Goal: Task Accomplishment & Management: Complete application form

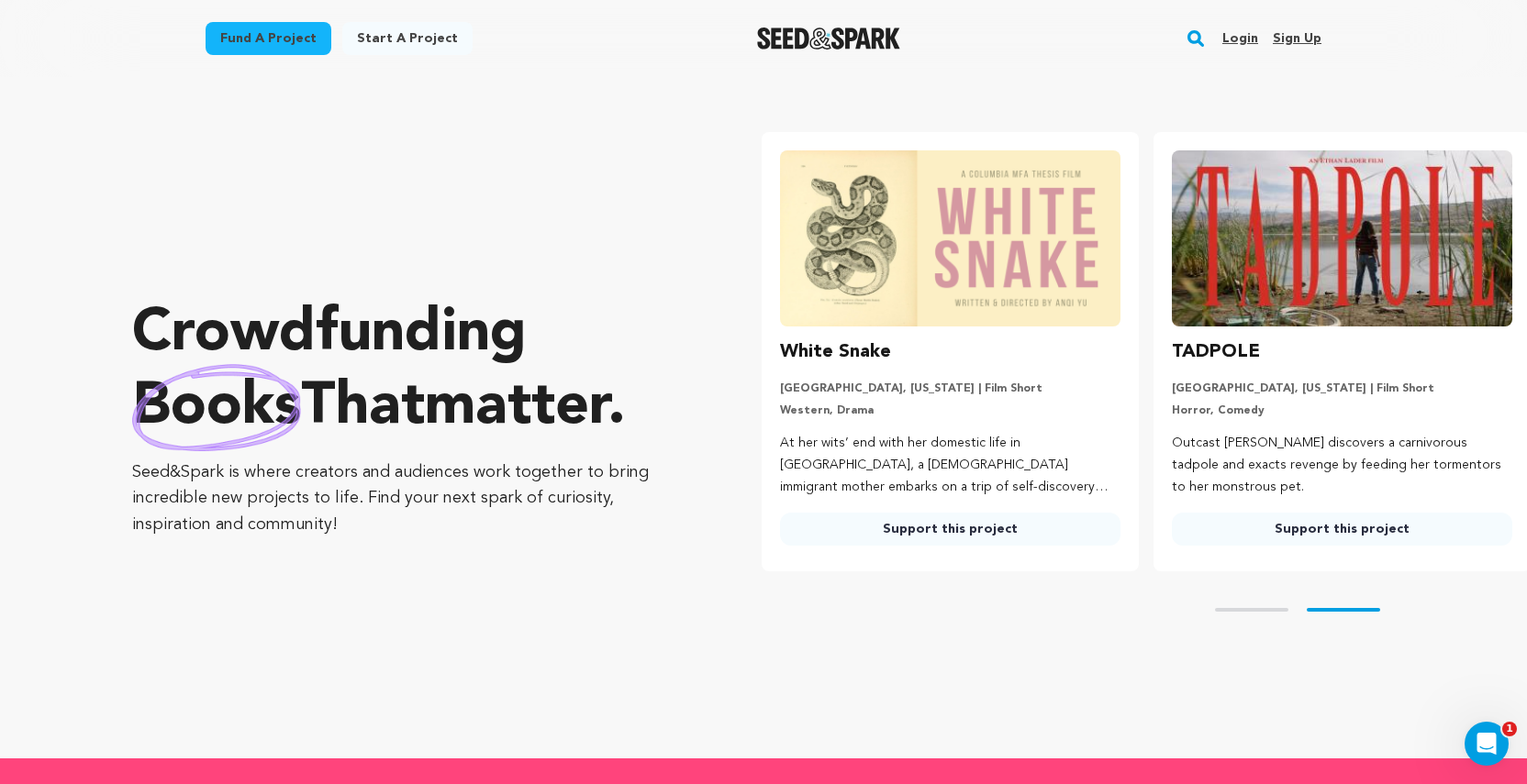
scroll to position [0, 407]
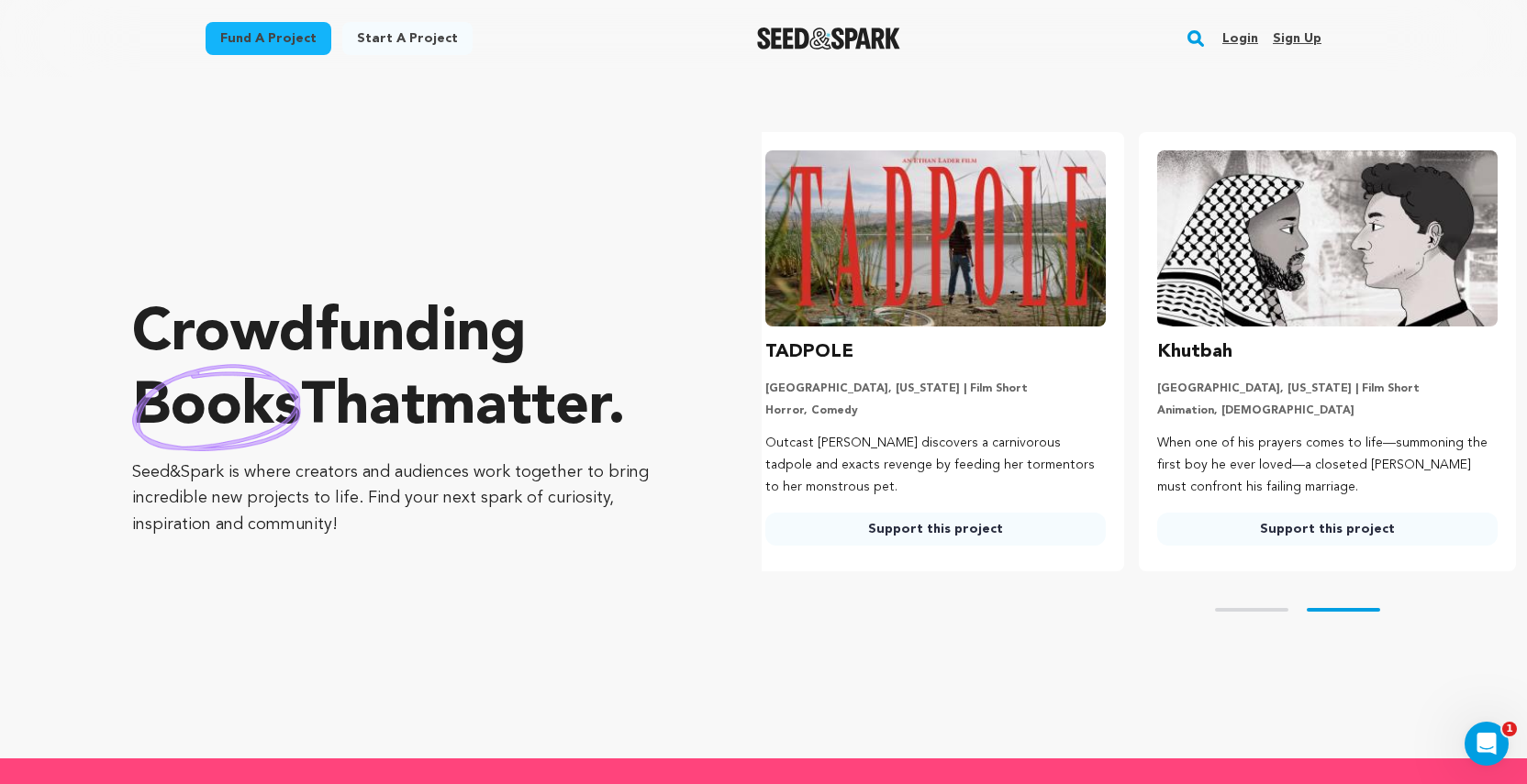
click at [934, 533] on link "Support this project" at bounding box center [935, 528] width 341 height 33
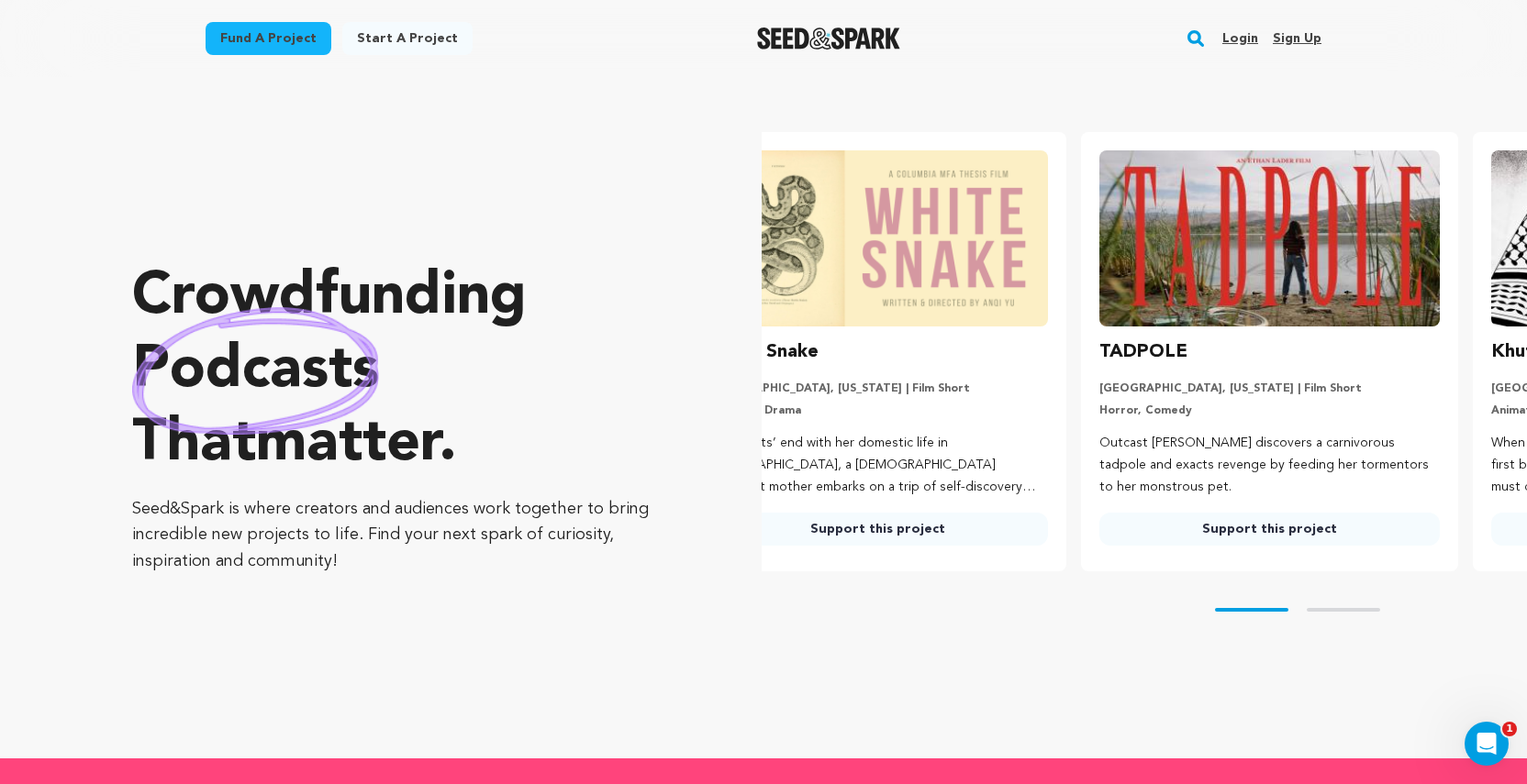
scroll to position [0, 0]
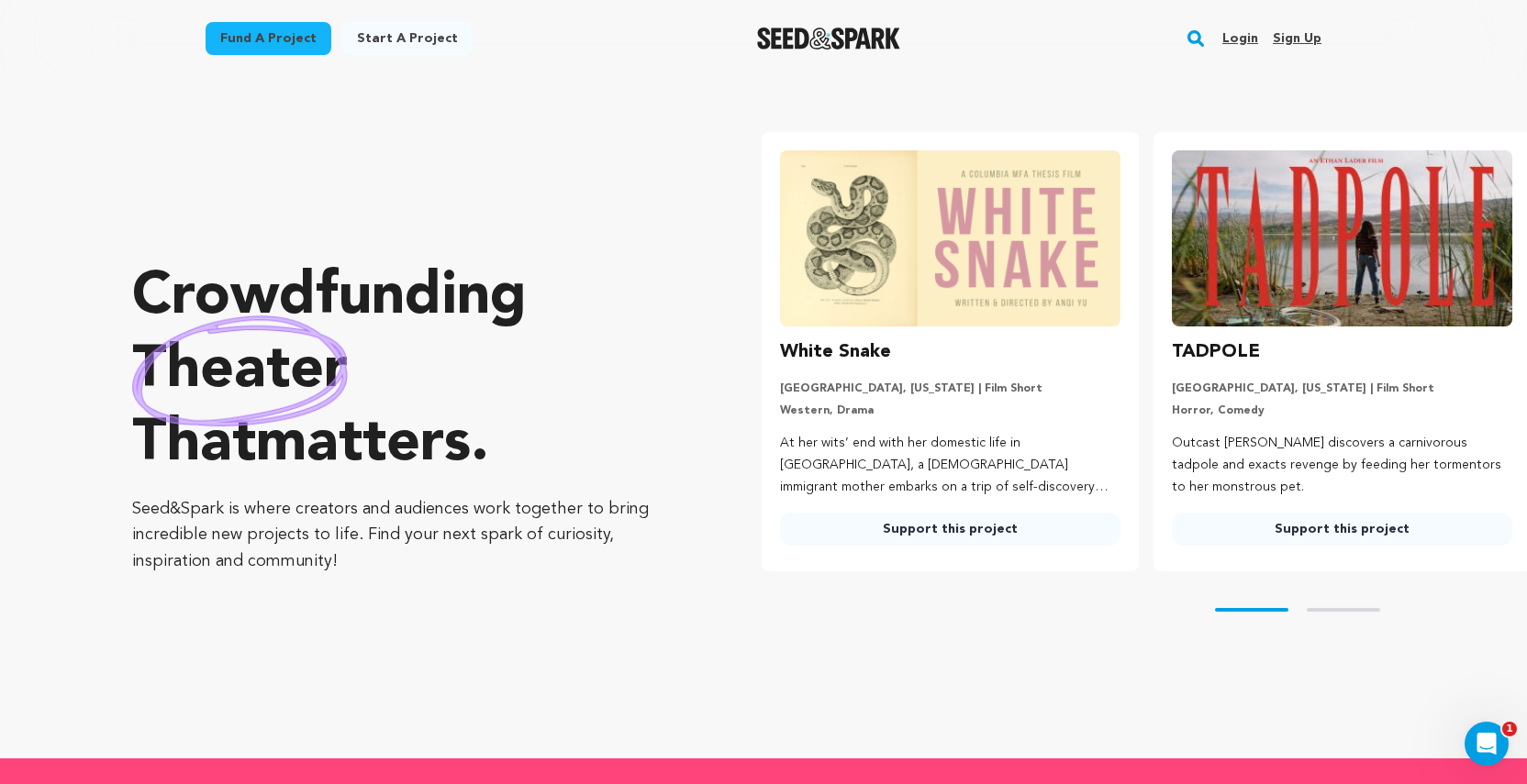
click at [942, 417] on p "Western, Drama" at bounding box center [950, 410] width 341 height 15
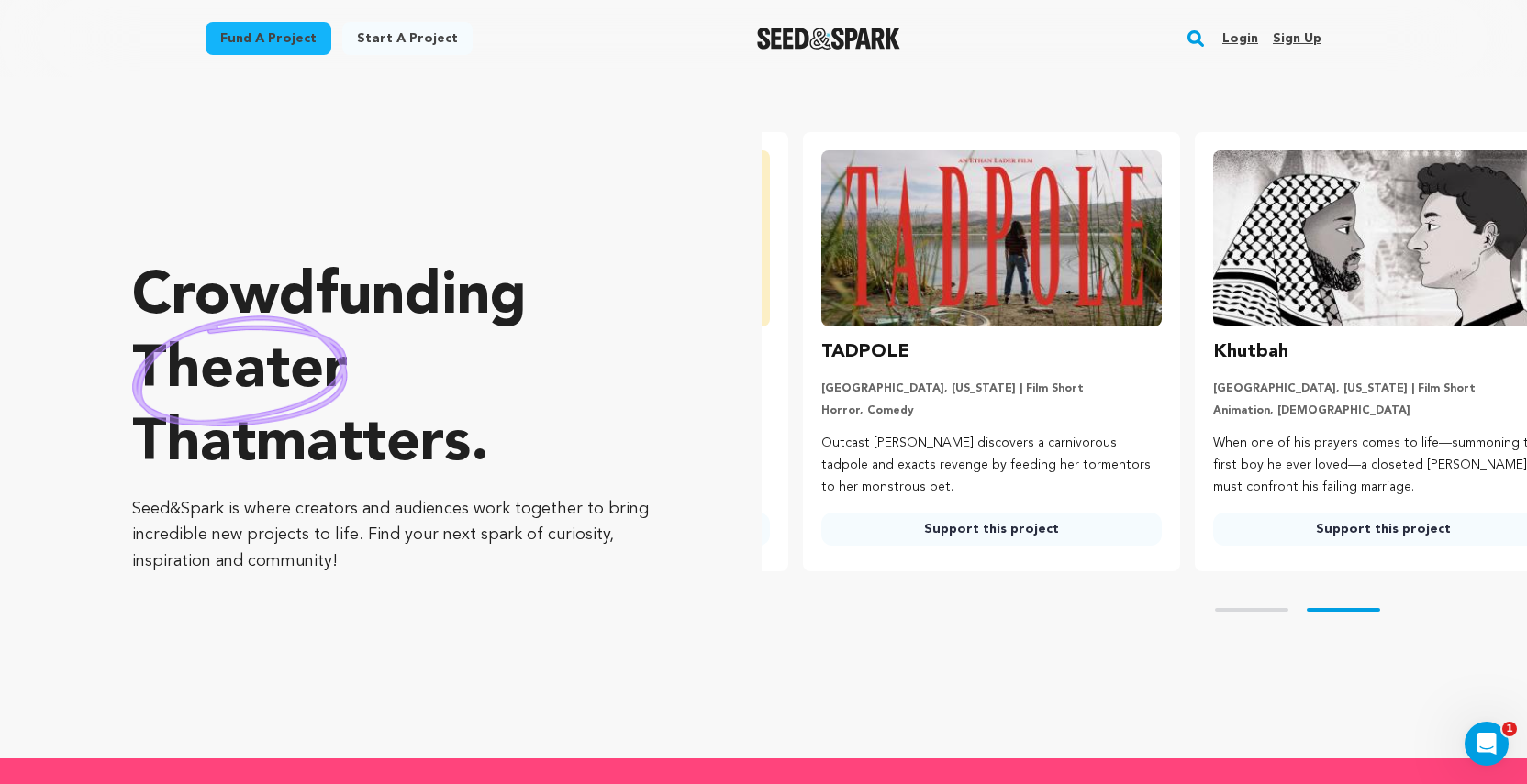
scroll to position [0, 407]
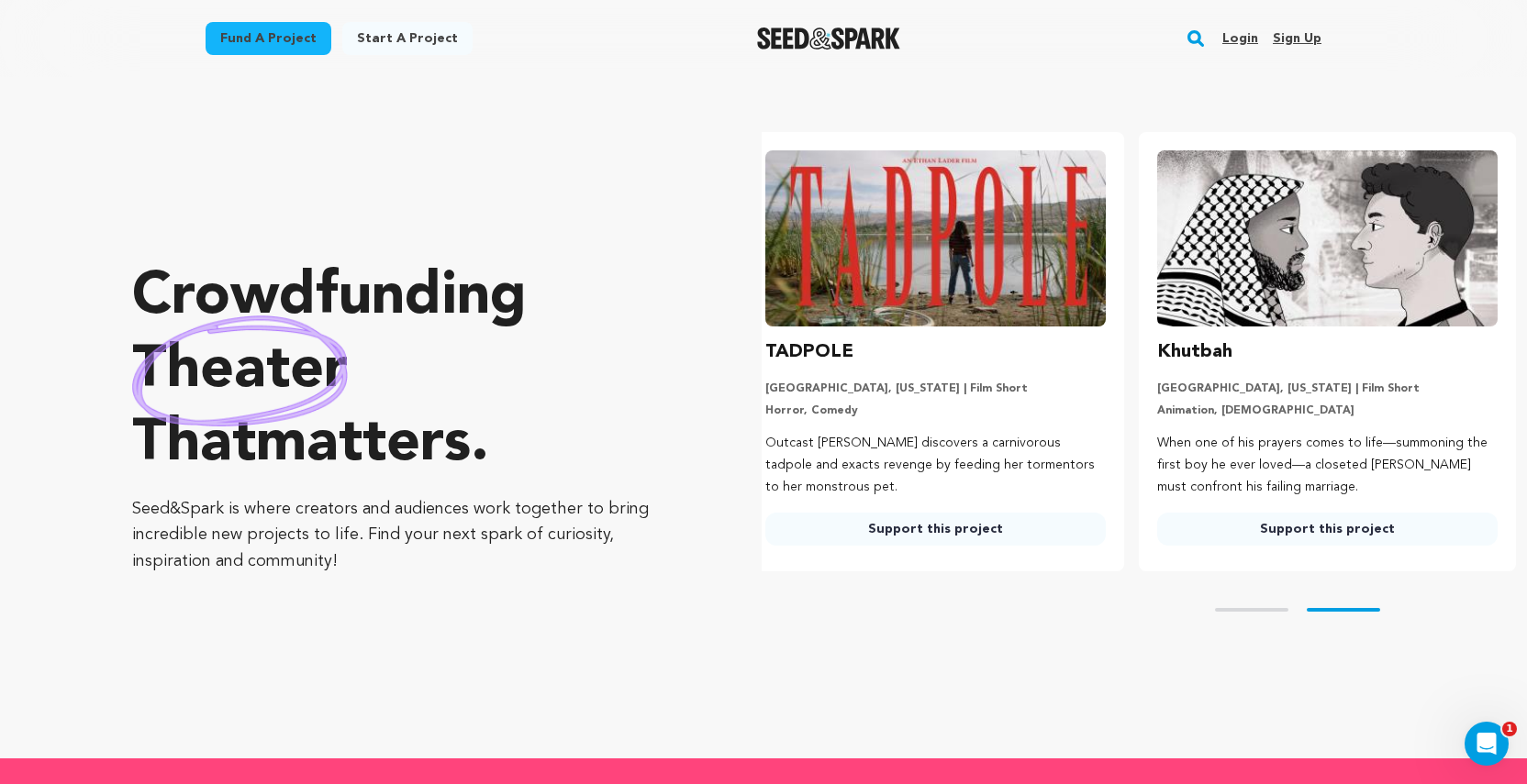
click at [736, 393] on div "Crowdfunding theater that matters . Seed&Spark is where creators and audiences …" at bounding box center [829, 417] width 1395 height 608
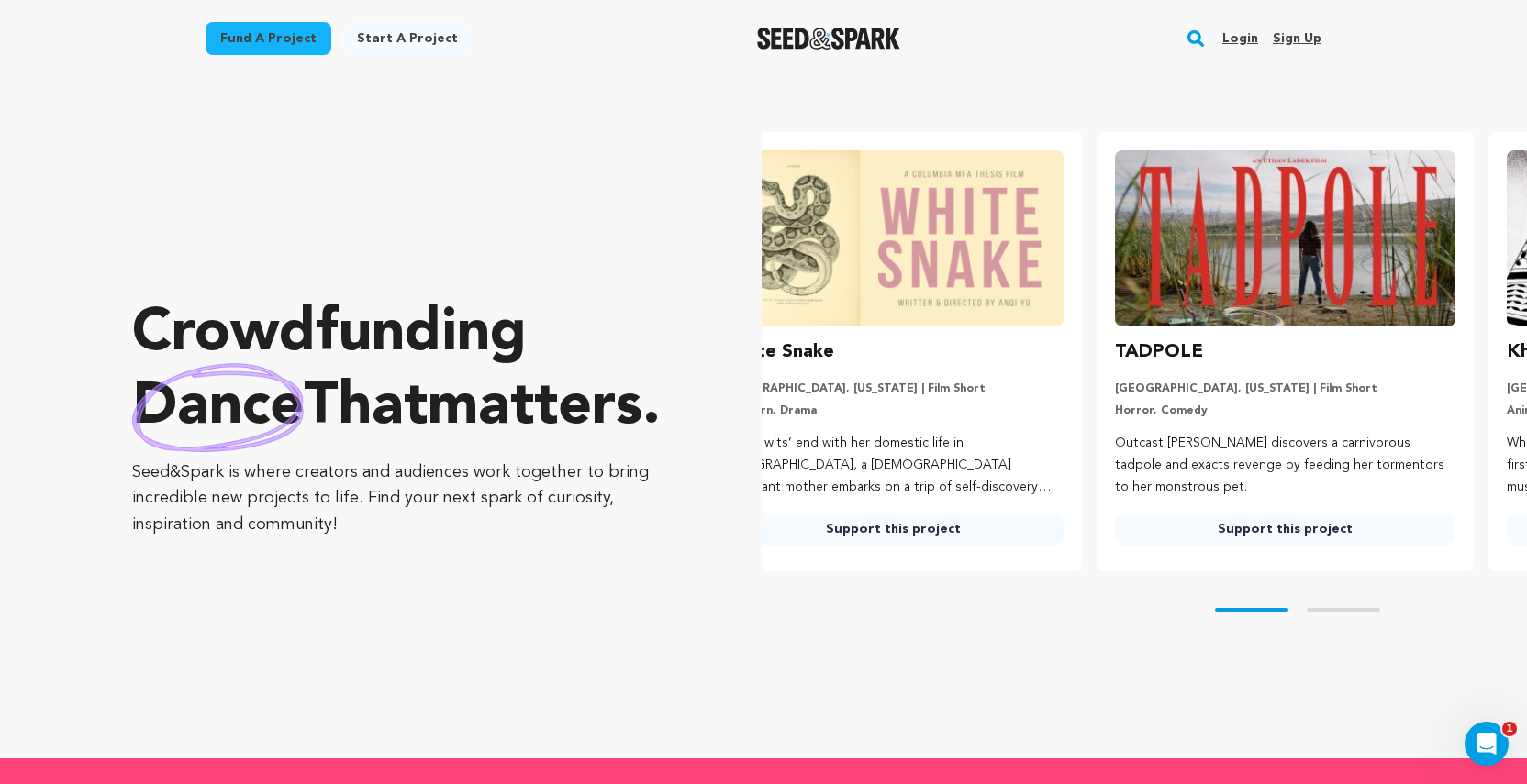
scroll to position [0, 0]
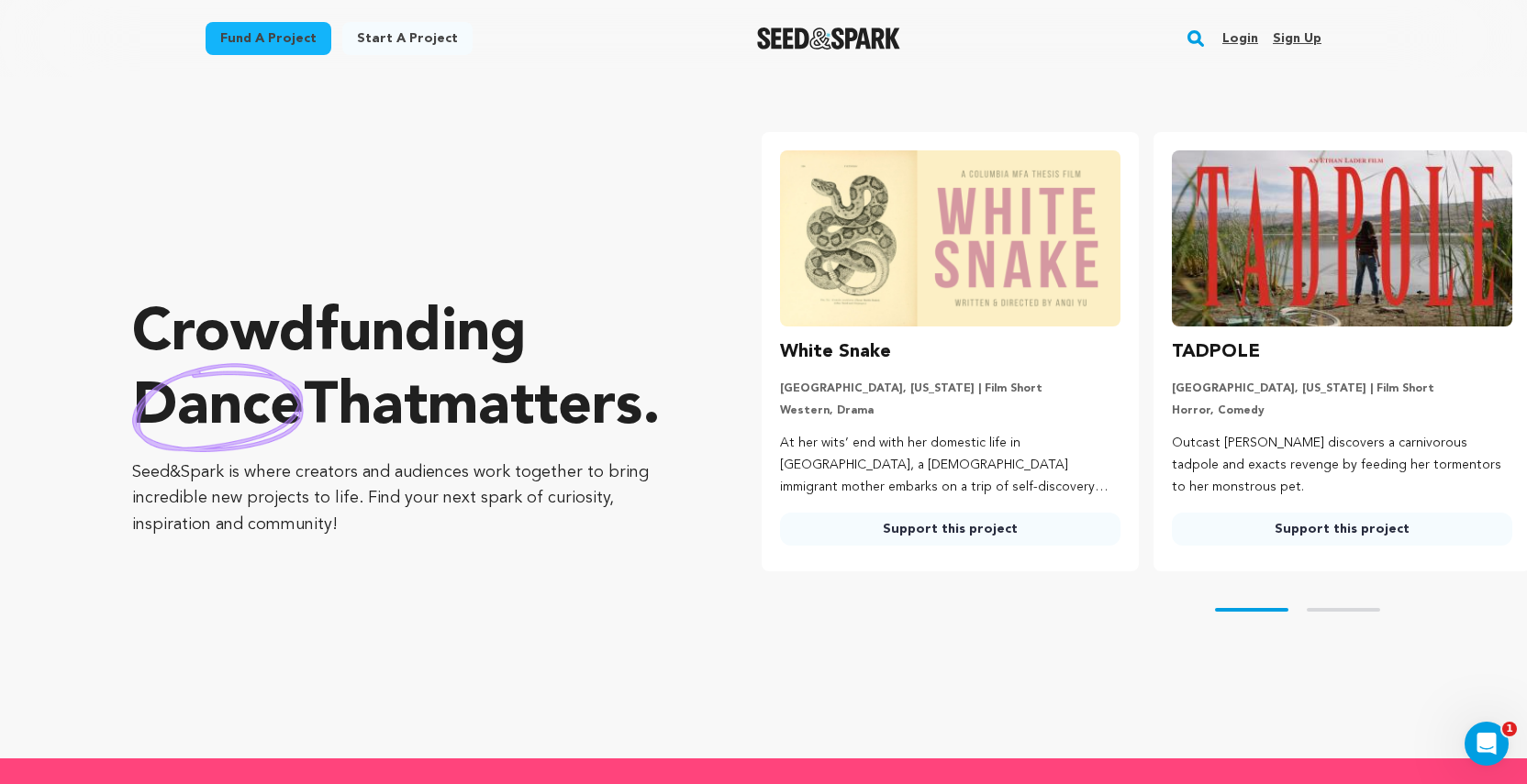
click at [989, 530] on link "Support this project" at bounding box center [950, 528] width 341 height 33
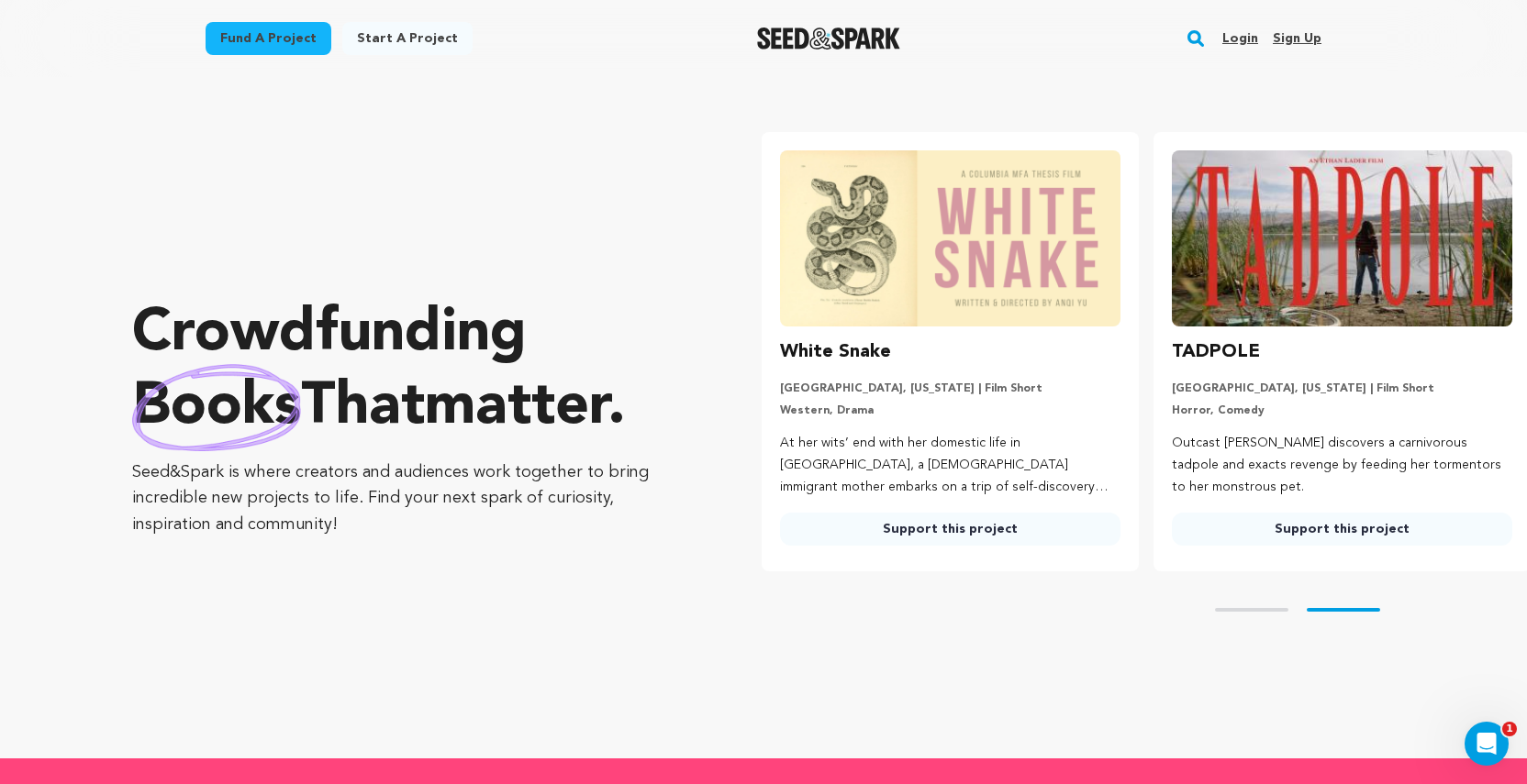
scroll to position [0, 407]
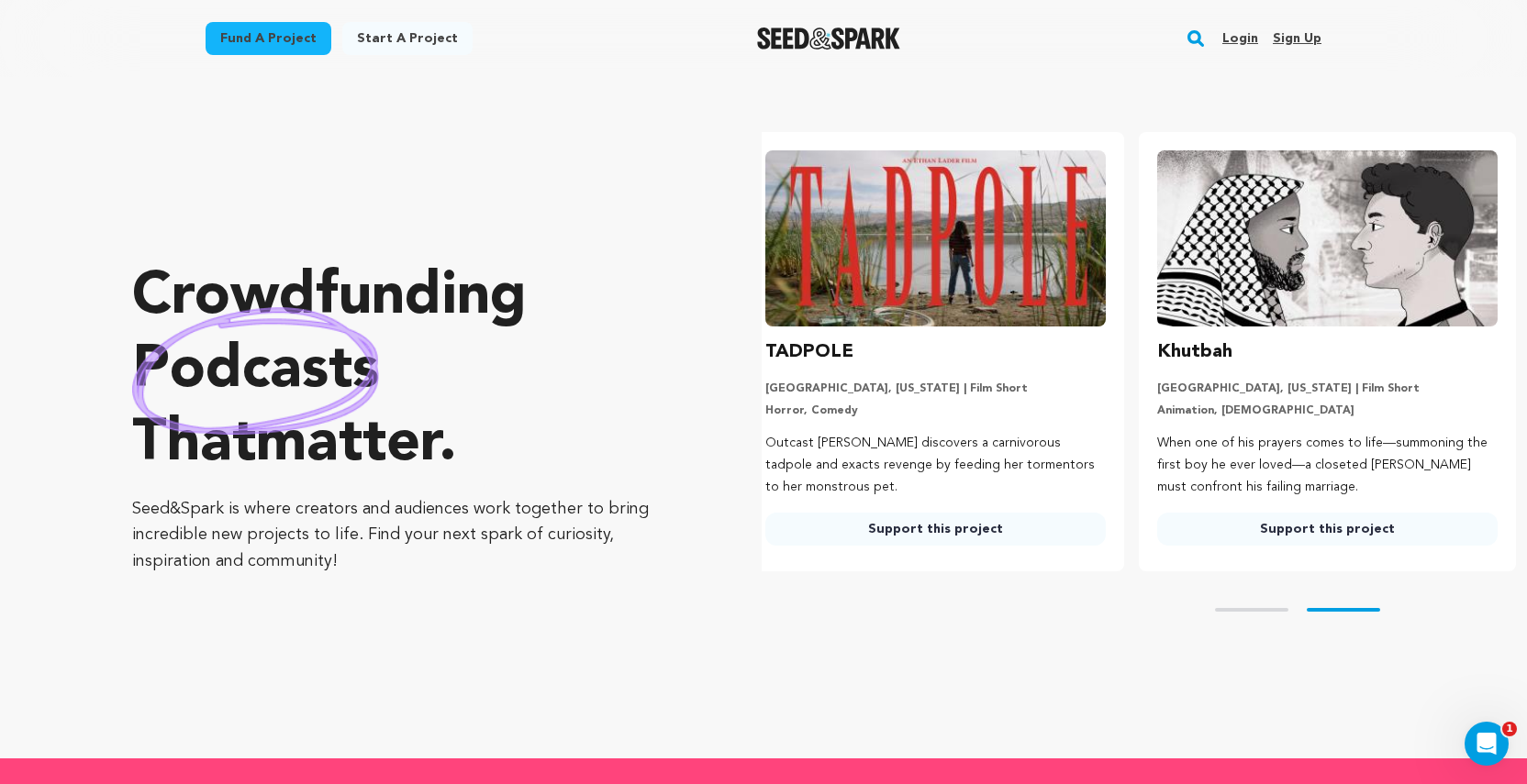
click at [1287, 523] on link "Support this project" at bounding box center [1327, 528] width 341 height 33
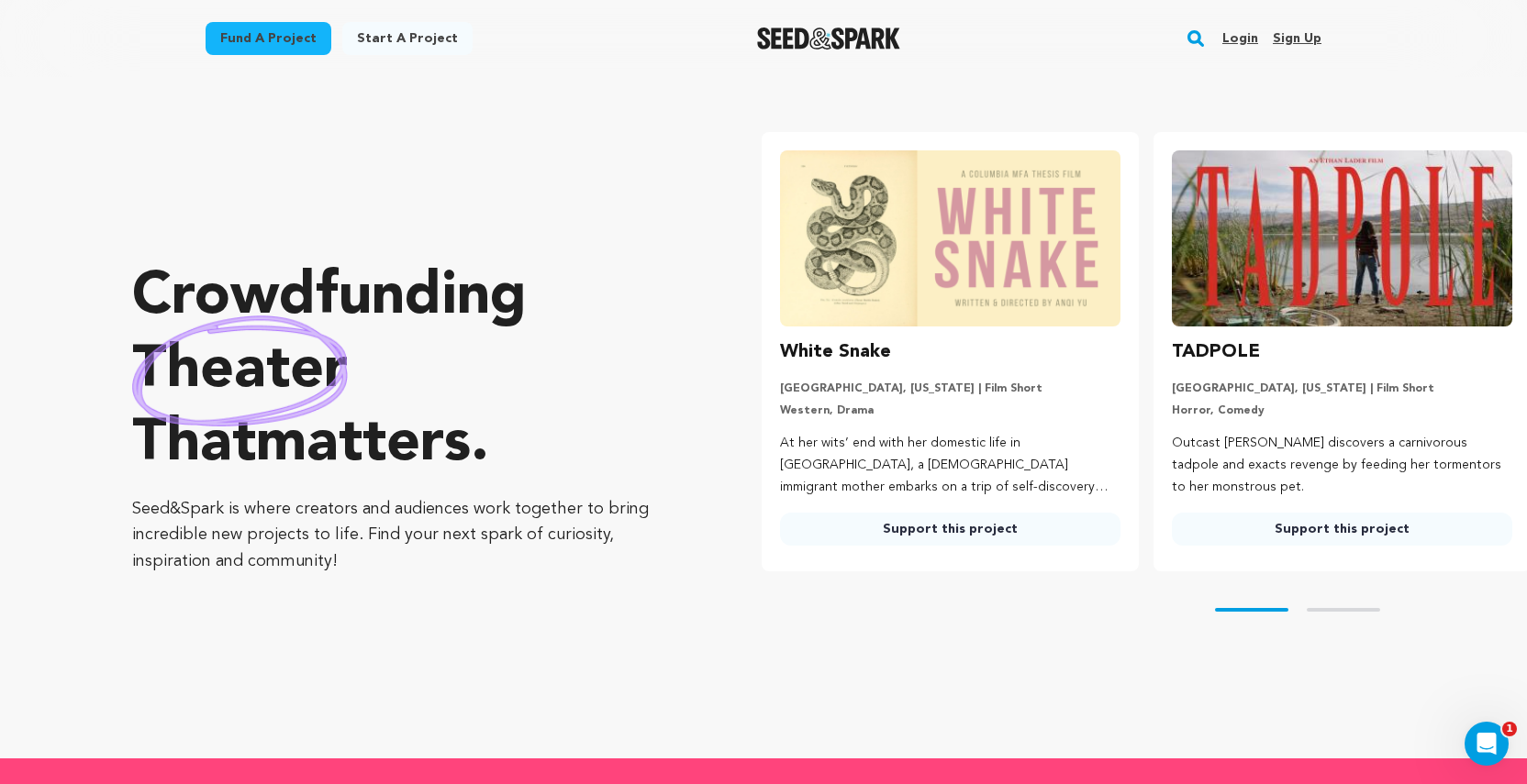
click at [412, 35] on link "Start a project" at bounding box center [408, 38] width 130 height 33
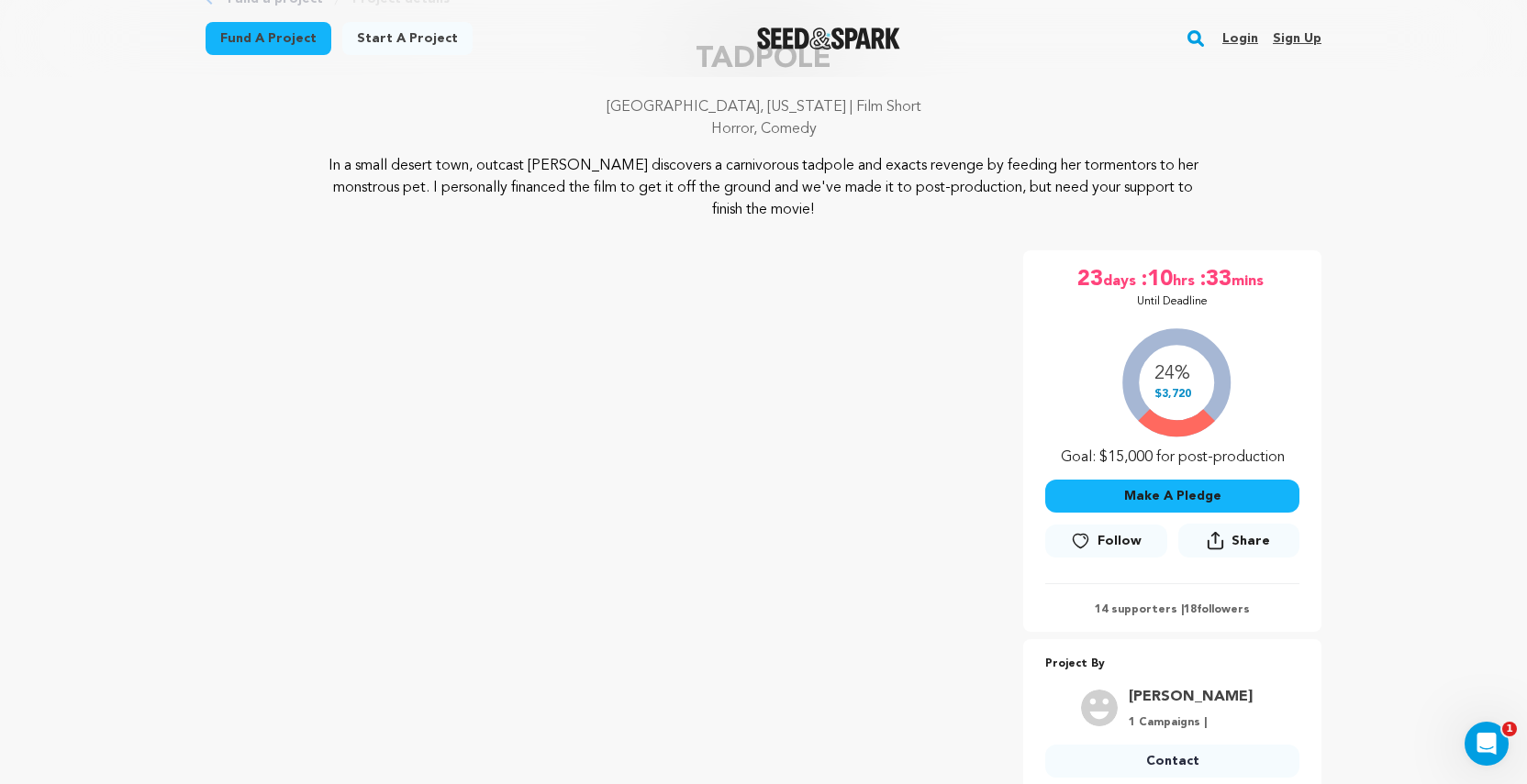
scroll to position [119, 0]
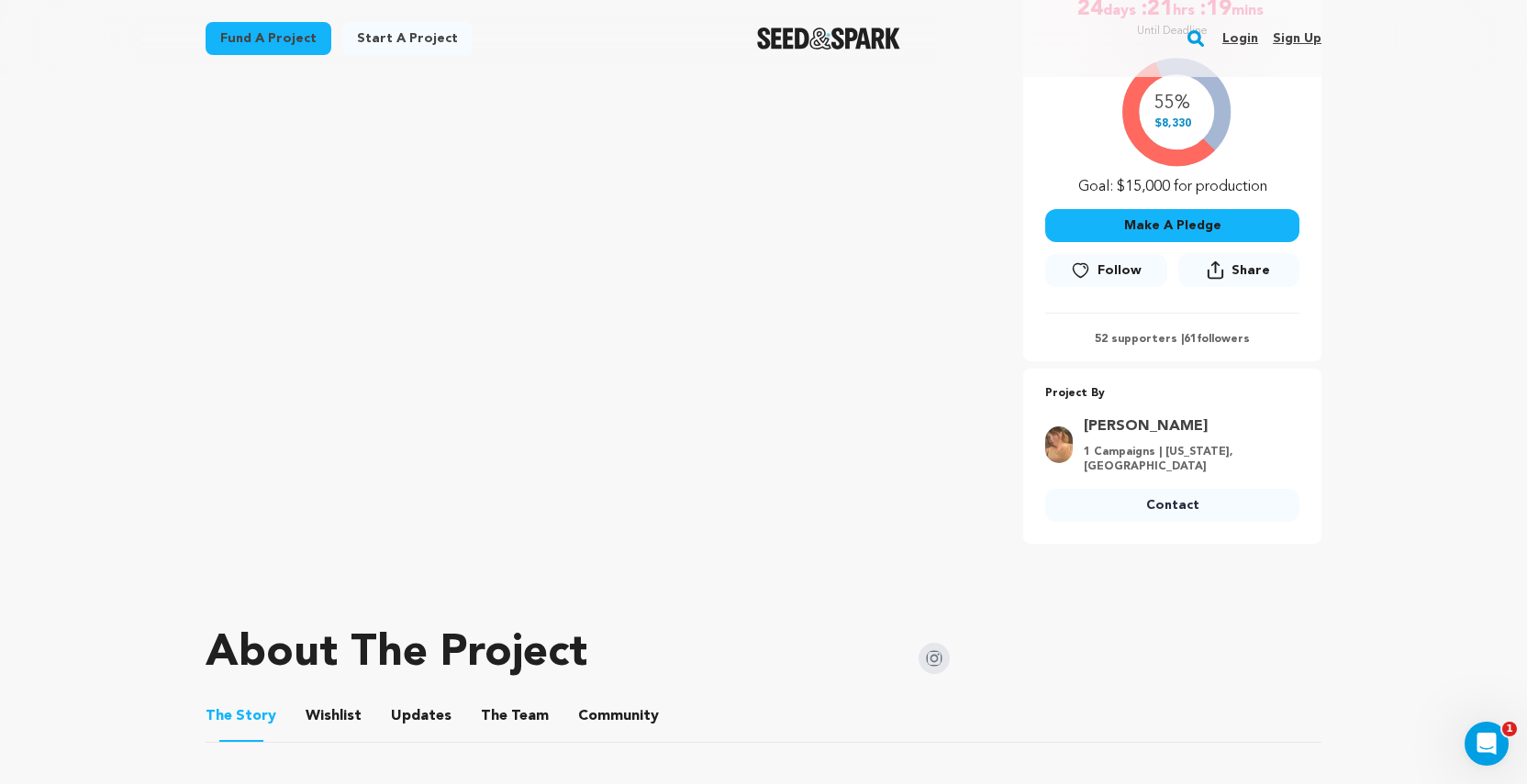
scroll to position [384, 0]
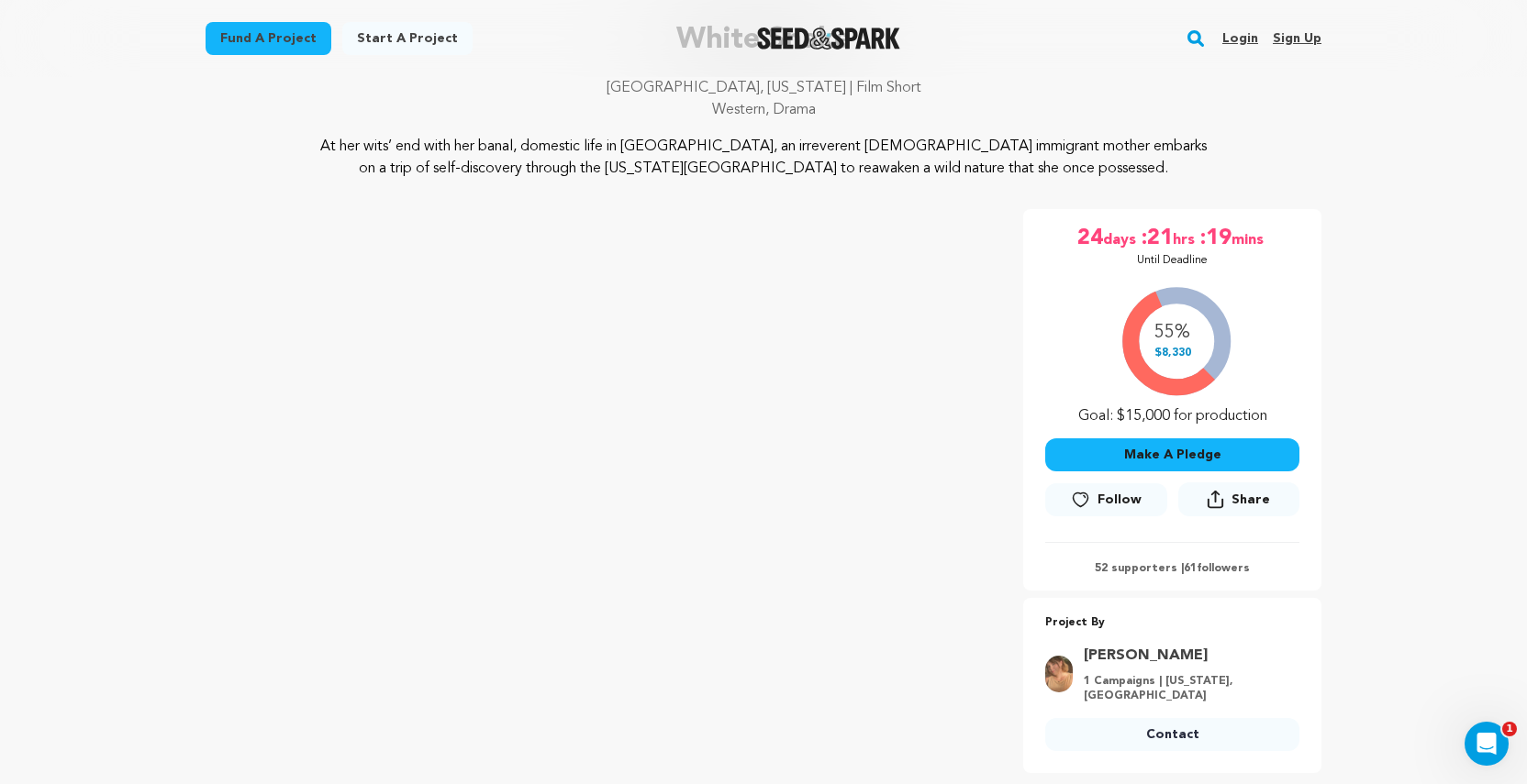
scroll to position [134, 0]
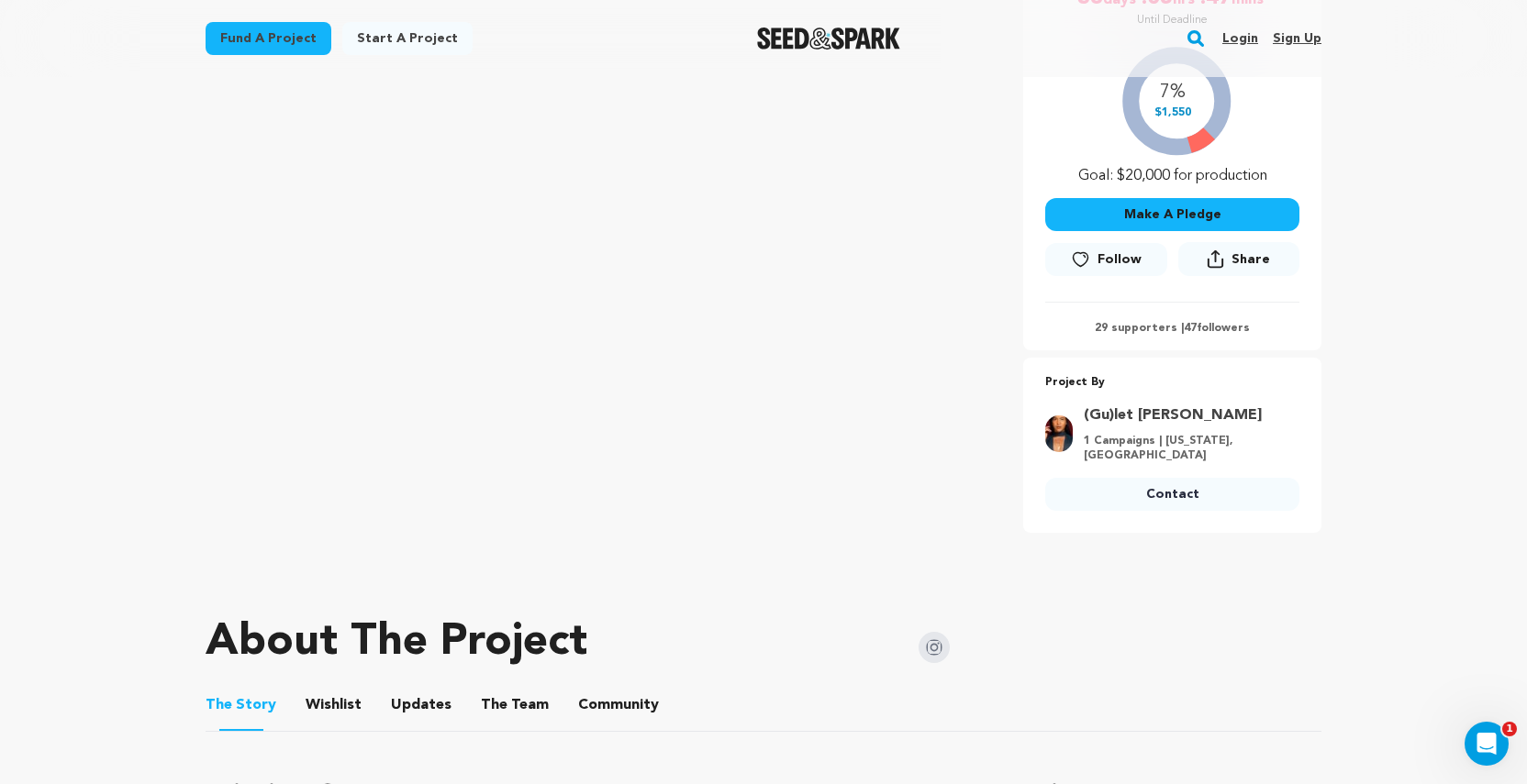
scroll to position [409, 0]
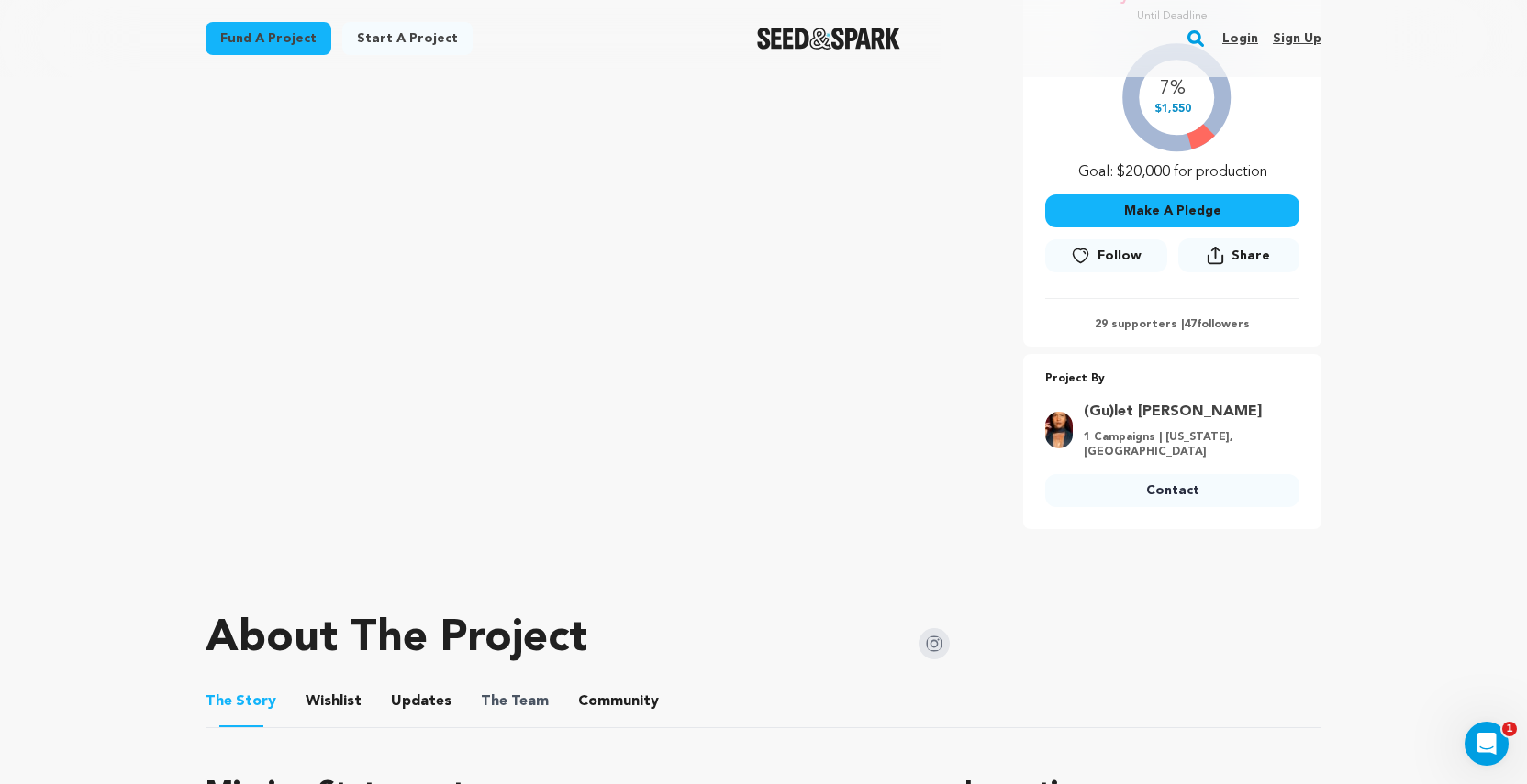
click at [531, 707] on span "The Team" at bounding box center [515, 701] width 68 height 22
click at [504, 699] on button "The Team" at bounding box center [515, 705] width 44 height 44
click at [663, 667] on div "About The Project" at bounding box center [578, 638] width 745 height 73
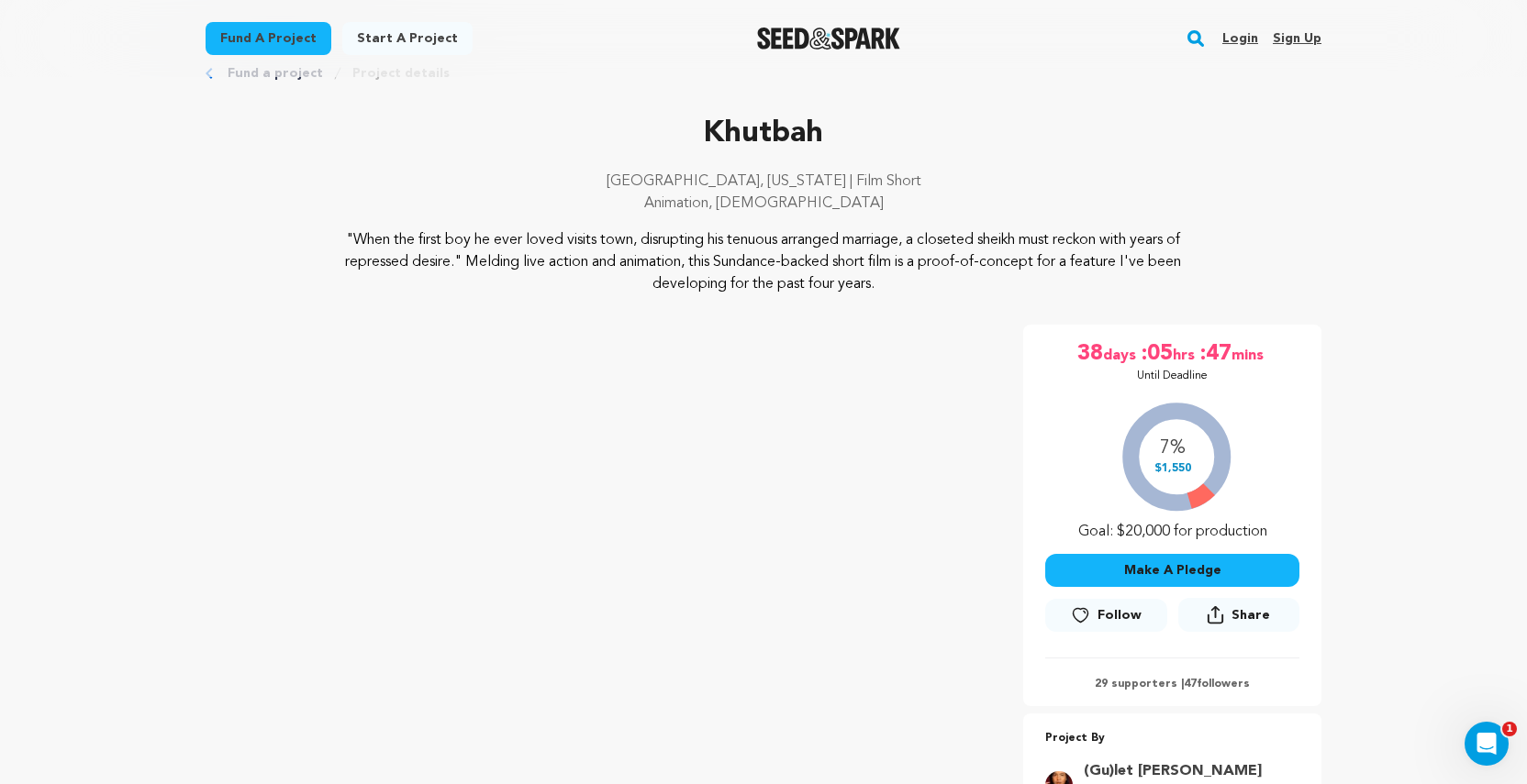
scroll to position [39, 0]
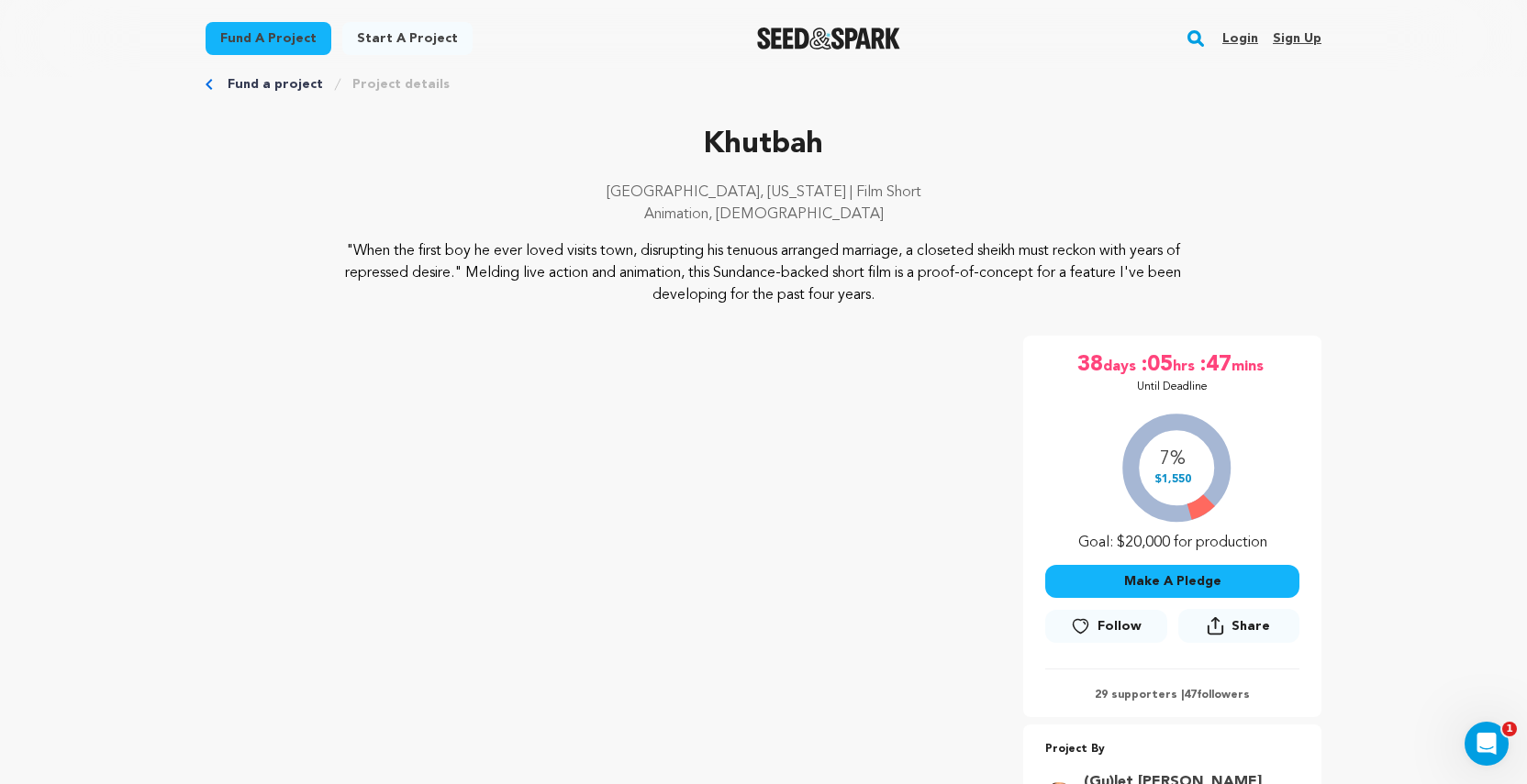
scroll to position [409, 0]
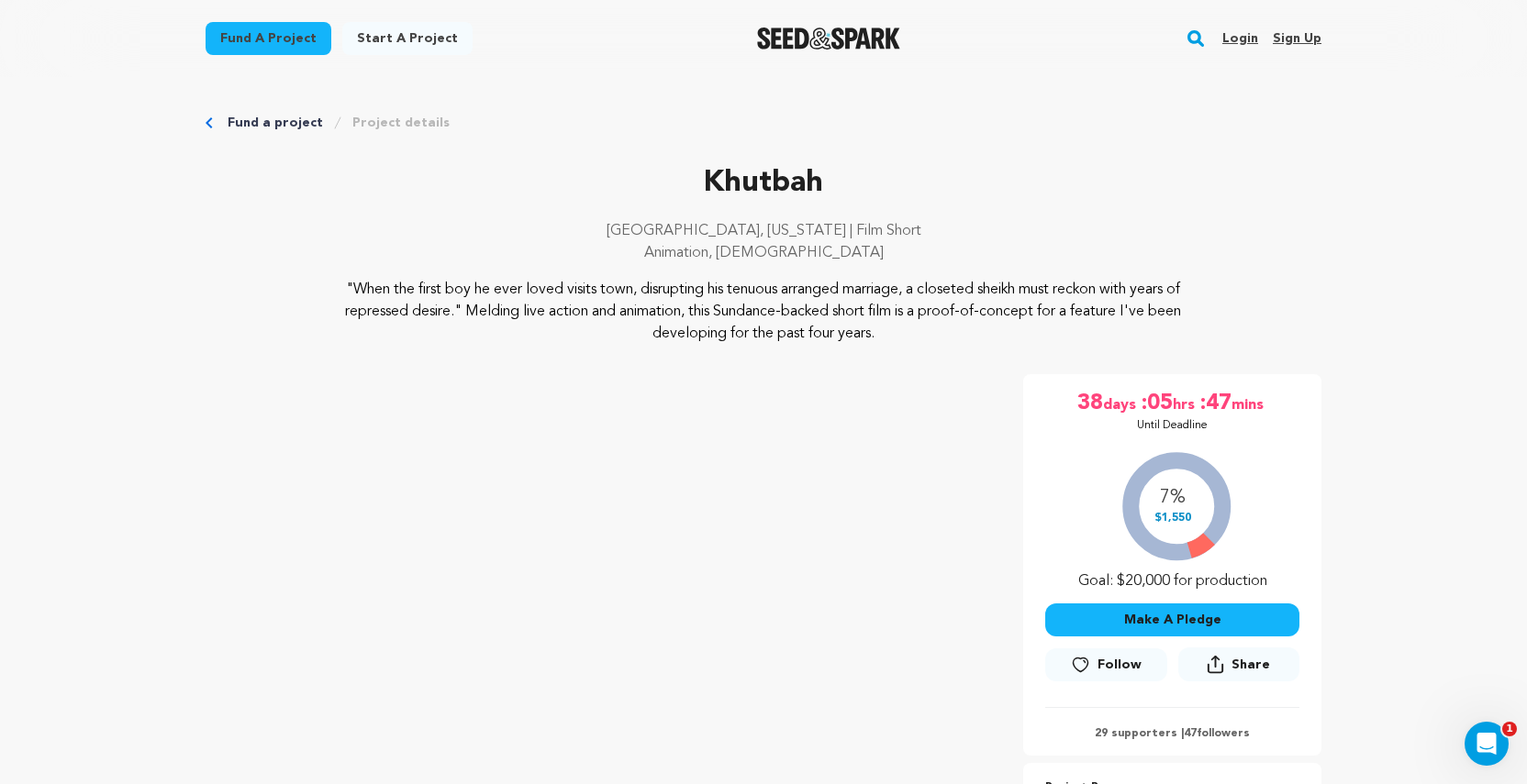
scroll to position [0, 0]
click at [214, 128] on div "Fund a project Project details" at bounding box center [764, 123] width 1116 height 18
click at [210, 124] on icon "Breadcrumb" at bounding box center [209, 123] width 7 height 11
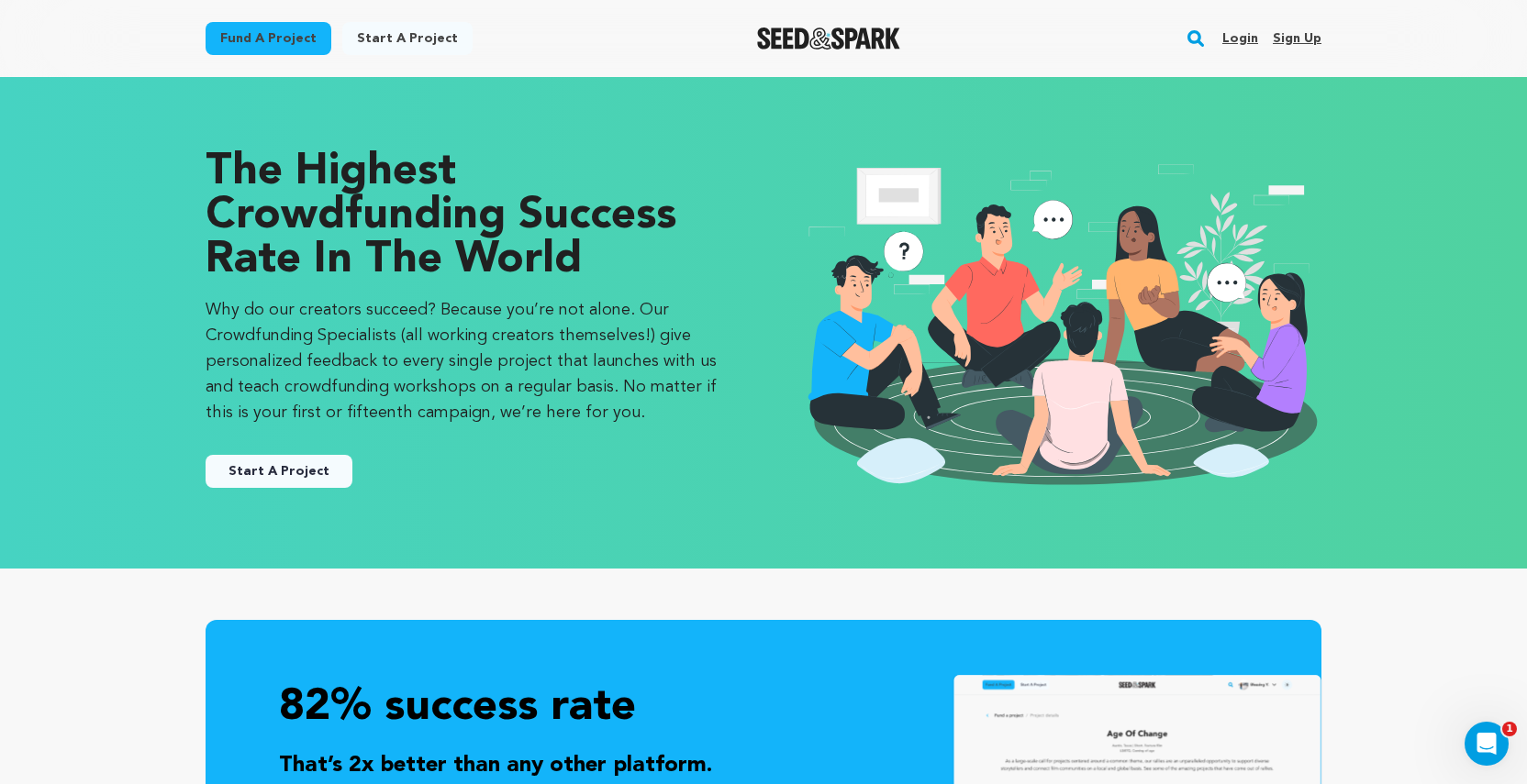
click at [302, 479] on link "Start A Project" at bounding box center [279, 470] width 147 height 33
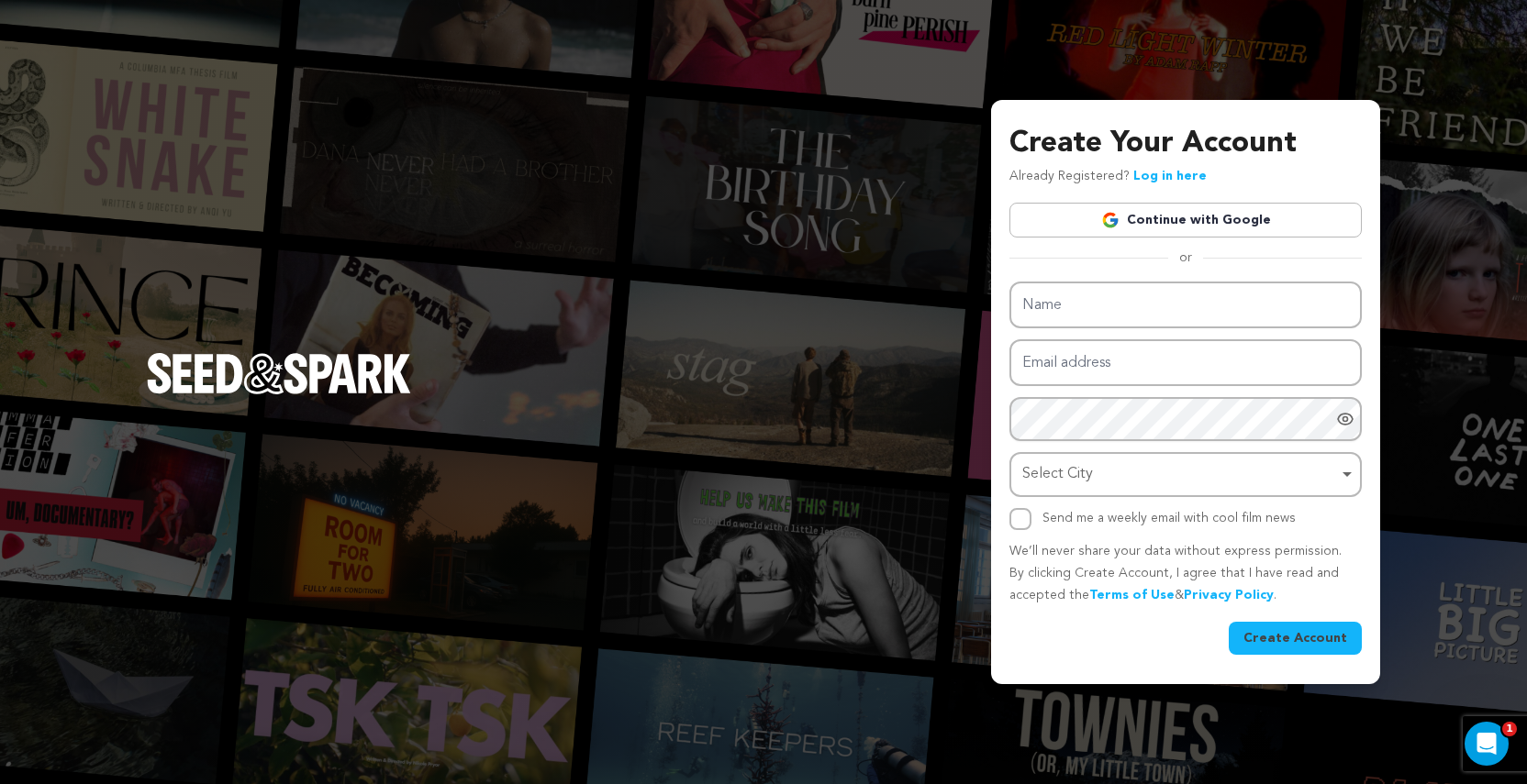
click at [1204, 220] on link "Continue with Google" at bounding box center [1185, 220] width 353 height 35
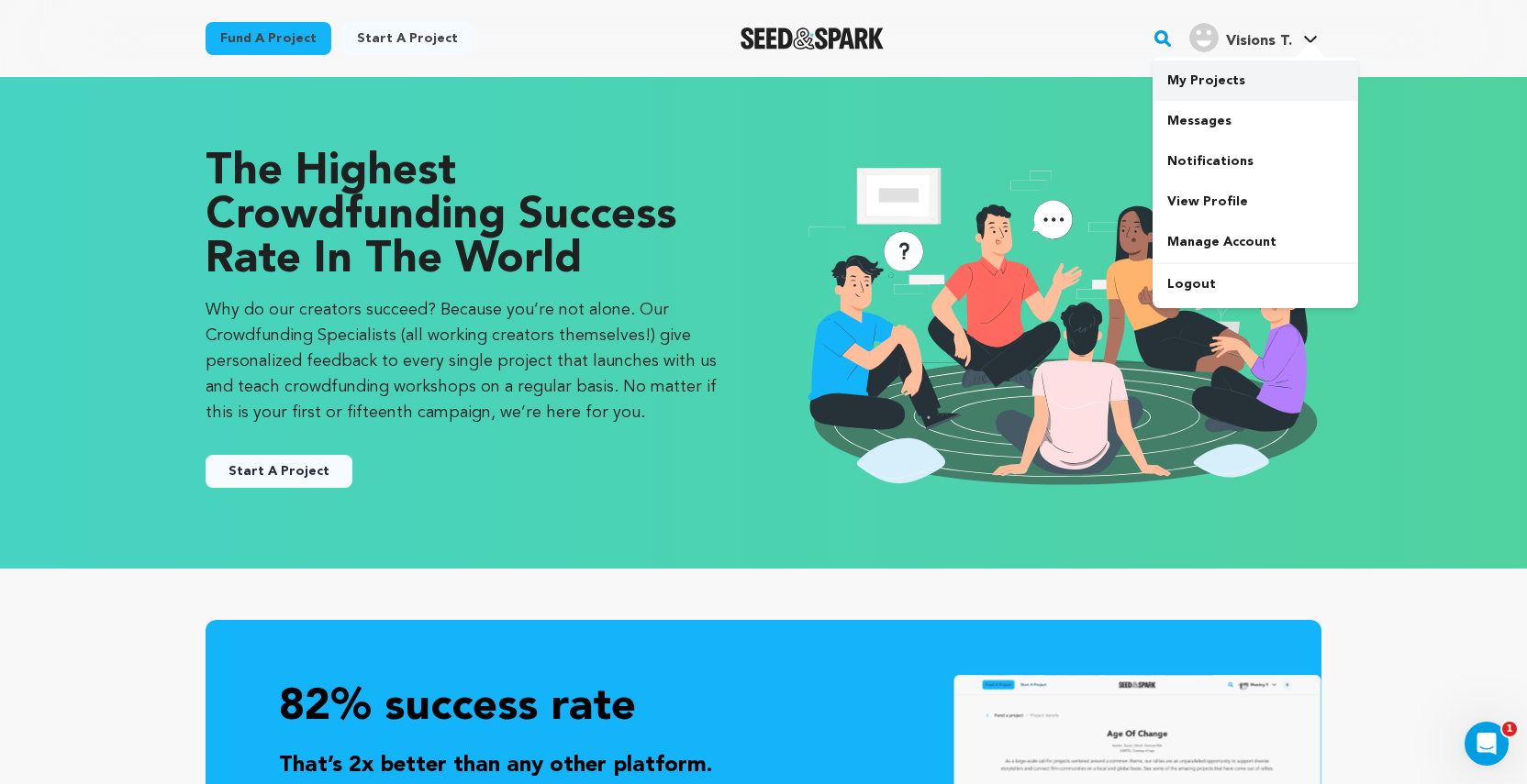
click at [1244, 78] on link "My Projects" at bounding box center [1255, 81] width 206 height 40
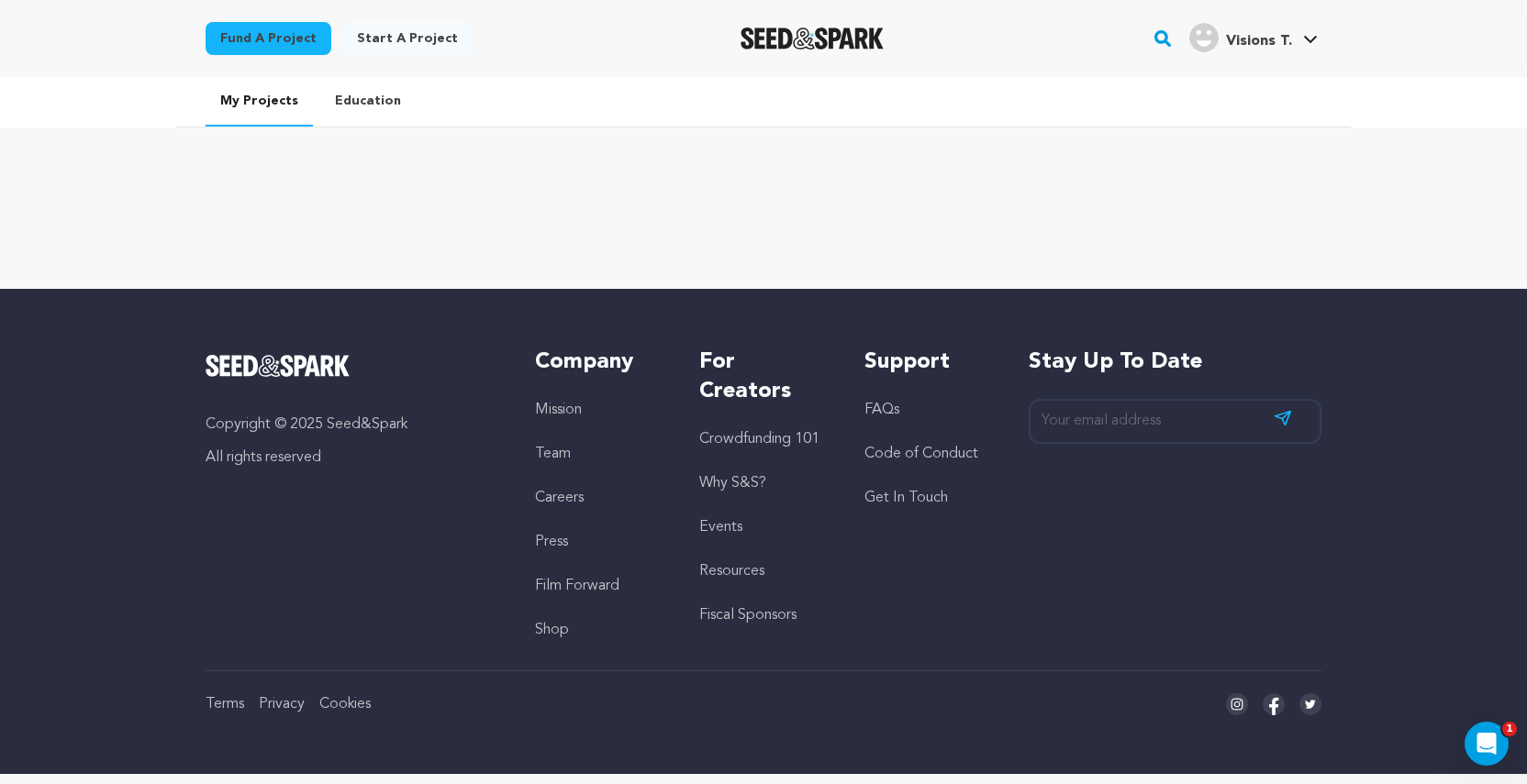
click at [422, 44] on link "Start a project" at bounding box center [408, 38] width 130 height 33
click at [289, 103] on link "My Projects" at bounding box center [259, 102] width 107 height 50
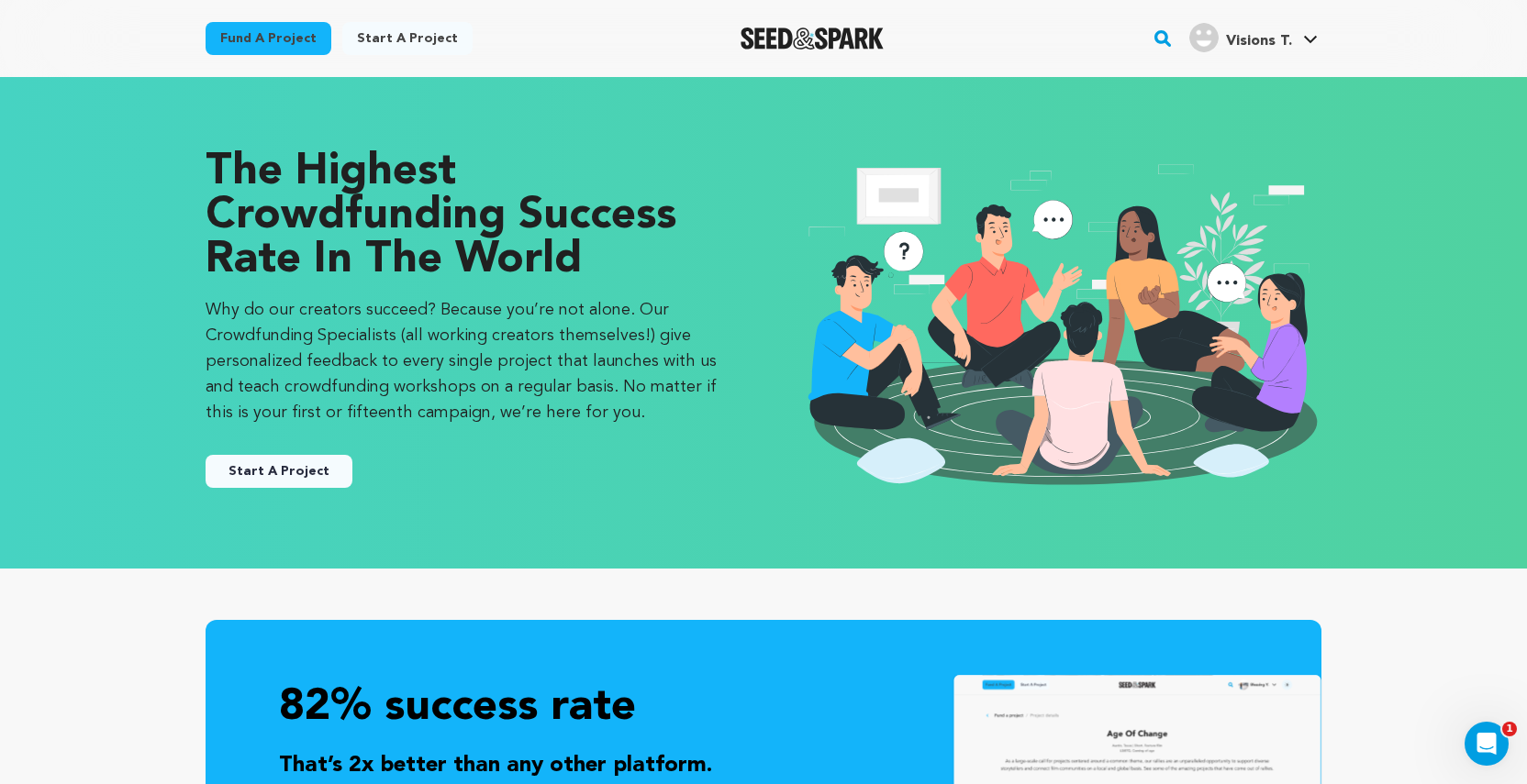
click at [286, 481] on button "Start A Project" at bounding box center [279, 470] width 147 height 33
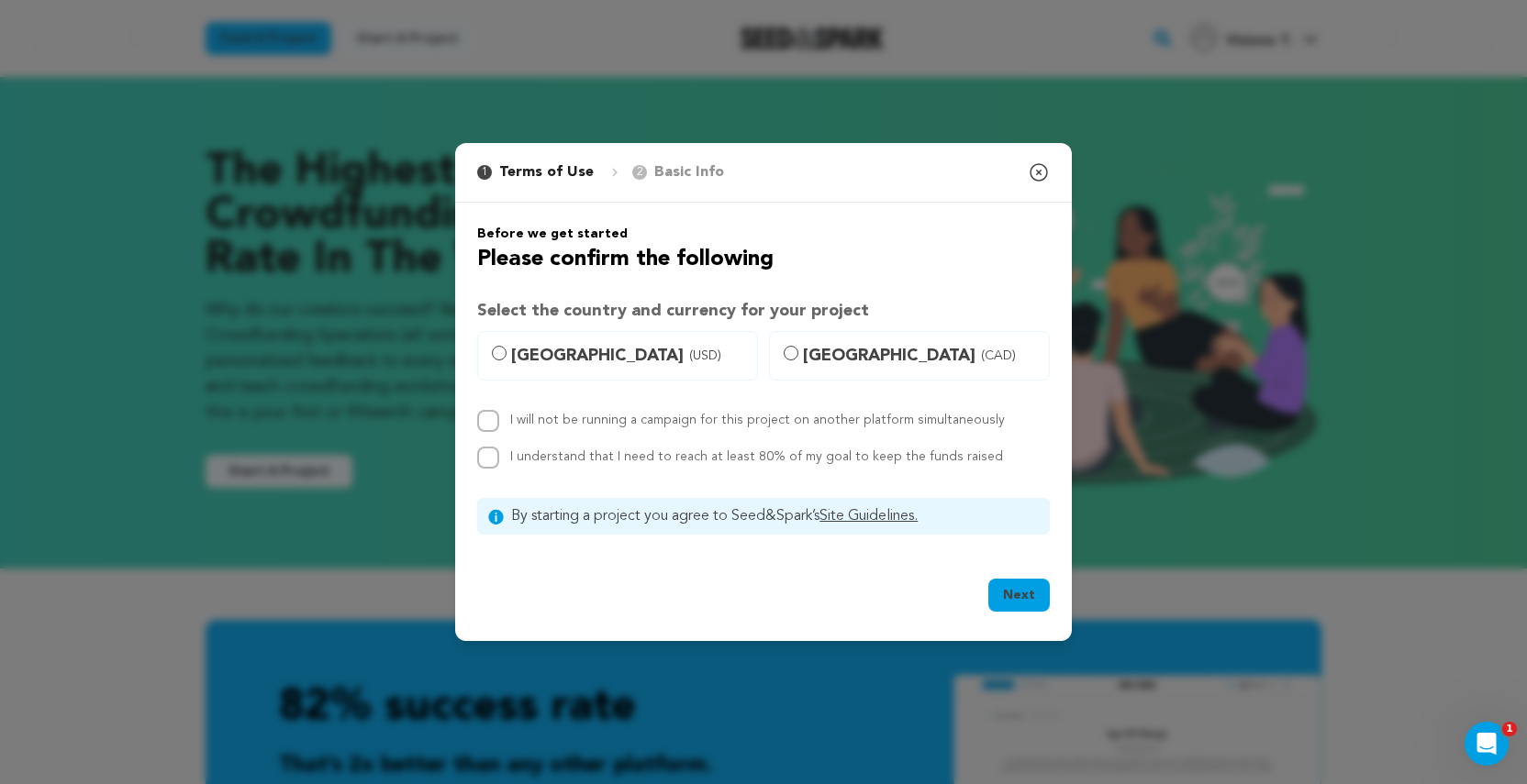
click at [507, 360] on label "[GEOGRAPHIC_DATA] (USD)" at bounding box center [618, 357] width 281 height 50
click at [507, 360] on input "[GEOGRAPHIC_DATA] (USD)" at bounding box center [499, 353] width 15 height 15
radio input "true"
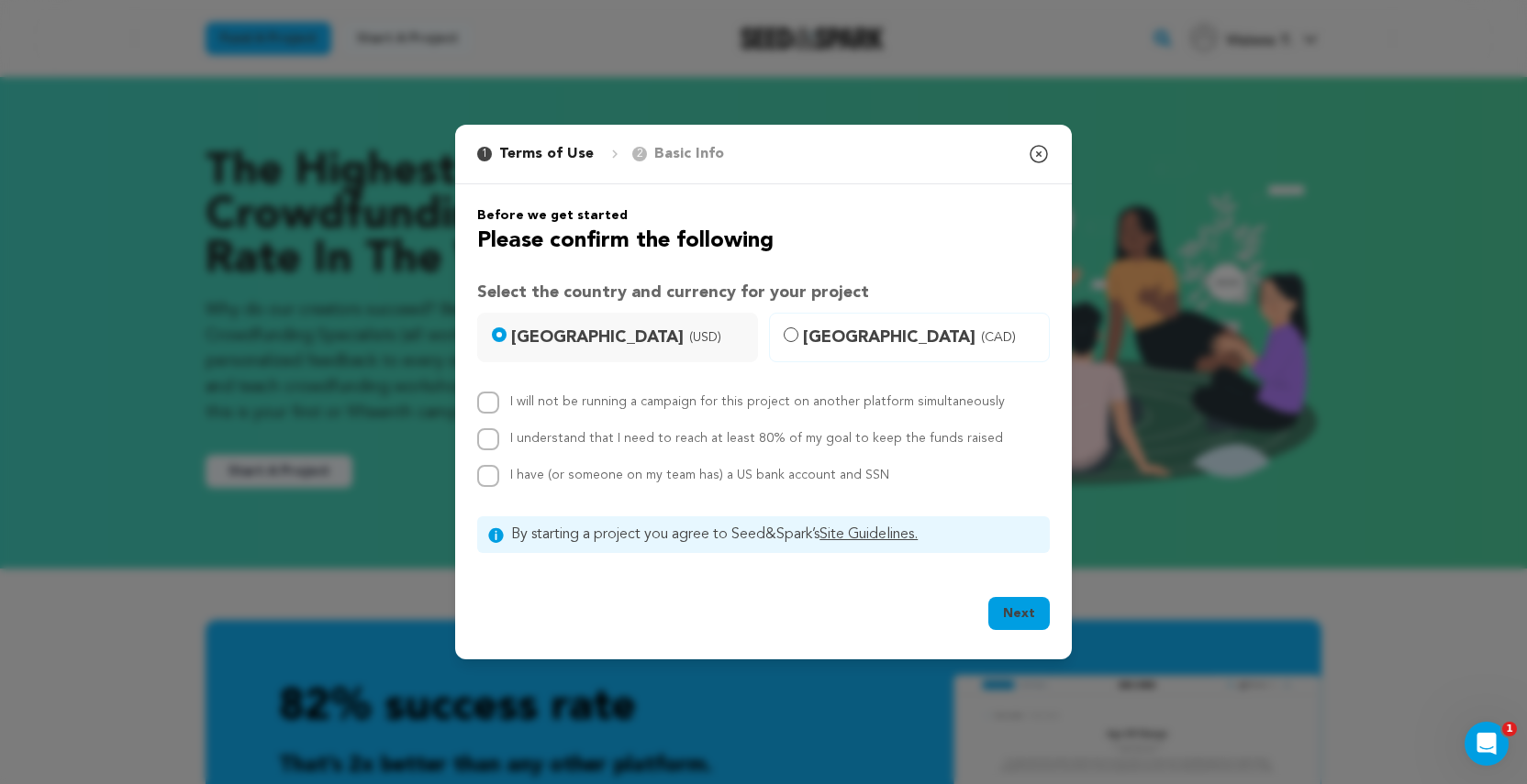
click at [488, 439] on input "I understand that I need to reach at least 80% of my goal to keep the funds rai…" at bounding box center [489, 439] width 22 height 22
checkbox input "true"
click at [500, 471] on div "I have (or someone on my team has) a US bank account and SSN" at bounding box center [764, 476] width 573 height 22
click at [1023, 615] on button "Next" at bounding box center [1019, 613] width 62 height 33
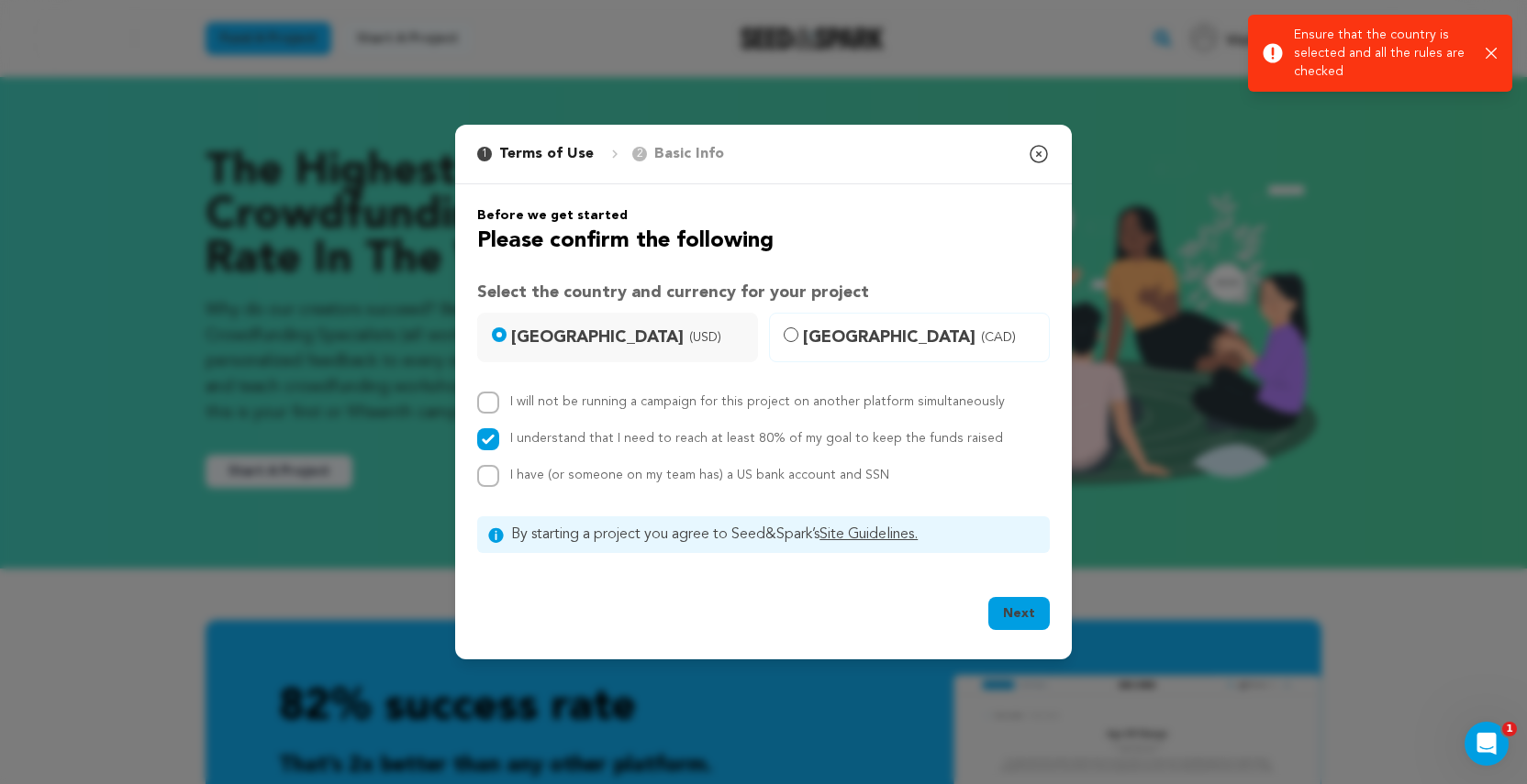
click at [495, 479] on input "I have (or someone on my team has) a US bank account and SSN" at bounding box center [489, 476] width 22 height 22
checkbox input "true"
click at [504, 403] on div "I will not be running a campaign for this project on another platform simultane…" at bounding box center [764, 402] width 573 height 22
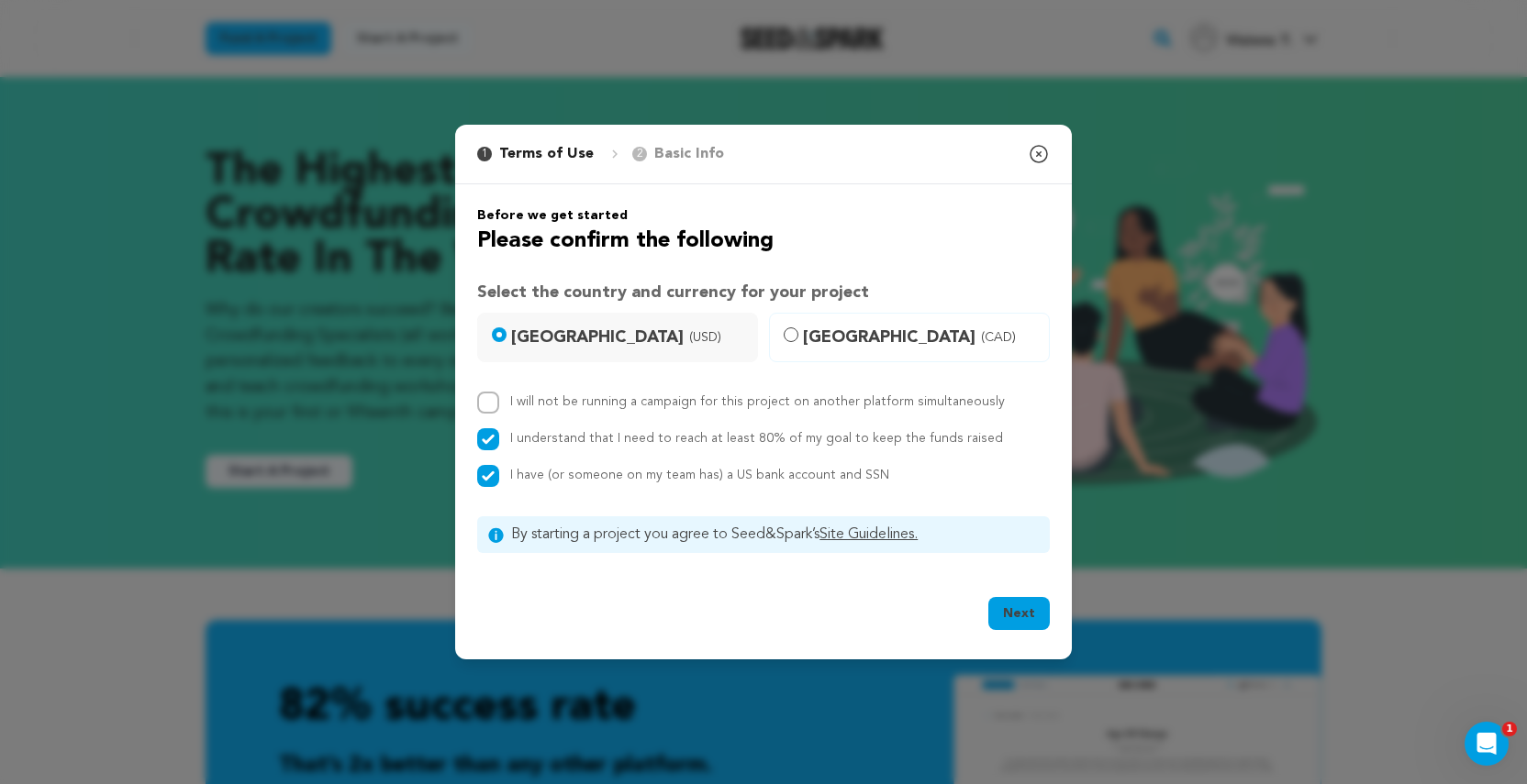
click at [1016, 611] on button "Next" at bounding box center [1019, 613] width 62 height 33
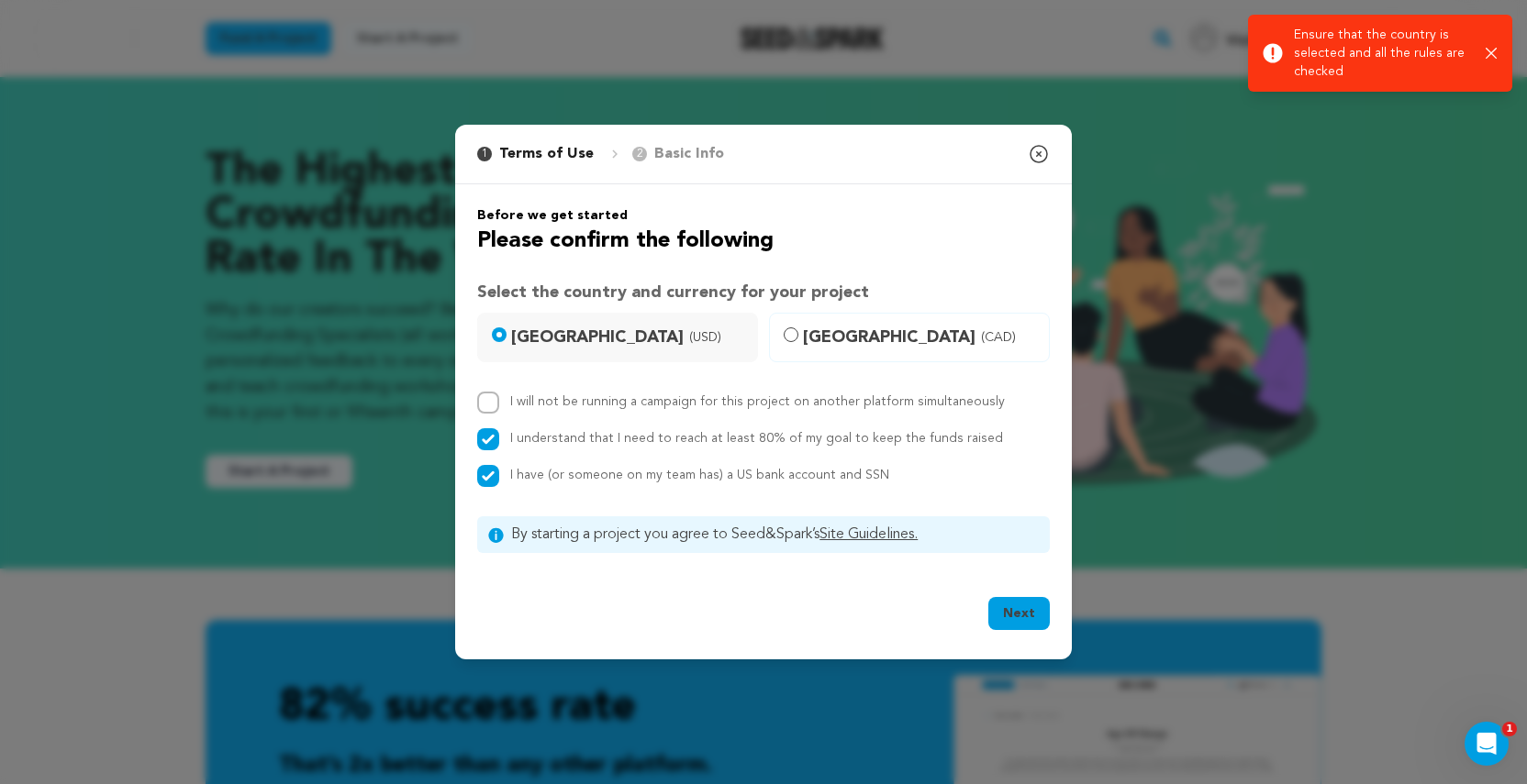
click at [488, 409] on input "I will not be running a campaign for this project on another platform simultane…" at bounding box center [489, 402] width 22 height 22
checkbox input "true"
click at [1018, 614] on button "Next" at bounding box center [1019, 613] width 62 height 33
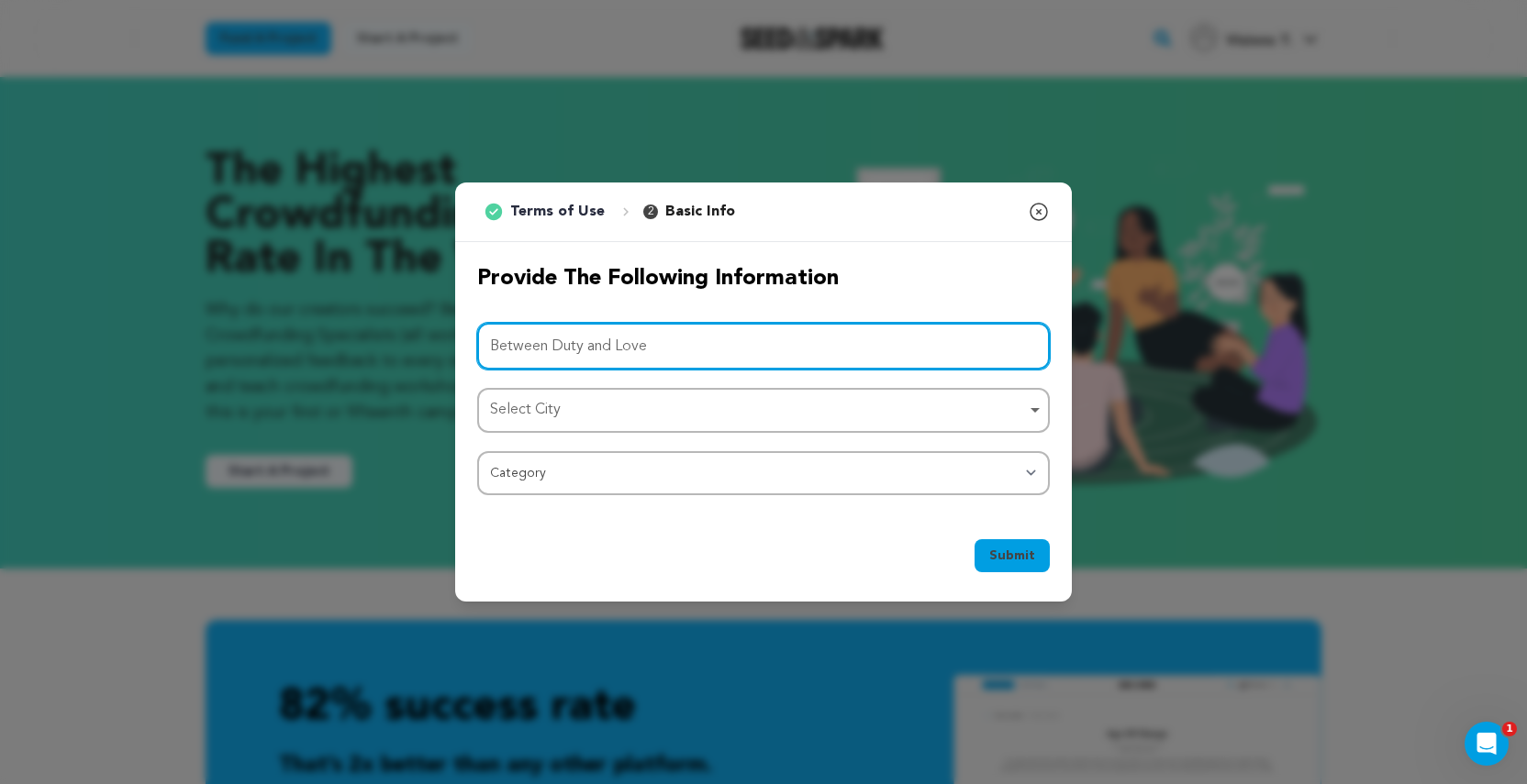
click at [1033, 415] on div "Select City Remove item" at bounding box center [764, 410] width 555 height 34
type input "Between Duty and Love"
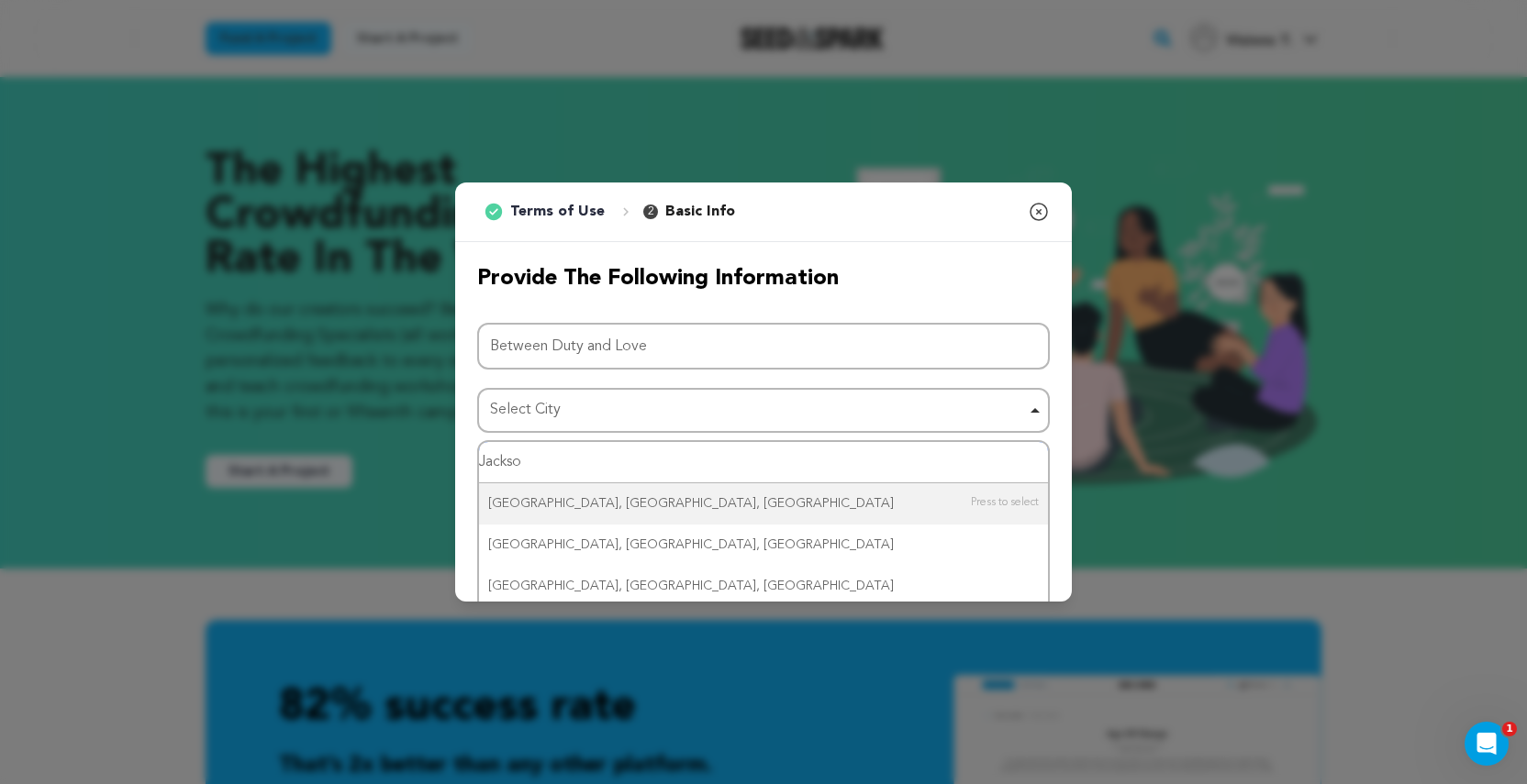
type input "[PERSON_NAME]"
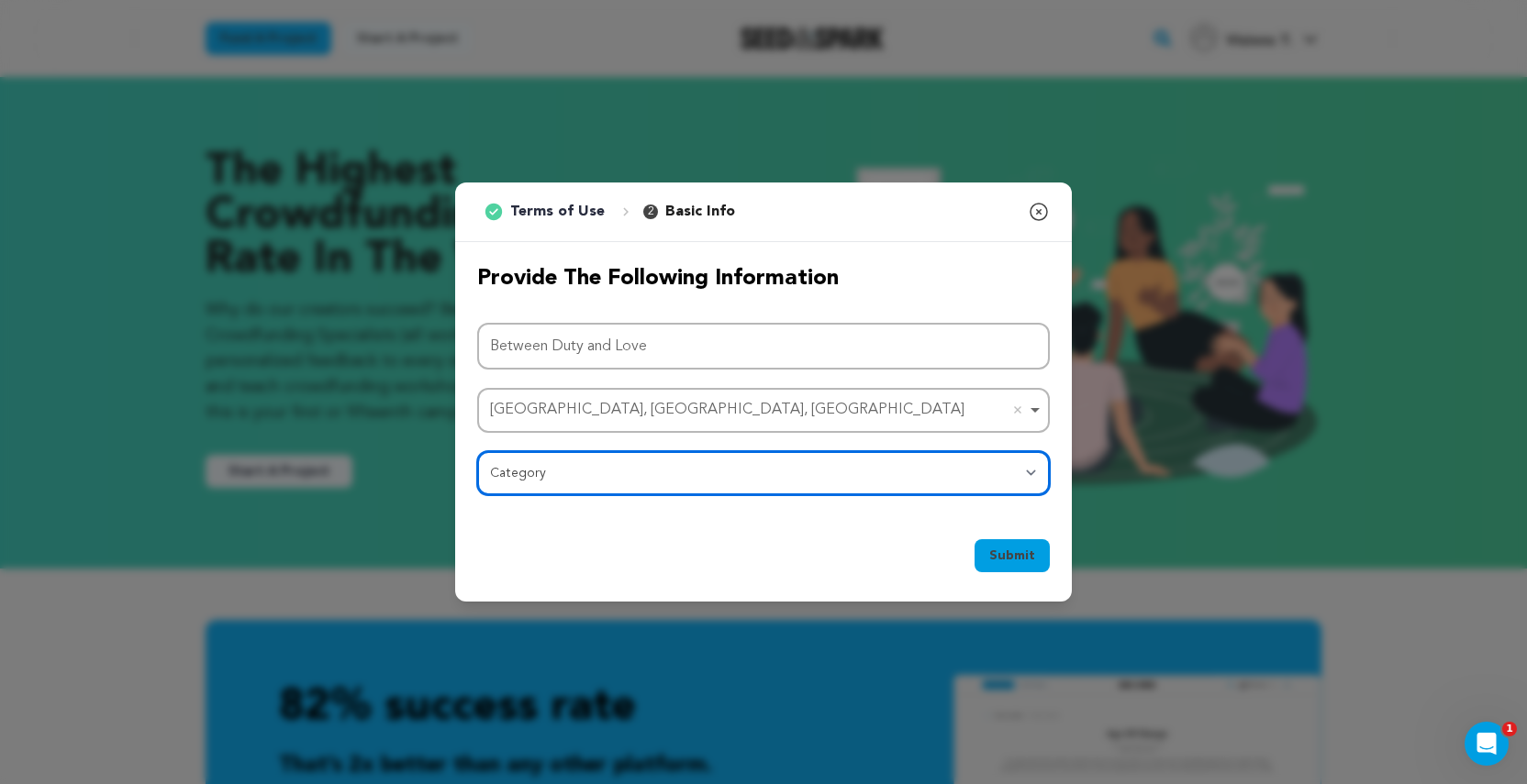
select select "382"
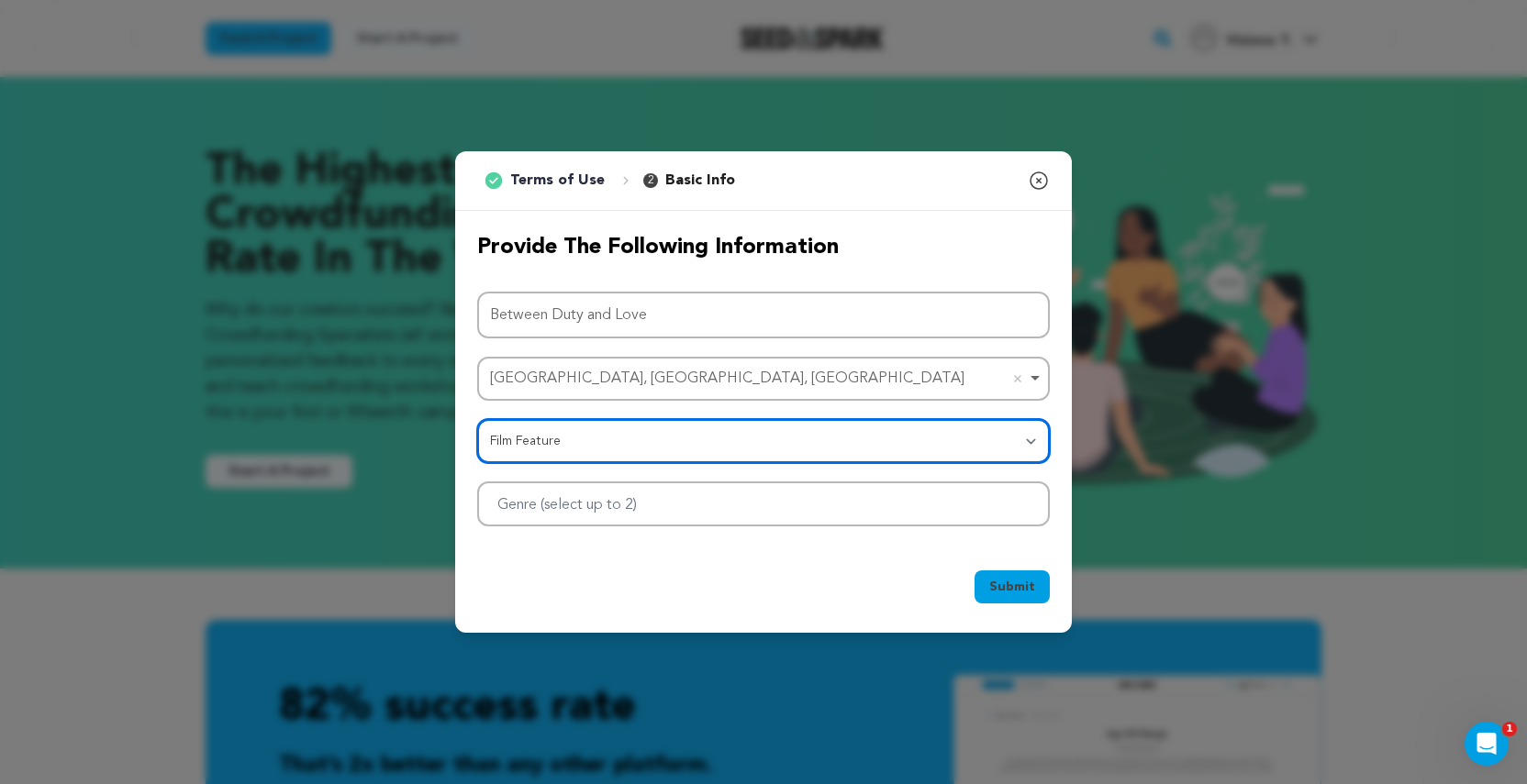
click at [830, 514] on div at bounding box center [764, 503] width 573 height 45
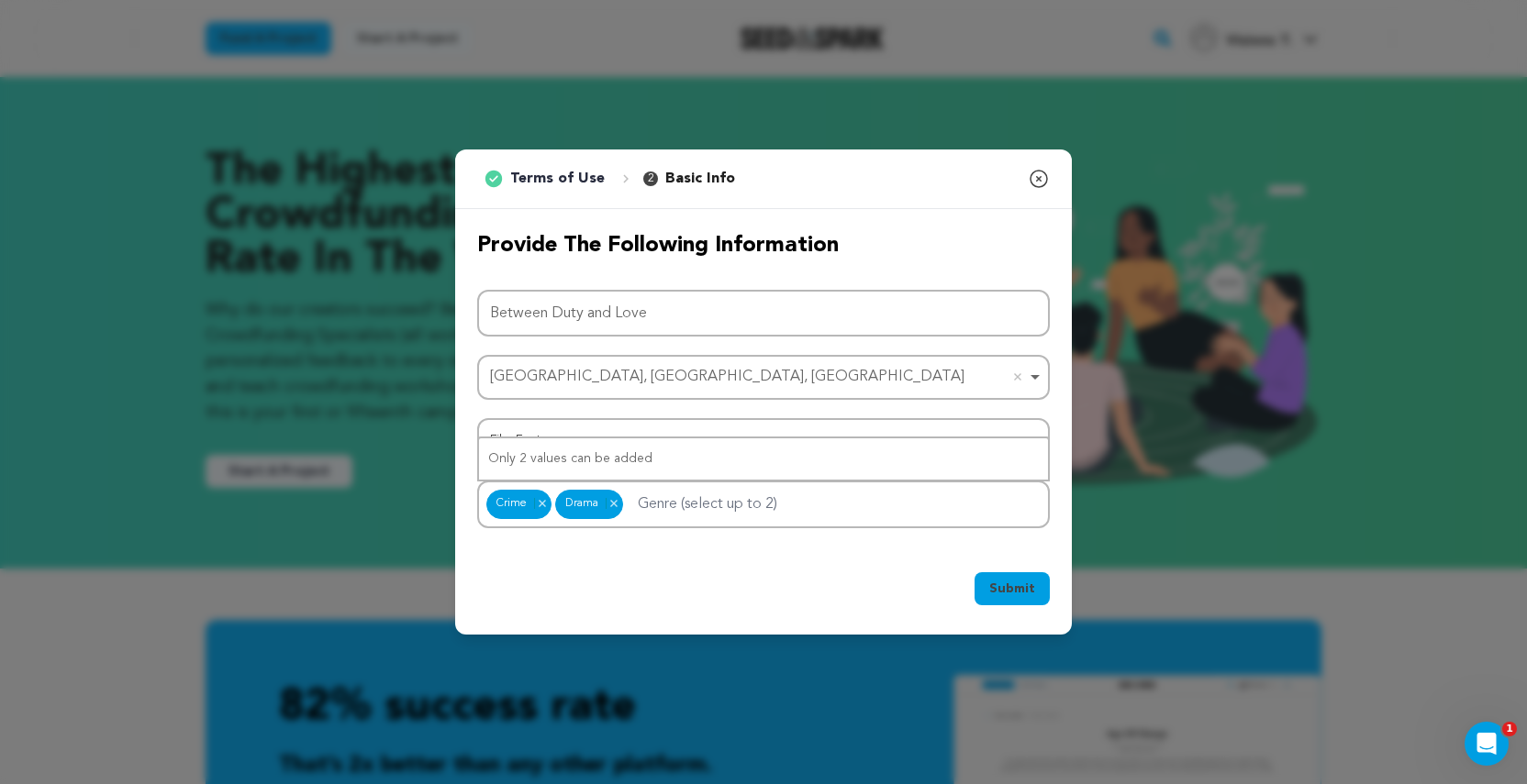
click at [1031, 589] on span "Submit" at bounding box center [1012, 588] width 46 height 18
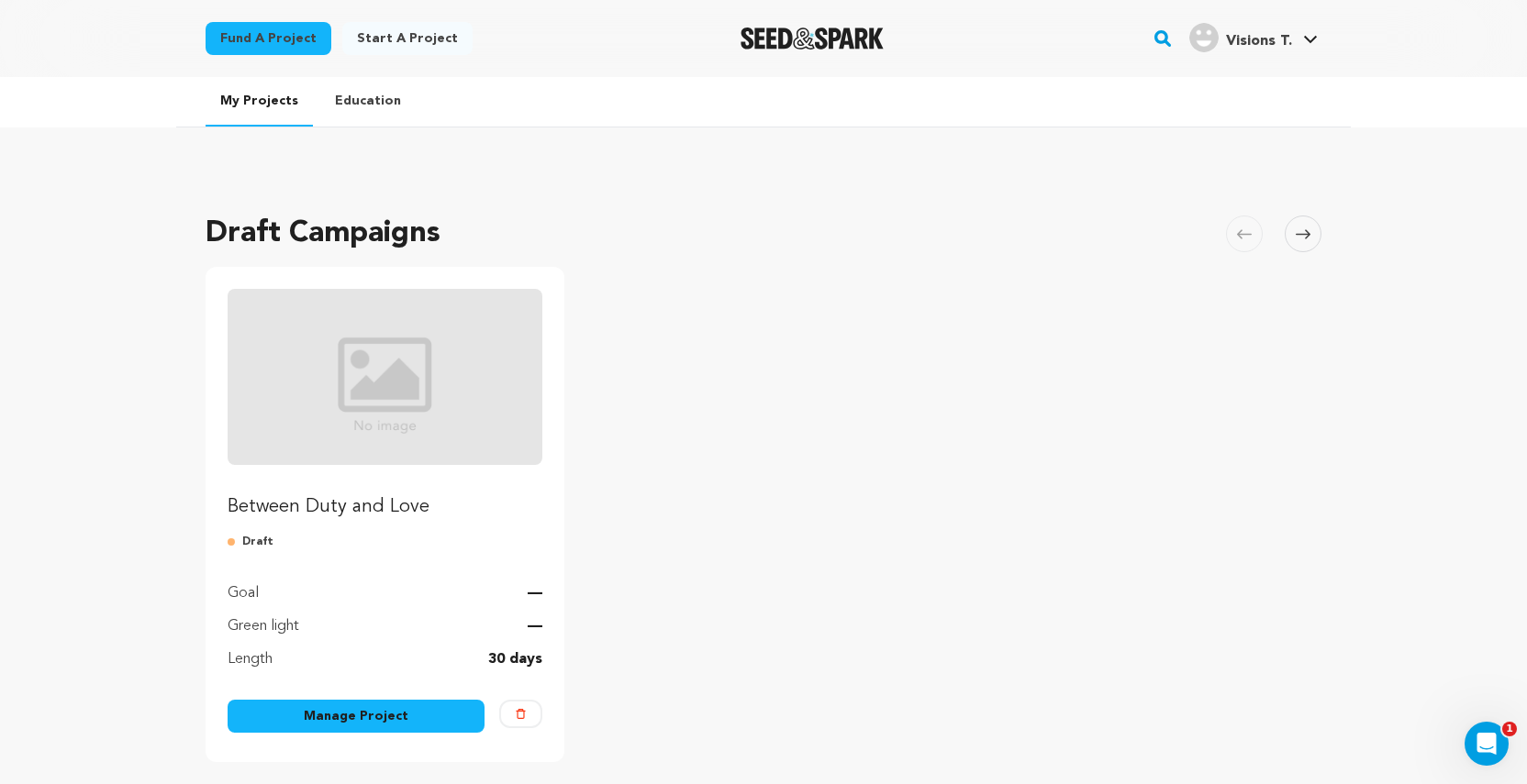
click at [371, 513] on p "Between Duty and Love" at bounding box center [385, 507] width 315 height 26
click at [592, 641] on ul "Between Duty and Love Draft Goal — Green light — Length 30 days Manage Project …" at bounding box center [764, 514] width 1116 height 495
click at [522, 713] on img at bounding box center [521, 714] width 10 height 10
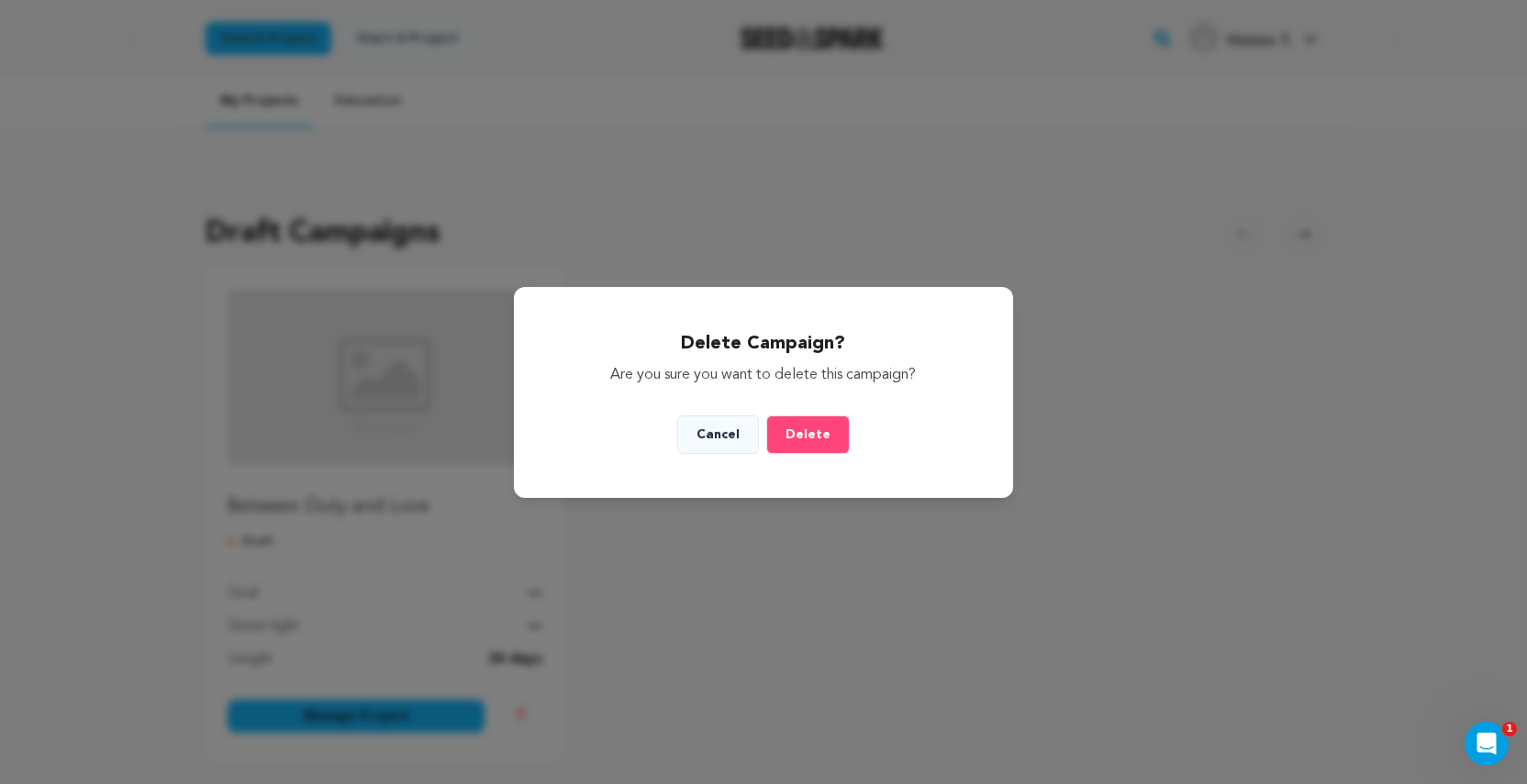
click at [807, 423] on button "Delete" at bounding box center [808, 434] width 84 height 39
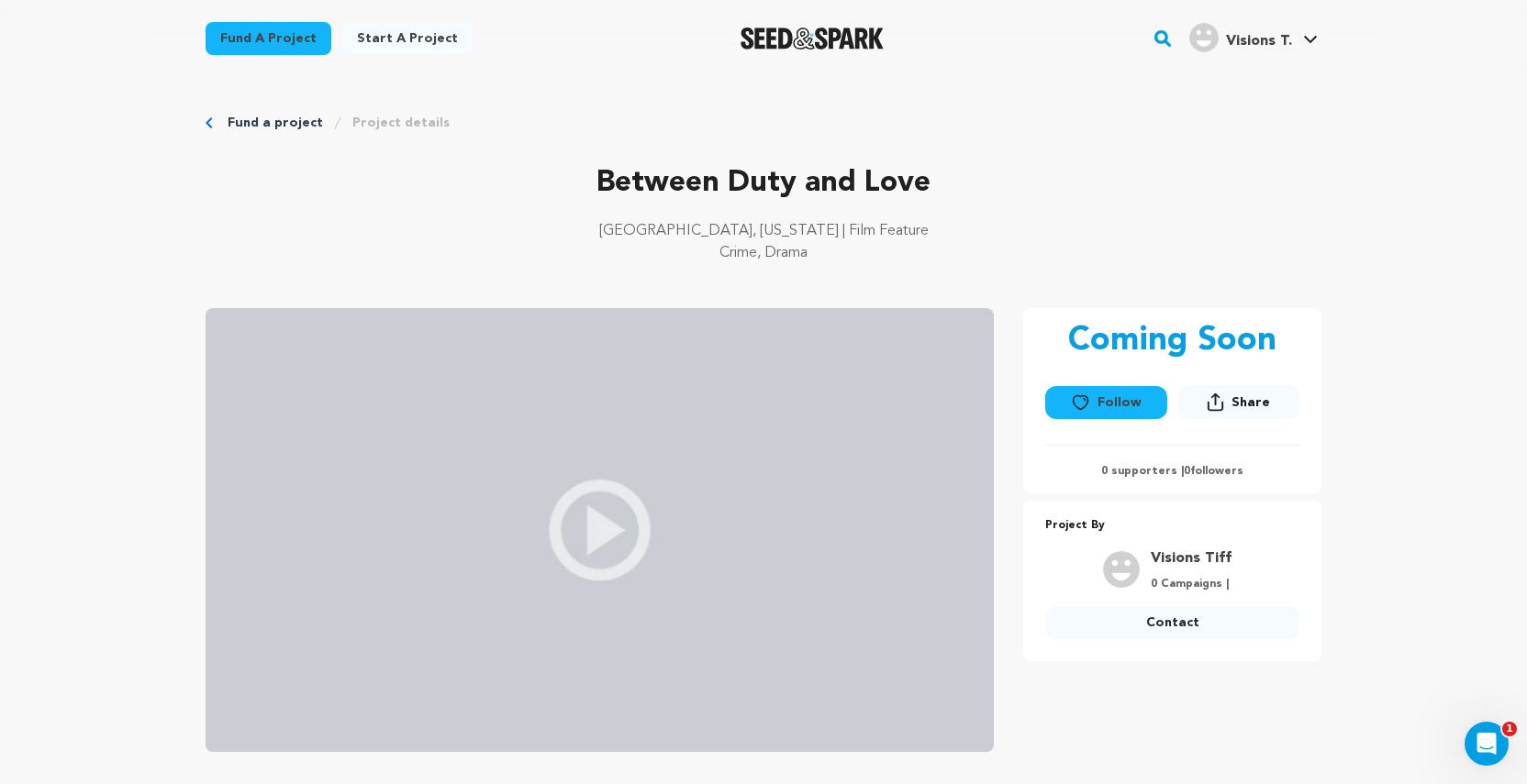
click at [607, 520] on img at bounding box center [600, 530] width 788 height 443
click at [952, 193] on p "Between Duty and Love" at bounding box center [764, 184] width 1116 height 44
click at [608, 541] on img at bounding box center [600, 530] width 788 height 443
click at [390, 124] on link "Project details" at bounding box center [401, 123] width 97 height 18
click at [209, 125] on icon "Breadcrumb" at bounding box center [209, 123] width 6 height 11
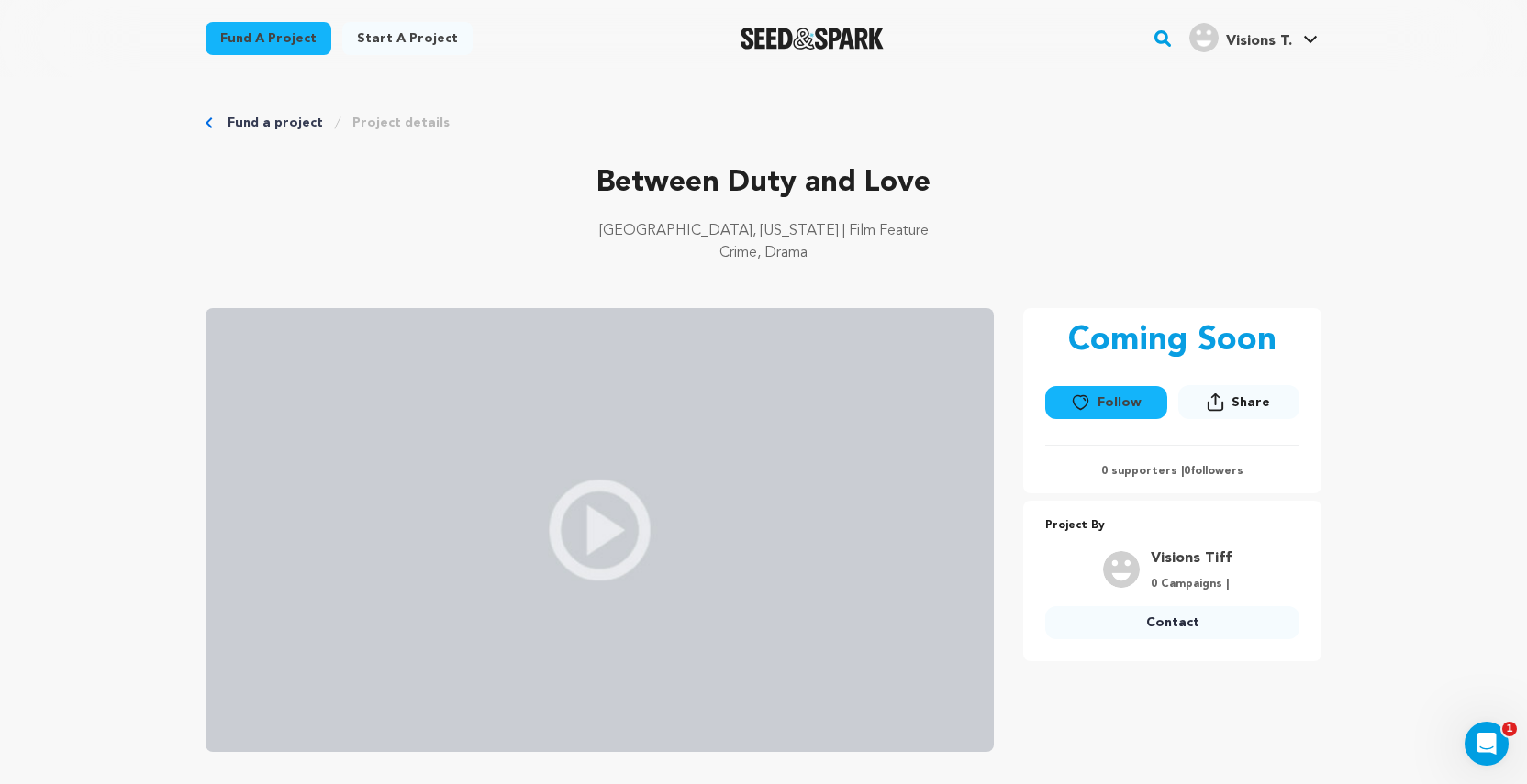
click at [208, 118] on icon "Breadcrumb" at bounding box center [209, 123] width 7 height 11
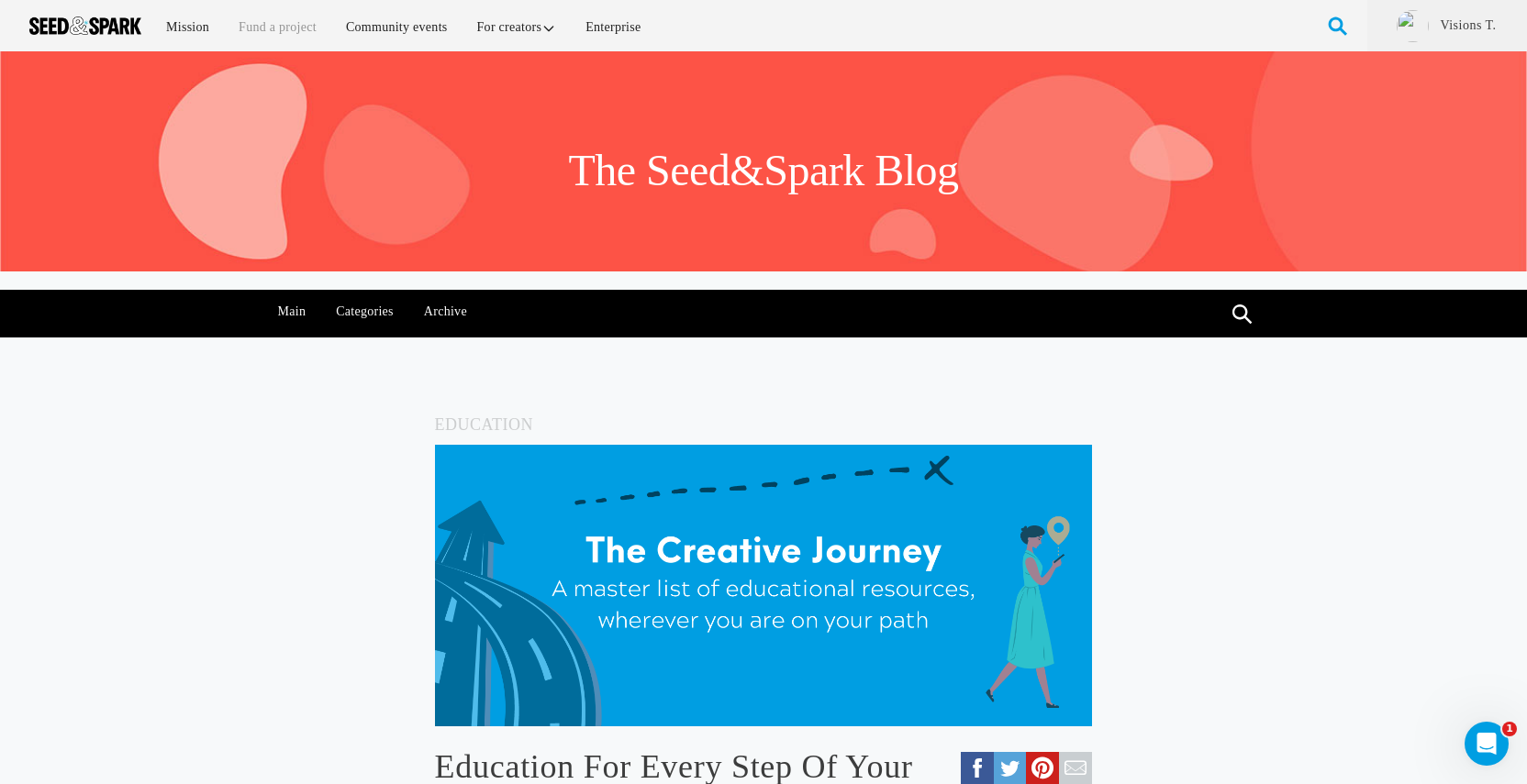
click at [289, 30] on link "Fund a project" at bounding box center [278, 26] width 104 height 39
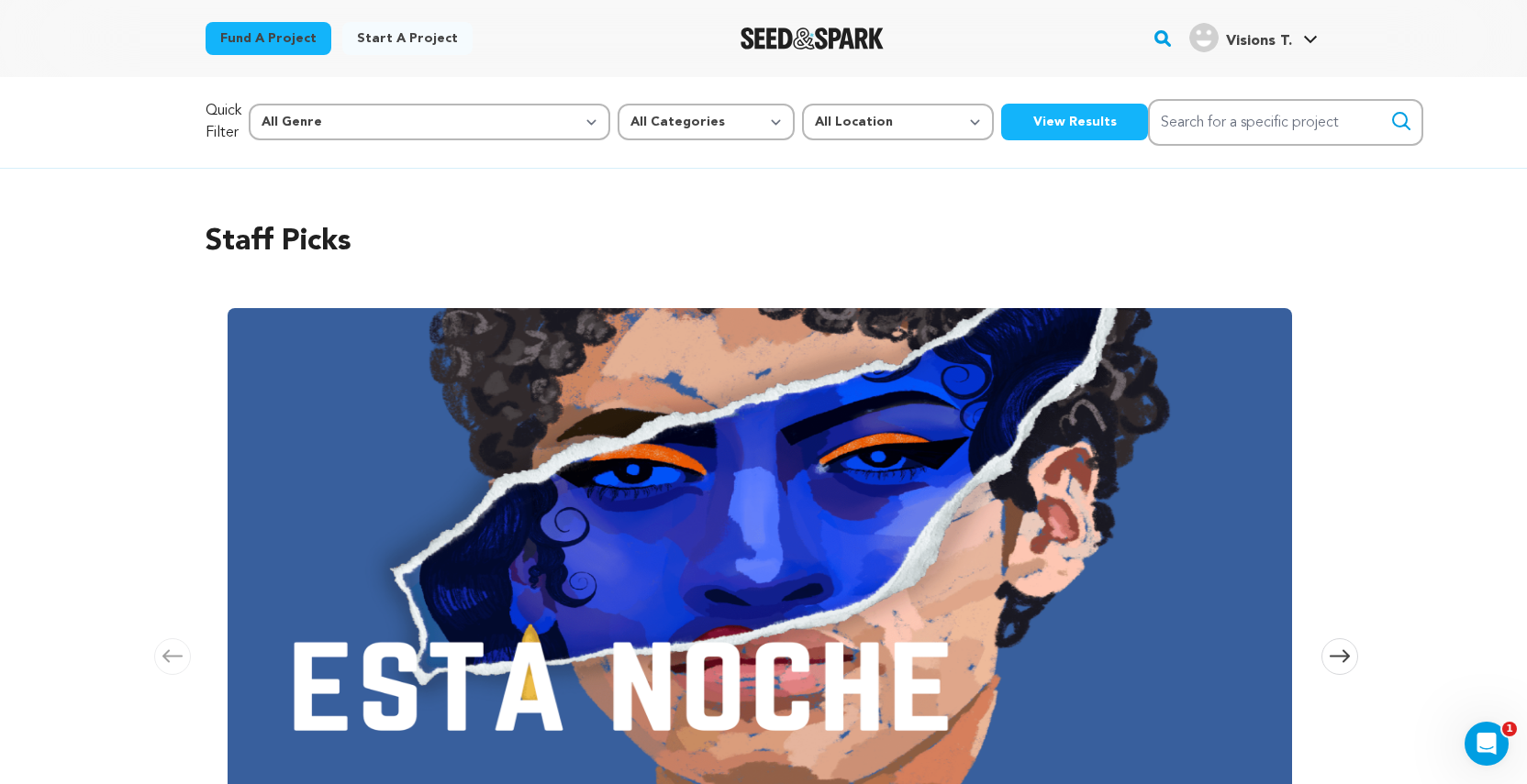
click at [1262, 271] on div "Staff Picks [GEOGRAPHIC_DATA] Skip to previous slide page [GEOGRAPHIC_DATA] EST…" at bounding box center [764, 598] width 1116 height 829
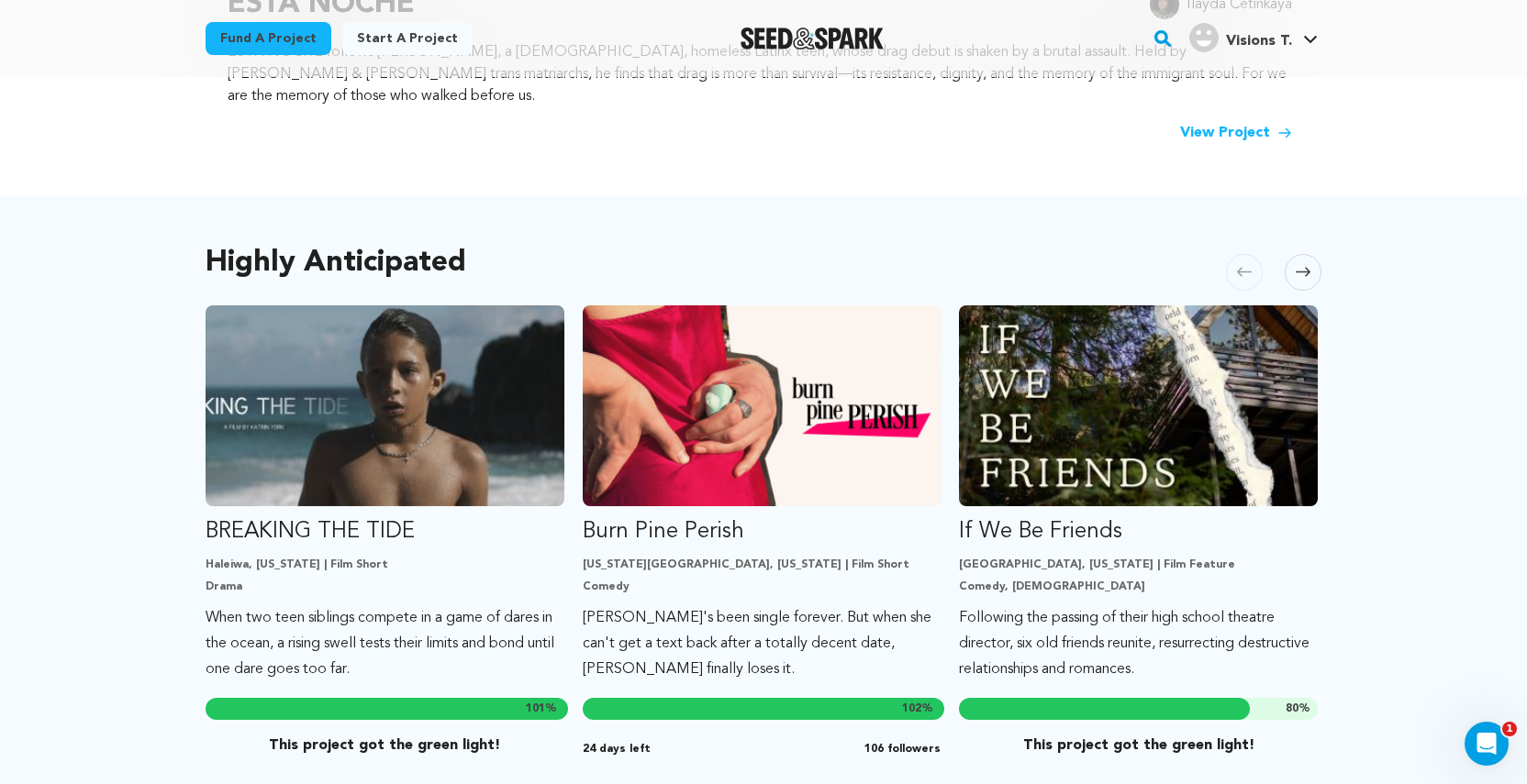
scroll to position [833, 0]
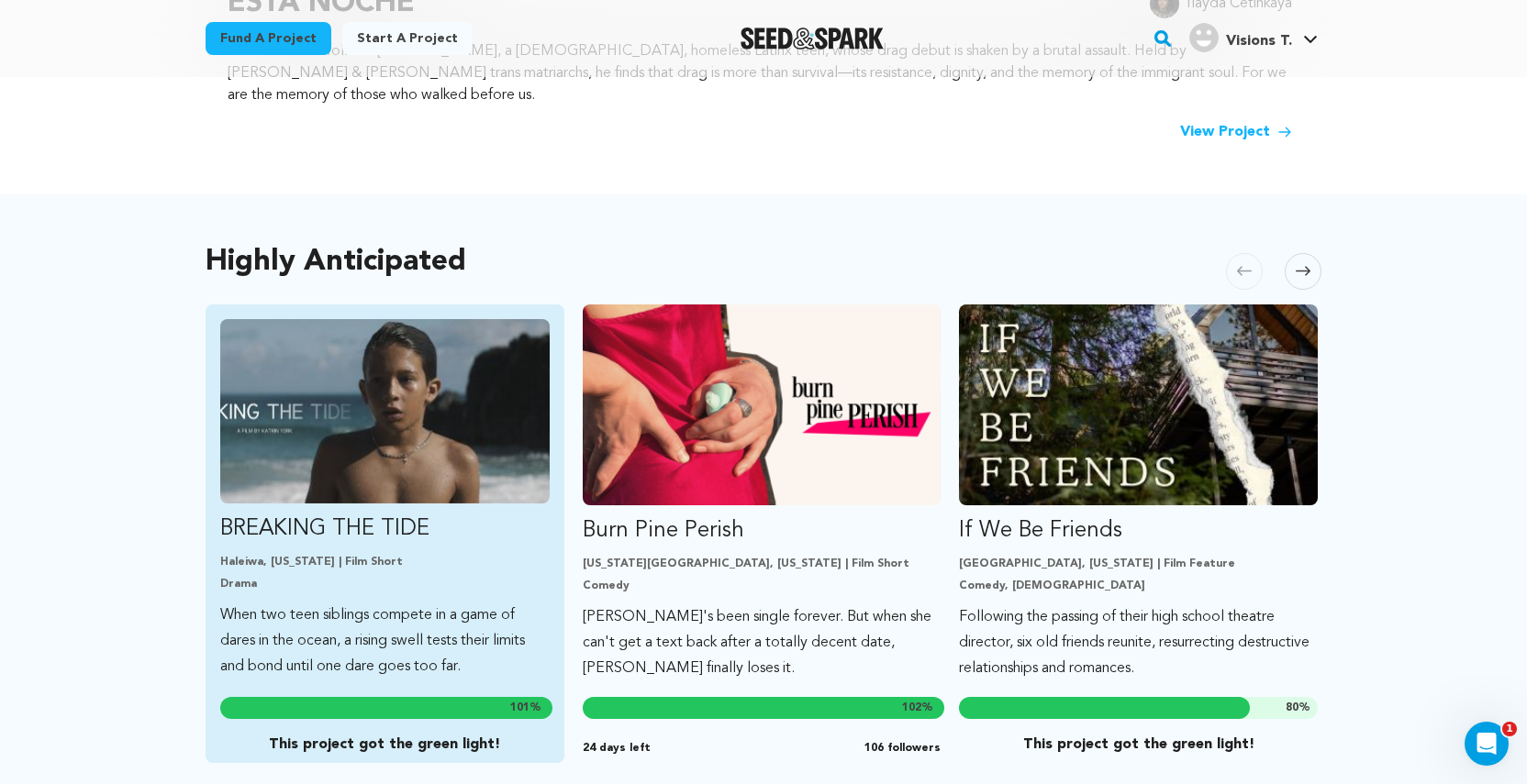
click at [348, 514] on p "BREAKING THE TIDE" at bounding box center [385, 528] width 330 height 29
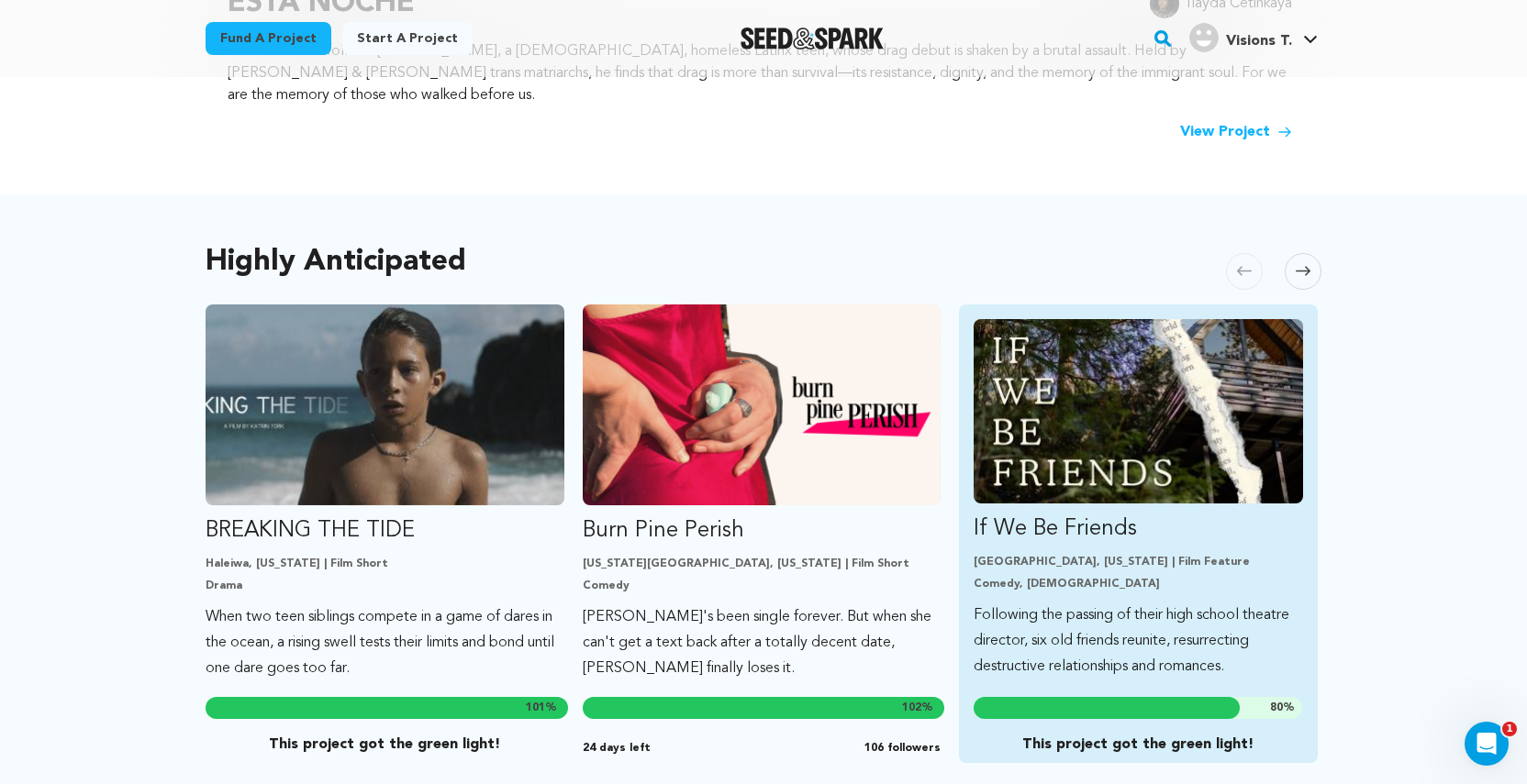
click at [1053, 488] on link "If We Be Friends [GEOGRAPHIC_DATA], [US_STATE] | Film Feature Comedy, [DEMOGRAP…" at bounding box center [1138, 499] width 330 height 361
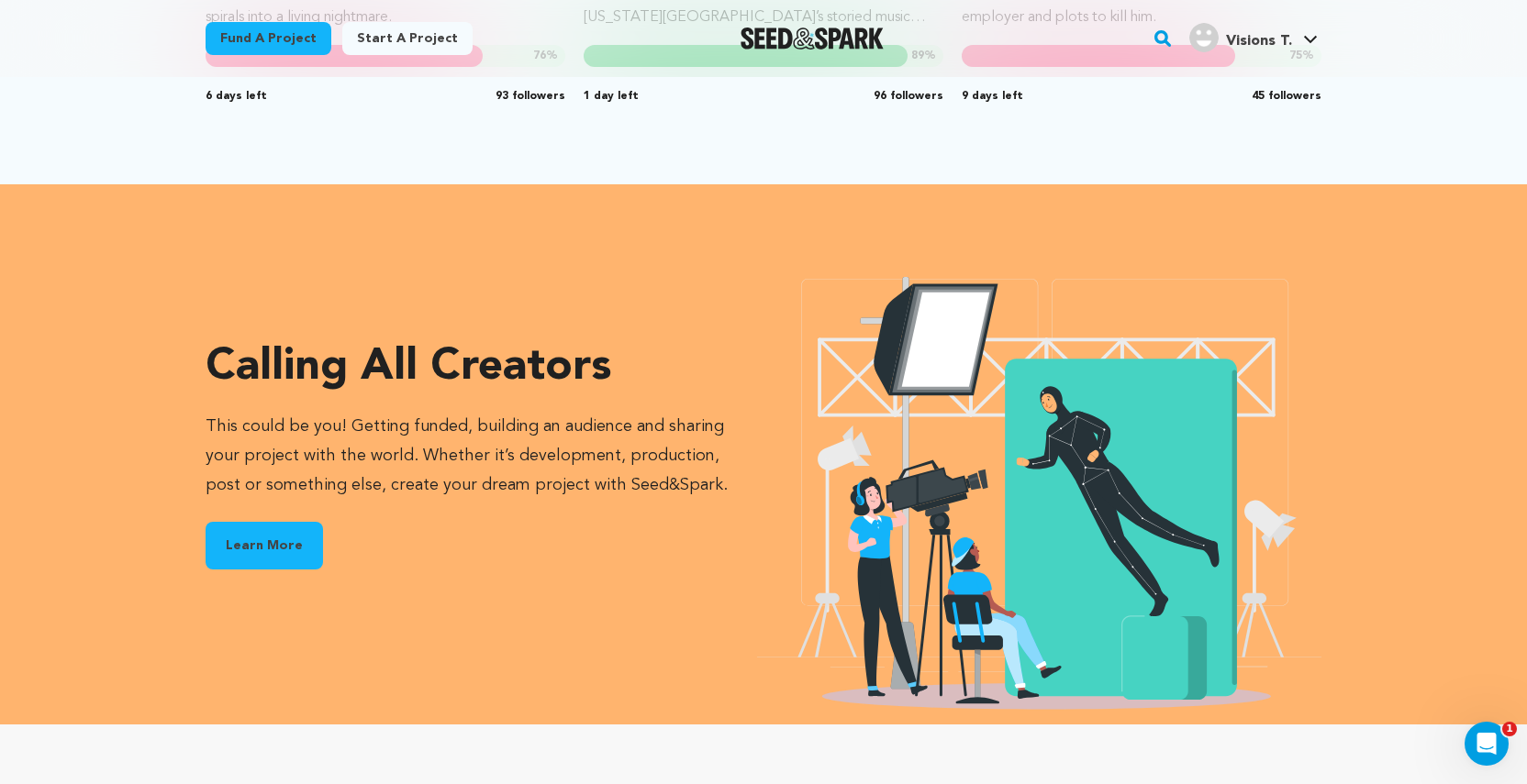
scroll to position [2080, 0]
click at [1187, 214] on div "Calling all creators This could be you! Getting funded, building an audience an…" at bounding box center [763, 454] width 1174 height 541
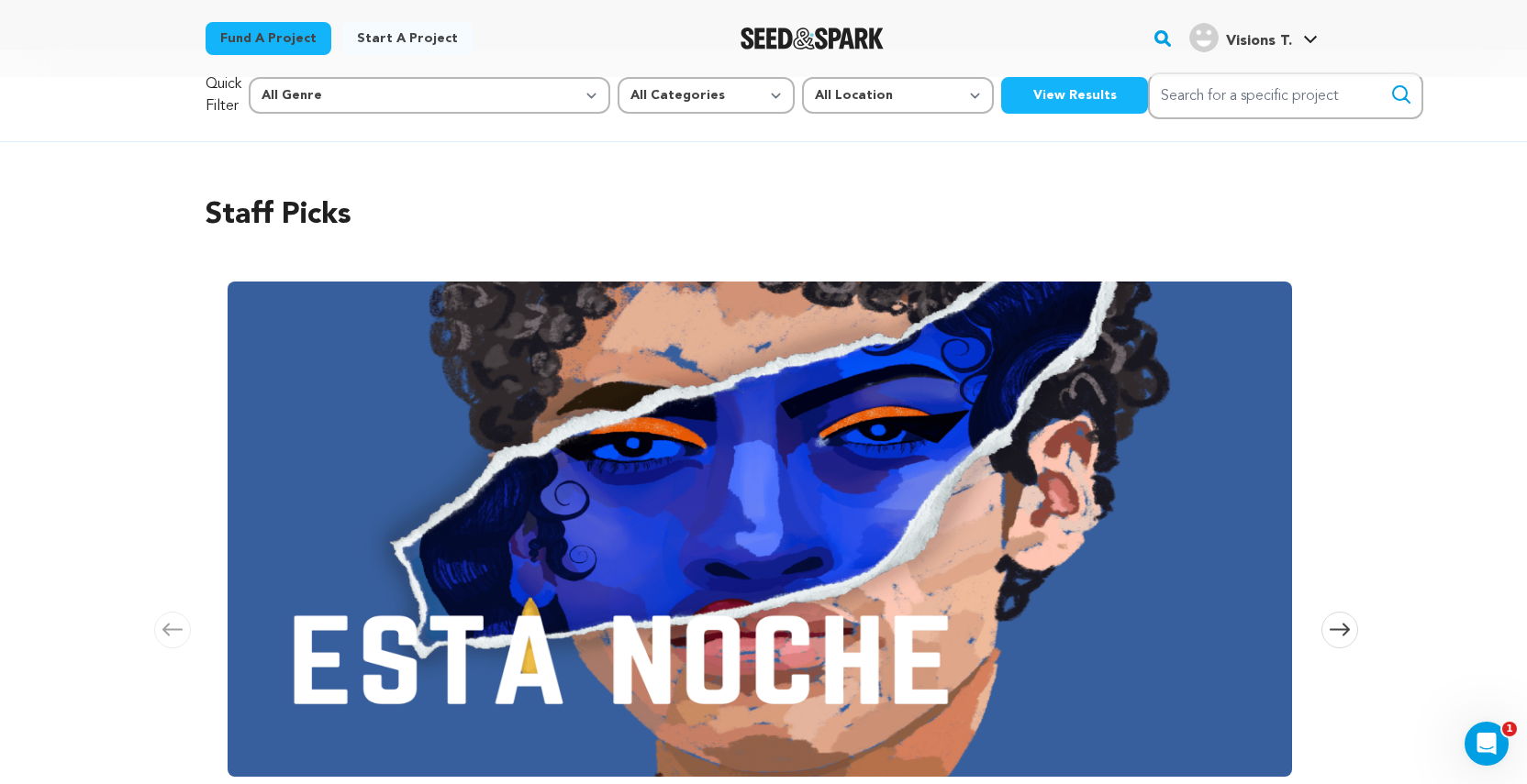
scroll to position [0, 0]
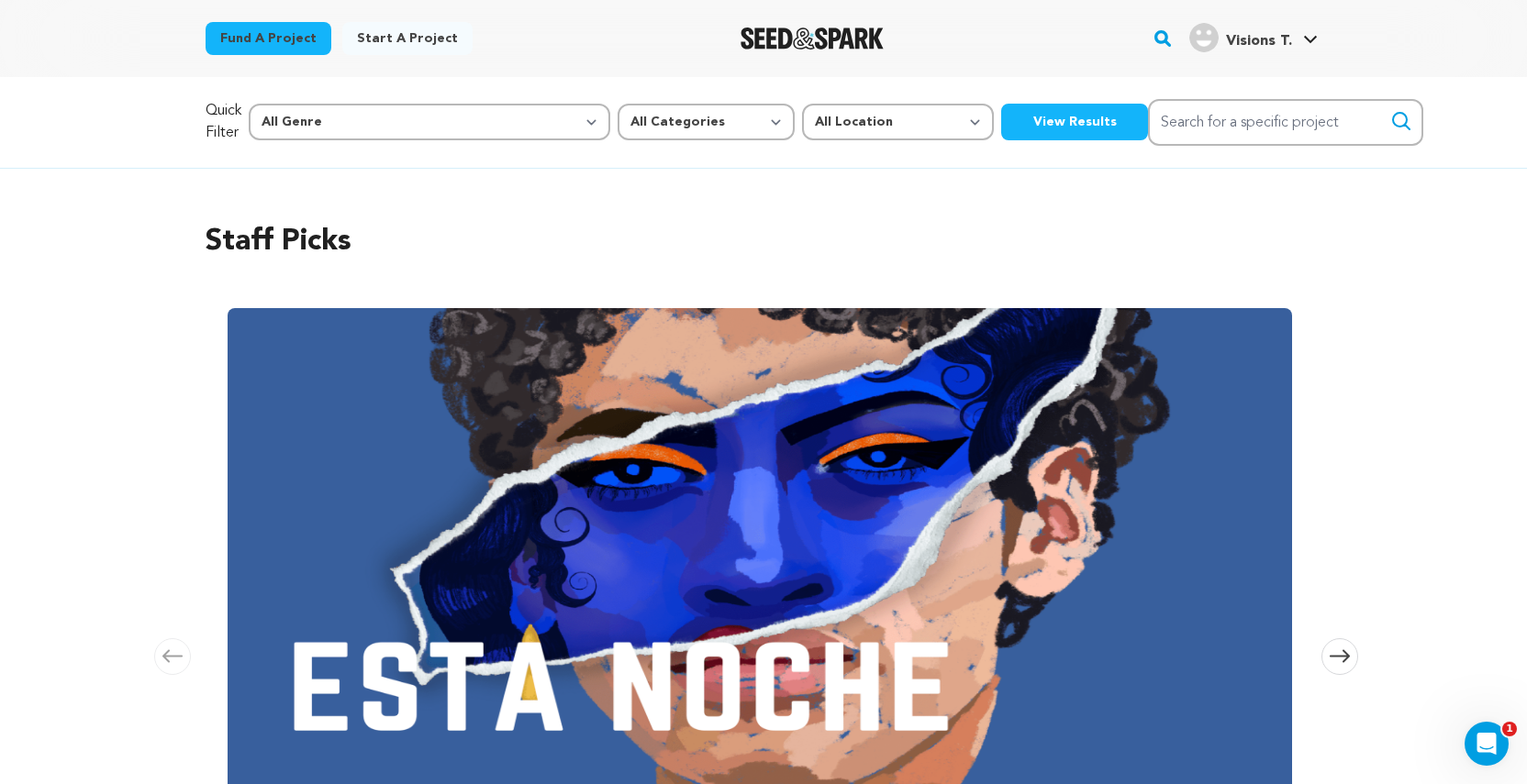
click at [407, 43] on link "Start a project" at bounding box center [408, 38] width 130 height 33
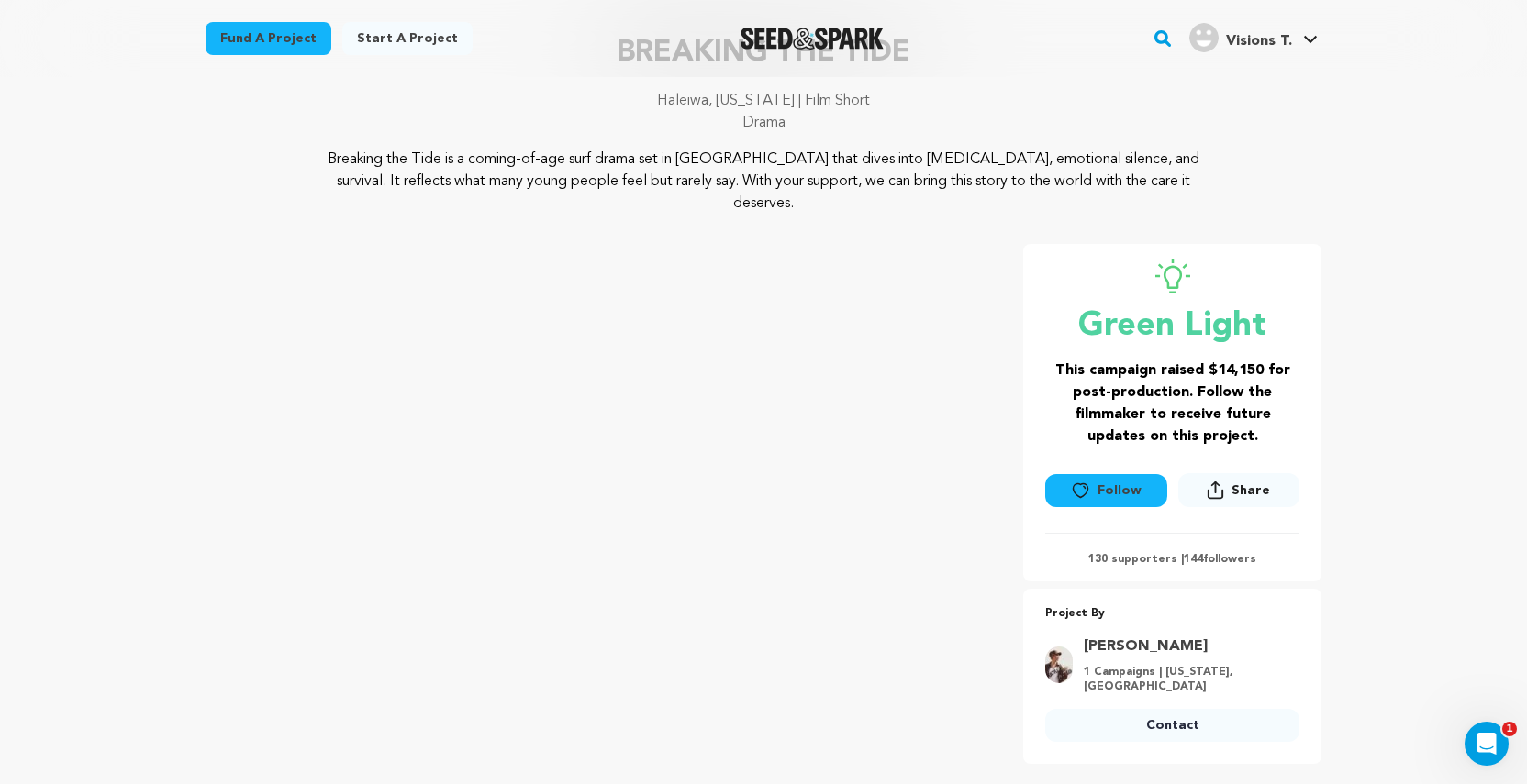
scroll to position [179, 0]
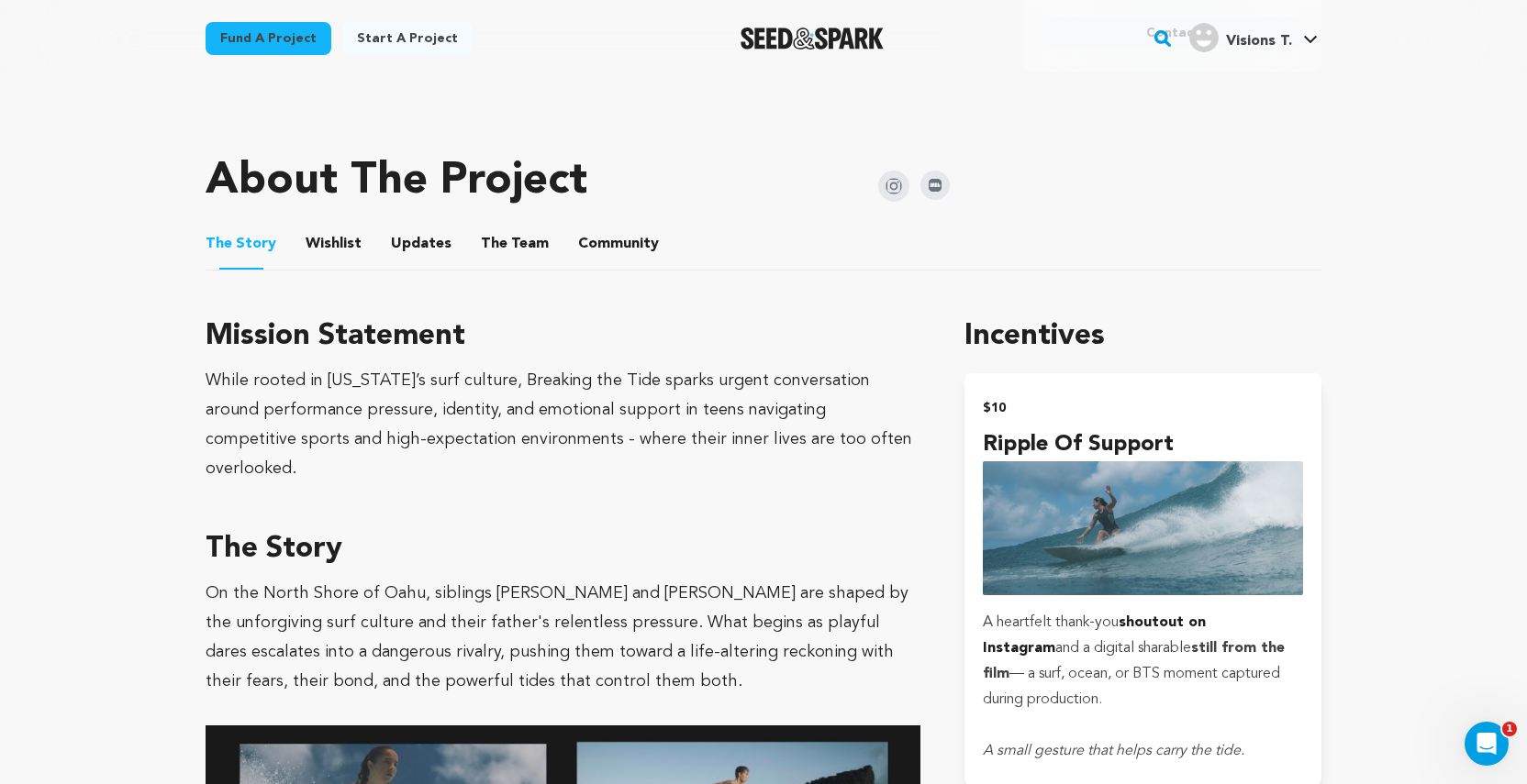
scroll to position [838, 0]
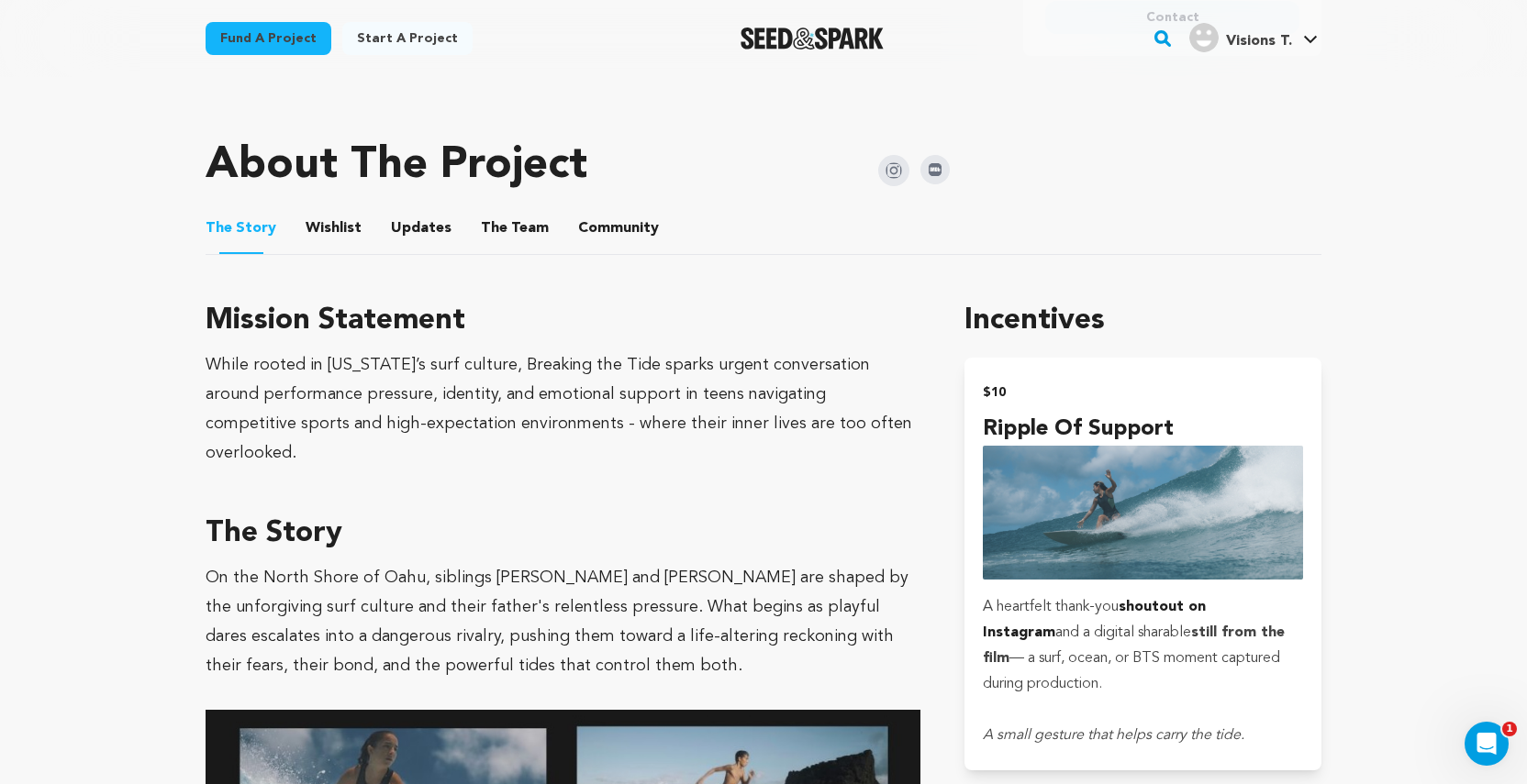
click at [340, 210] on button "Wishlist" at bounding box center [334, 232] width 44 height 44
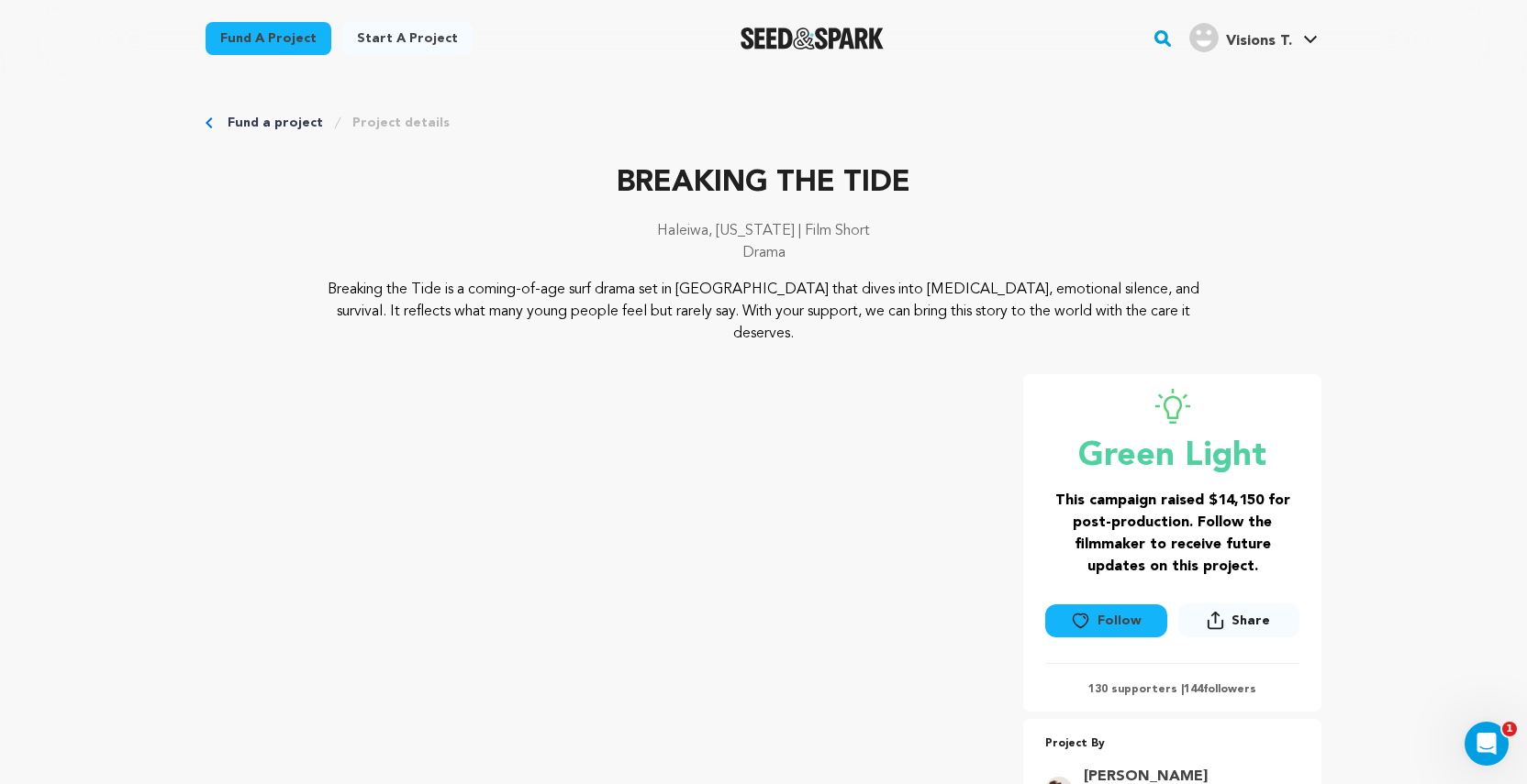
click at [209, 118] on icon "Breadcrumb" at bounding box center [209, 123] width 7 height 11
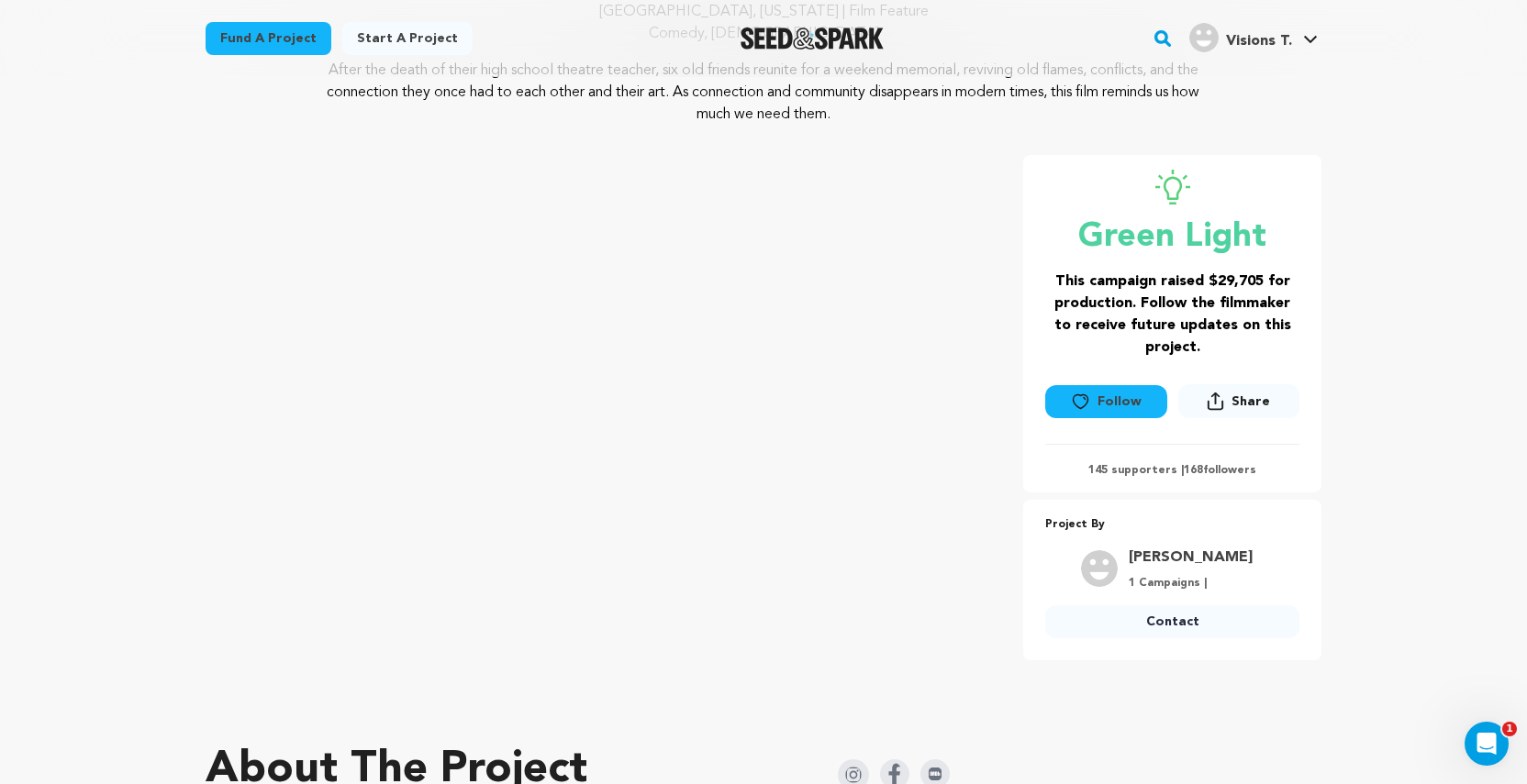
scroll to position [234, 0]
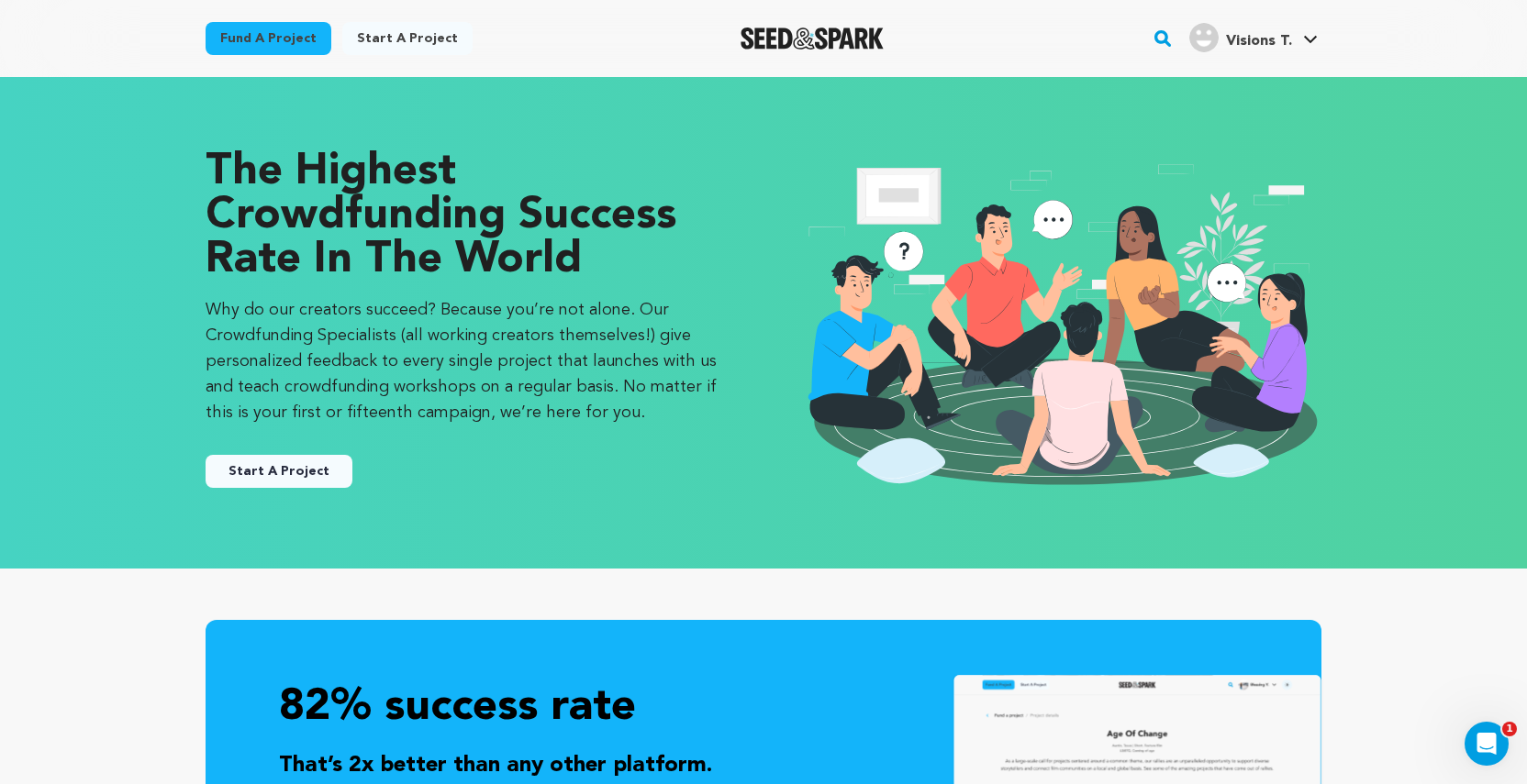
click at [274, 468] on button "Start A Project" at bounding box center [279, 470] width 147 height 33
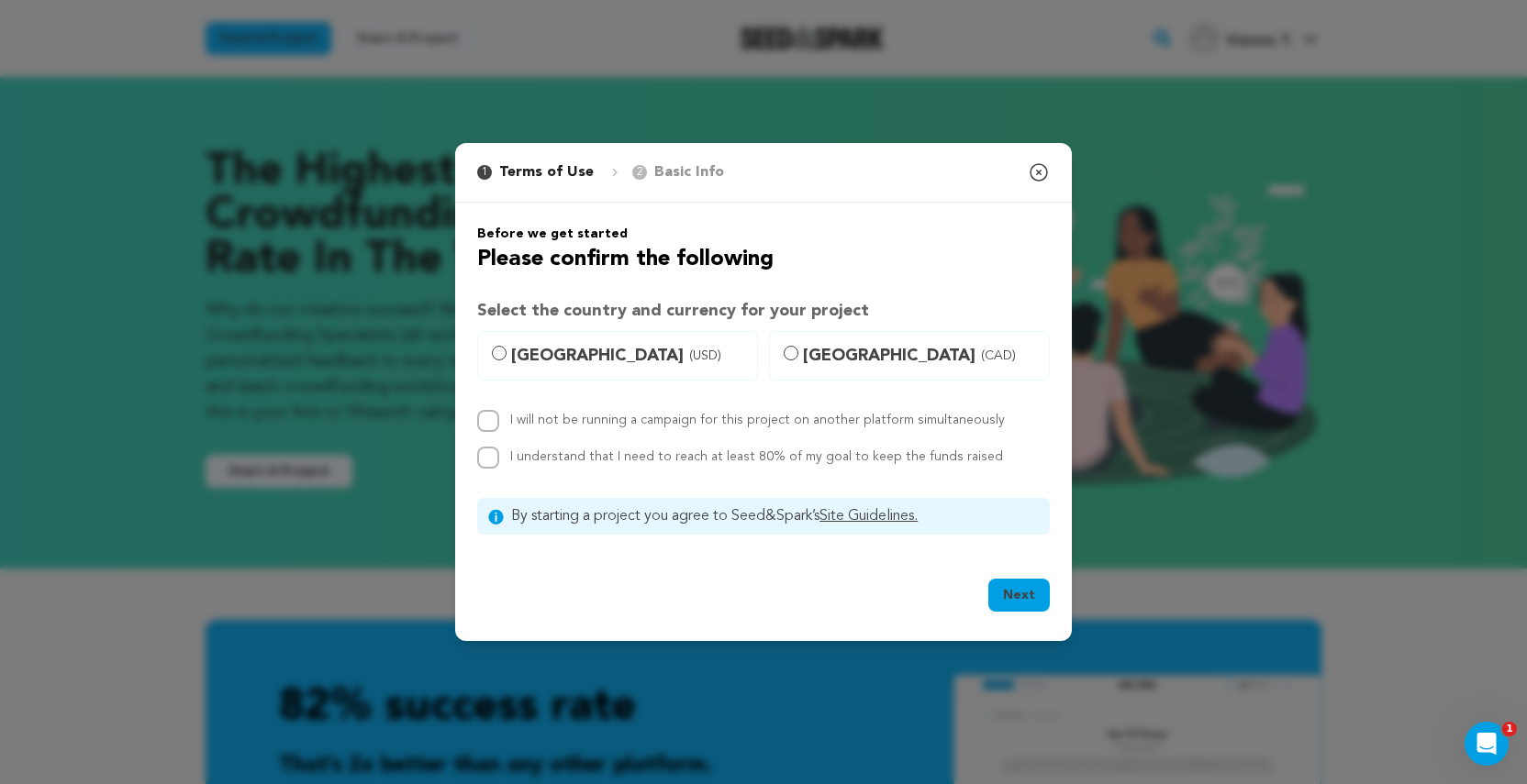
click at [490, 420] on input "I will not be running a campaign for this project on another platform simultane…" at bounding box center [489, 420] width 22 height 22
checkbox input "true"
click at [492, 464] on input "I understand that I need to reach at least 80% of my goal to keep the funds rai…" at bounding box center [489, 457] width 22 height 22
checkbox input "true"
click at [509, 357] on label "[GEOGRAPHIC_DATA] (USD)" at bounding box center [618, 357] width 281 height 50
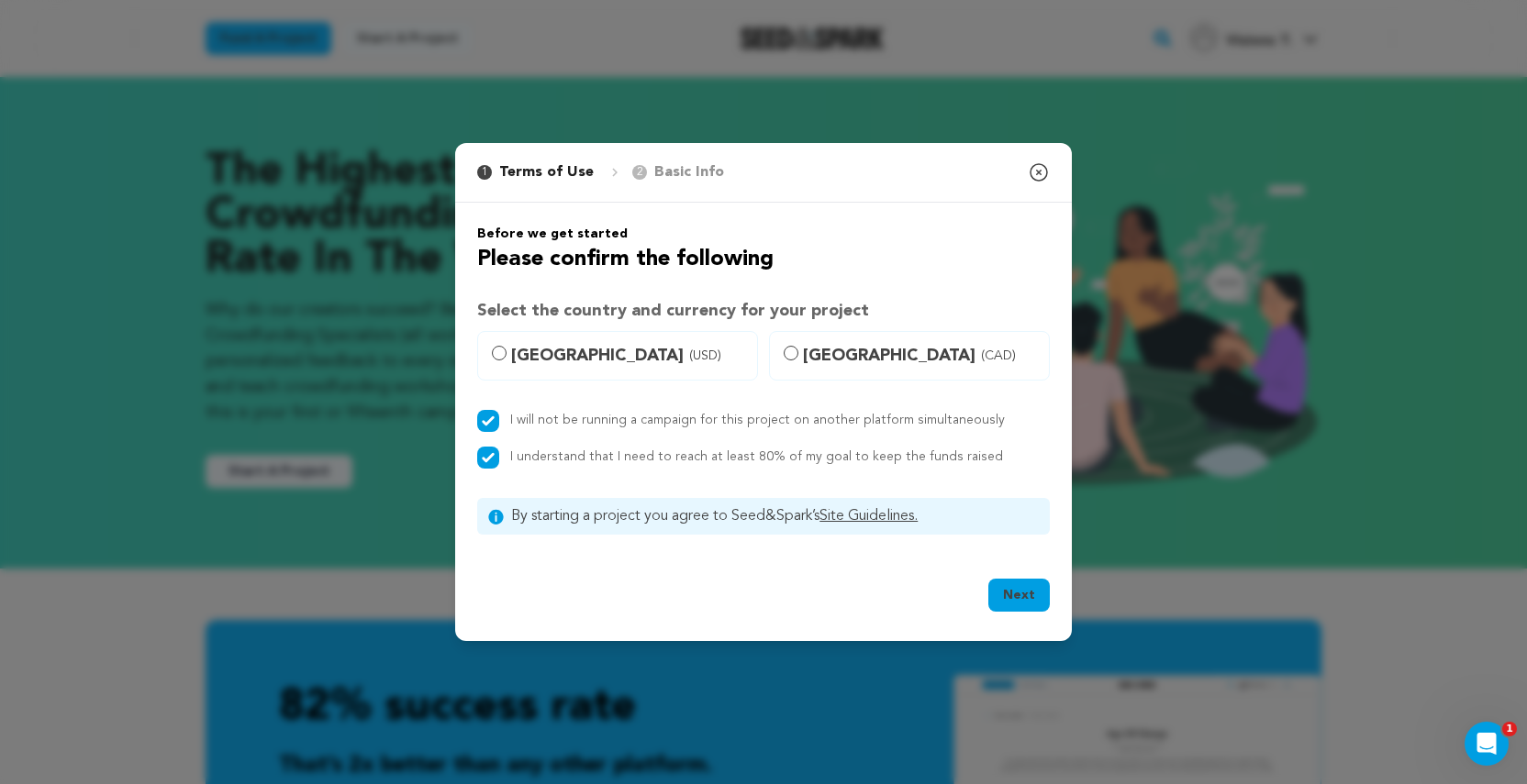
click at [507, 357] on input "United States (USD)" at bounding box center [499, 353] width 15 height 15
radio input "true"
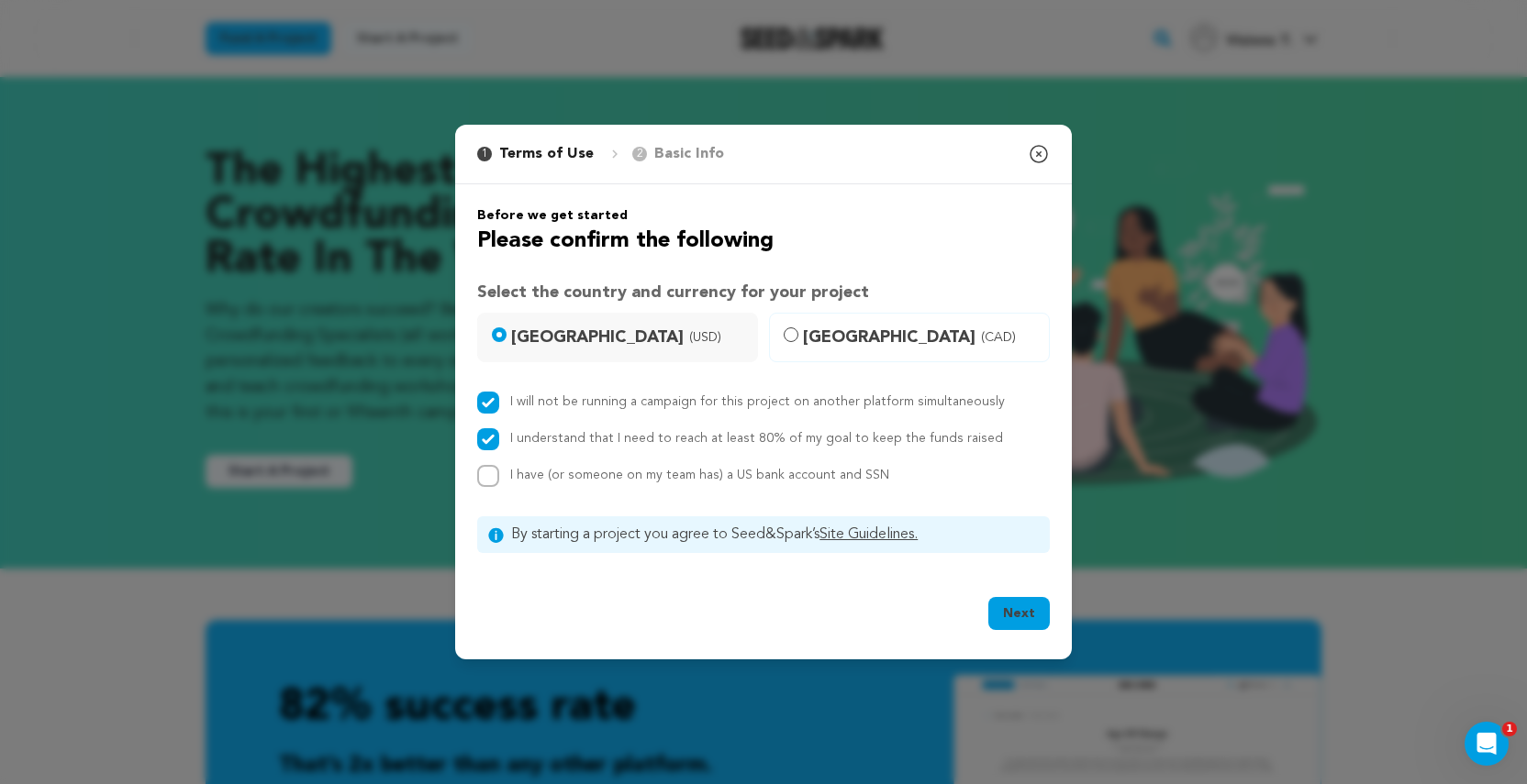
click at [498, 477] on input "I have (or someone on my team has) a US bank account and SSN" at bounding box center [489, 476] width 22 height 22
checkbox input "true"
click at [1025, 605] on button "Next" at bounding box center [1019, 613] width 62 height 33
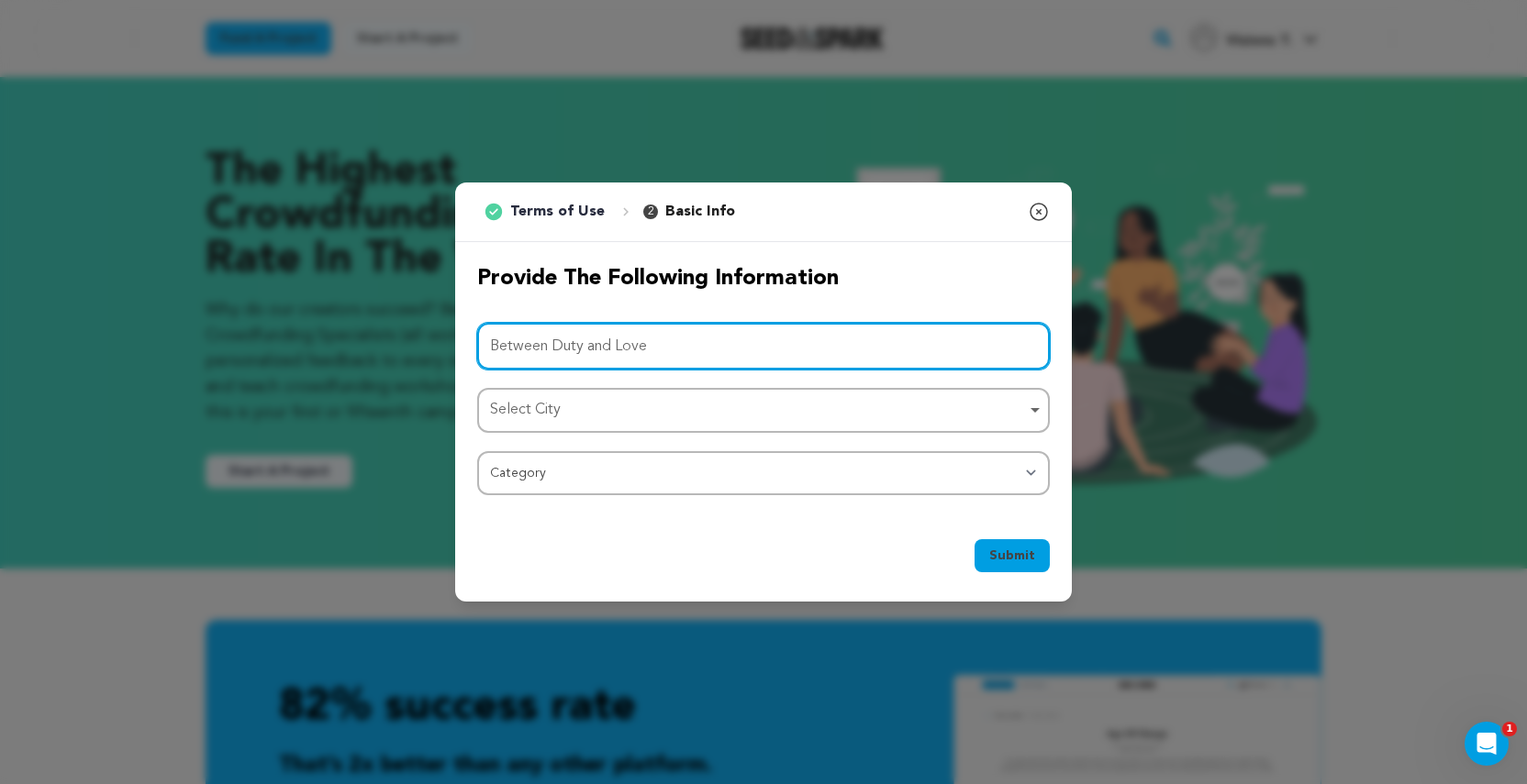
click at [804, 422] on div "Select City Remove item" at bounding box center [758, 410] width 536 height 27
type input "Between Duty and Love"
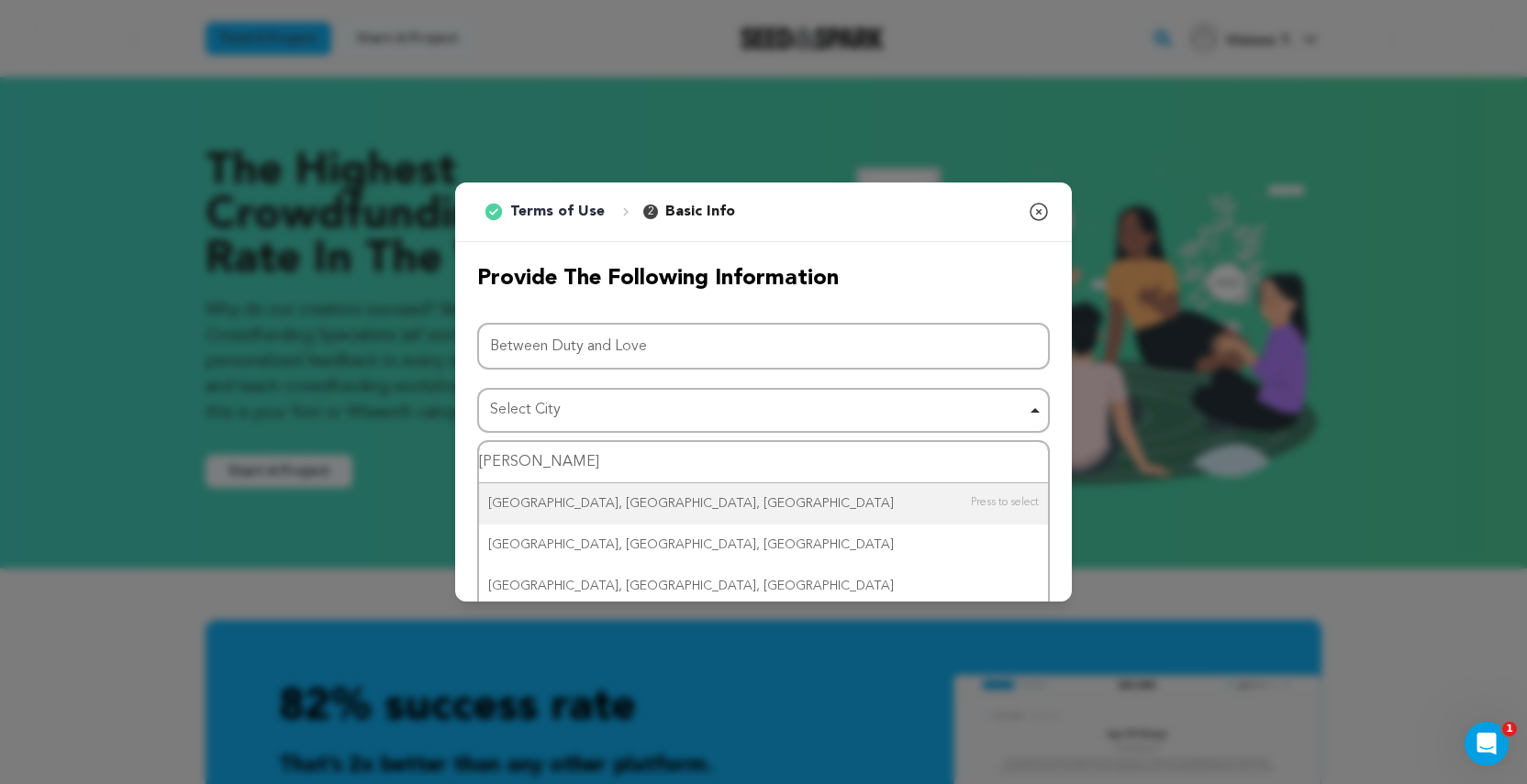
type input "Jacksonville"
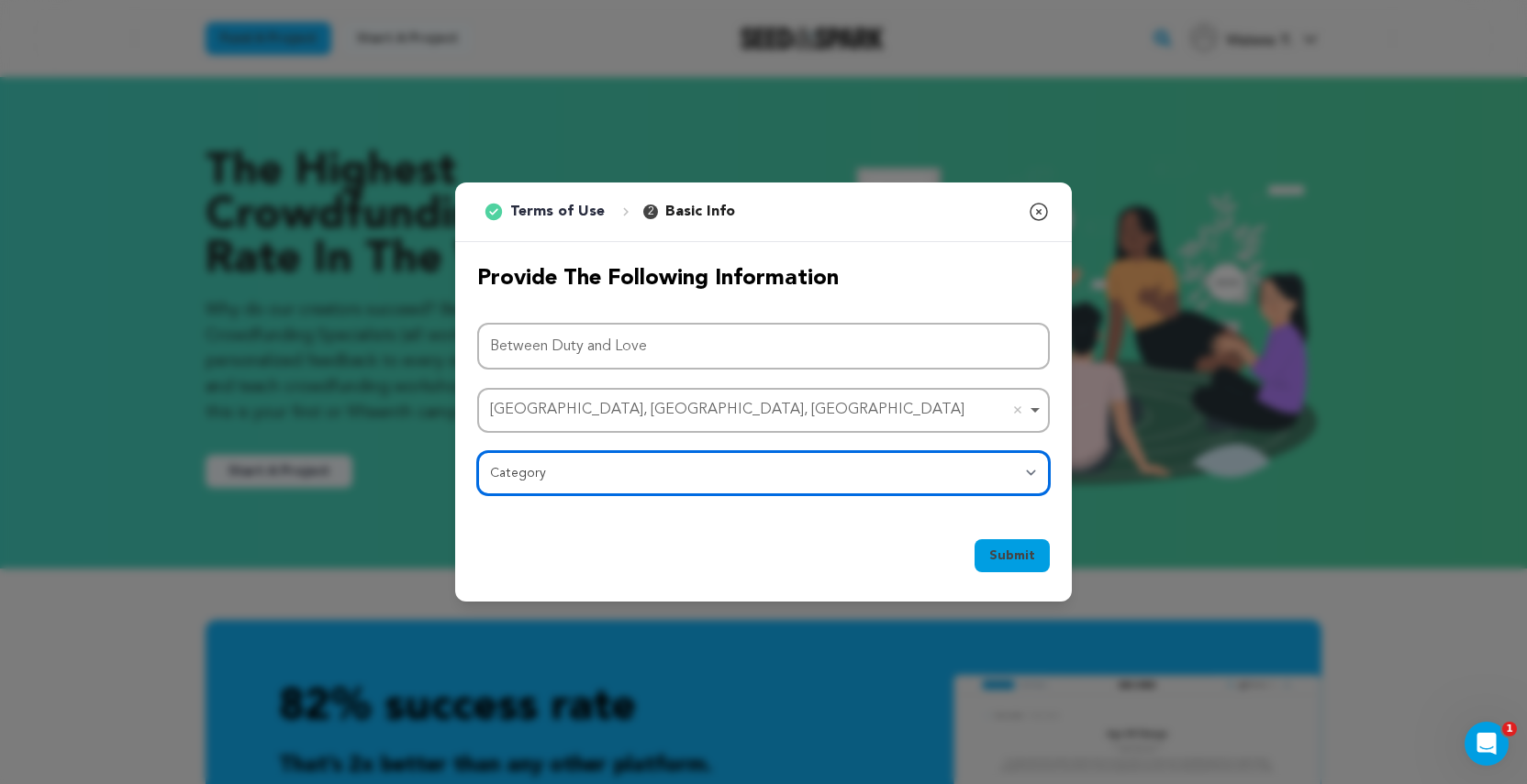
select select "382"
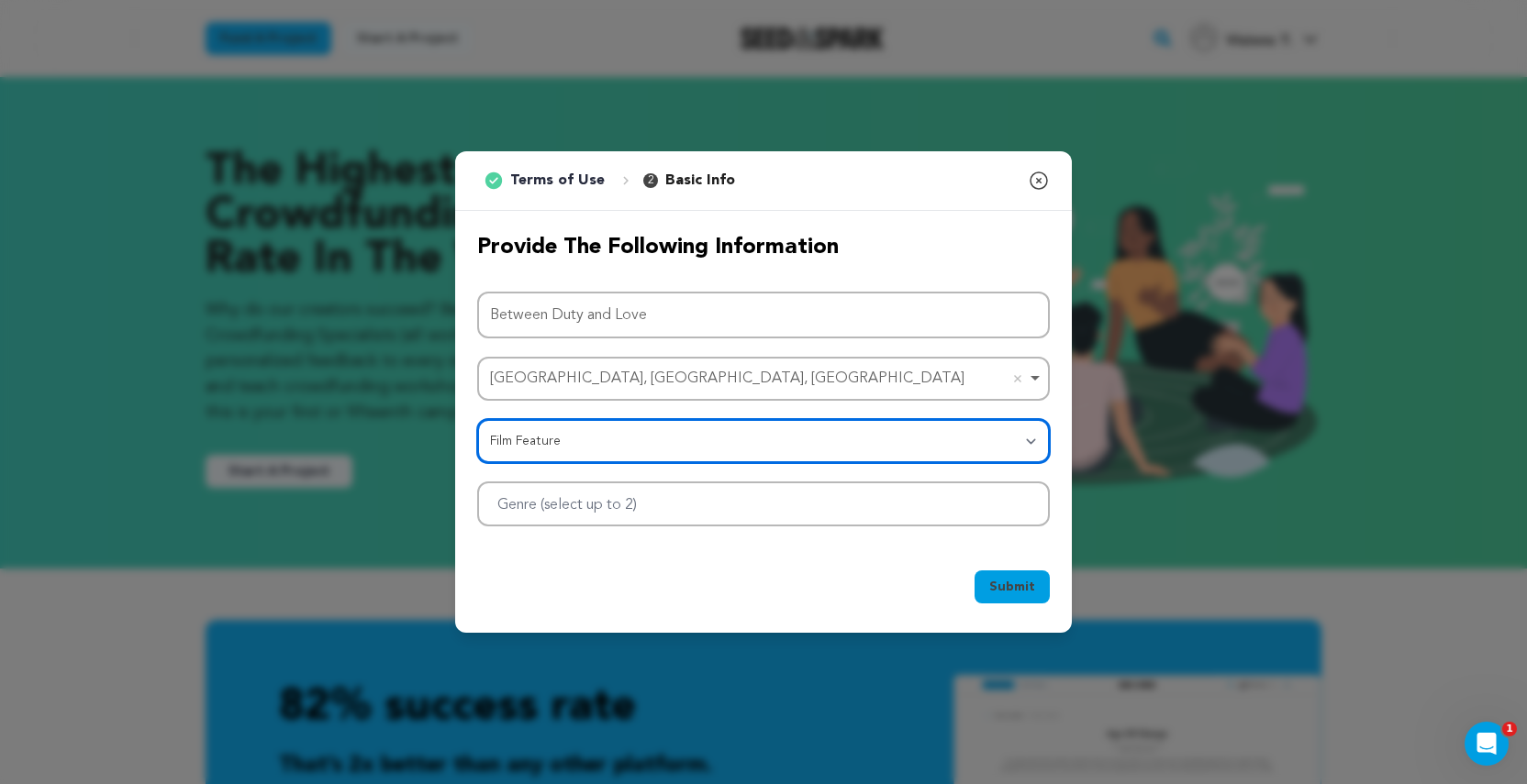
click at [773, 514] on div at bounding box center [764, 503] width 573 height 45
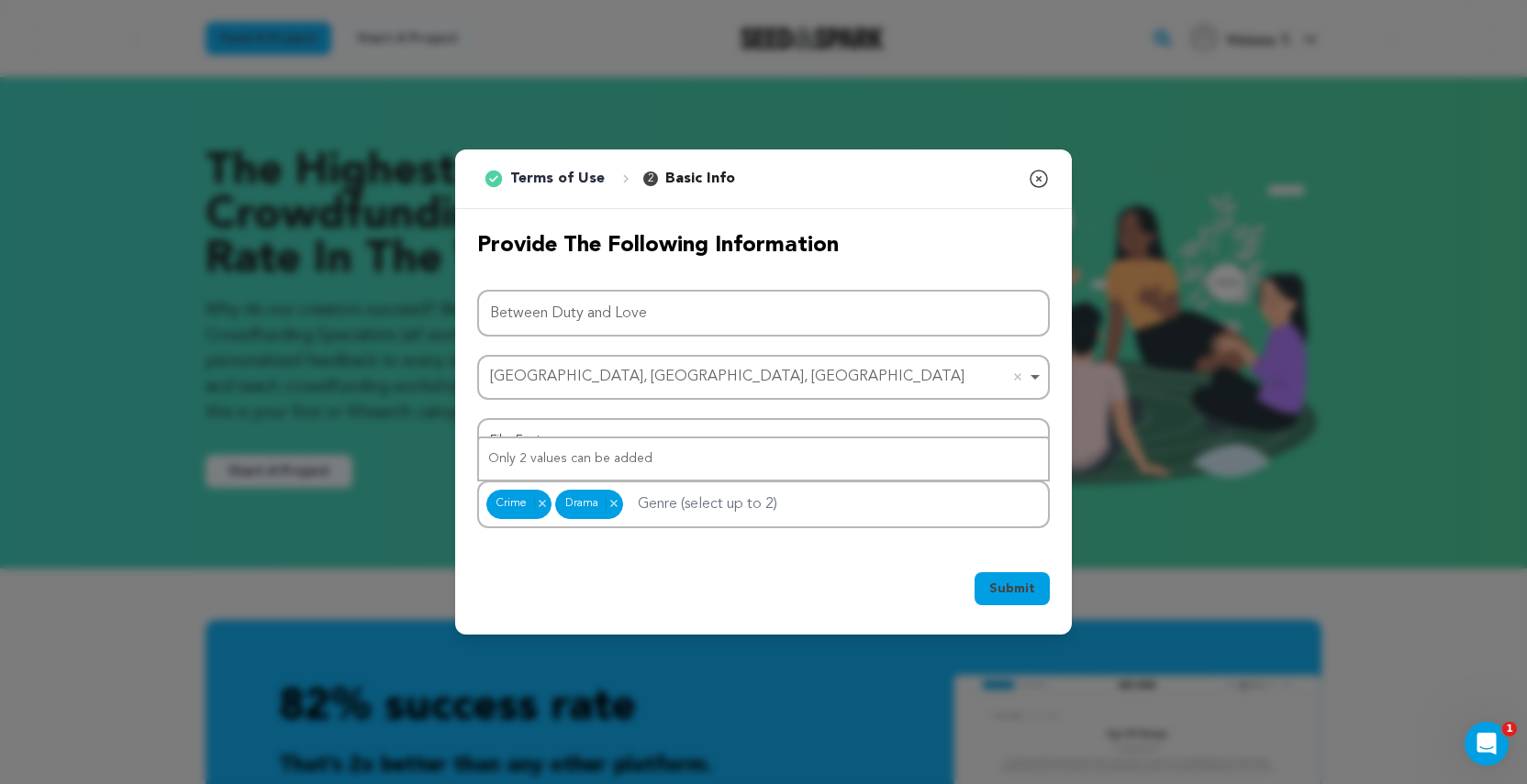
click at [1016, 591] on span "Submit" at bounding box center [1012, 588] width 46 height 18
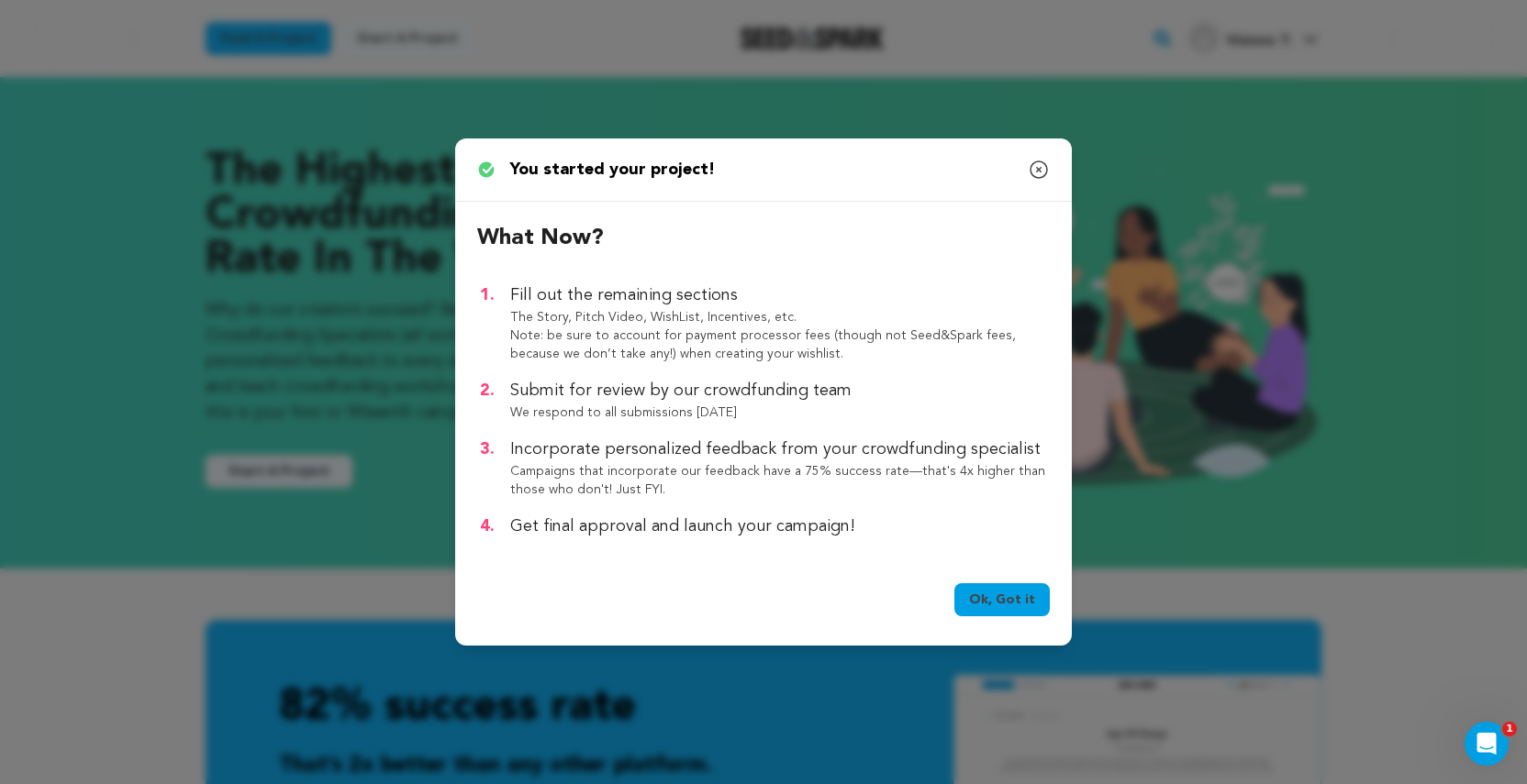
click at [1016, 608] on link "Ok, Got it" at bounding box center [1002, 599] width 96 height 33
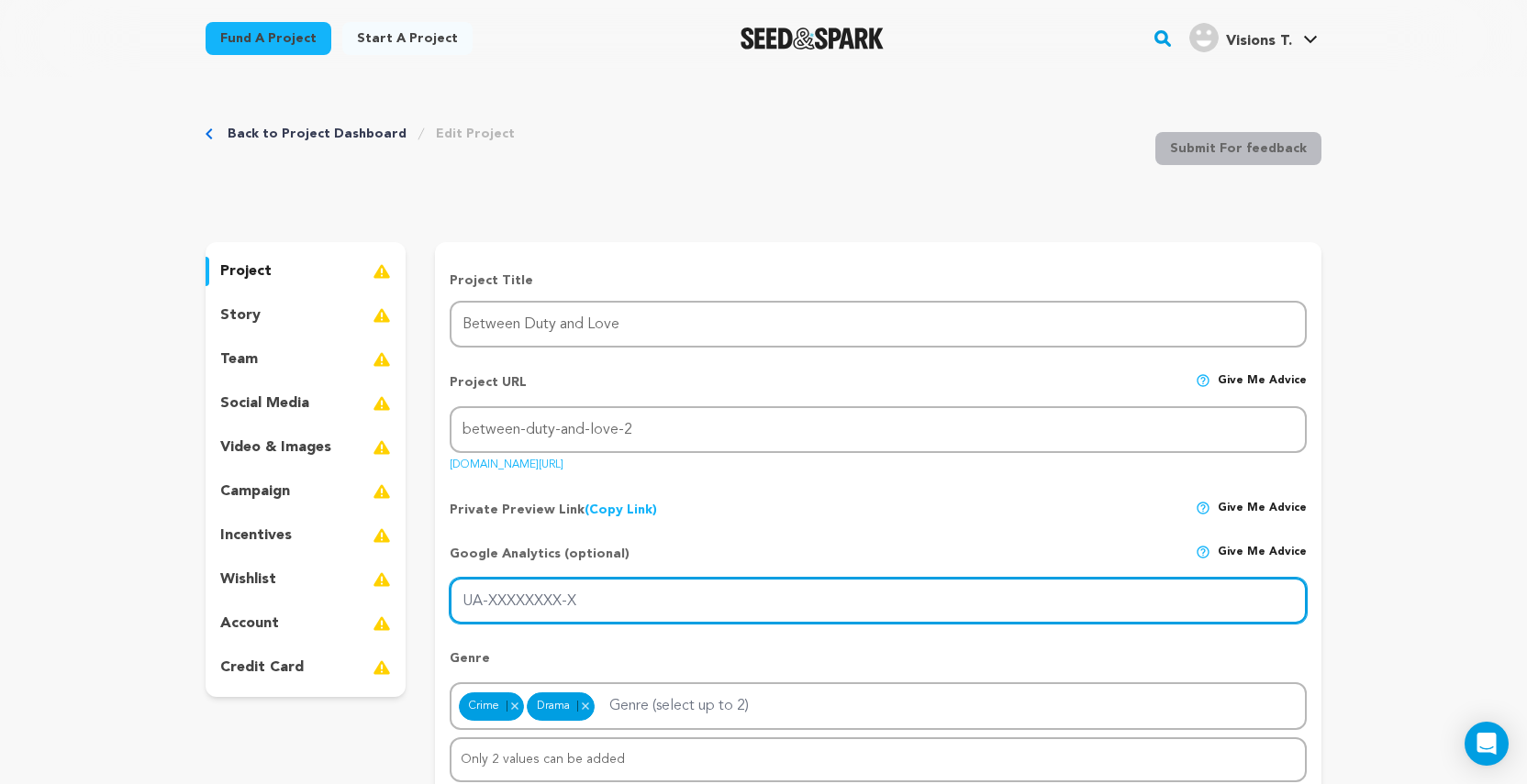
click at [1297, 584] on input "UA-XXXXXXXX-X" at bounding box center [878, 601] width 857 height 47
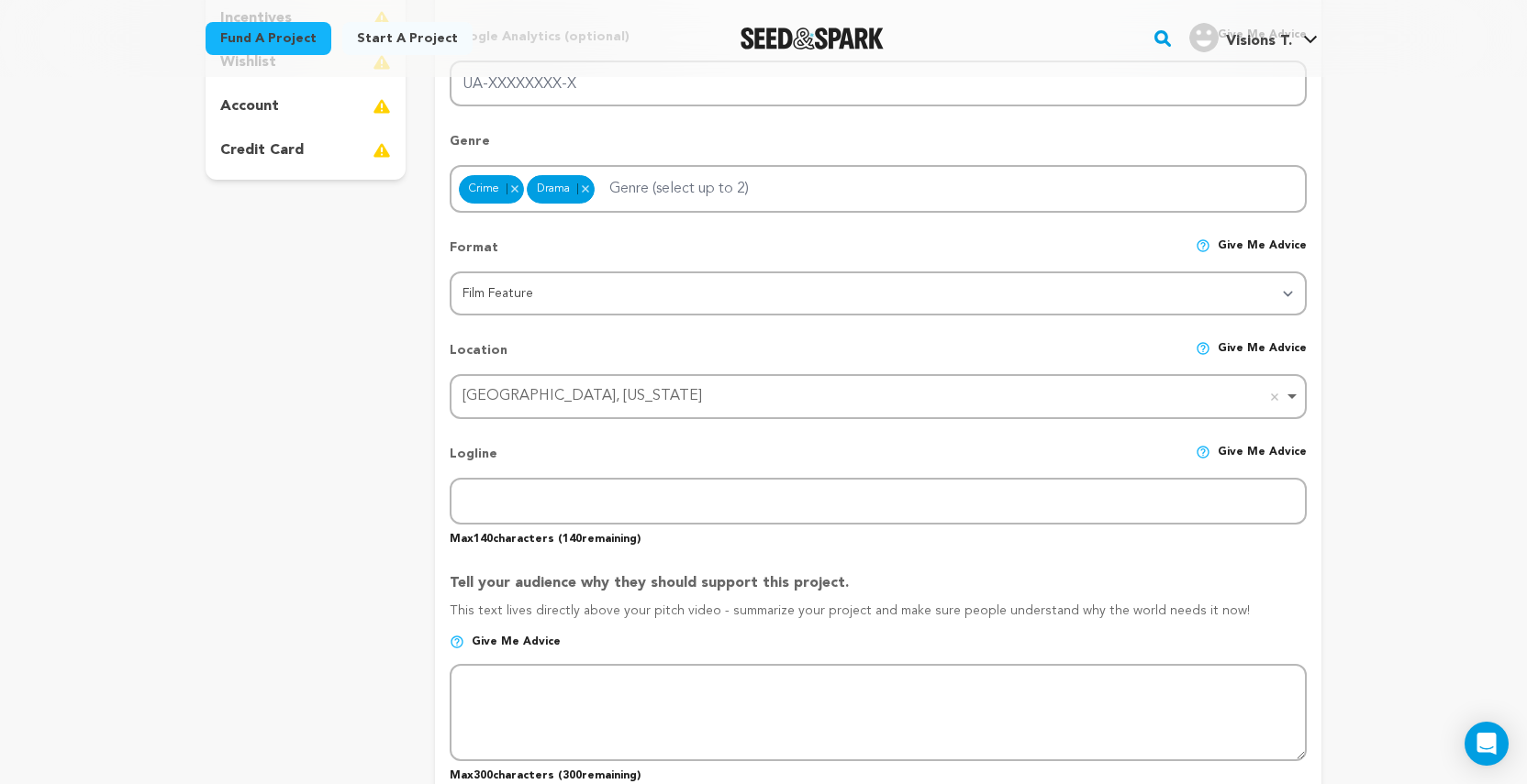
scroll to position [526, 0]
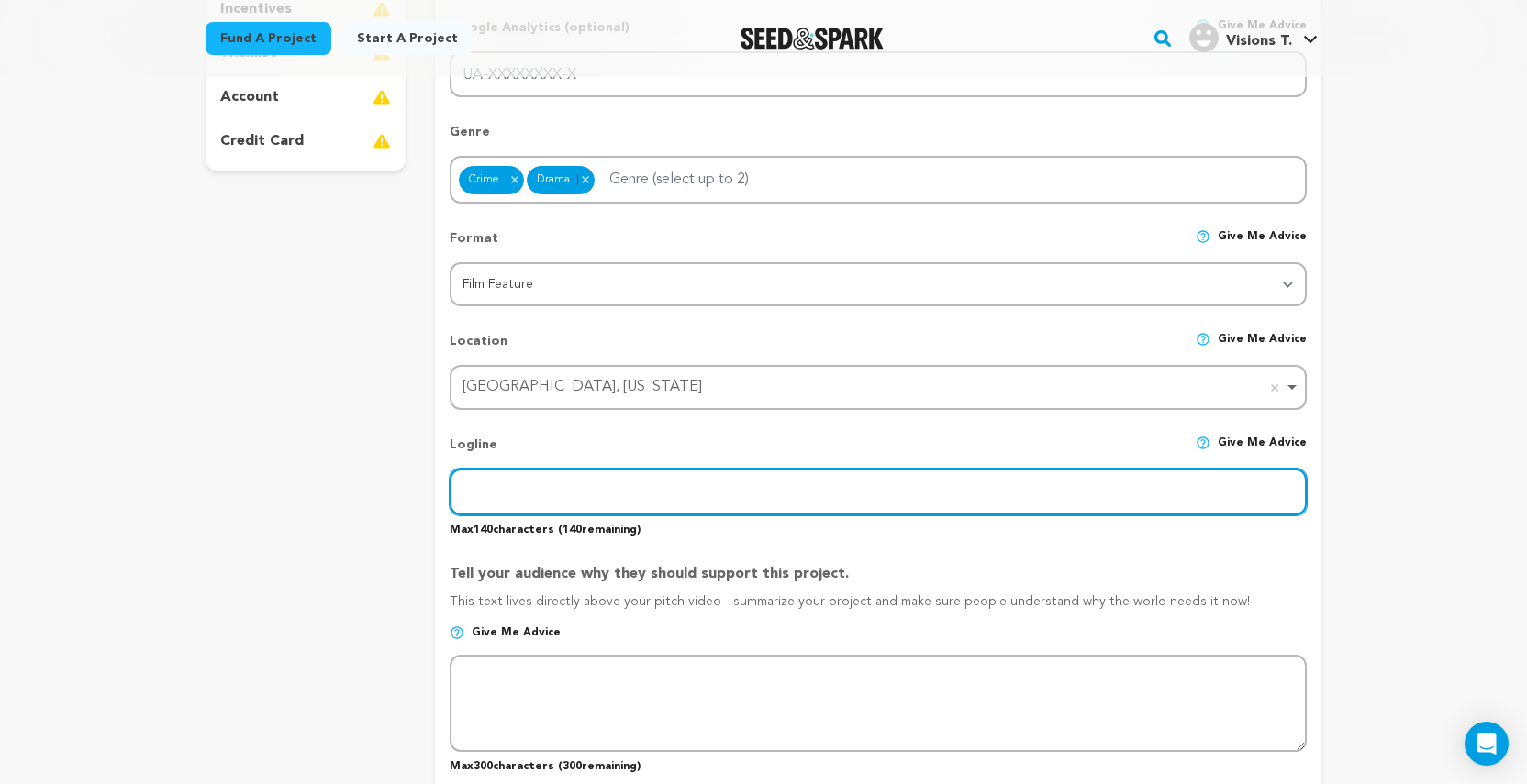
click at [509, 488] on input "text" at bounding box center [878, 491] width 857 height 47
type input "A workaholic detective consumed by a high profile case must reconnect with her …"
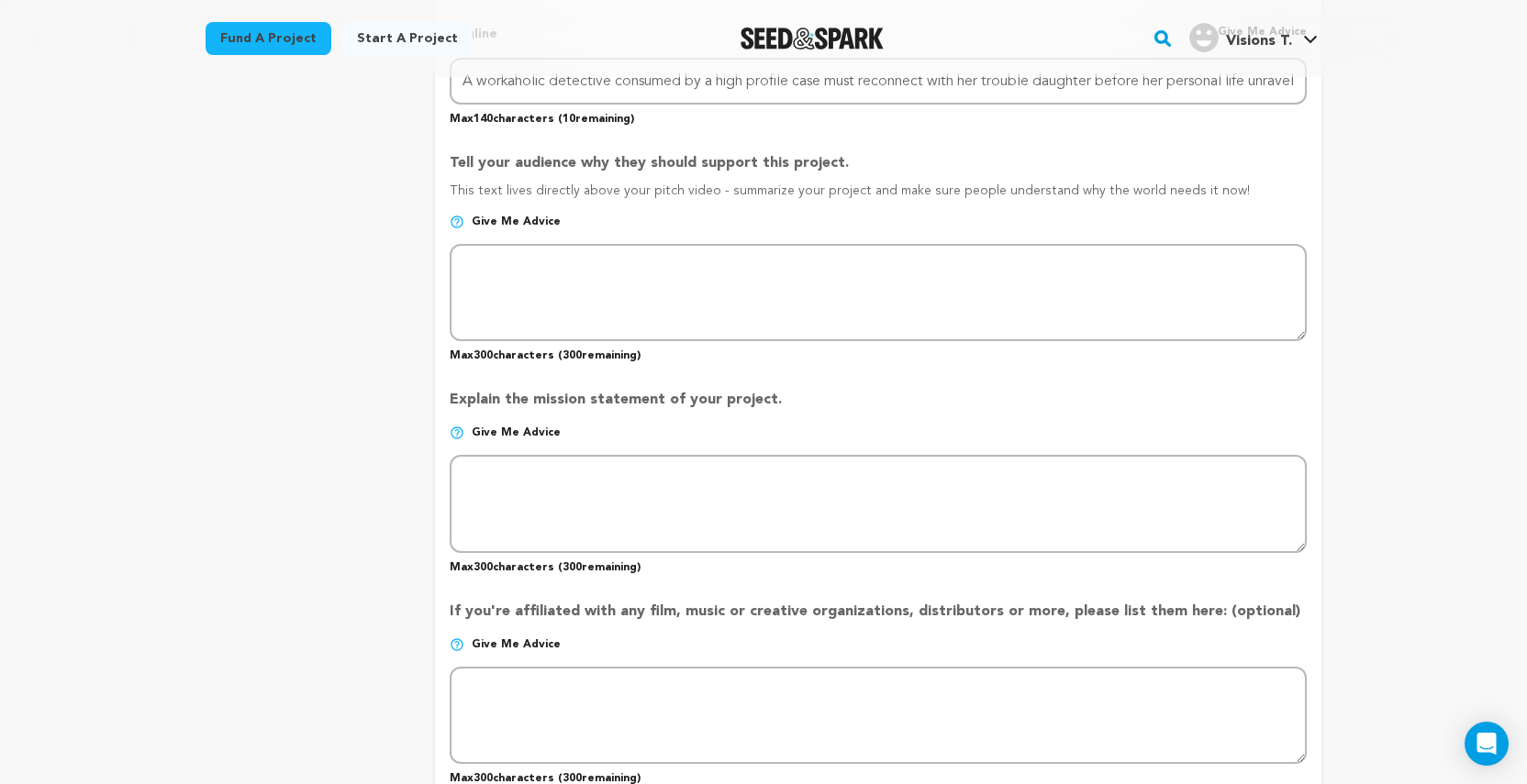
scroll to position [925, 0]
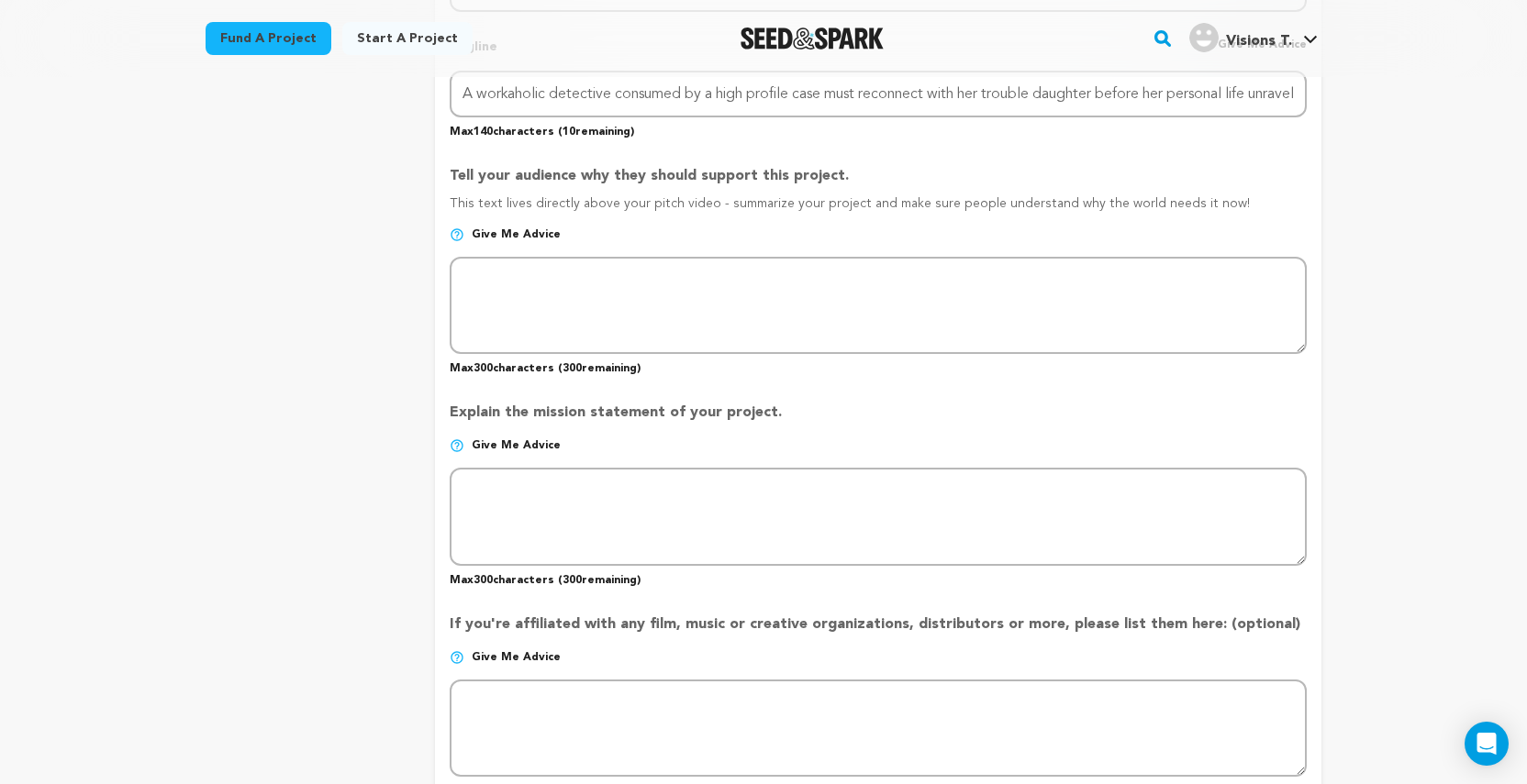
click at [463, 235] on img at bounding box center [457, 235] width 15 height 15
click at [455, 235] on img at bounding box center [457, 235] width 15 height 15
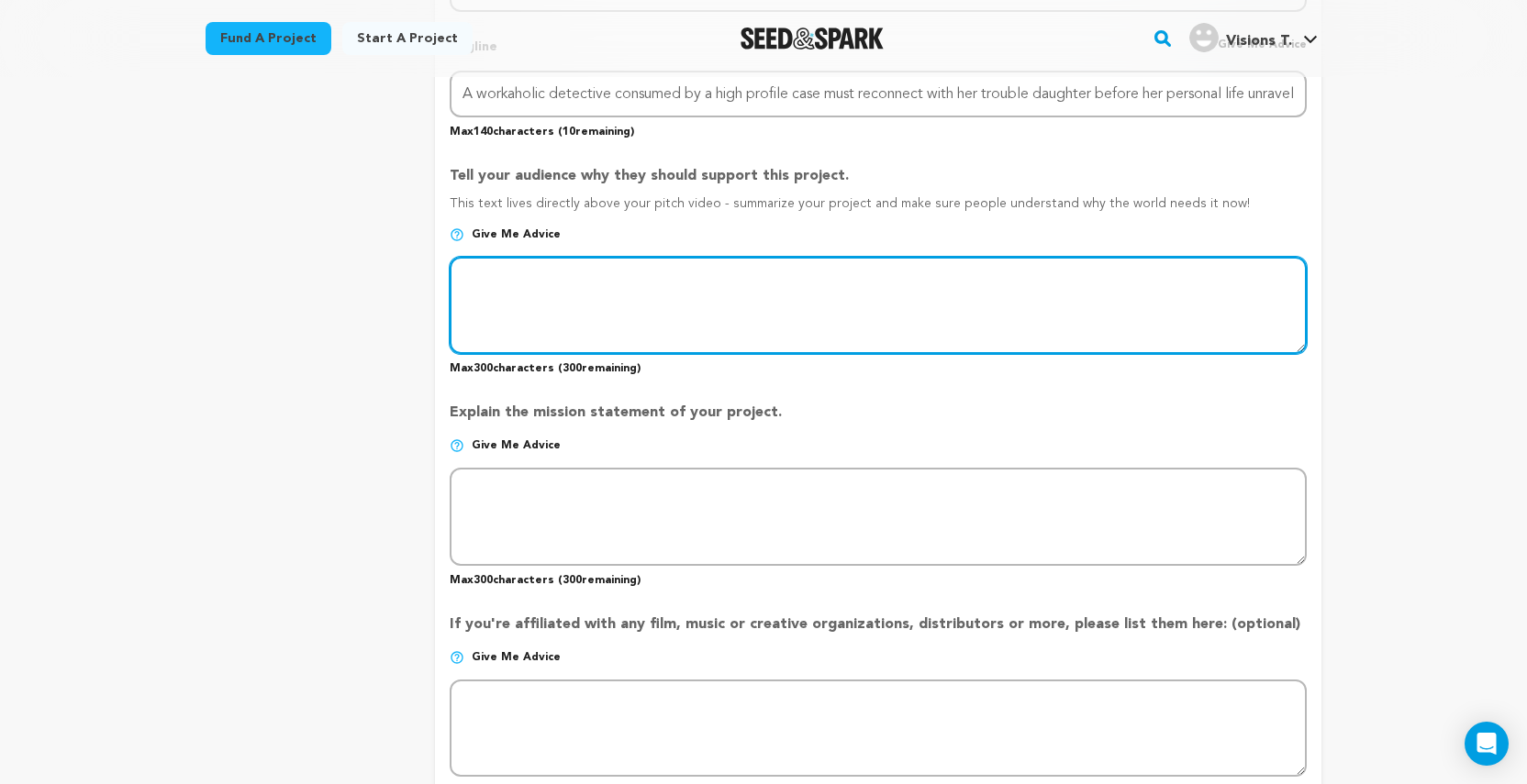
paste textarea "Hey everyone! This project is more than just a crime story; it's a deep dive in…"
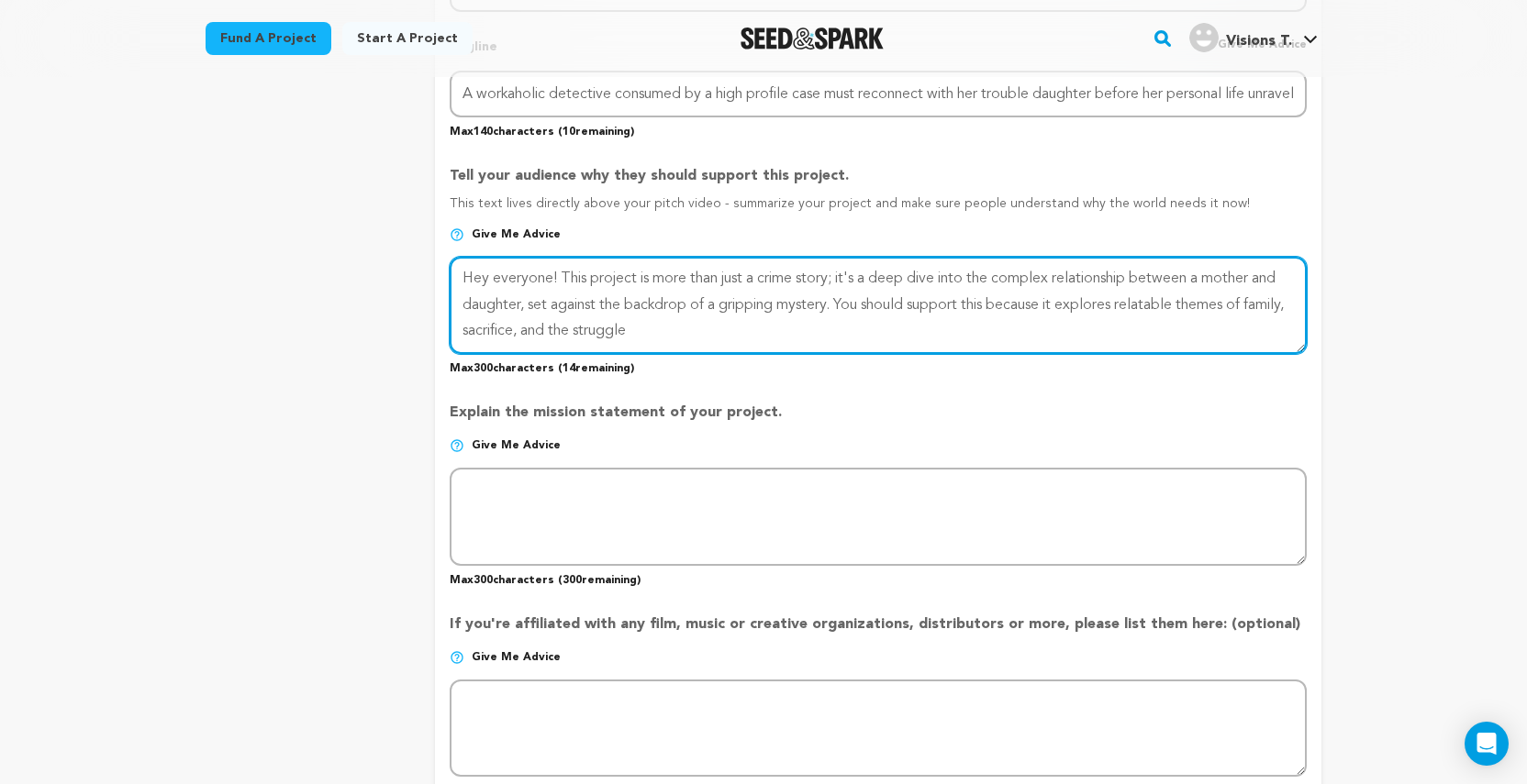
type textarea "Hey everyone! This project is more than just a crime story; it's a deep dive in…"
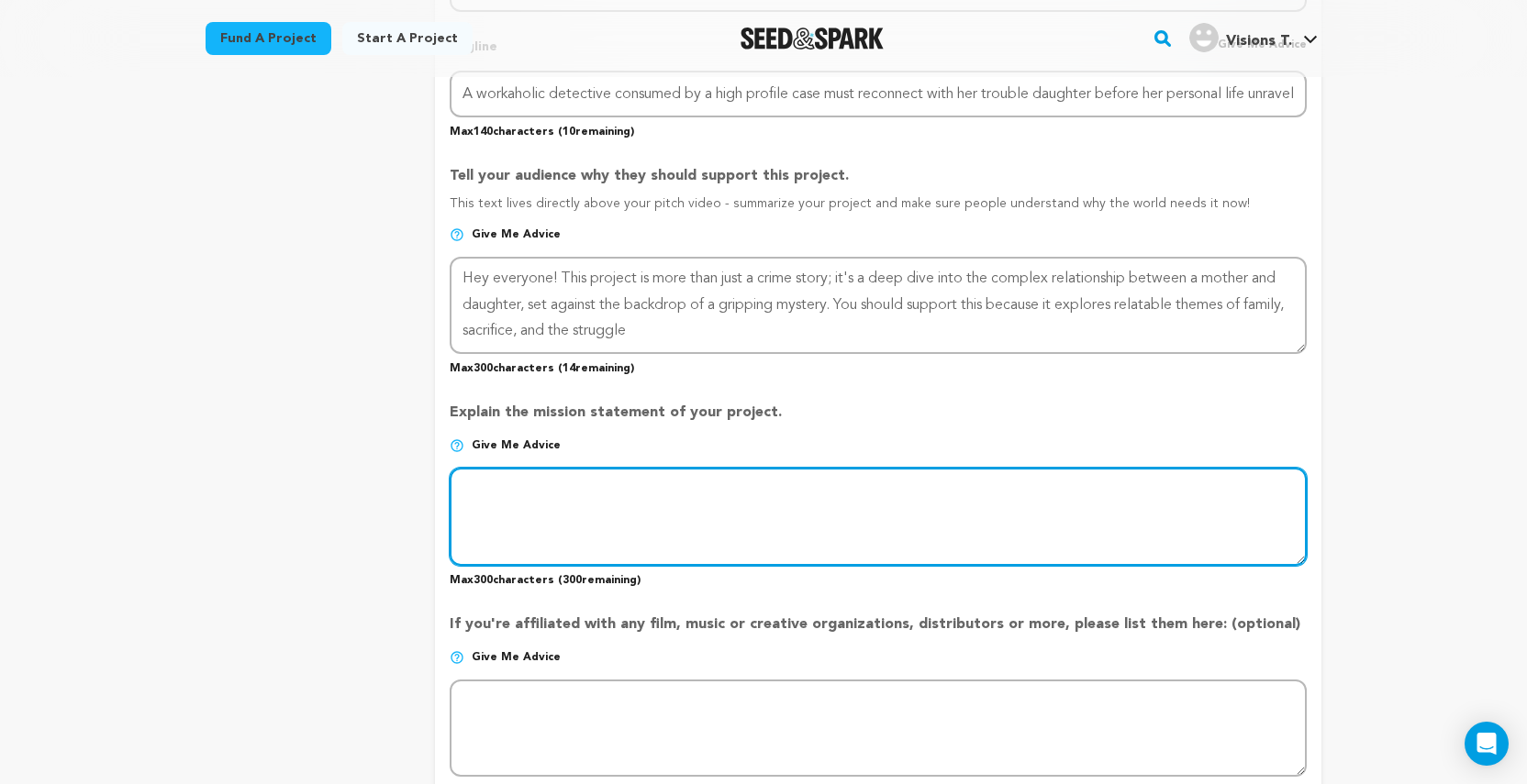
click at [515, 500] on textarea at bounding box center [878, 515] width 857 height 97
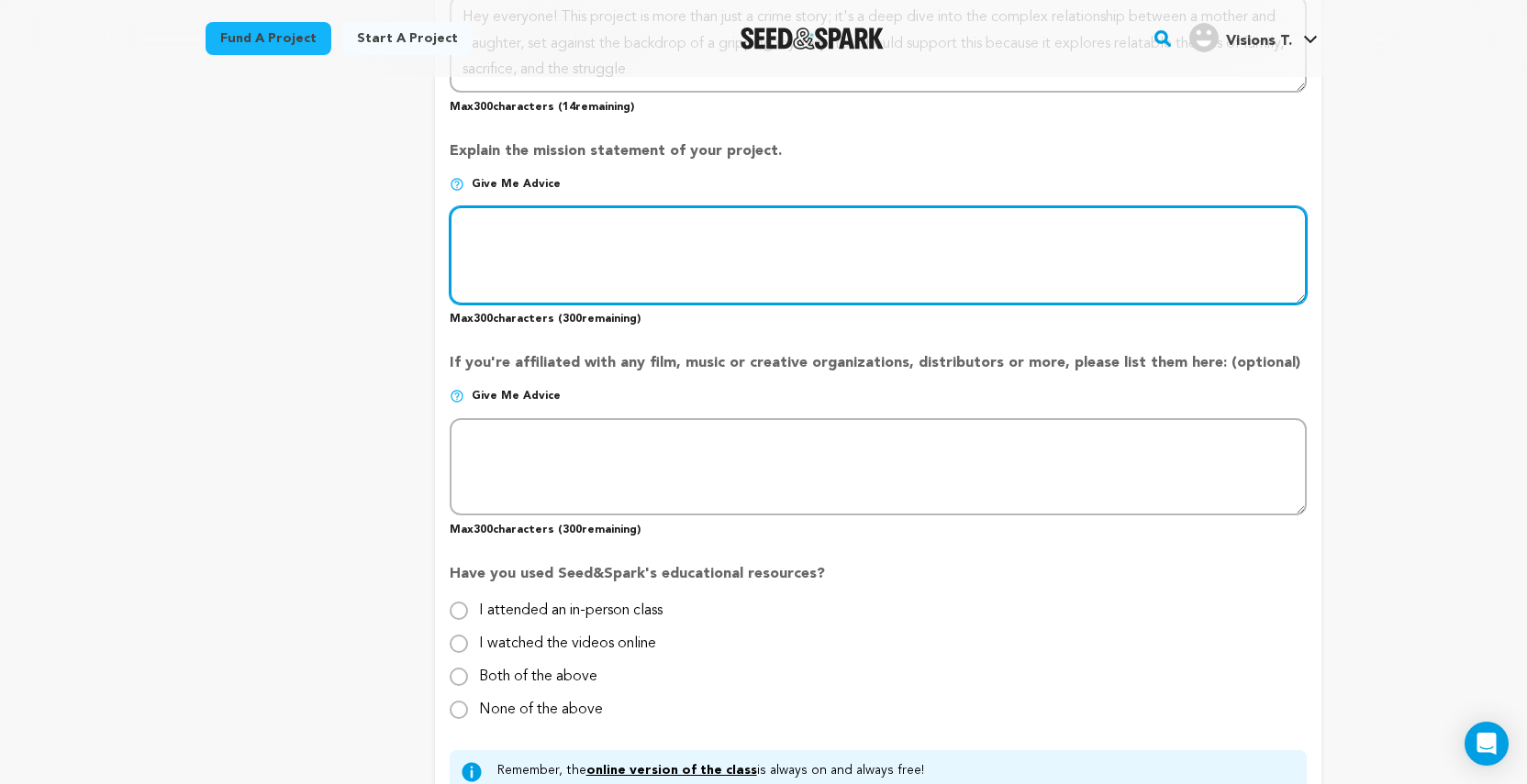
scroll to position [1190, 0]
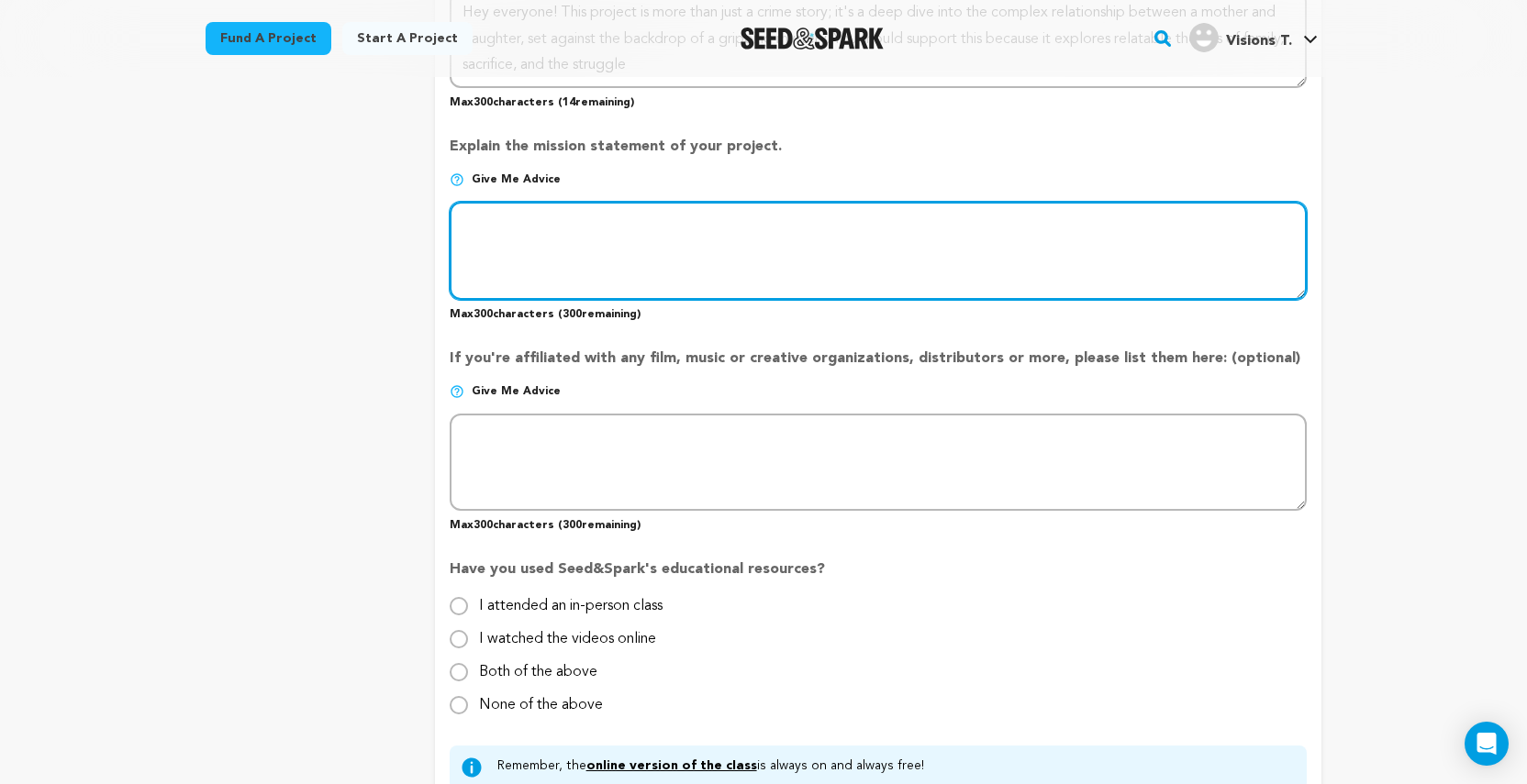
paste textarea "The mission statement of this project is to create a compelling and emotionally…"
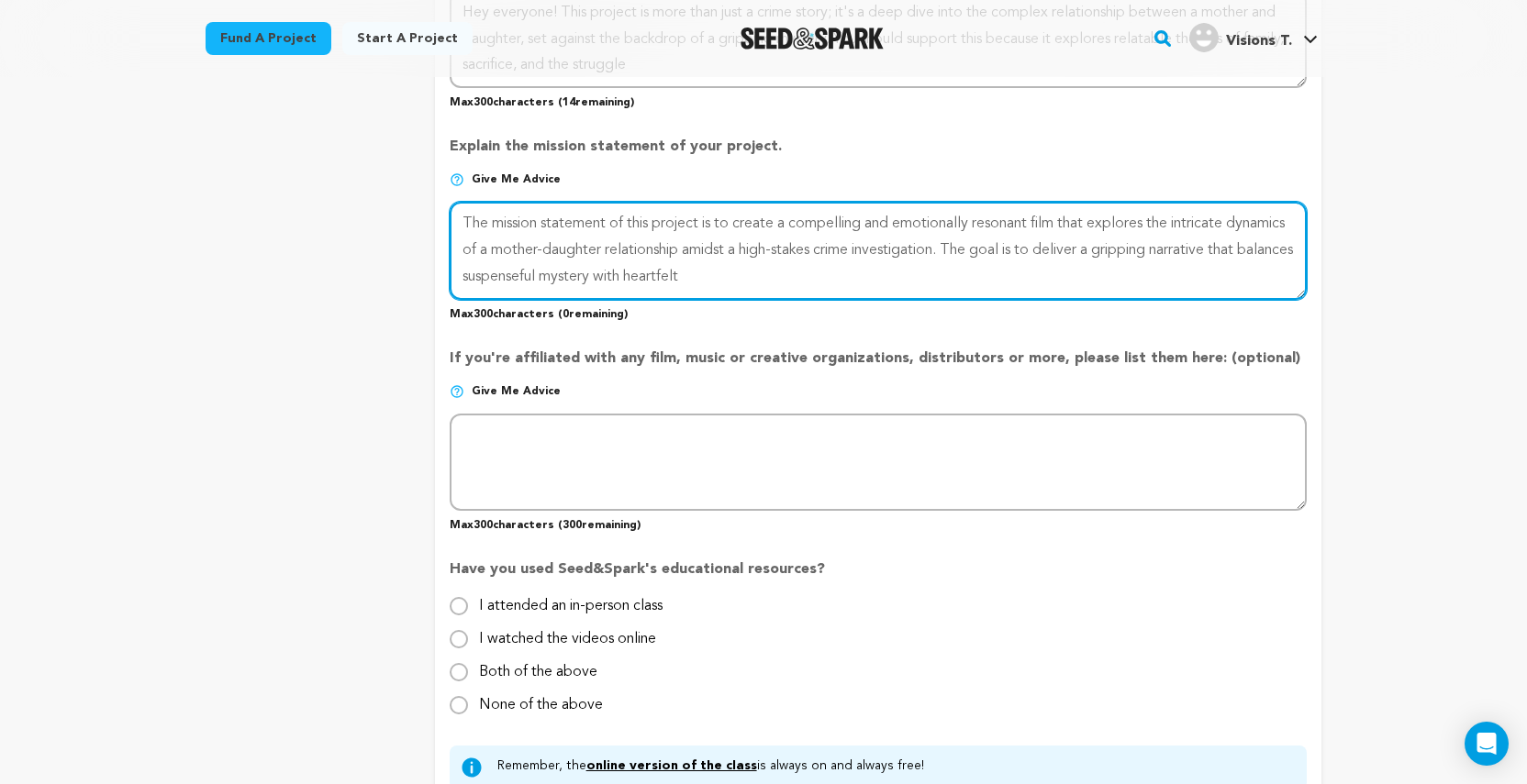
type textarea "The mission statement of this project is to create a compelling and emotionally…"
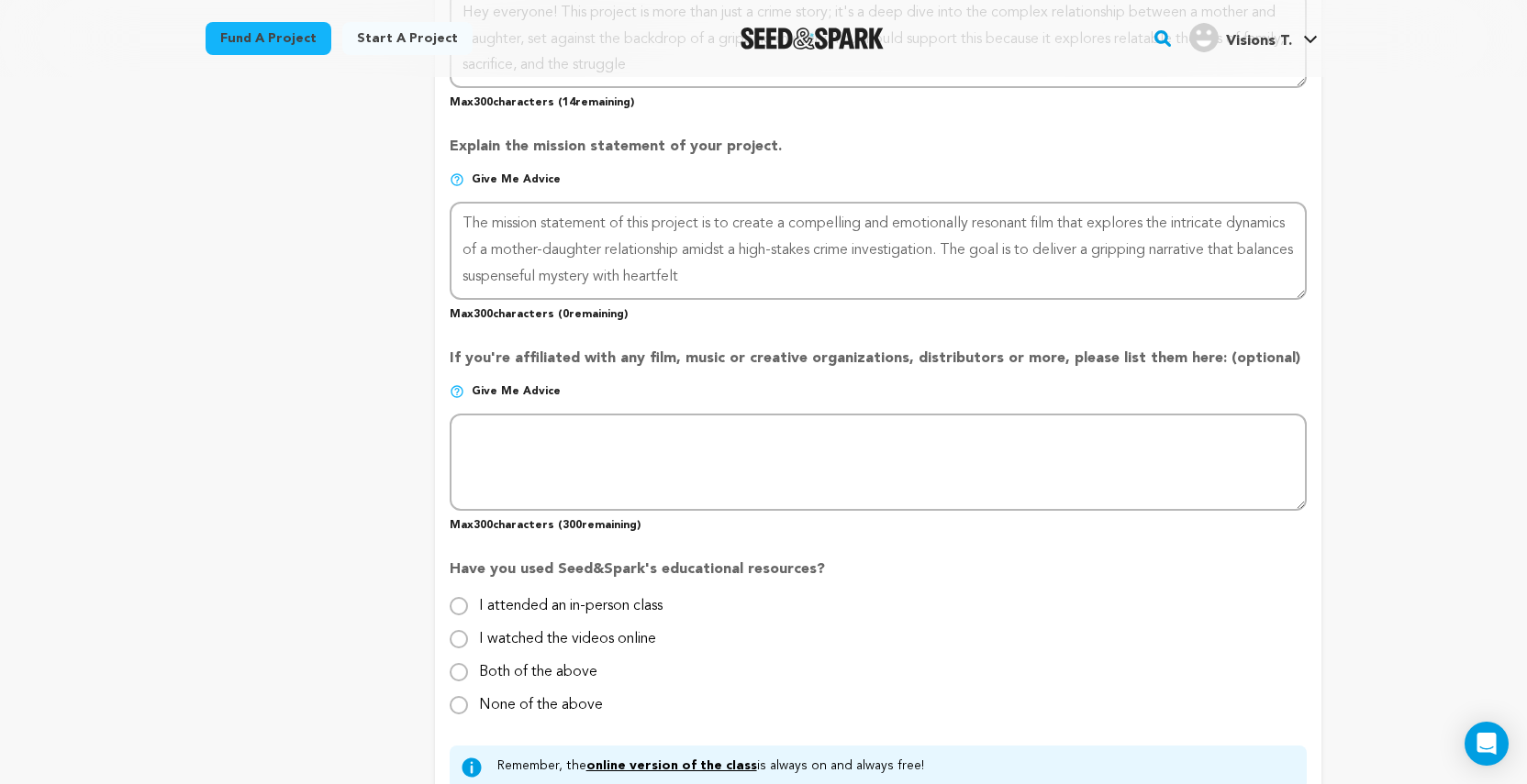
click at [1377, 465] on div "Back to Project Dashboard Edit Project Submit For feedback Submit For feedback …" at bounding box center [764, 513] width 1527 height 3254
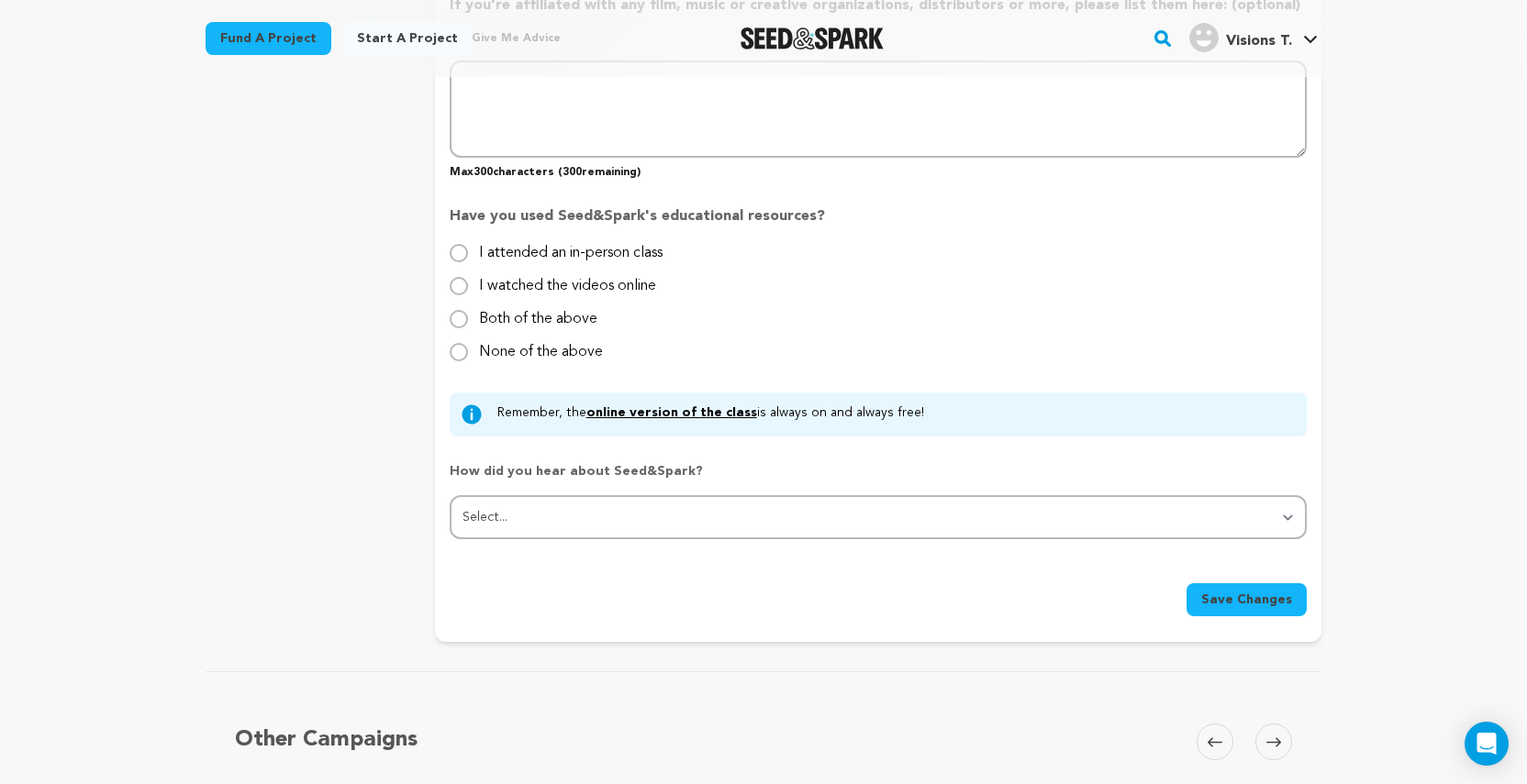
scroll to position [1559, 0]
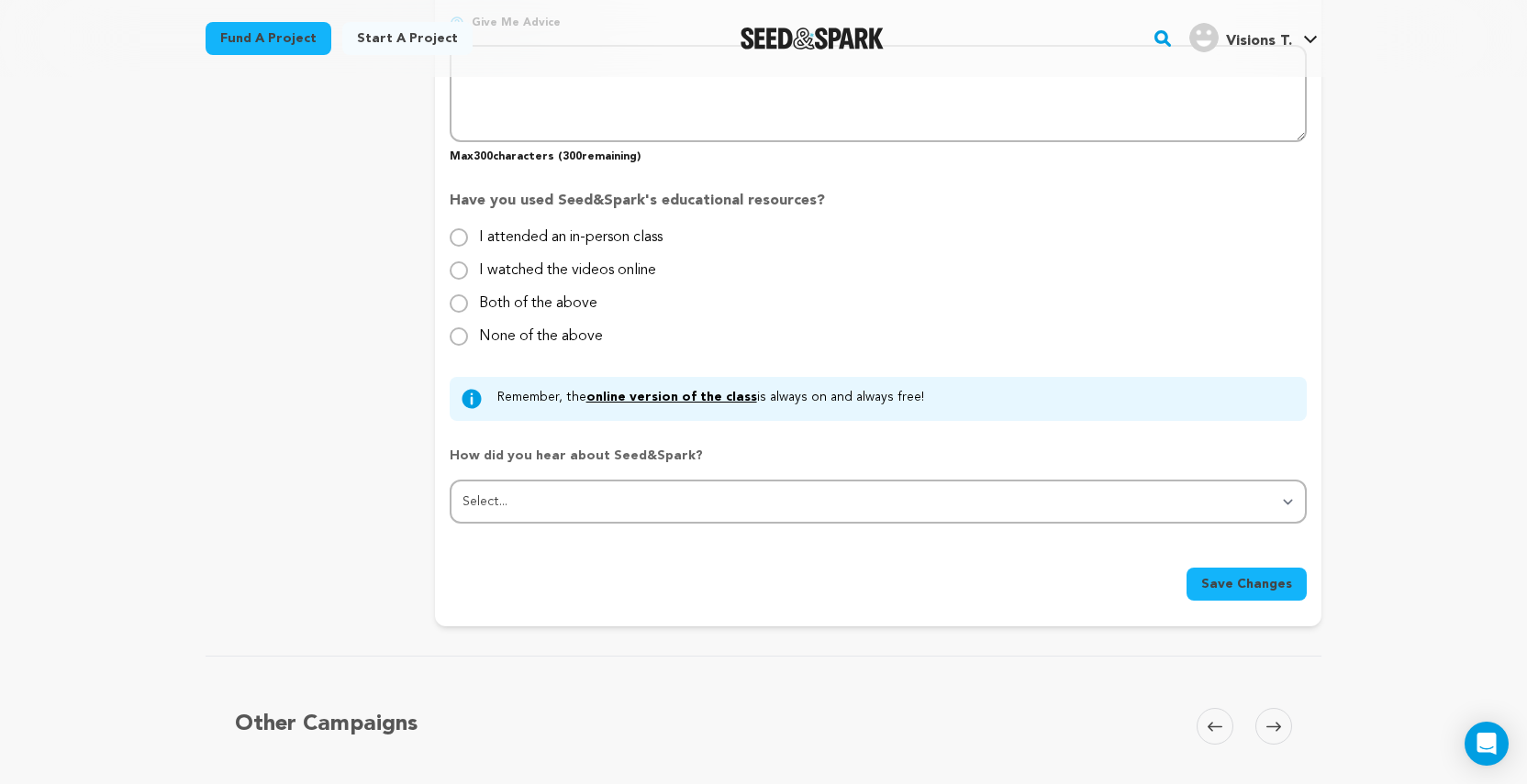
click at [463, 332] on input "None of the above" at bounding box center [459, 337] width 18 height 18
radio input "true"
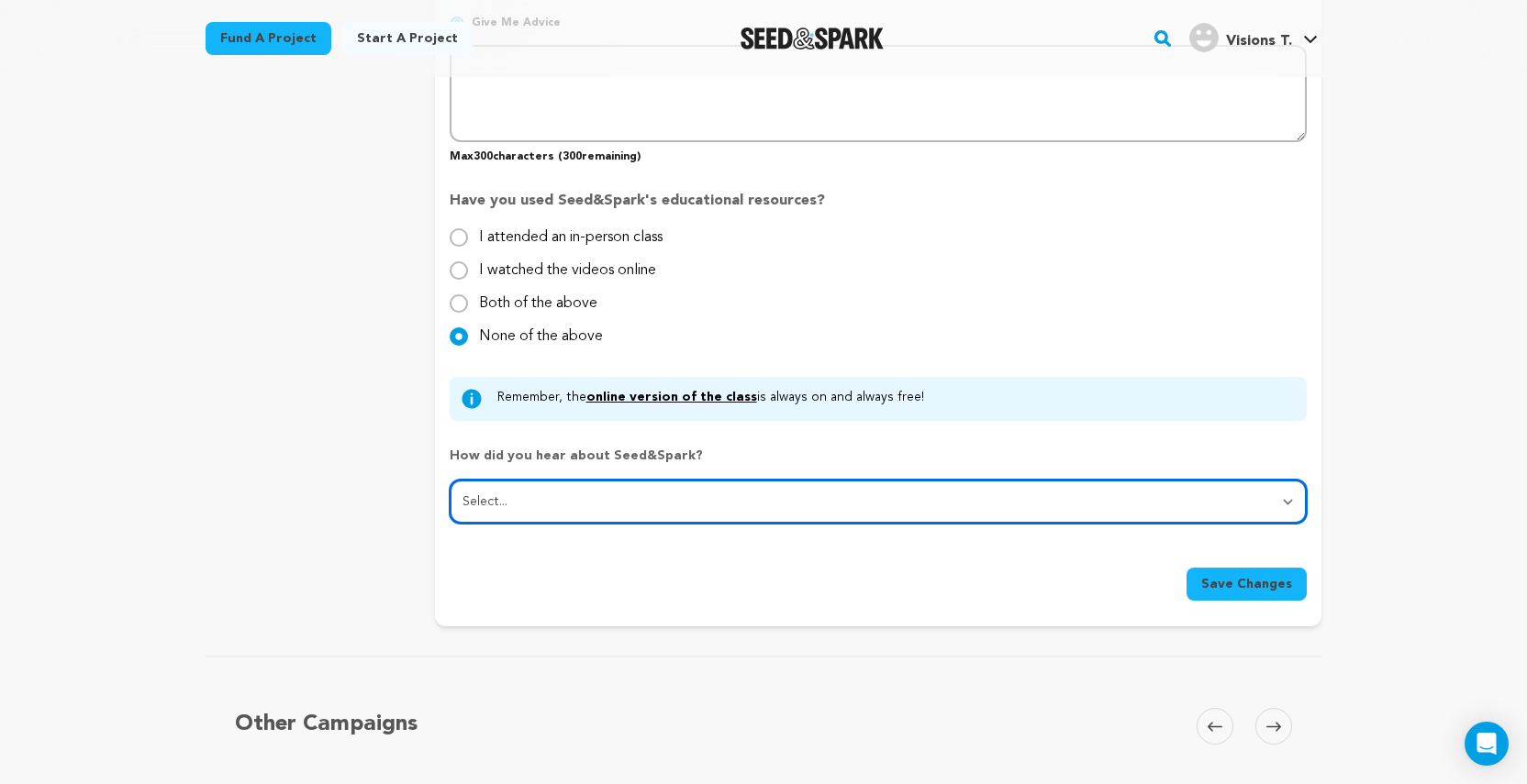
select select "2"
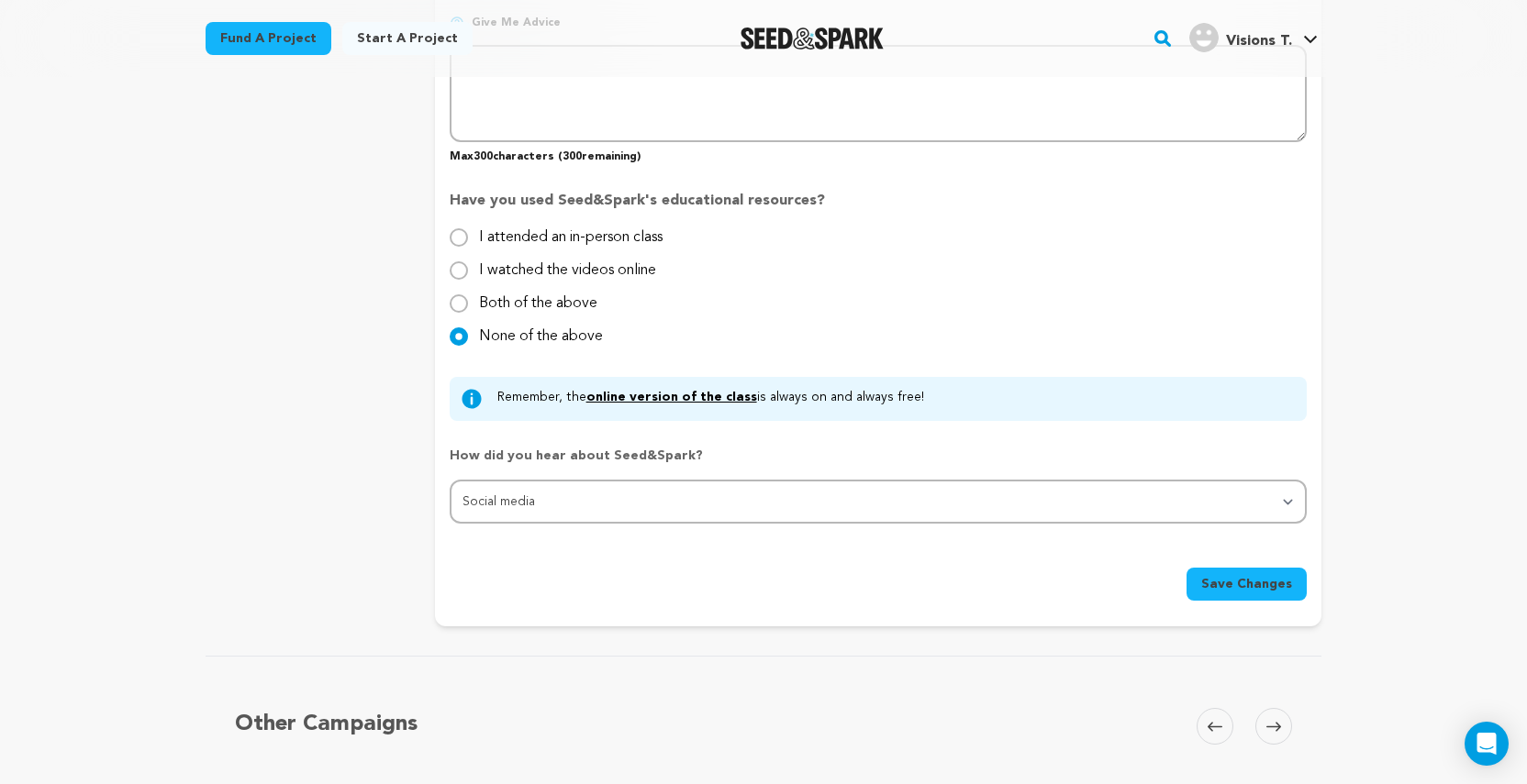
click at [1271, 579] on span "Save Changes" at bounding box center [1246, 584] width 91 height 18
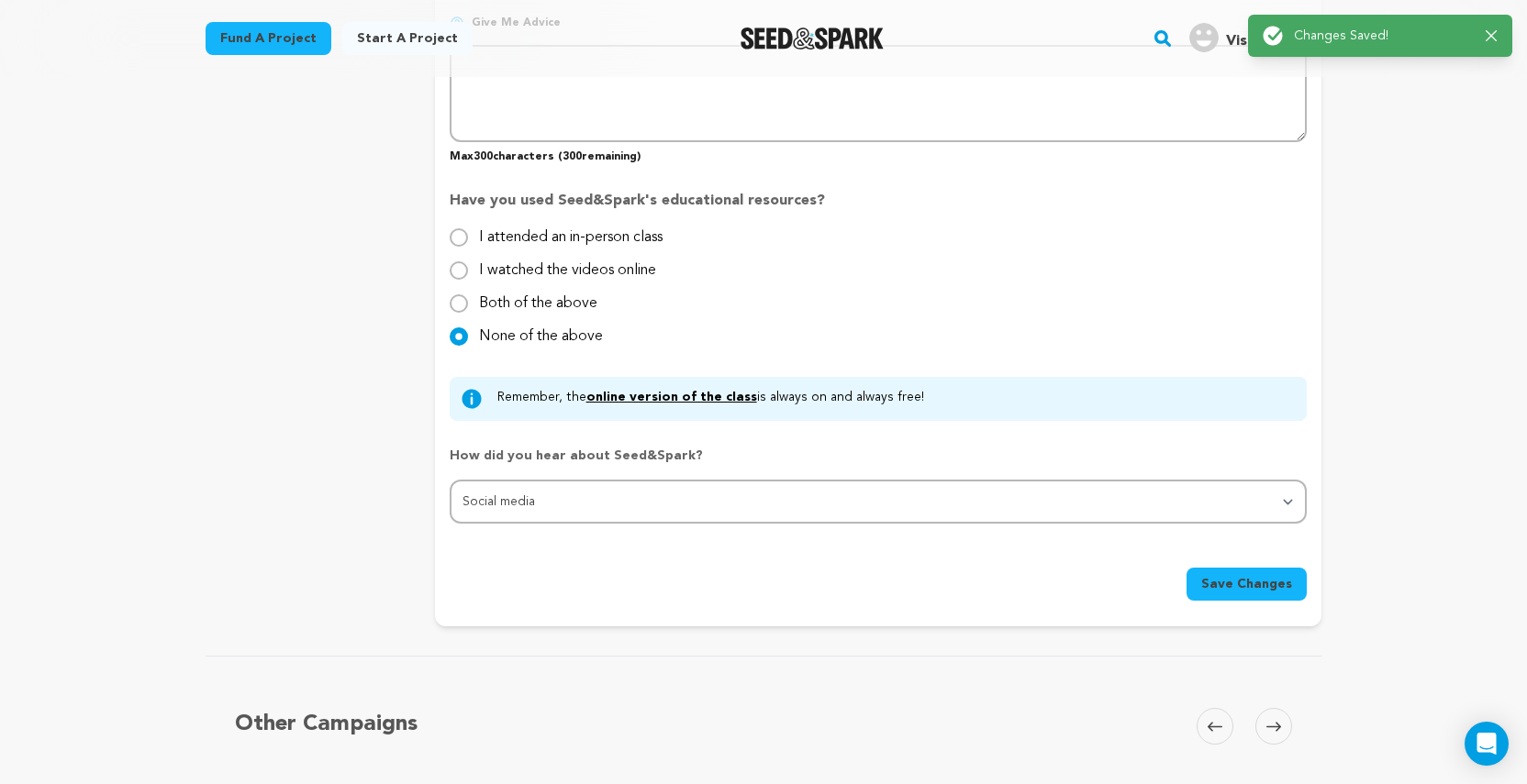
scroll to position [0, 0]
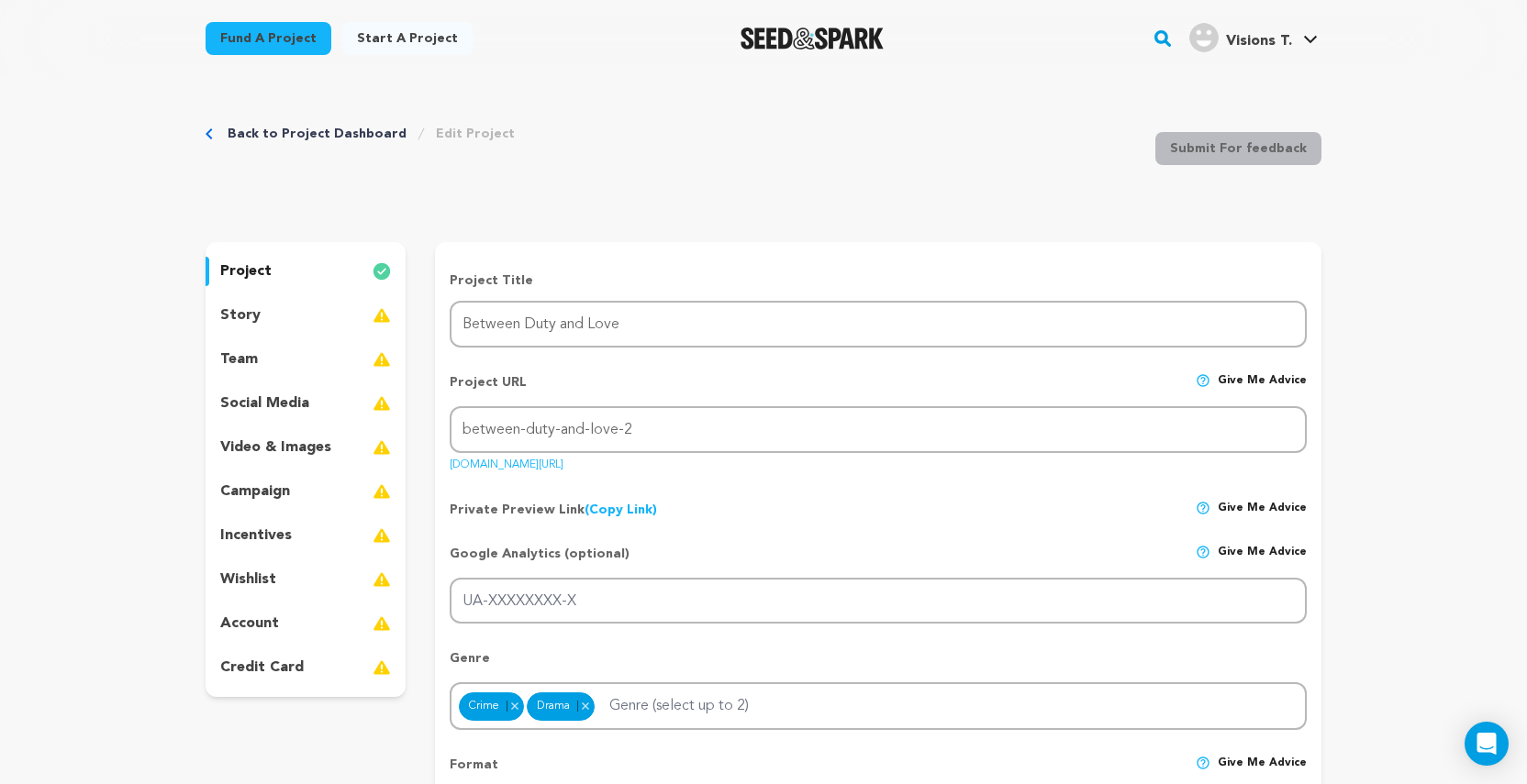
click at [238, 322] on p "story" at bounding box center [240, 316] width 40 height 22
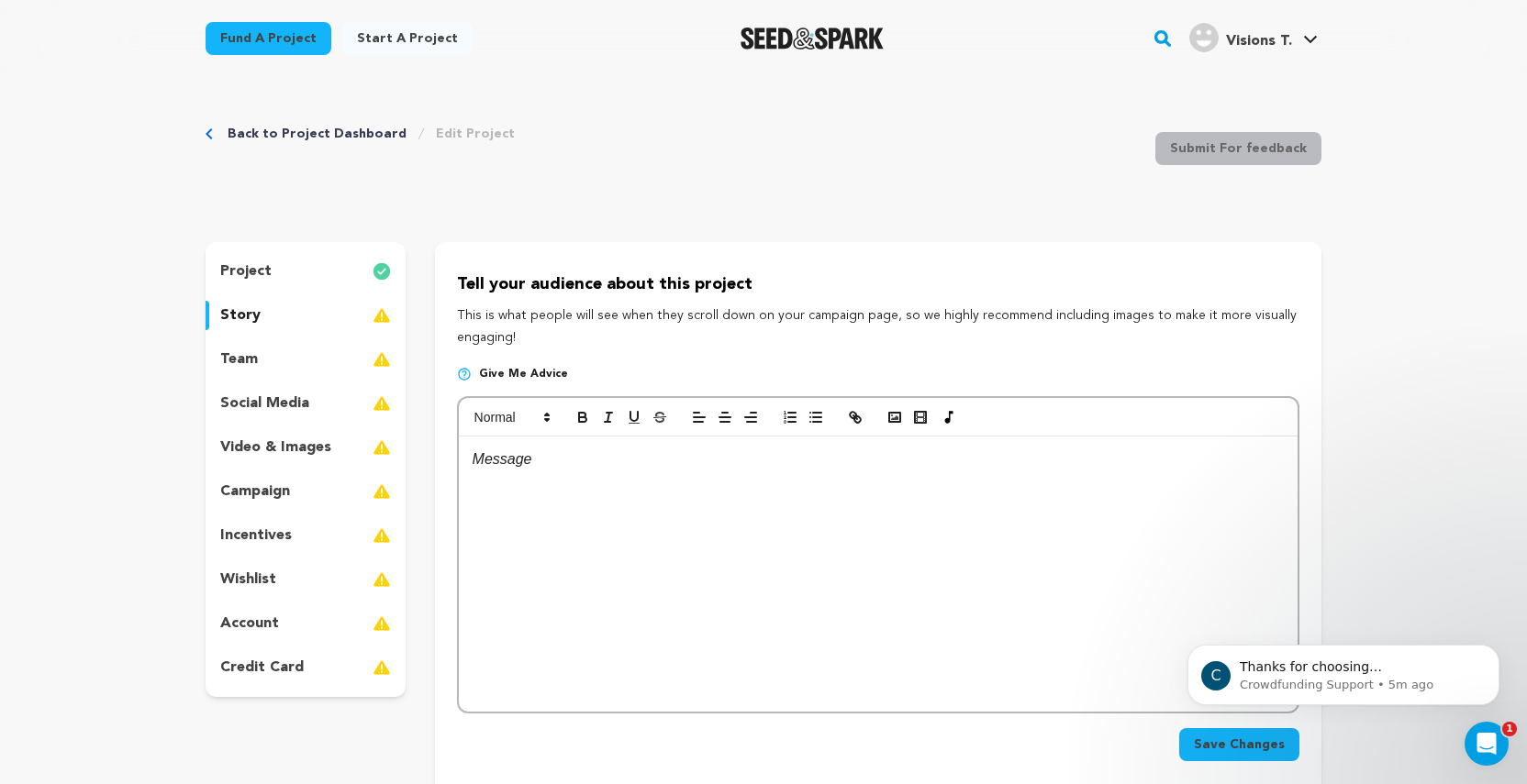
scroll to position [9, 1]
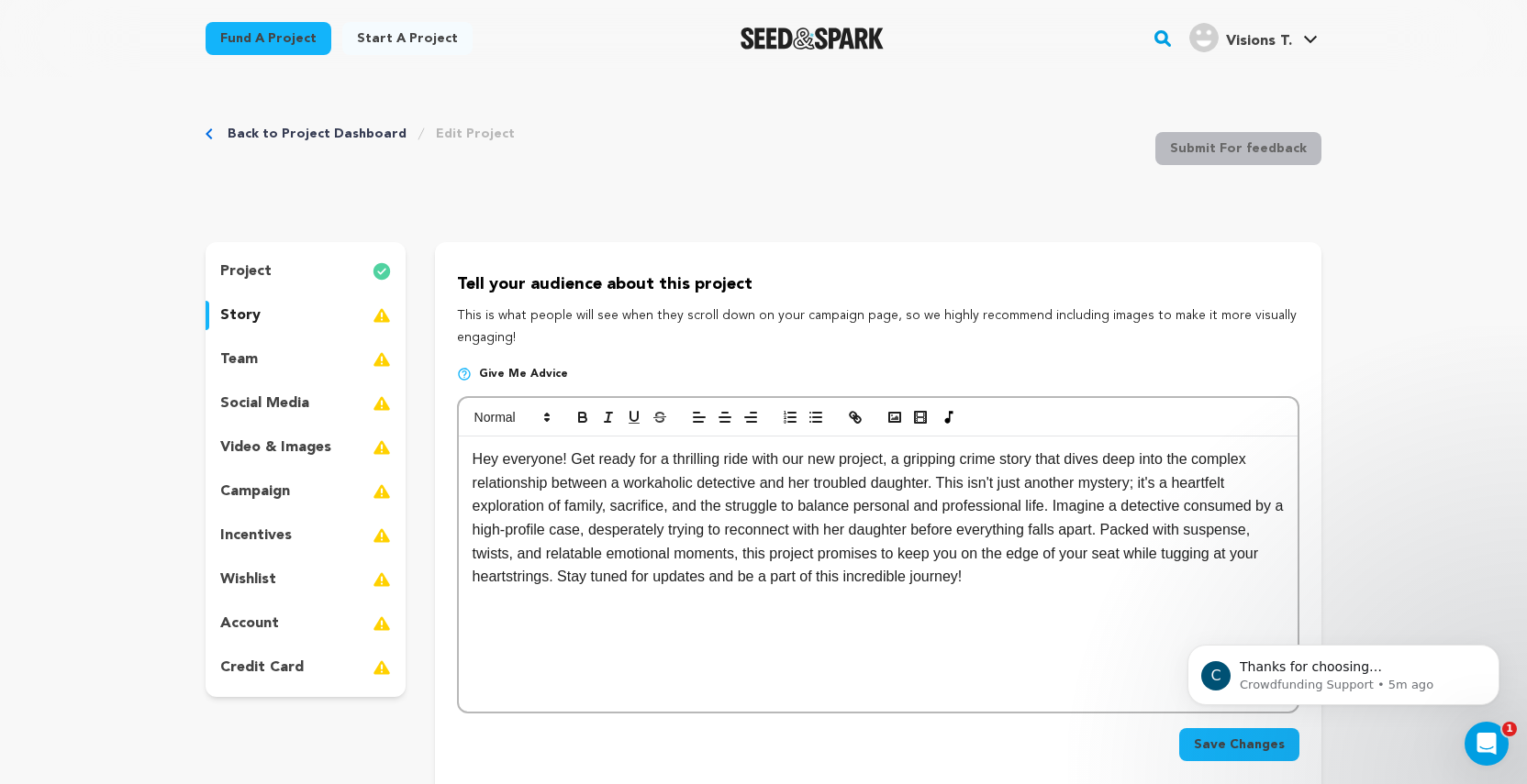
click at [1489, 654] on icon "Dismiss notification" at bounding box center [1494, 650] width 10 height 10
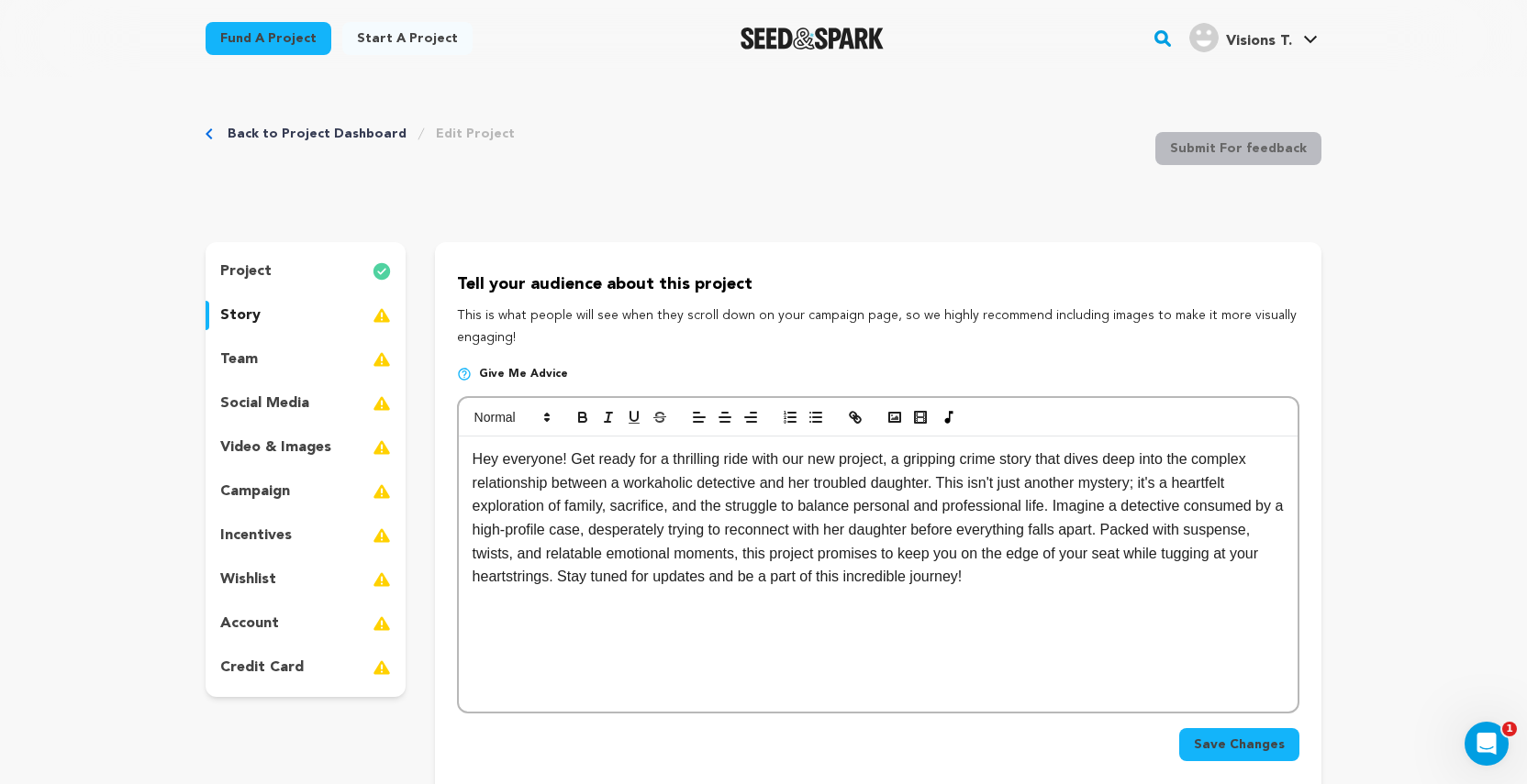
click at [1274, 740] on span "Save Changes" at bounding box center [1239, 744] width 91 height 18
click at [275, 363] on div "team" at bounding box center [306, 359] width 200 height 29
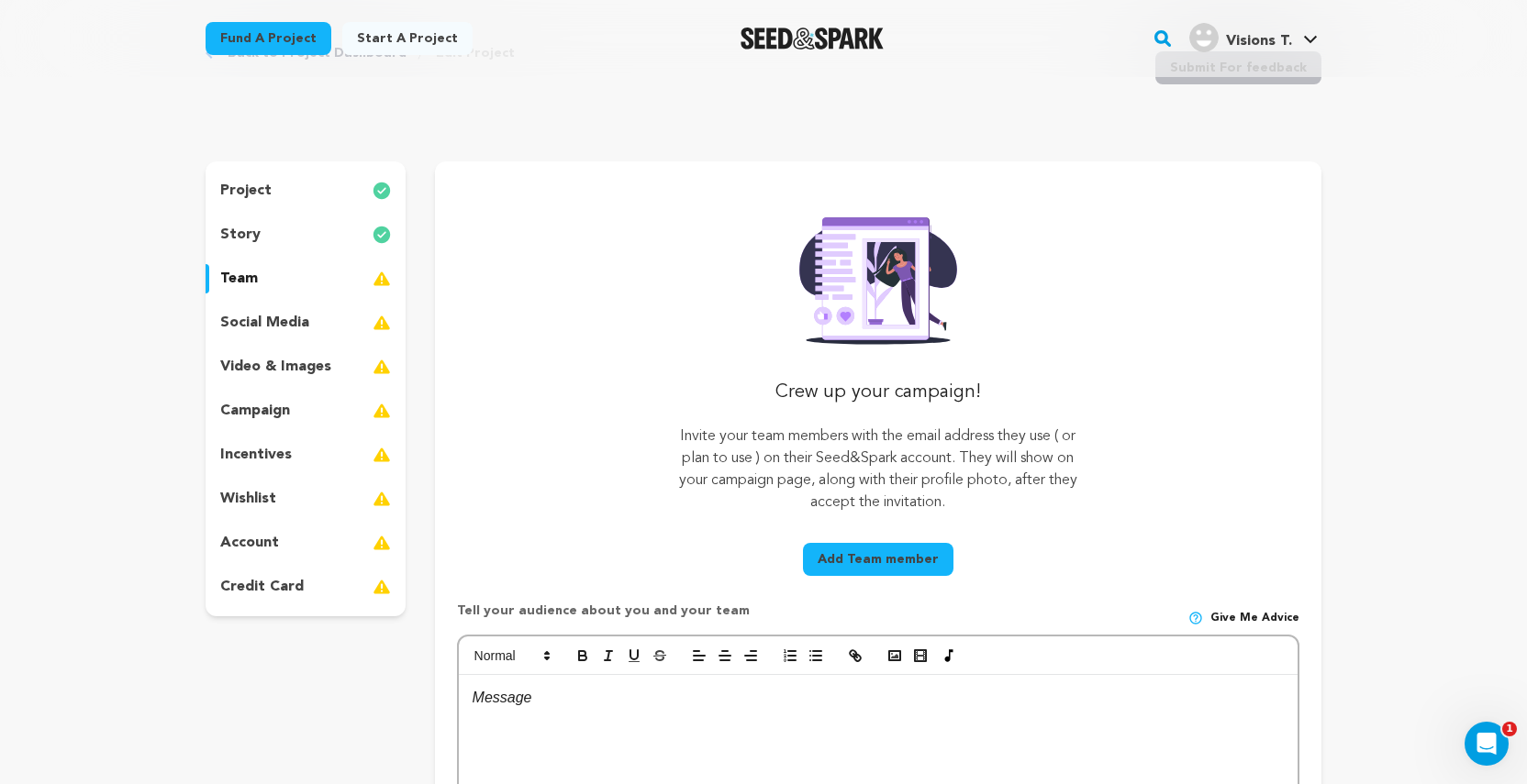
scroll to position [59, 0]
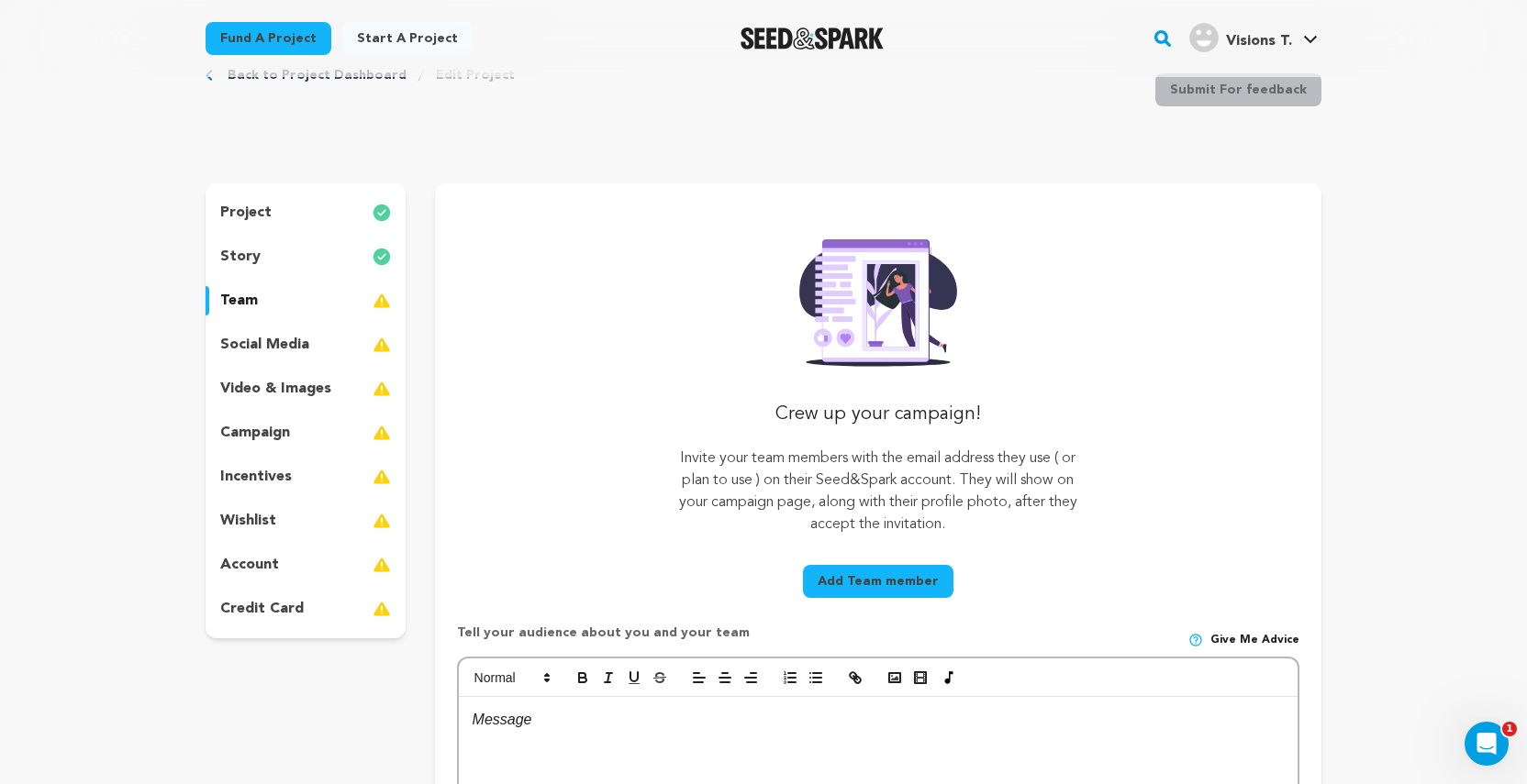
click at [300, 209] on div "project" at bounding box center [306, 212] width 200 height 29
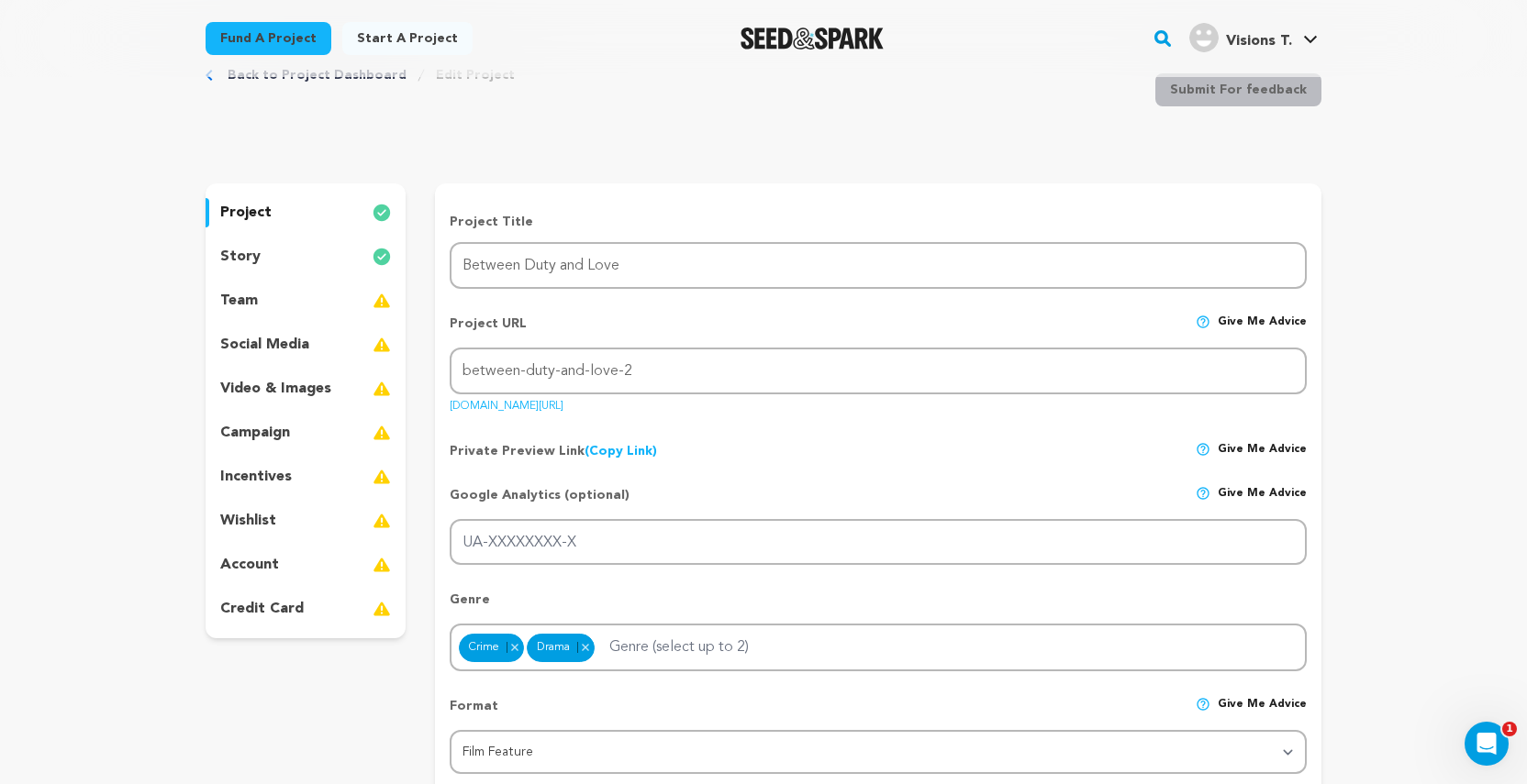
click at [305, 256] on div "story" at bounding box center [306, 256] width 200 height 29
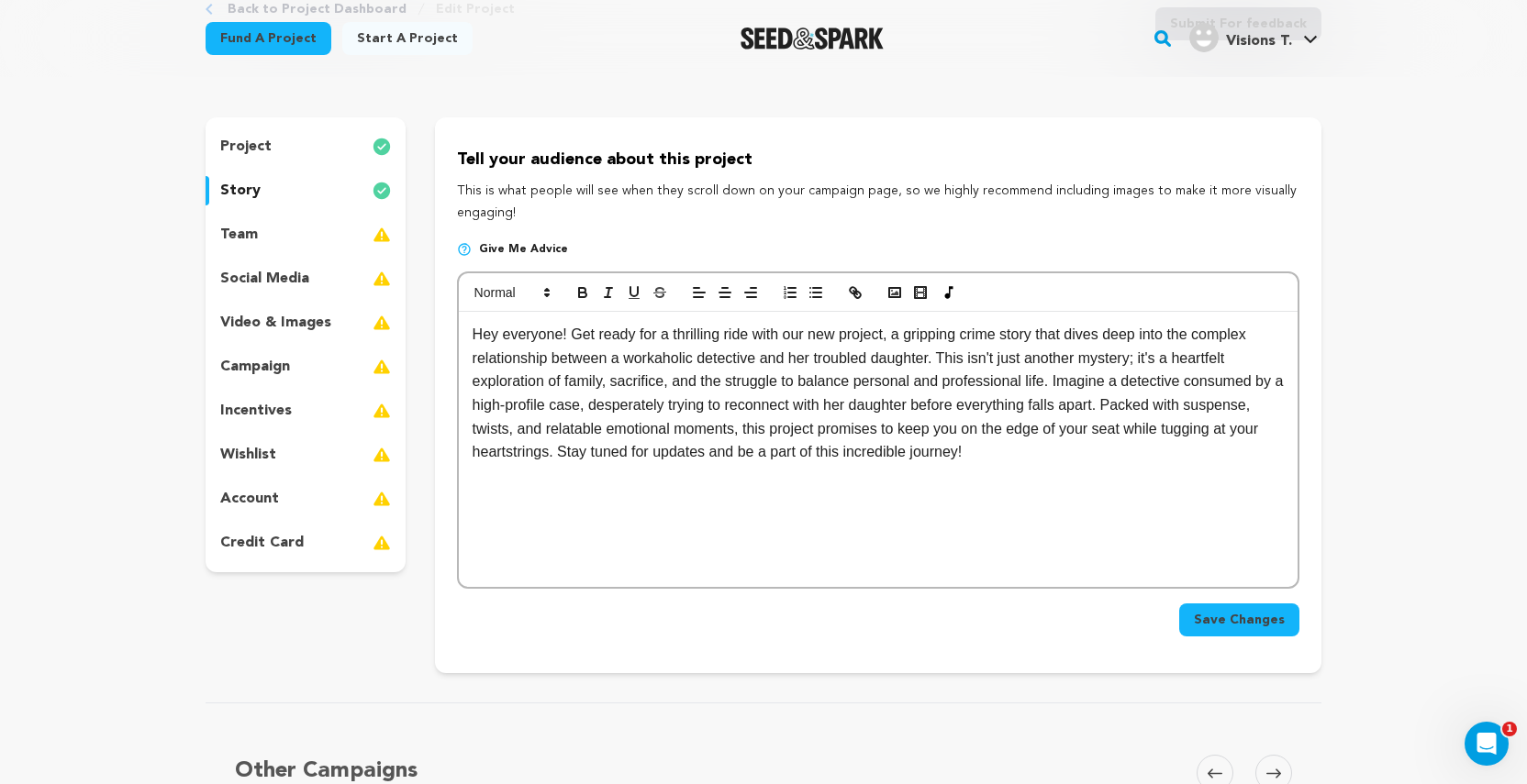
scroll to position [127, 0]
click at [285, 240] on div "team" at bounding box center [306, 233] width 200 height 29
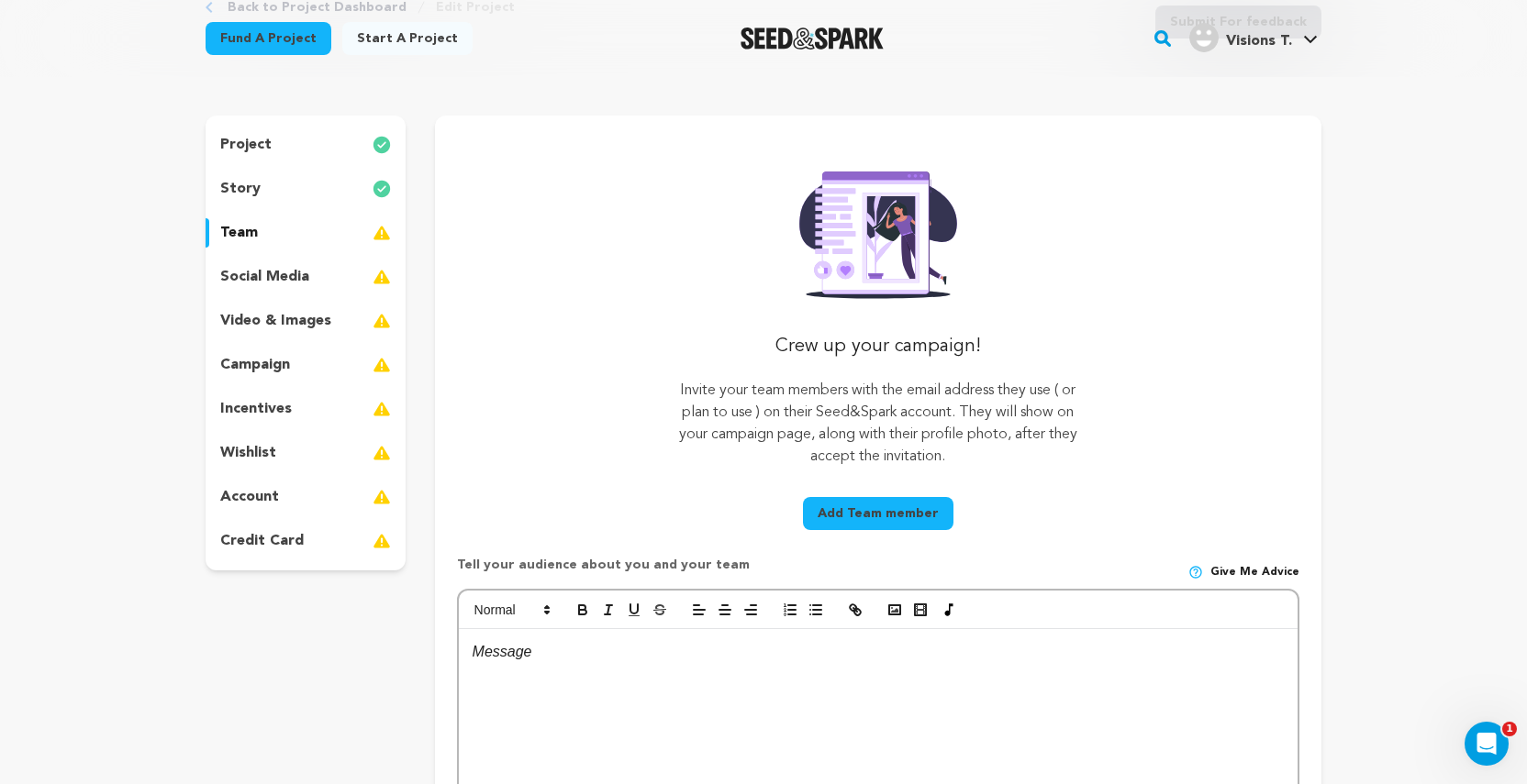
scroll to position [9, 1]
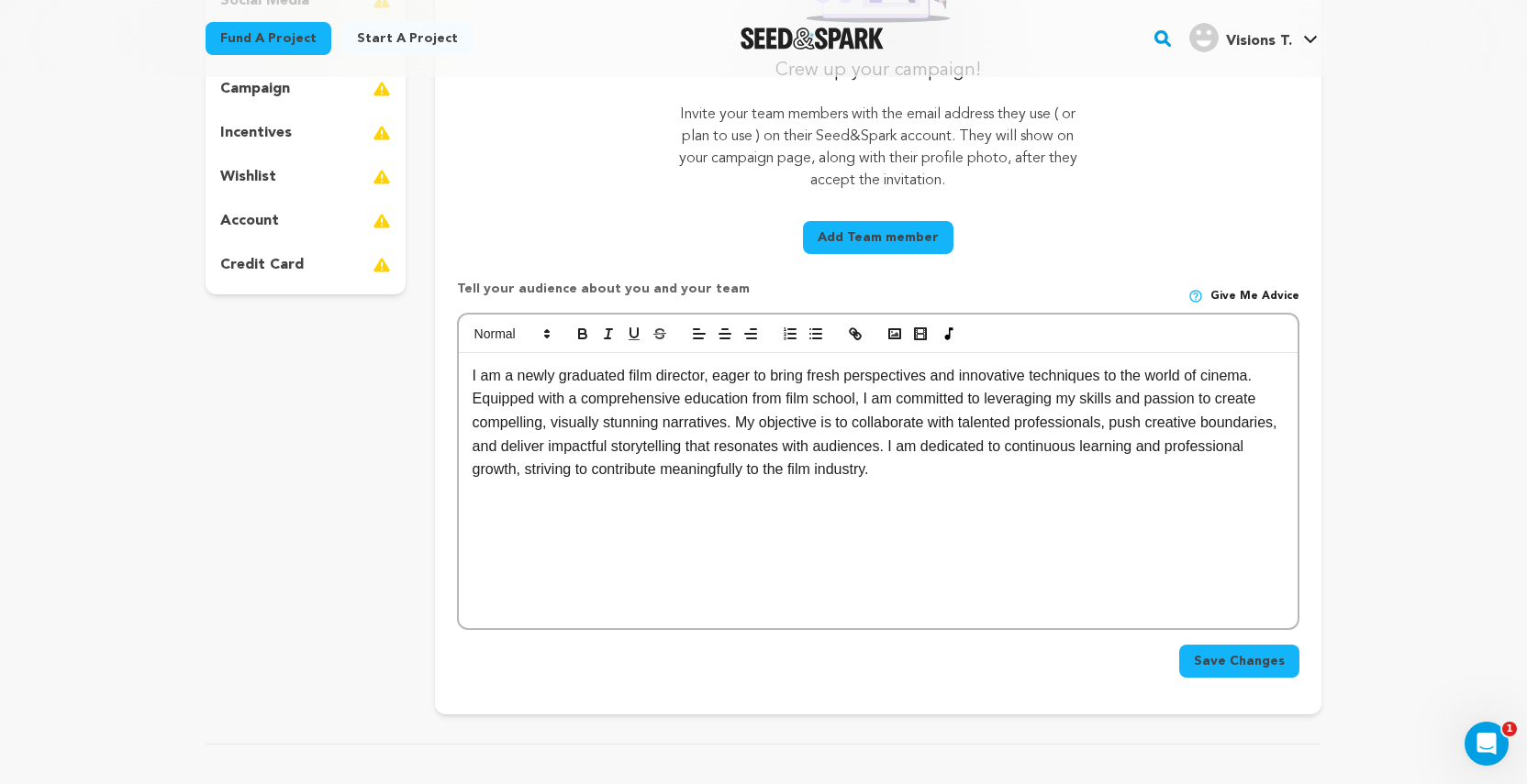
scroll to position [405, 0]
click at [1261, 668] on span "Save Changes" at bounding box center [1239, 658] width 91 height 18
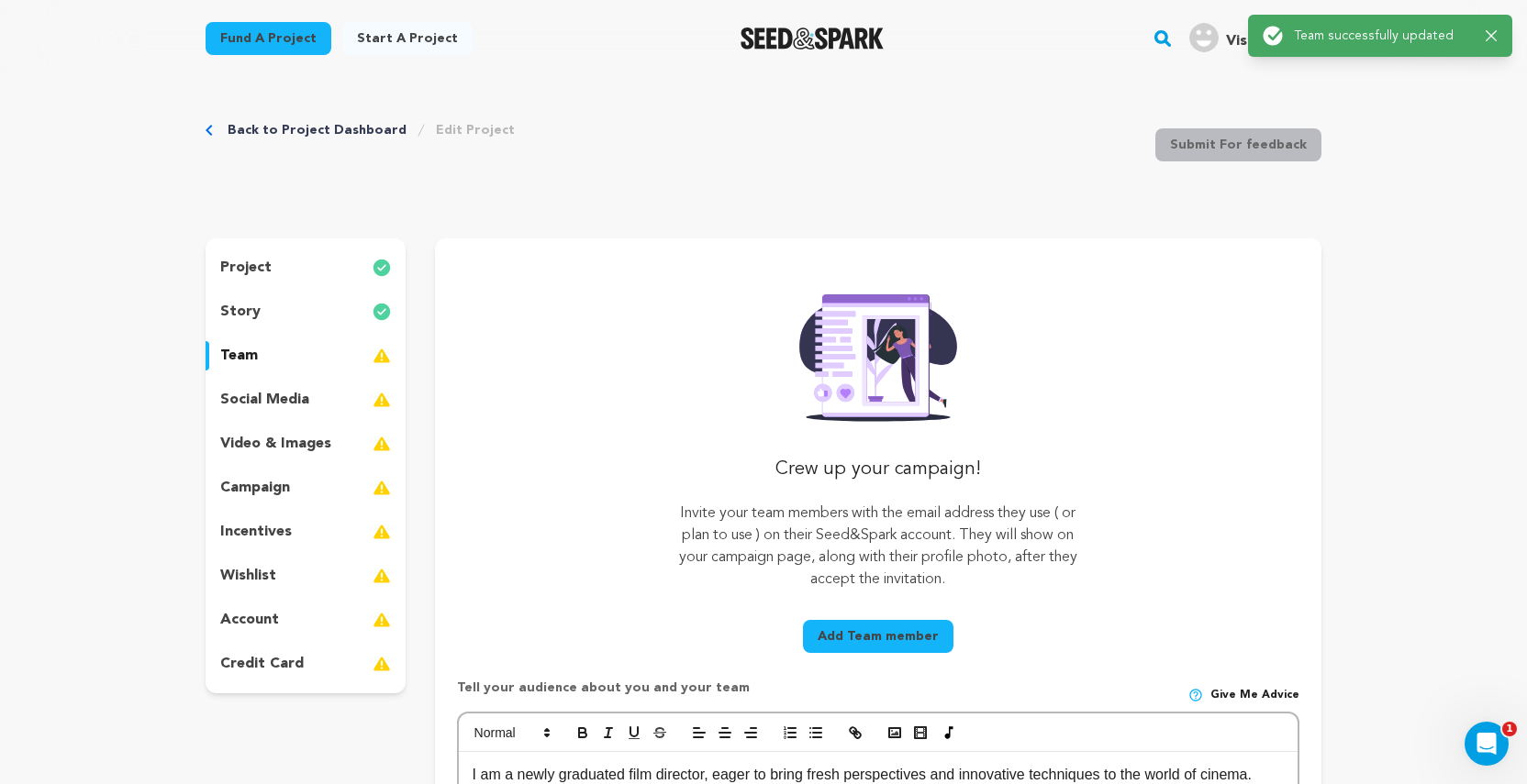
scroll to position [0, 0]
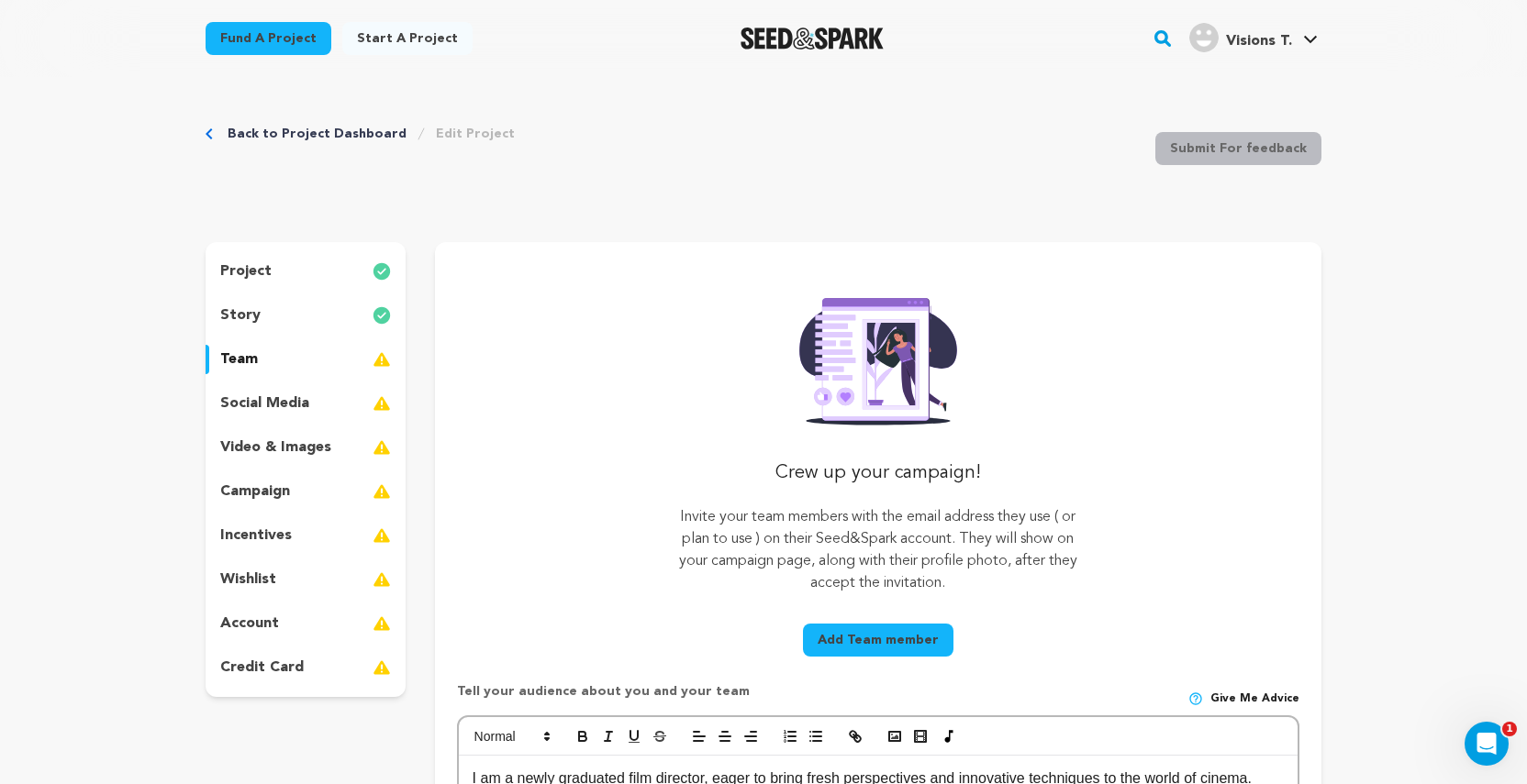
click at [382, 360] on img at bounding box center [382, 360] width 18 height 22
click at [850, 639] on button "Add Team member" at bounding box center [878, 639] width 151 height 33
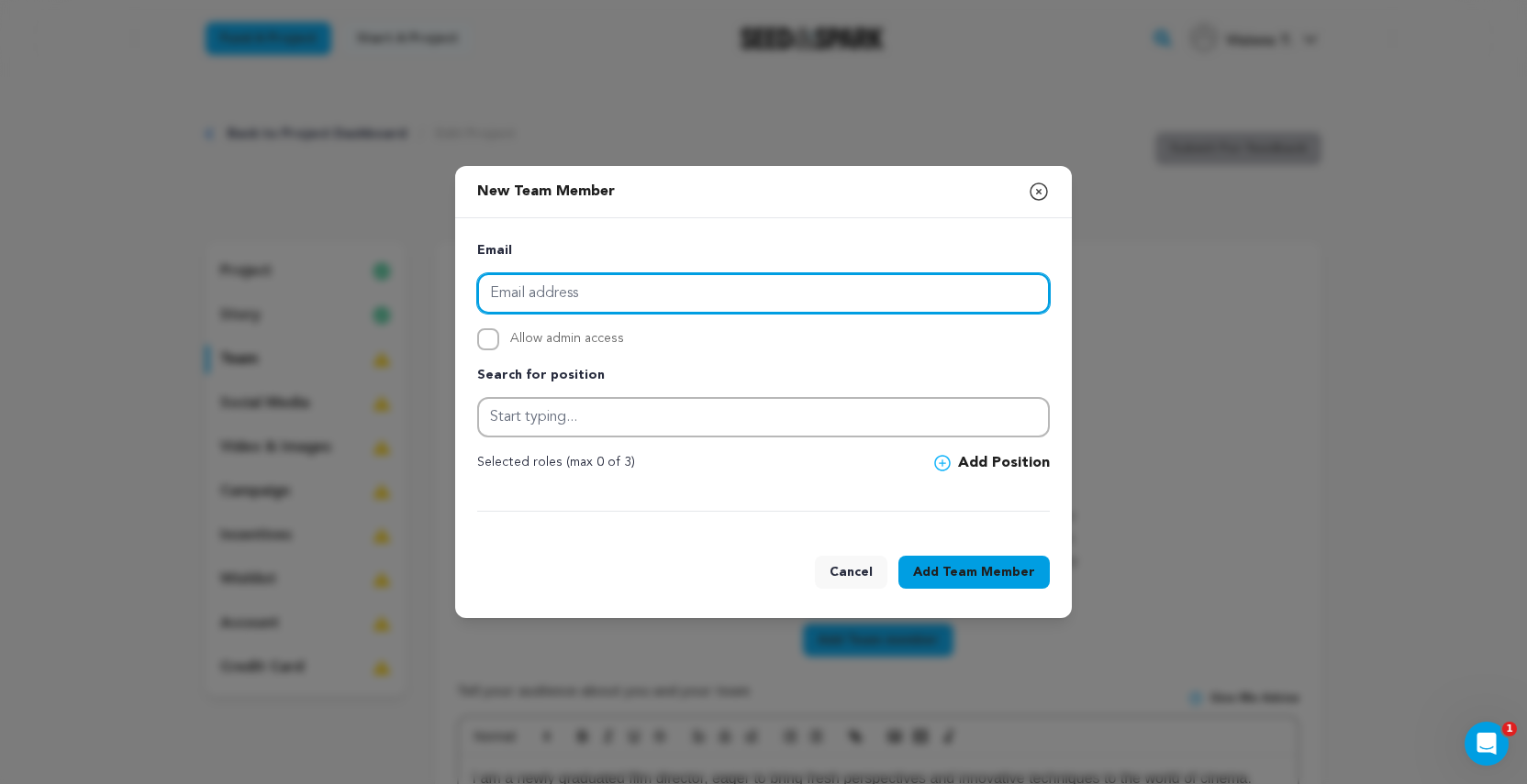
click at [759, 300] on input "email" at bounding box center [764, 294] width 573 height 40
type input "[EMAIL_ADDRESS][DOMAIN_NAME]"
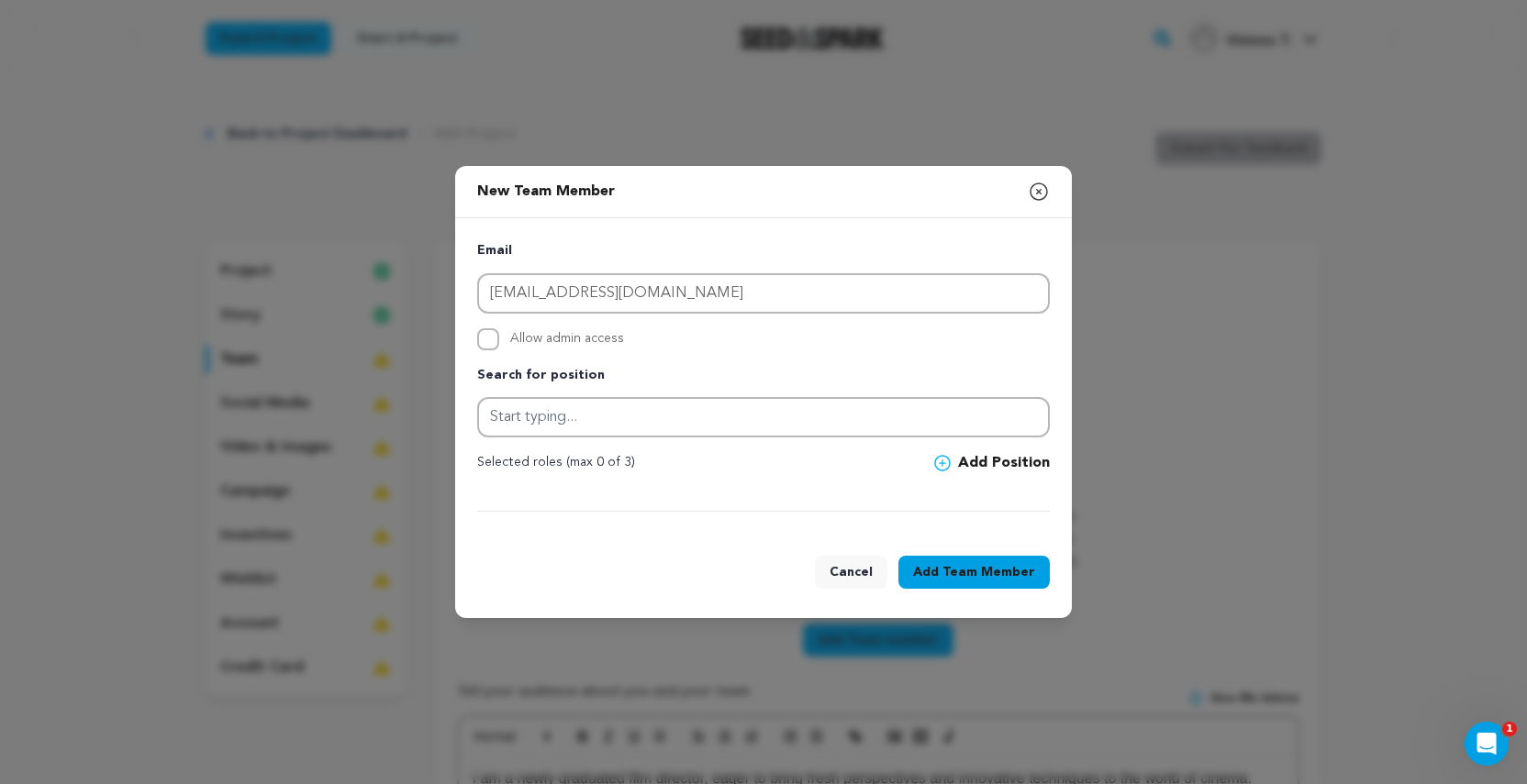
click at [488, 343] on input "Allow admin access" at bounding box center [489, 340] width 22 height 22
checkbox input "true"
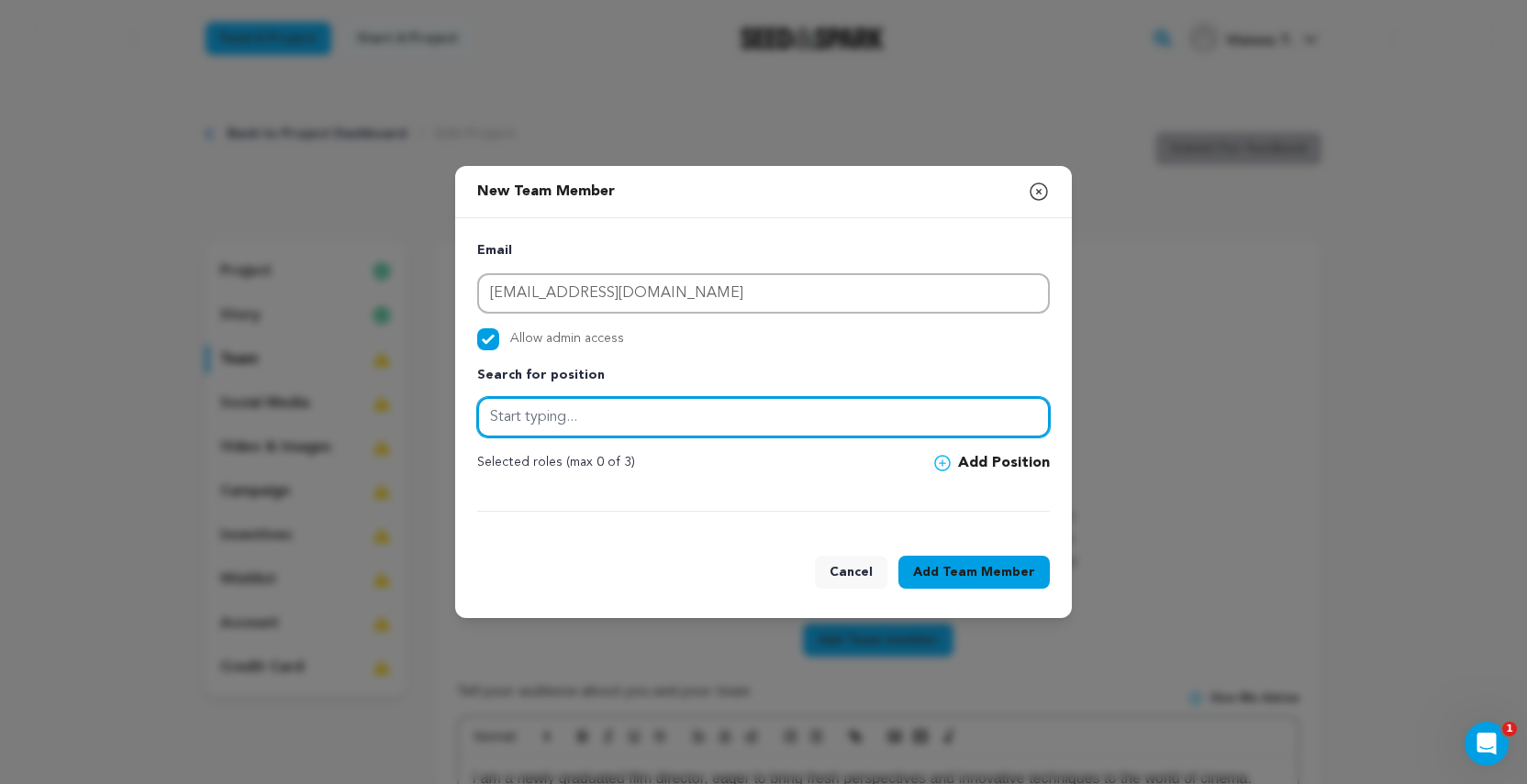
click at [541, 414] on input "text" at bounding box center [764, 417] width 573 height 40
type input "Manager"
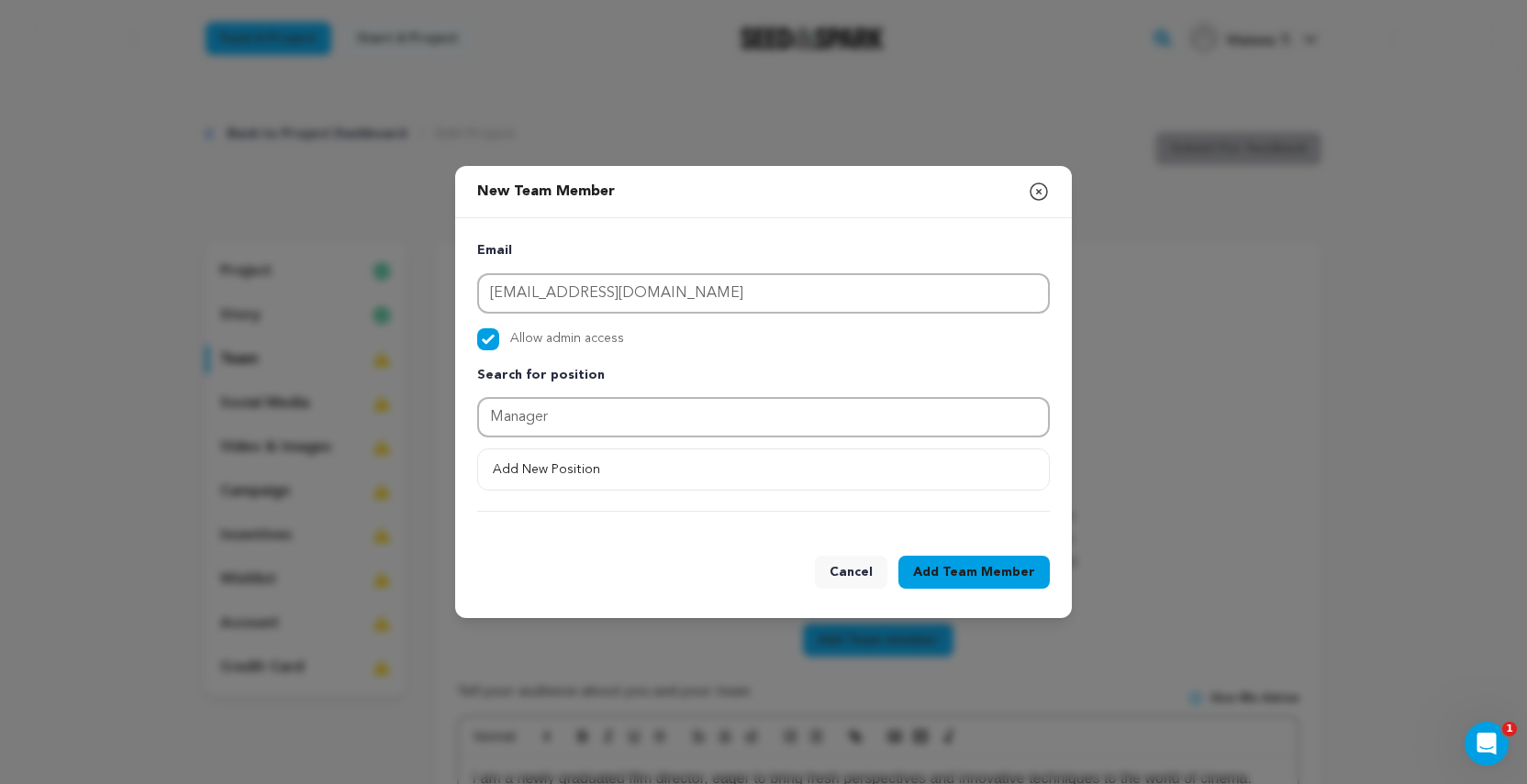
click at [594, 542] on div "Cancel Add Team Member" at bounding box center [763, 575] width 617 height 84
click at [927, 574] on button "Add Team Member" at bounding box center [974, 571] width 152 height 33
click at [702, 481] on button "Add New Position" at bounding box center [763, 469] width 571 height 33
click at [970, 463] on button "Add Position" at bounding box center [992, 463] width 116 height 22
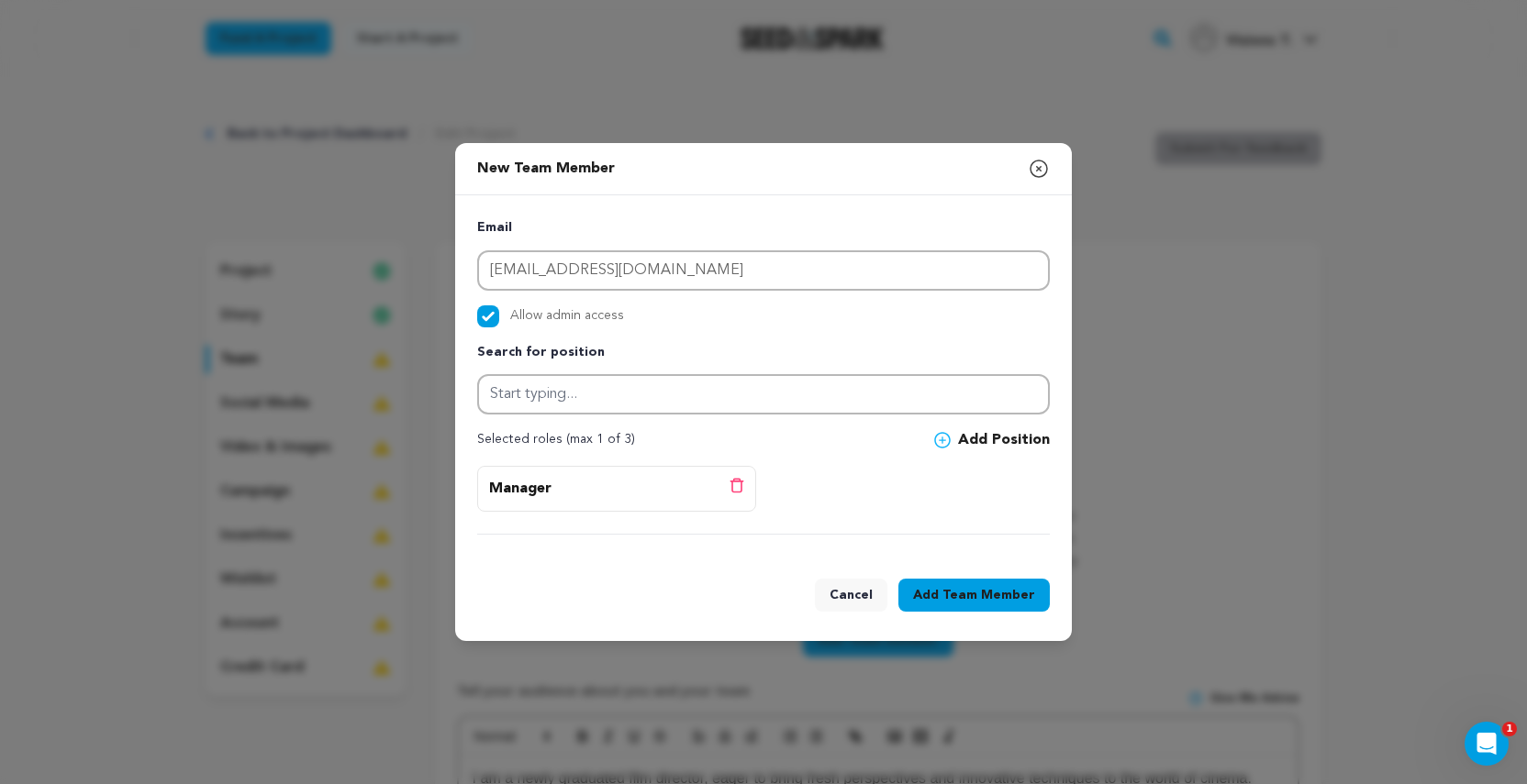
click at [940, 596] on button "Add Team Member" at bounding box center [974, 594] width 152 height 33
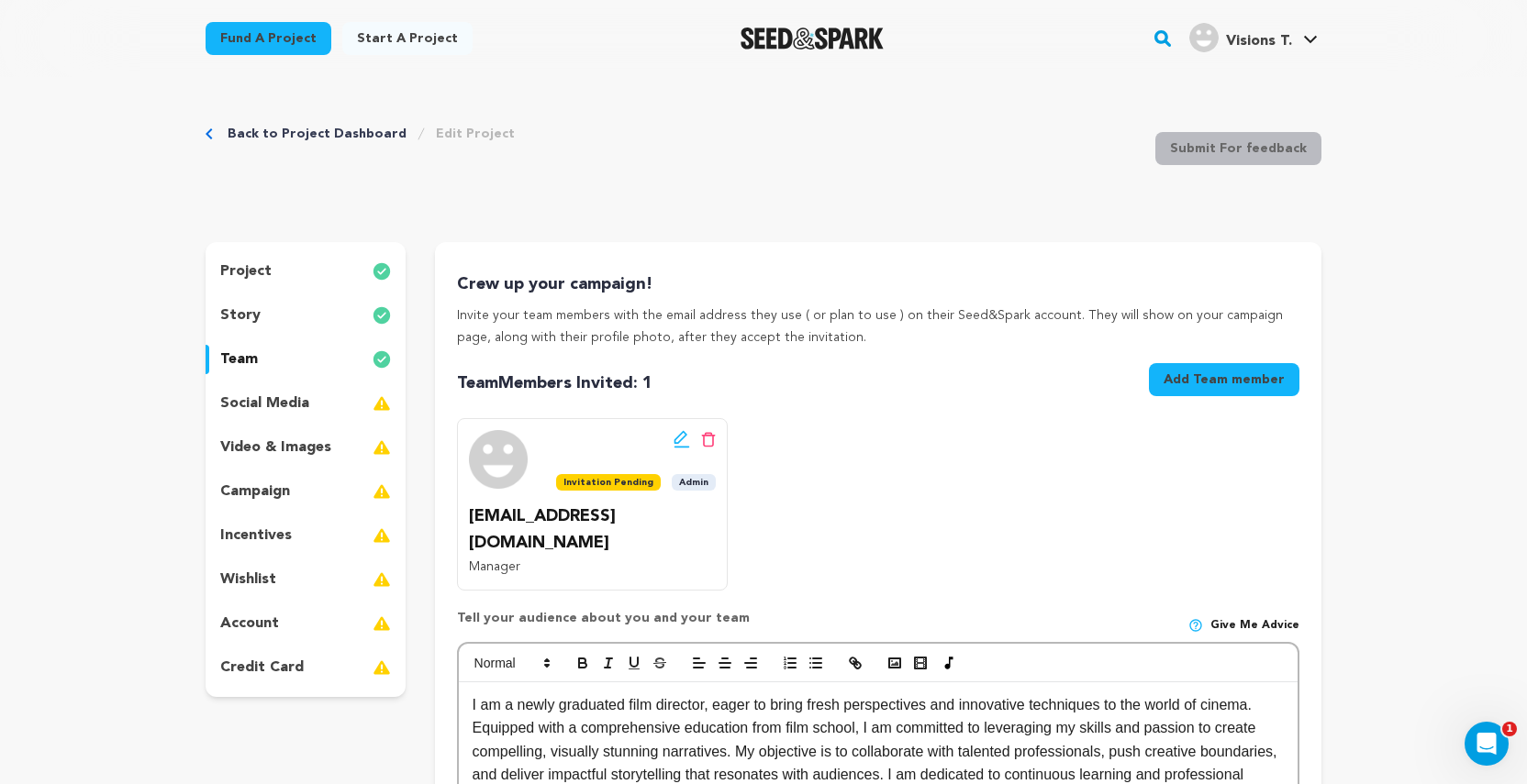
click at [306, 402] on p "social media" at bounding box center [264, 403] width 89 height 22
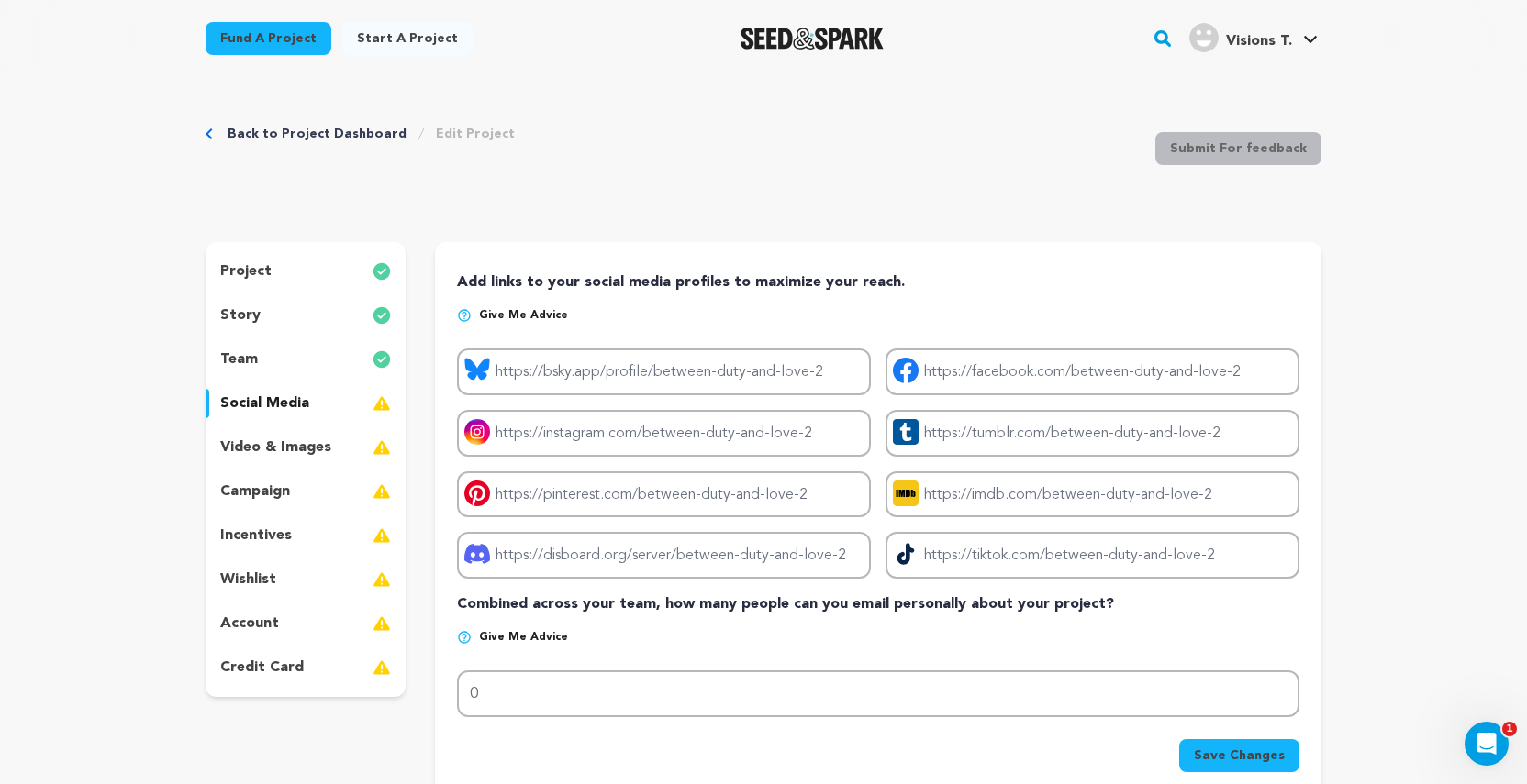
click at [480, 439] on rect at bounding box center [478, 432] width 26 height 26
click at [474, 432] on icon at bounding box center [477, 431] width 14 height 14
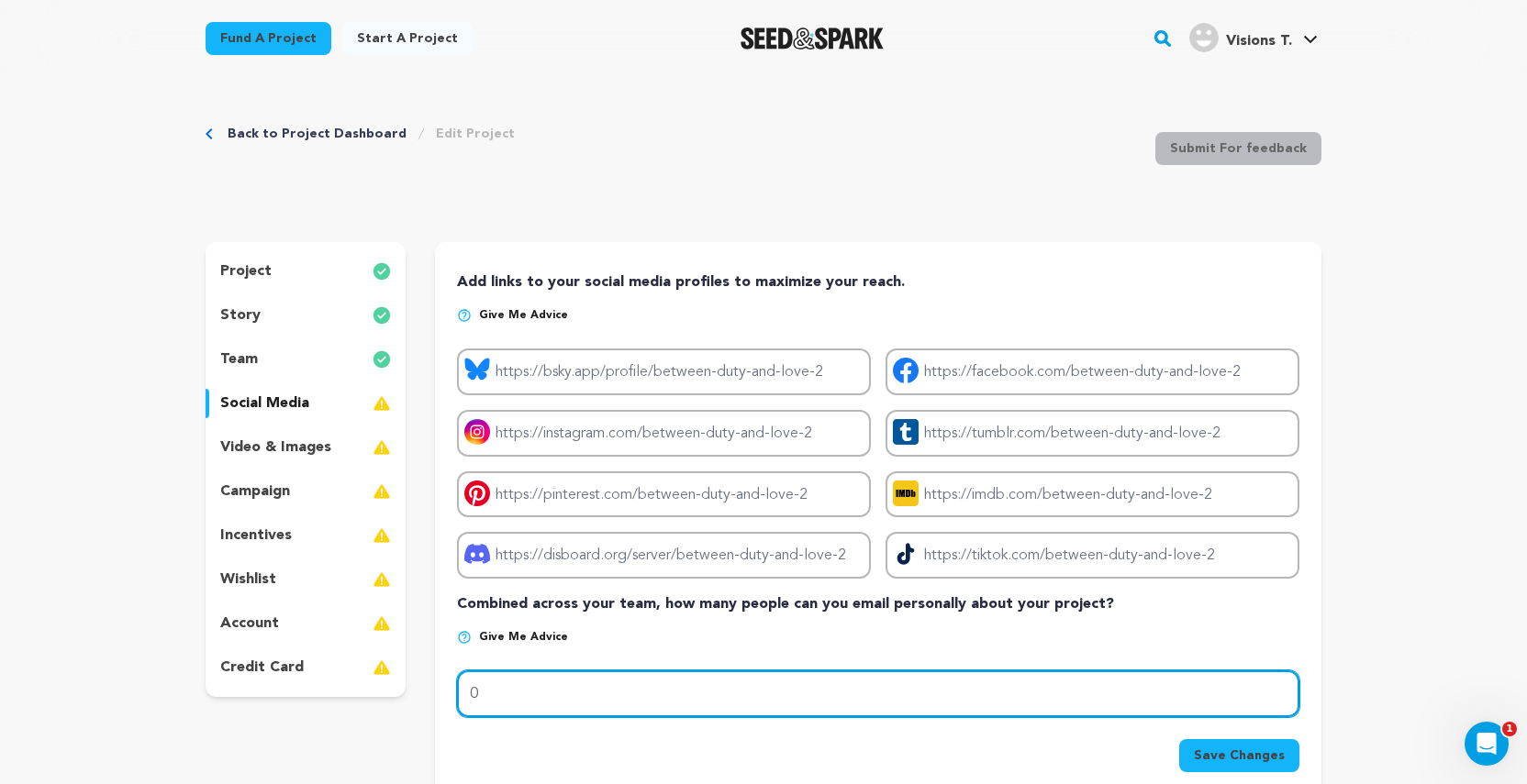
click at [507, 691] on input "0" at bounding box center [877, 693] width 842 height 47
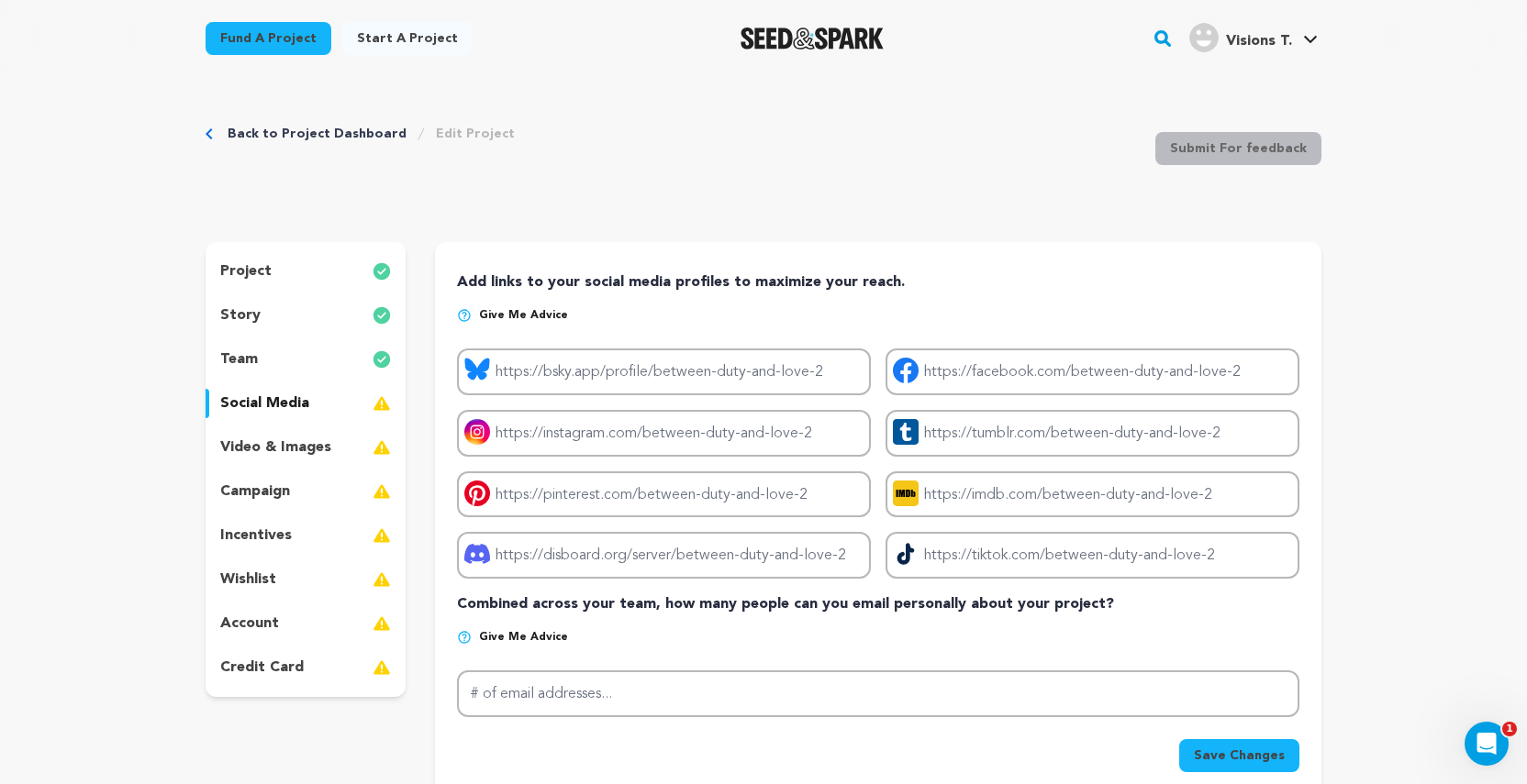
click at [1216, 766] on button "Save Changes" at bounding box center [1239, 755] width 120 height 33
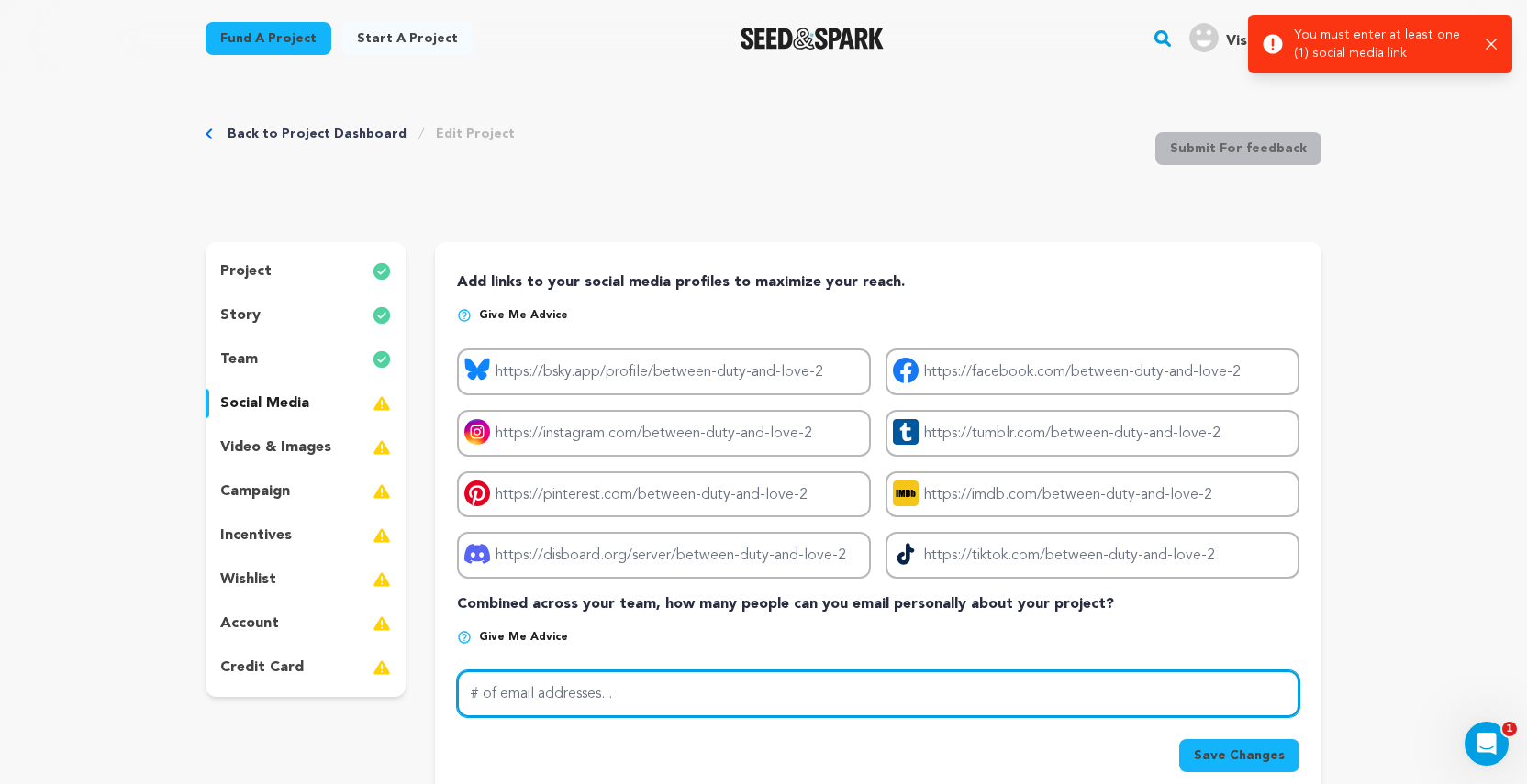
click at [733, 701] on input "# of email addresses..." at bounding box center [877, 693] width 842 height 47
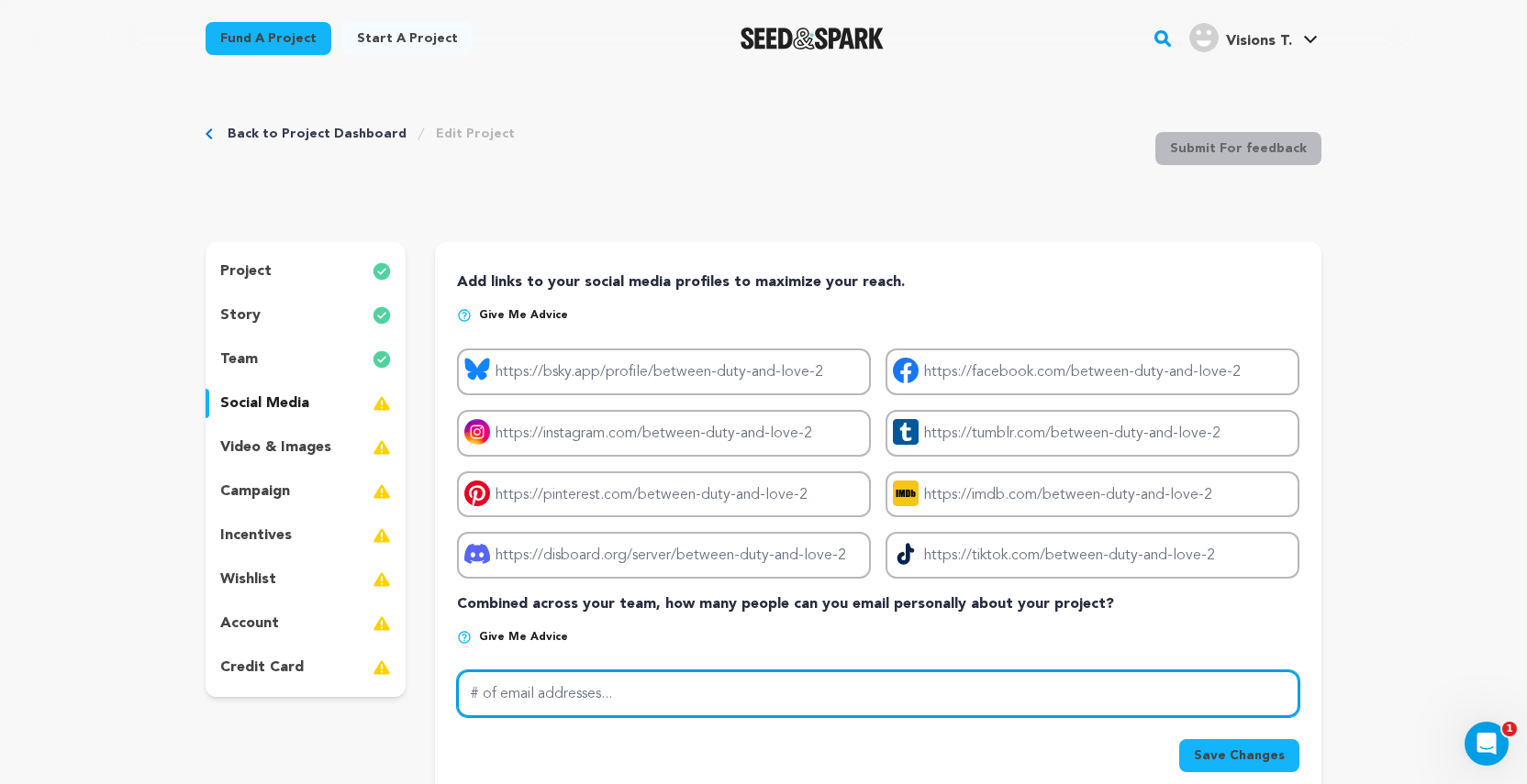
click at [532, 689] on input "# of email addresses..." at bounding box center [877, 693] width 842 height 47
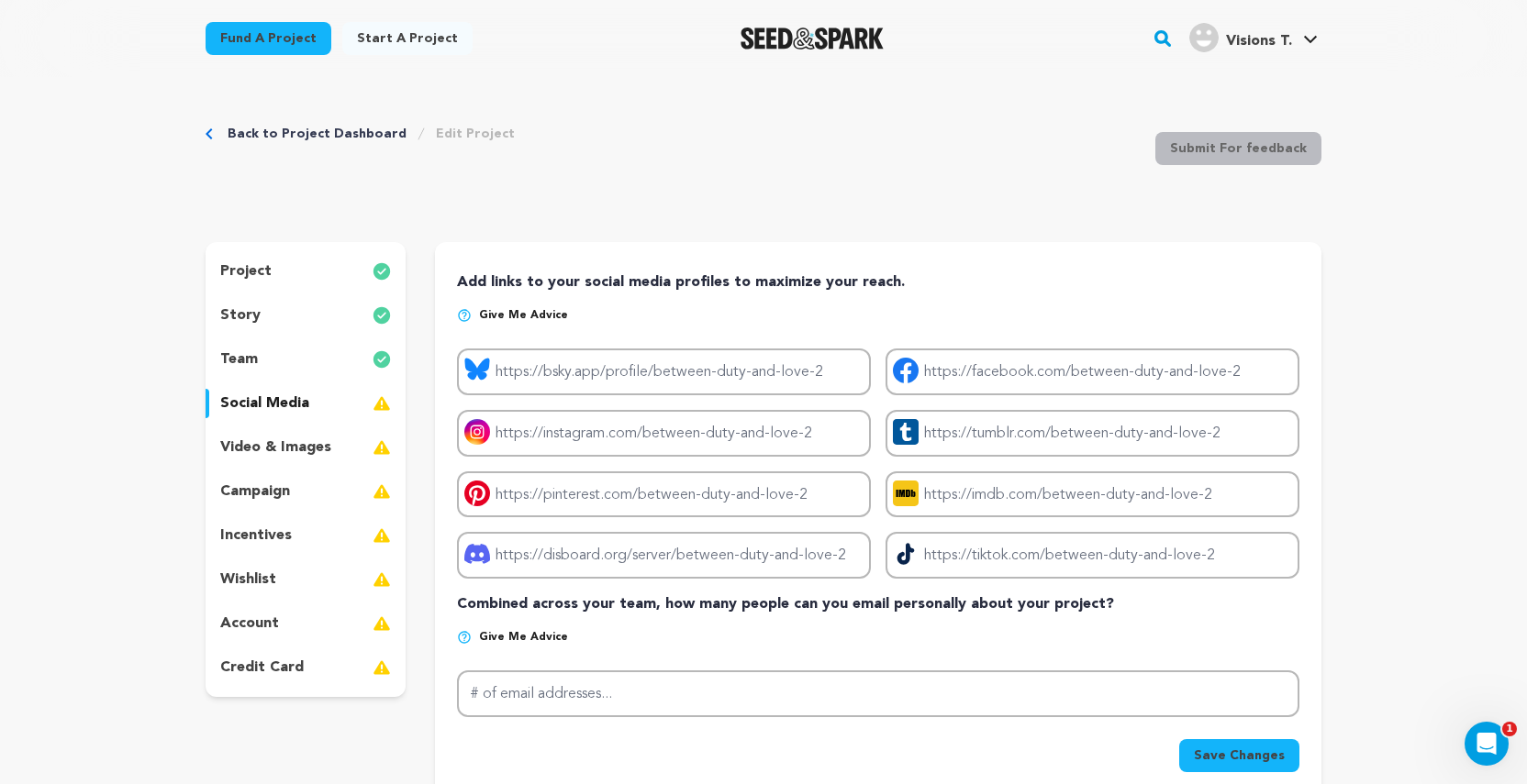
click at [297, 457] on p "video & images" at bounding box center [275, 447] width 111 height 22
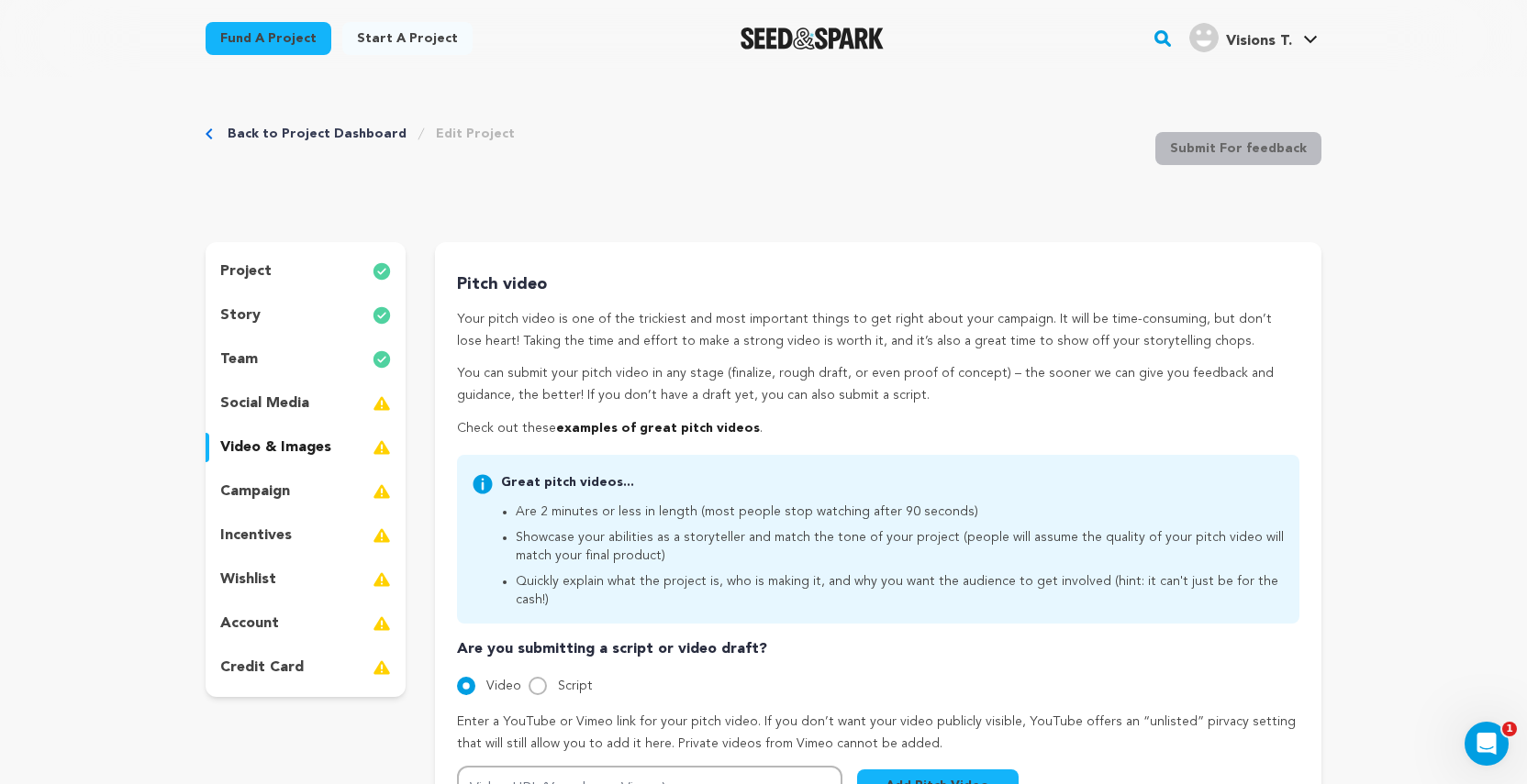
click at [417, 703] on div "project story team social media video & images campaign incentives wishlist" at bounding box center [764, 670] width 1116 height 858
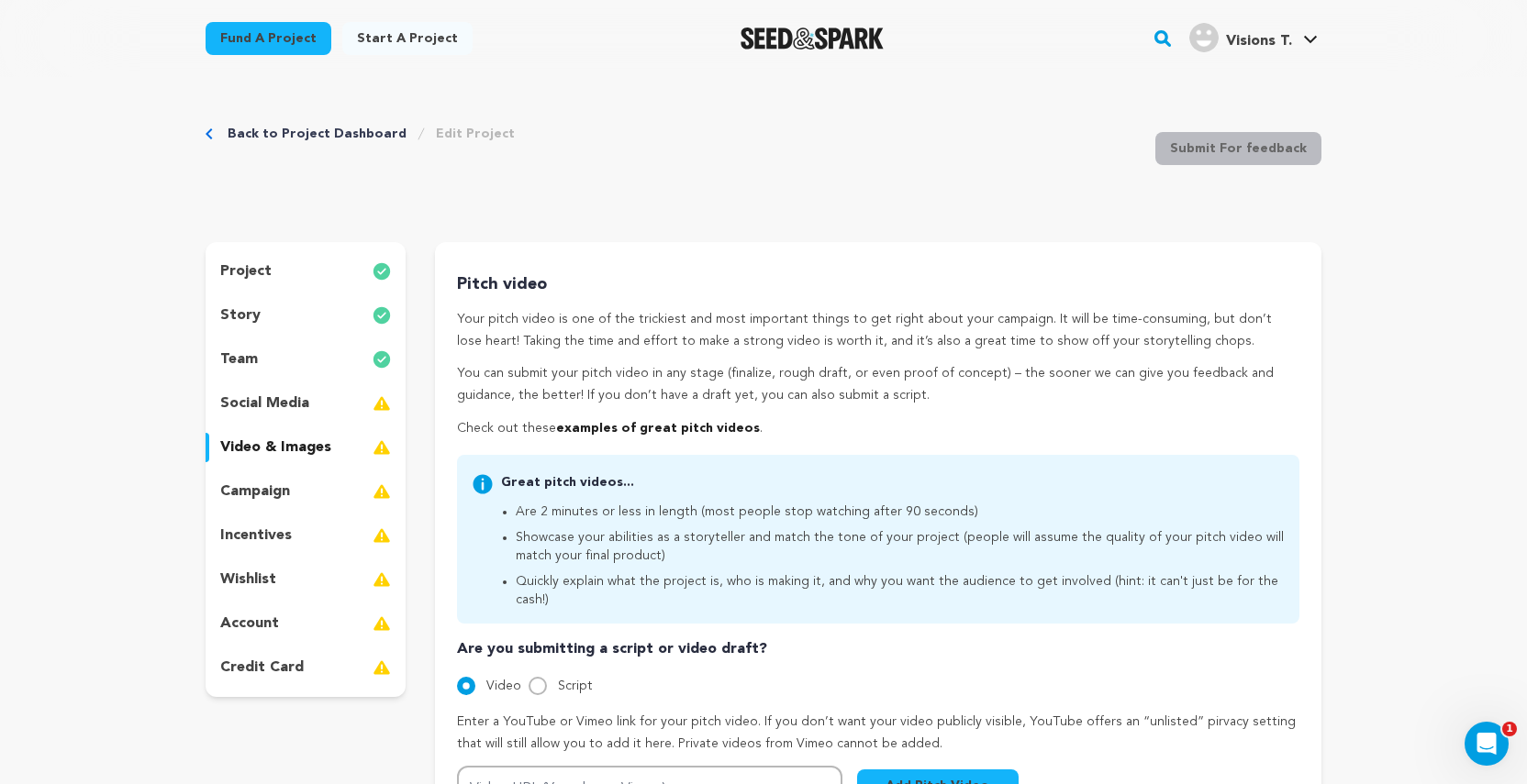
click at [252, 490] on p "campaign" at bounding box center [255, 491] width 70 height 22
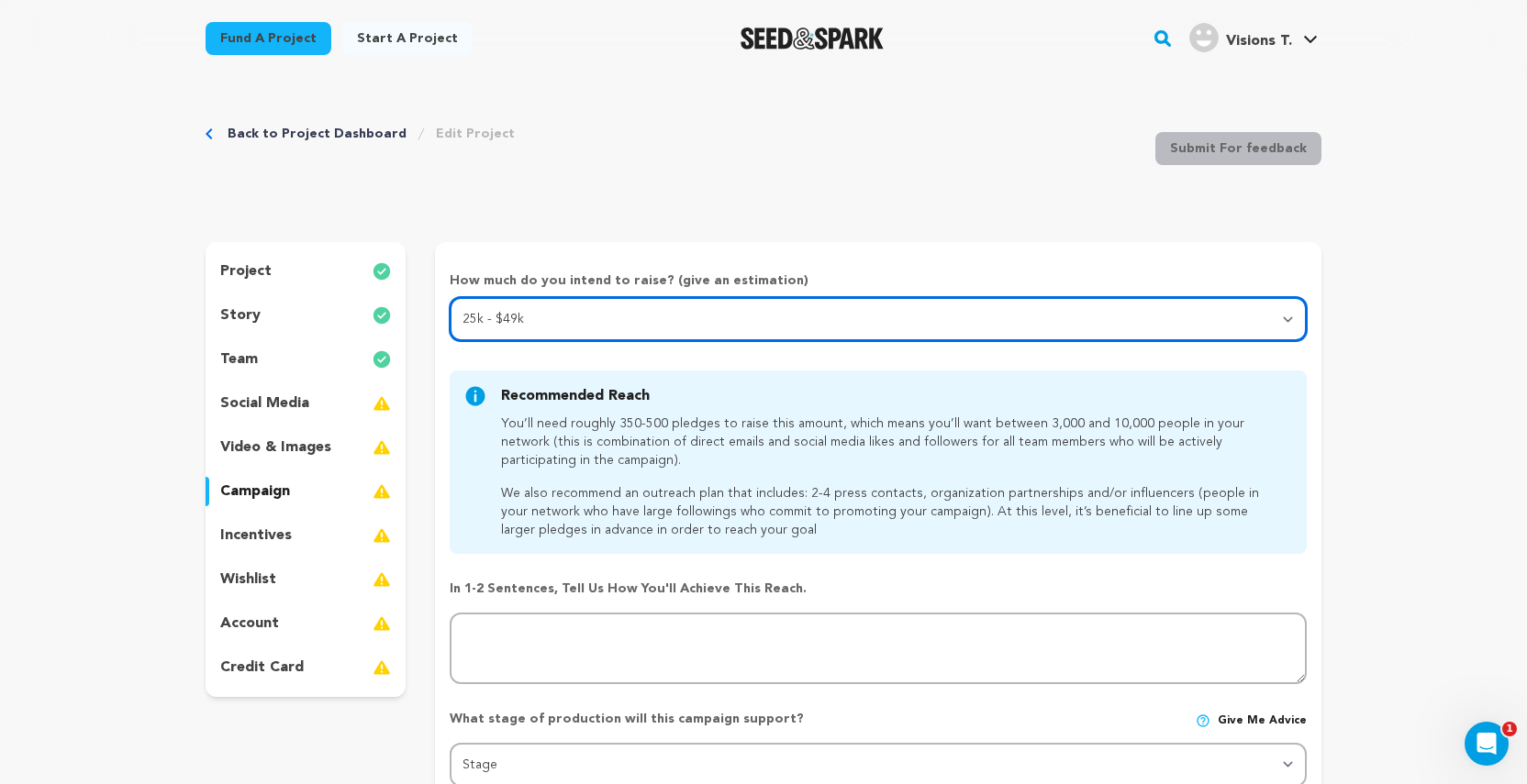
select select "3"
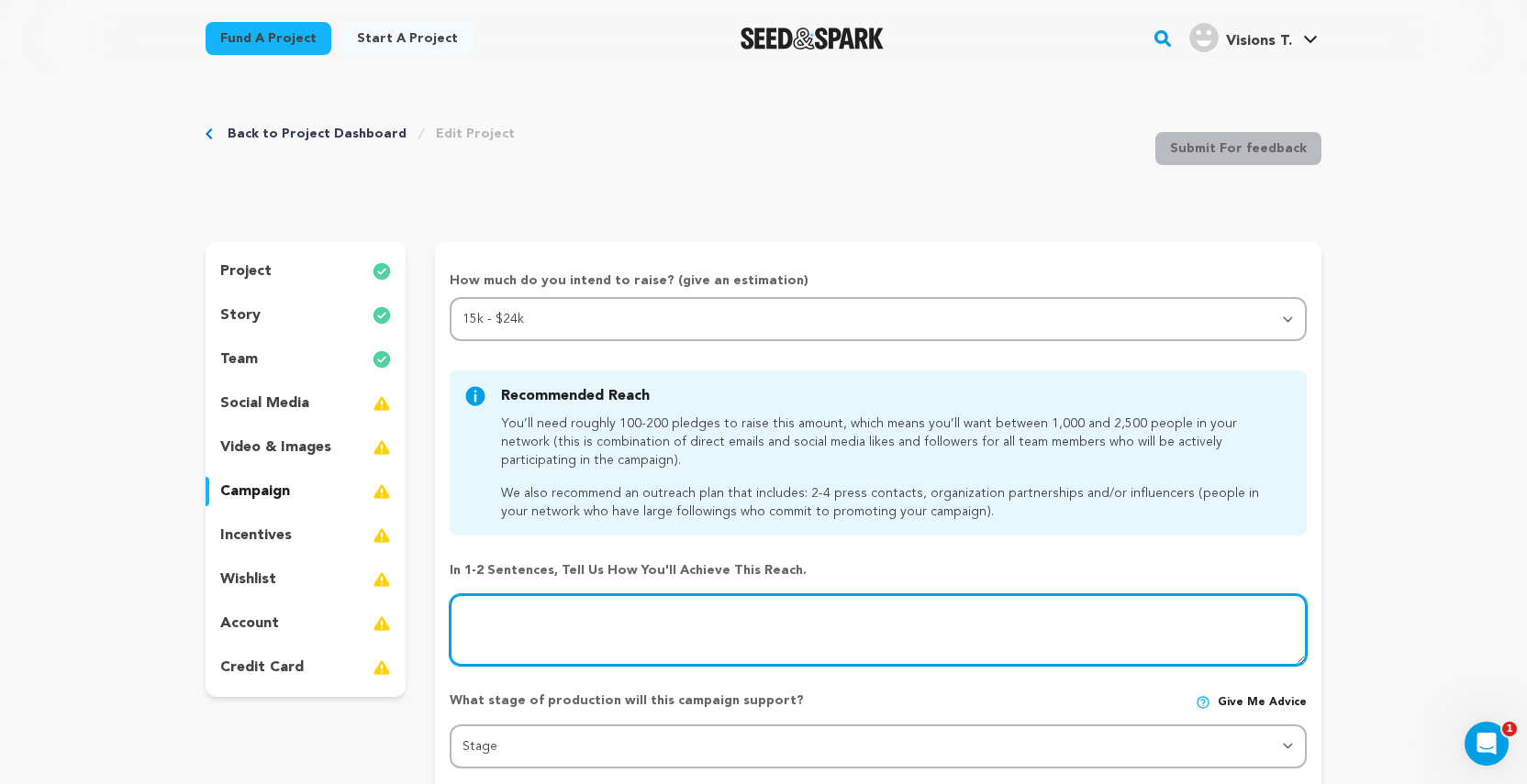
paste textarea "We'll achieve broad reach through a targeted social media campaign, leveraging …"
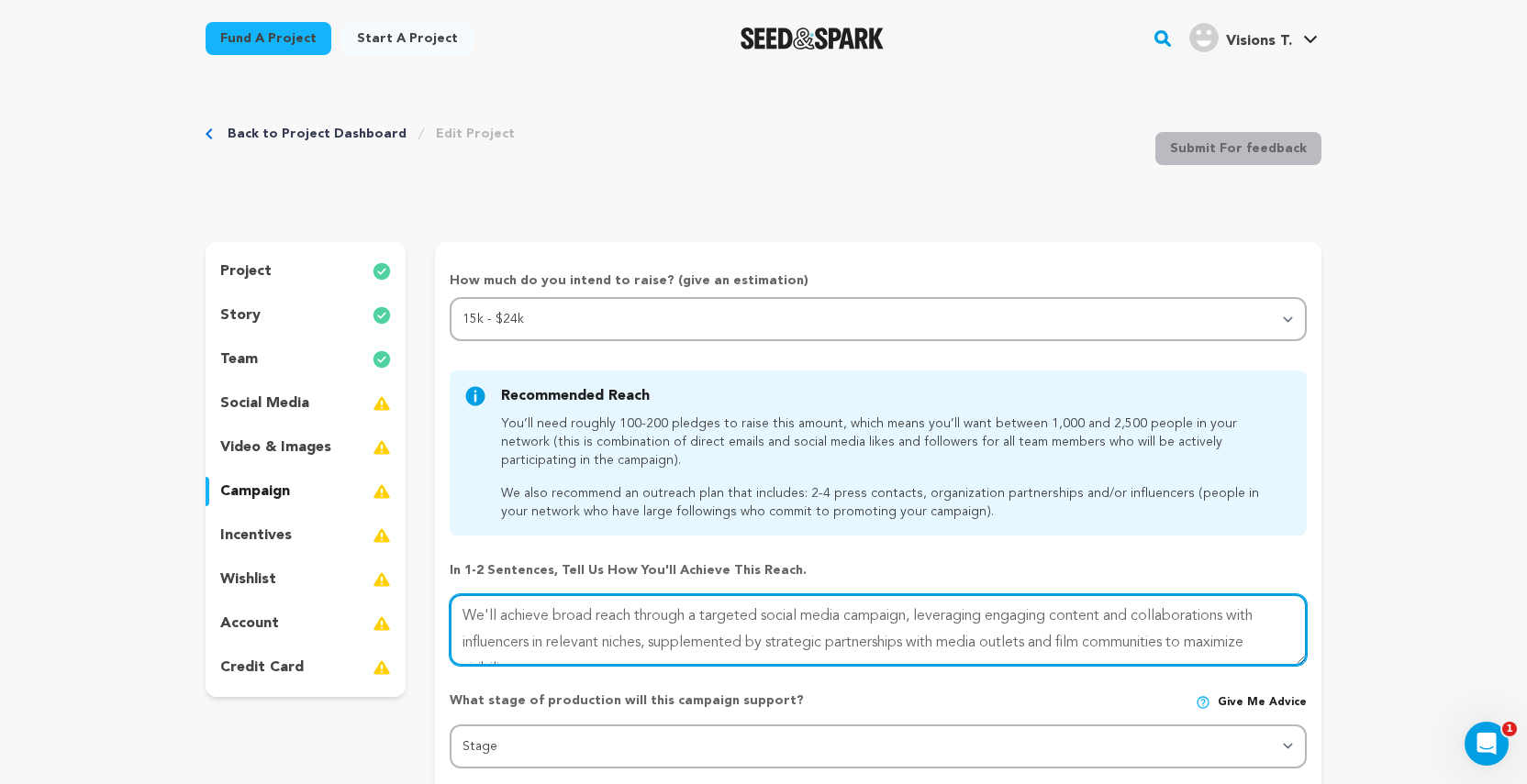
scroll to position [11, 0]
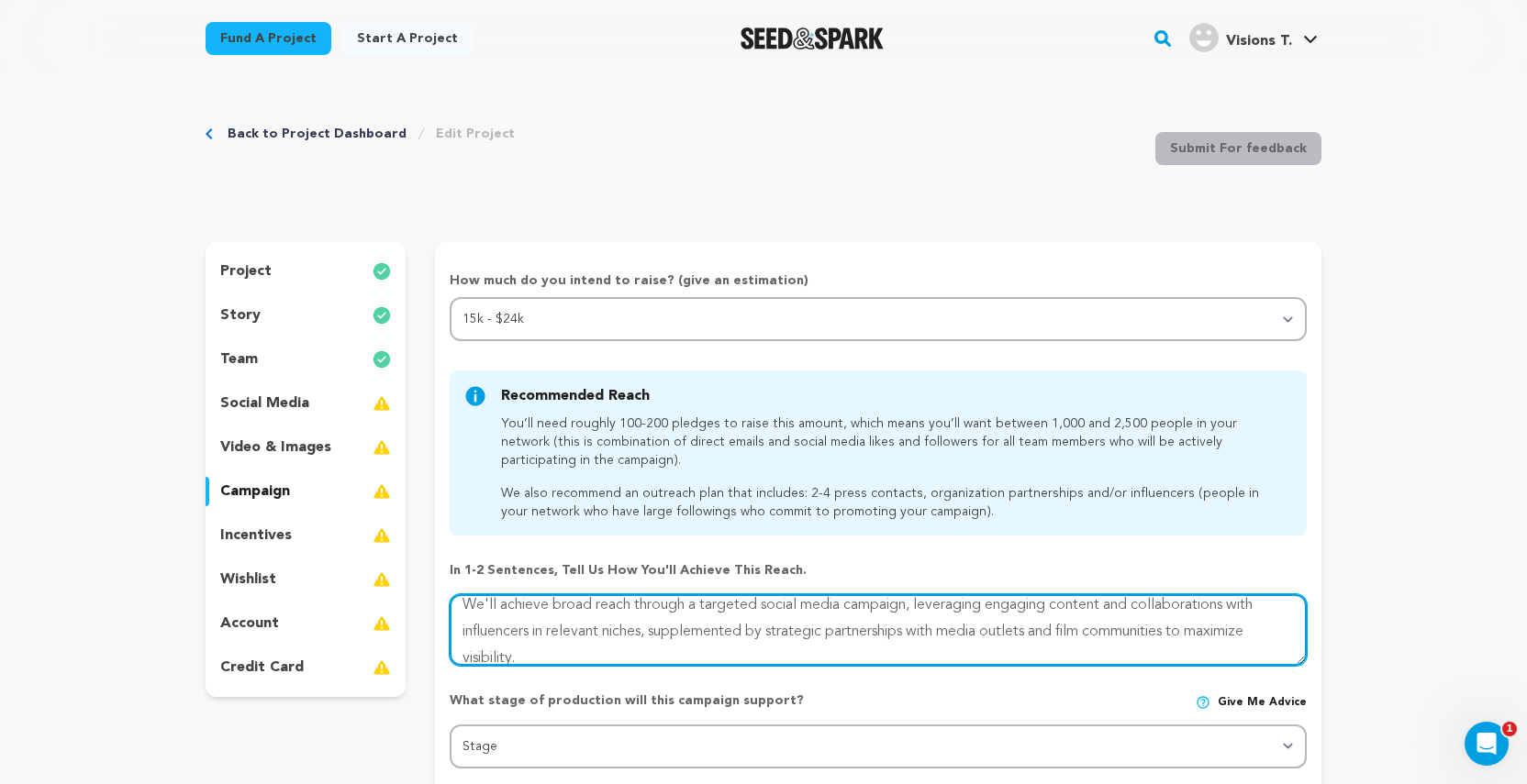
type textarea "We'll achieve broad reach through a targeted social media campaign, leveraging …"
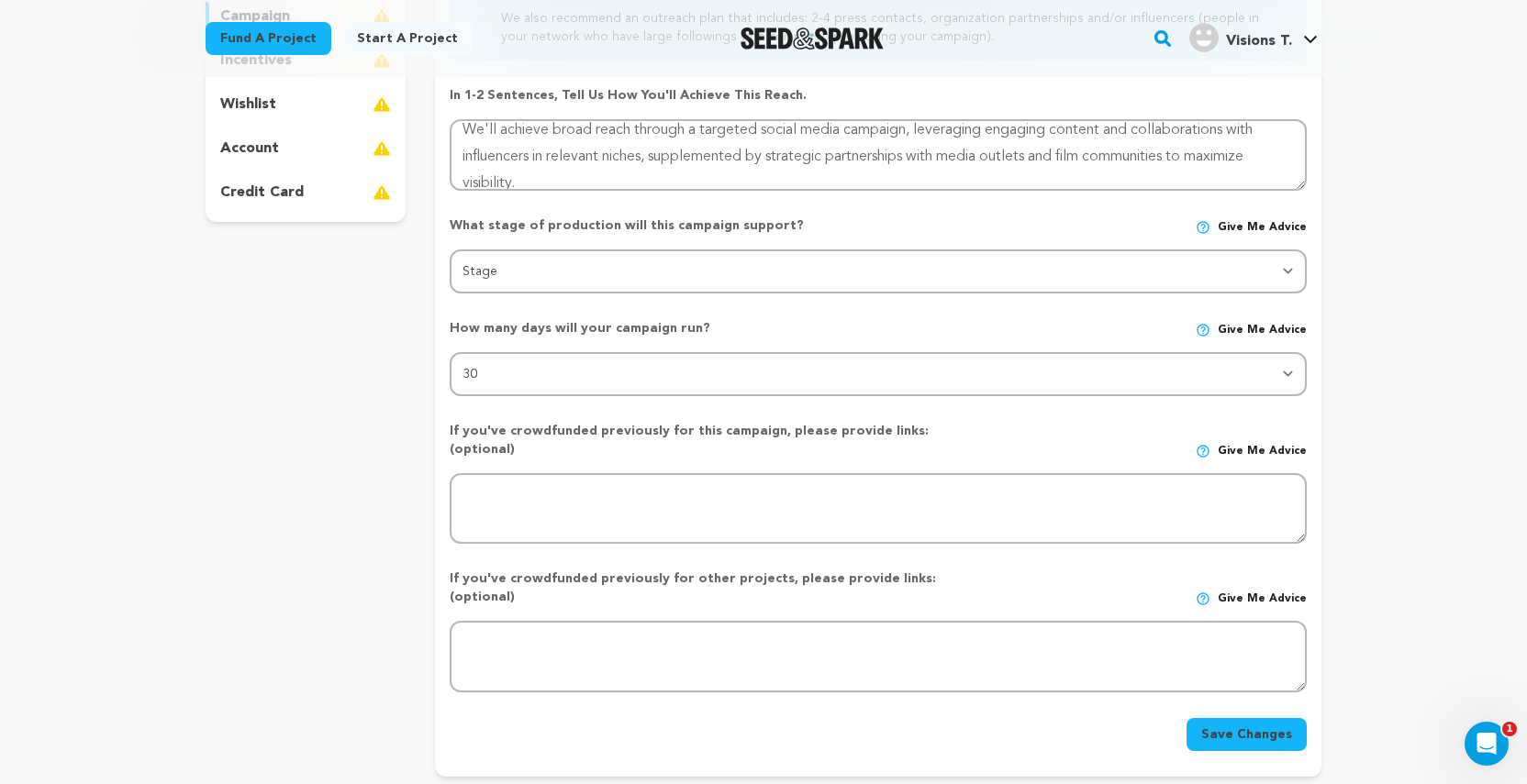
scroll to position [480, 0]
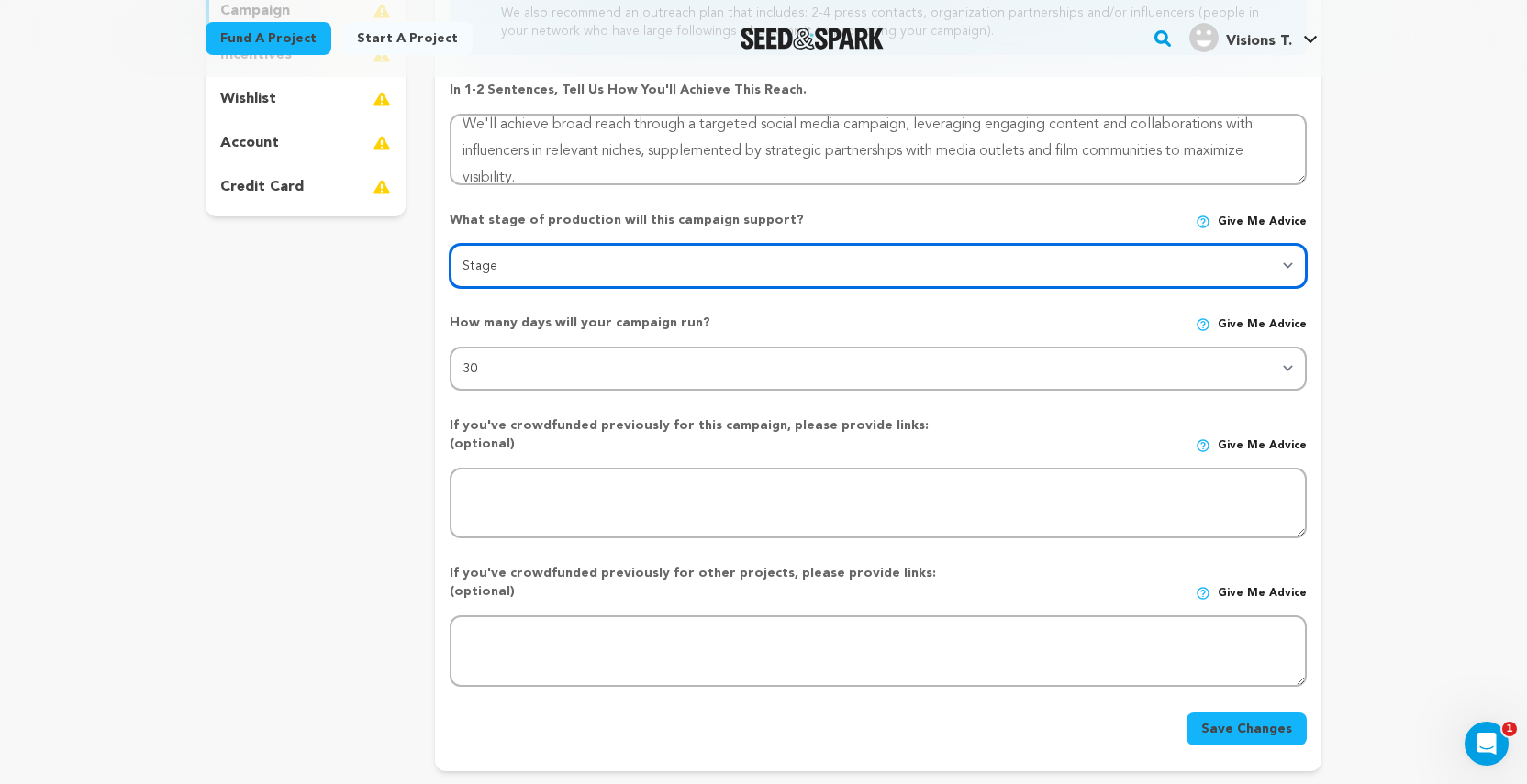
select select "1402"
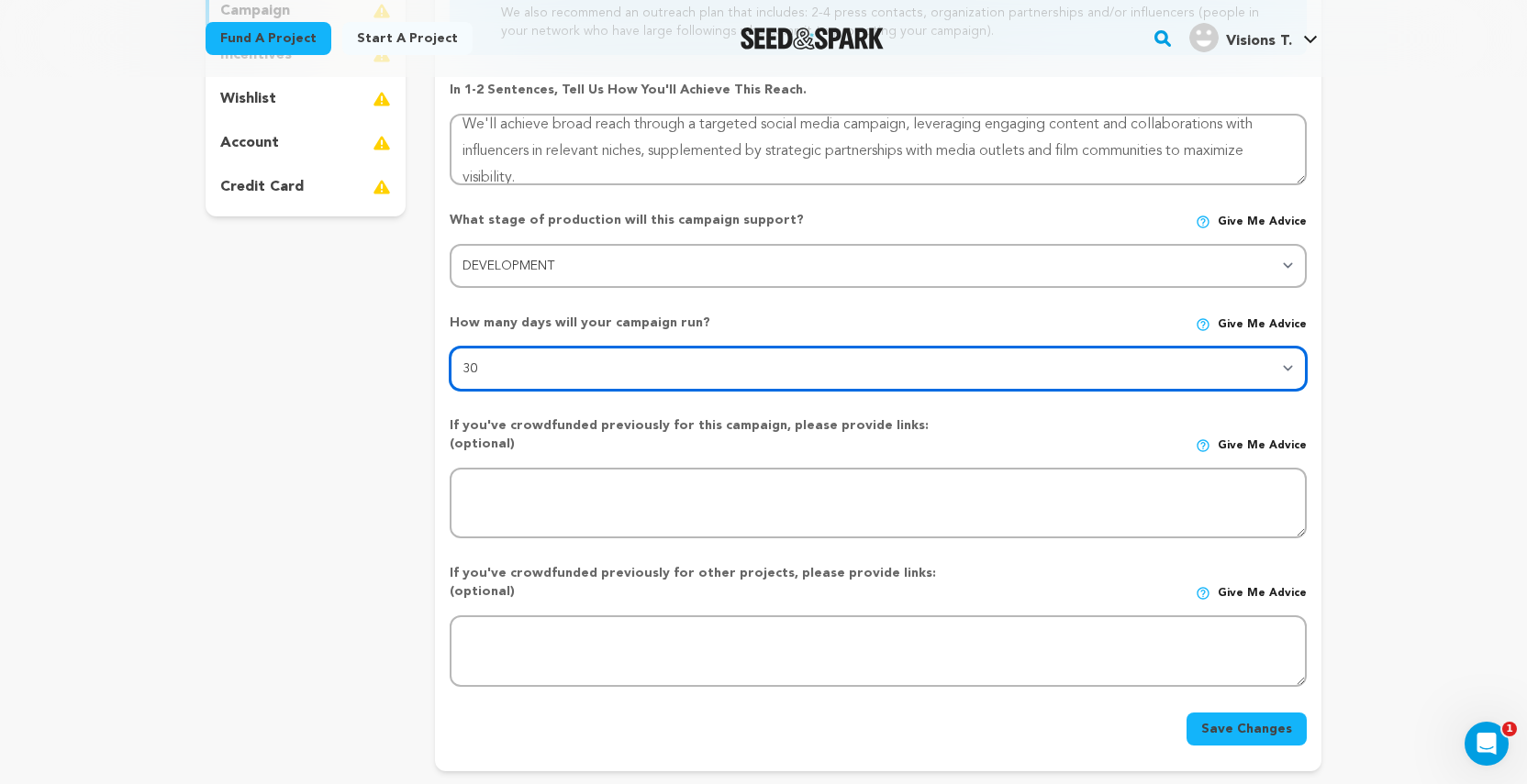
select select "45"
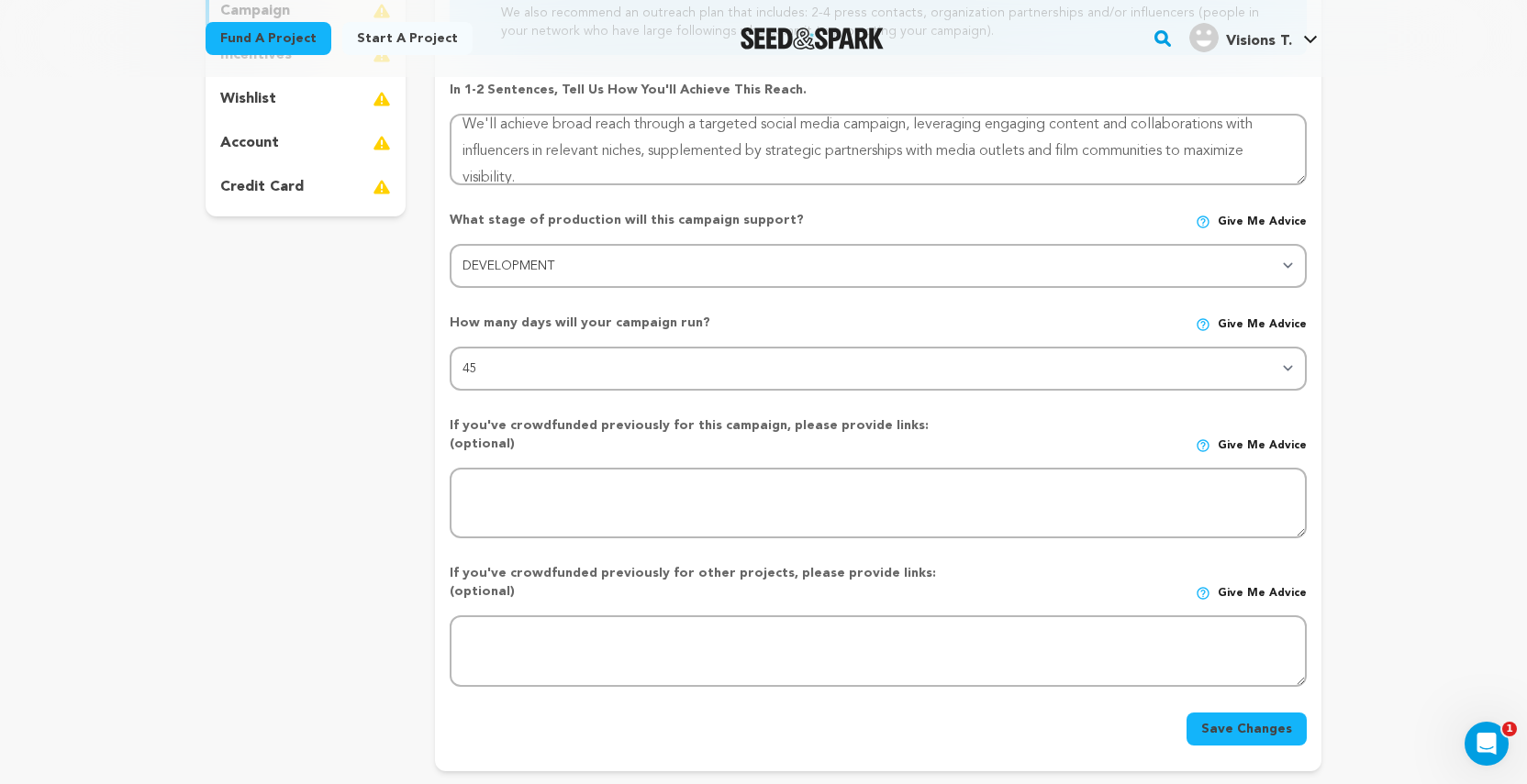
click at [1228, 713] on button "Save Changes" at bounding box center [1246, 729] width 120 height 33
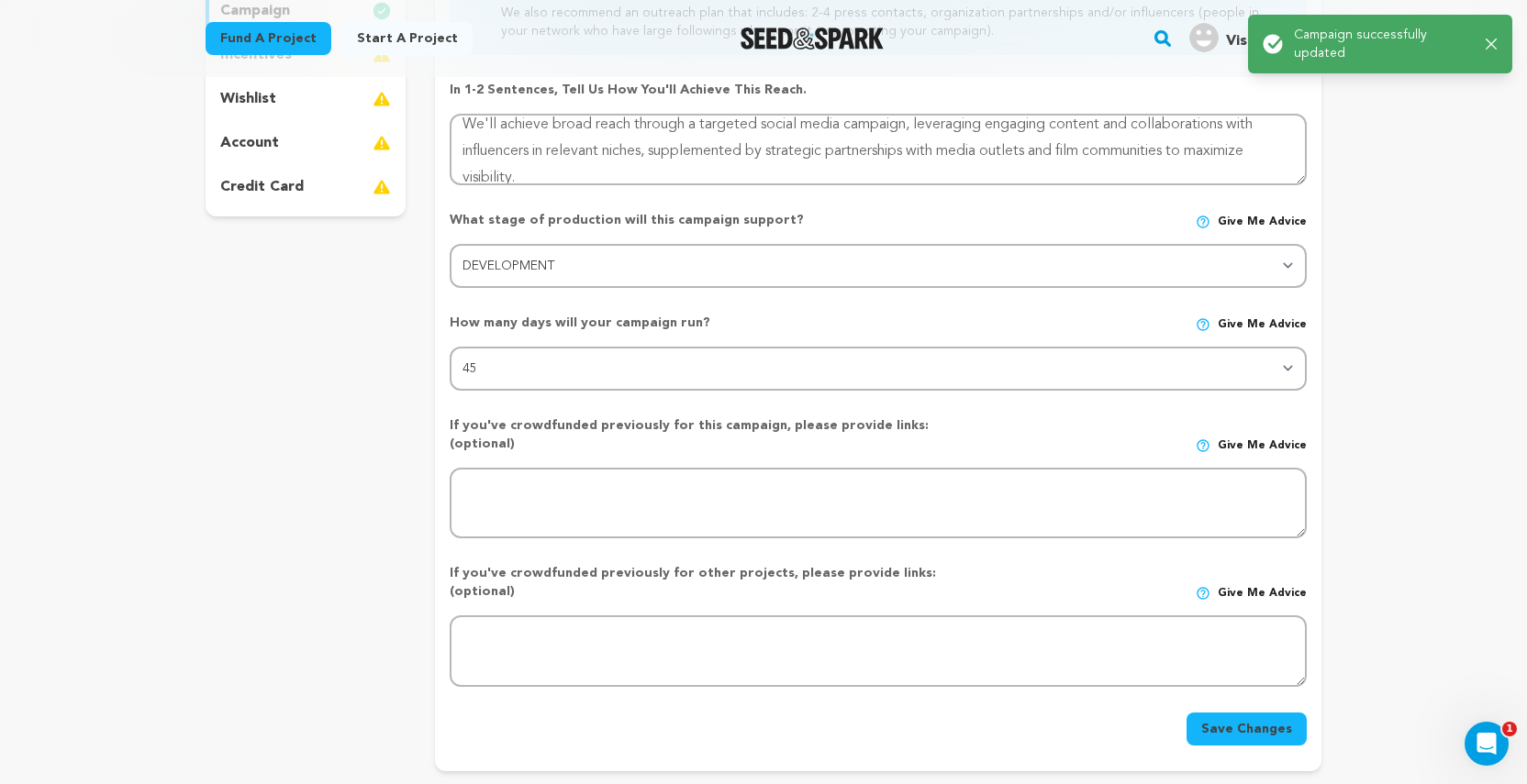
scroll to position [0, 0]
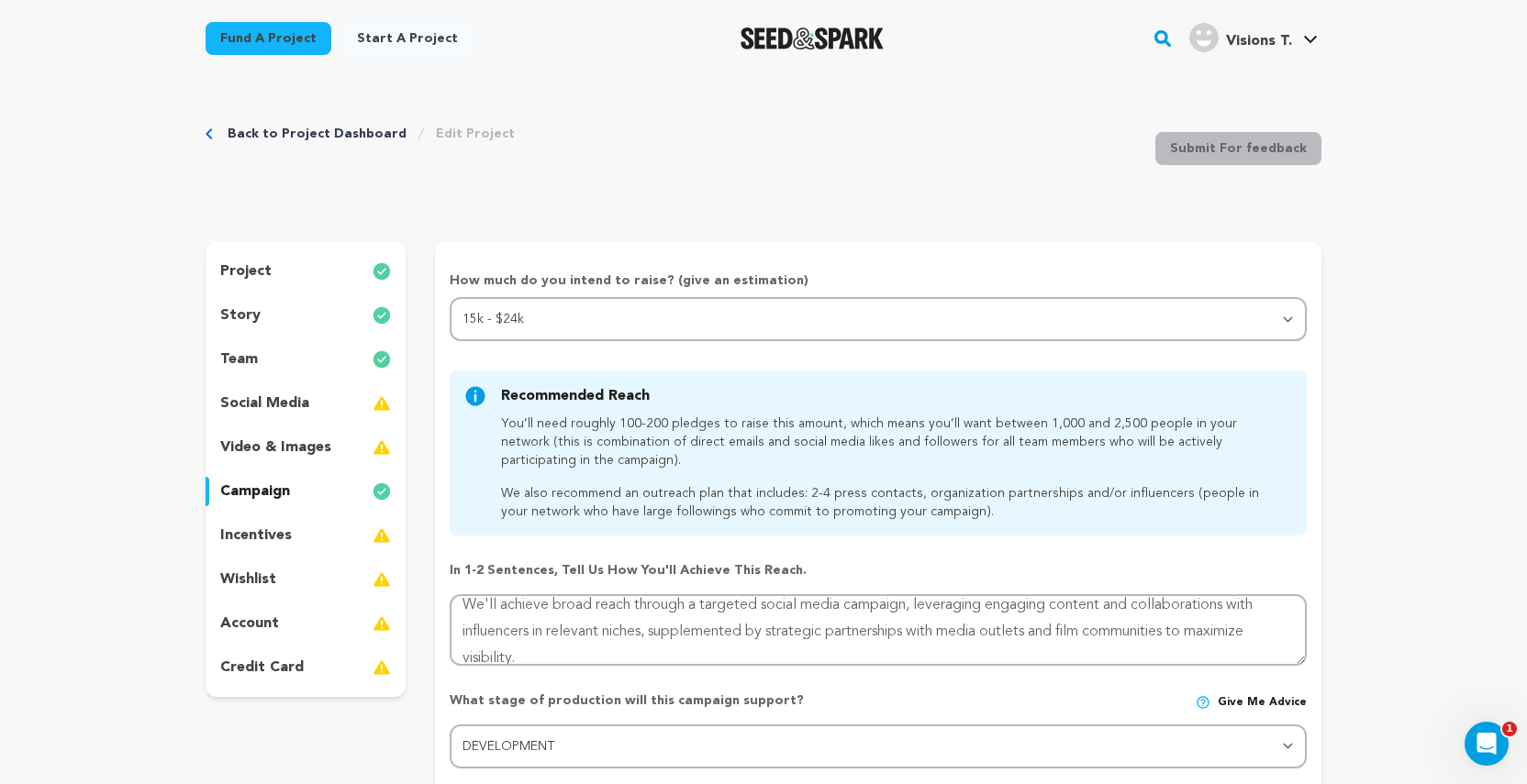
click at [286, 534] on p "incentives" at bounding box center [256, 535] width 72 height 22
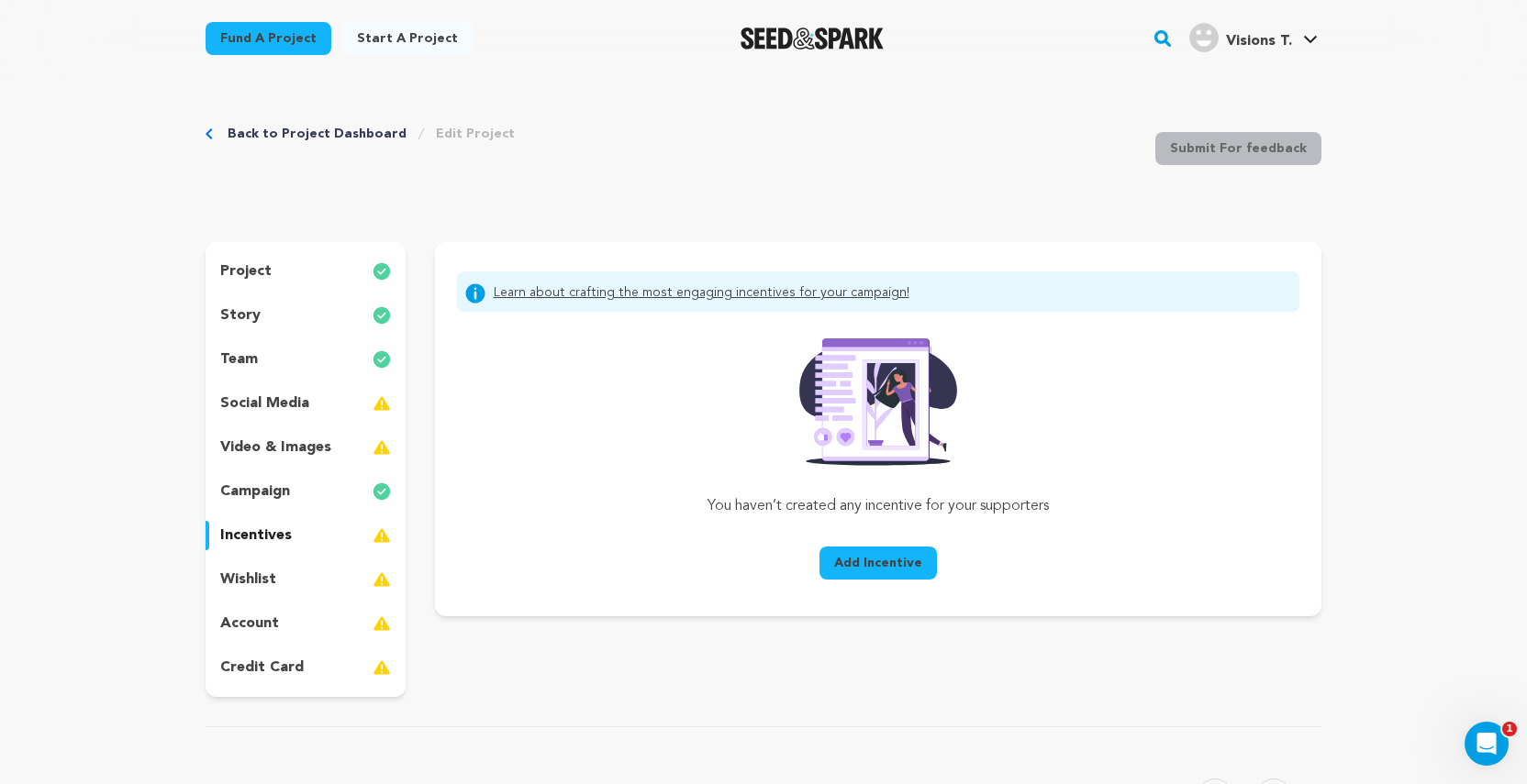
click at [864, 569] on span "Add Incentive" at bounding box center [878, 563] width 88 height 18
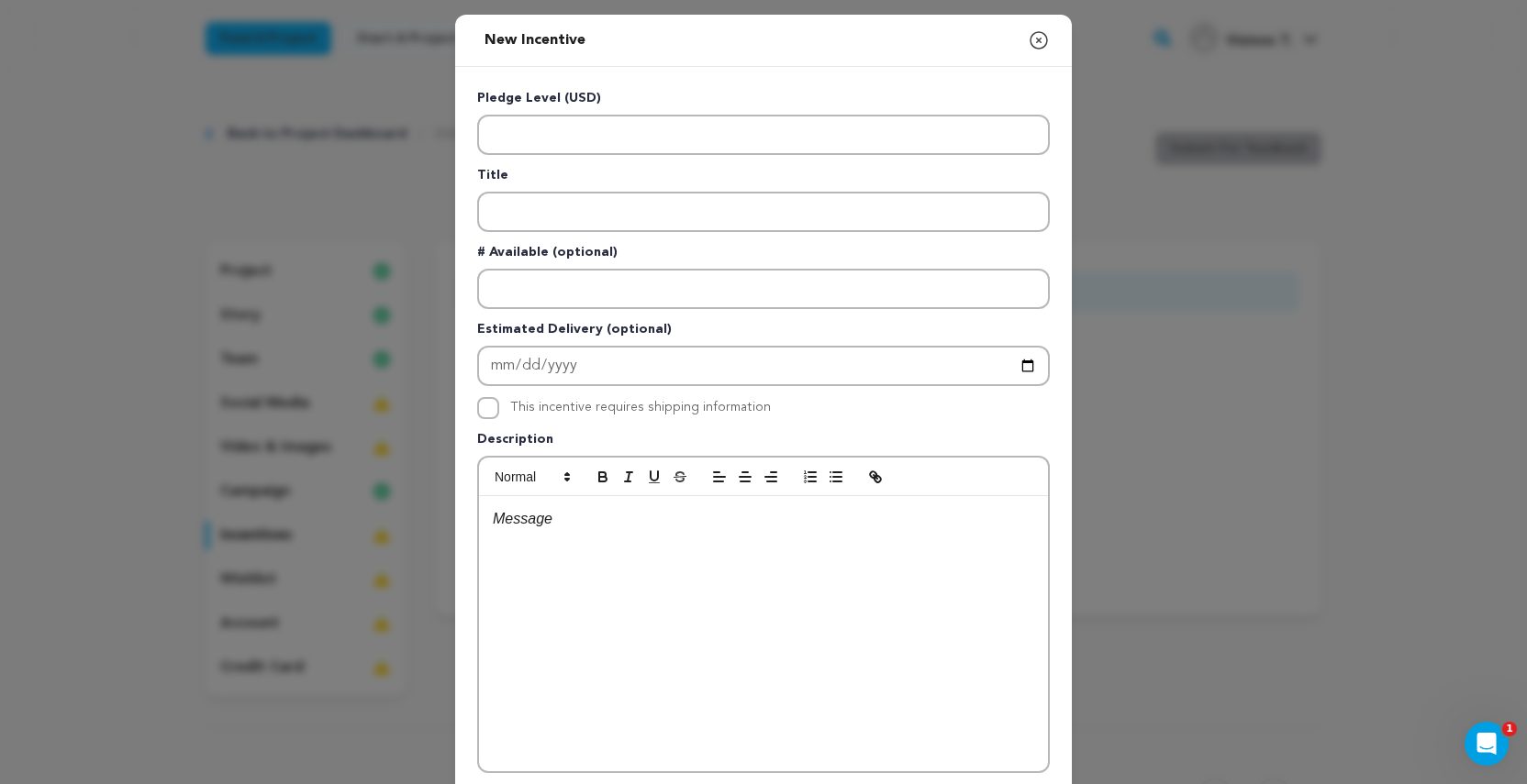
click at [1033, 34] on icon "button" at bounding box center [1038, 40] width 17 height 17
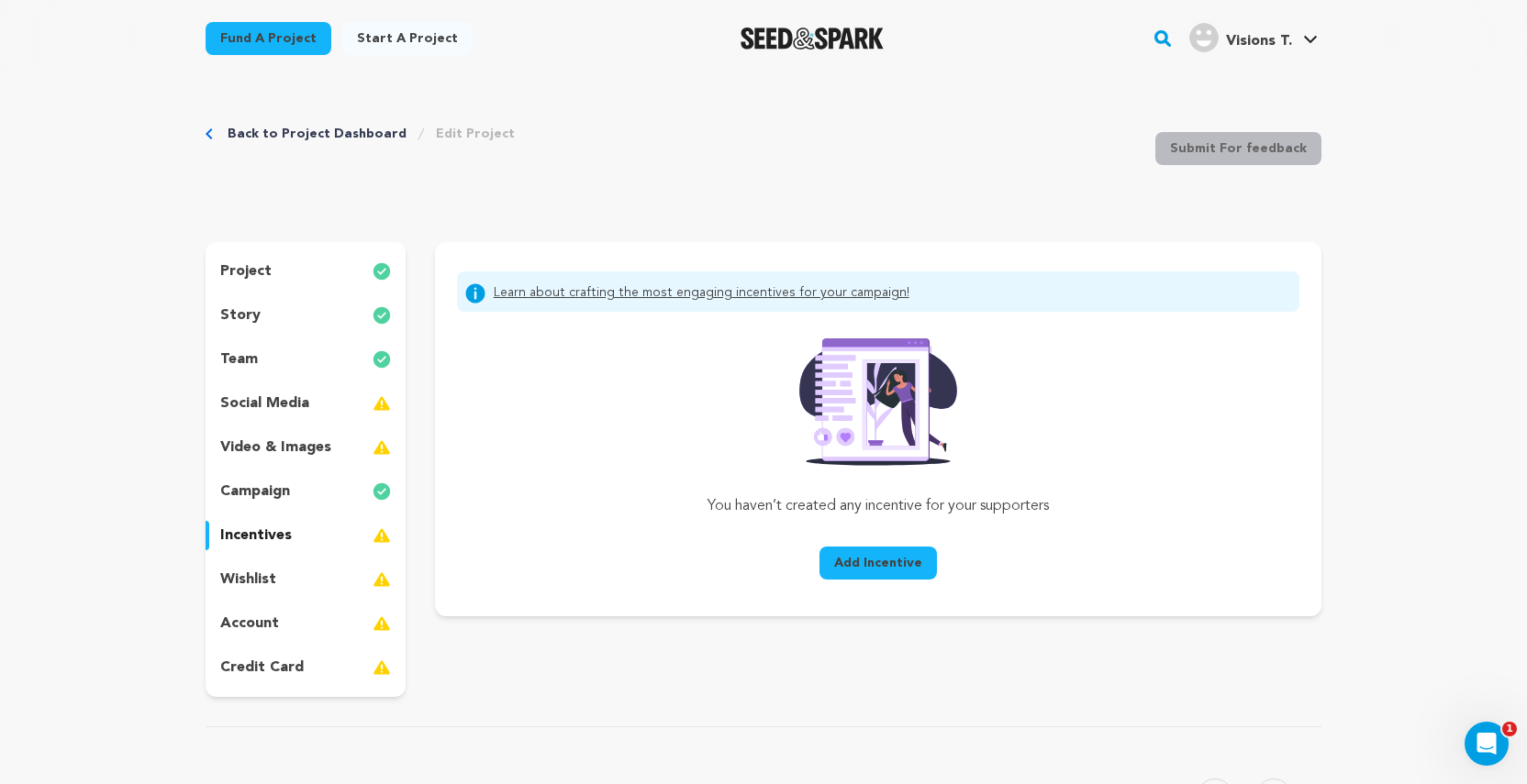
click at [275, 580] on div "wishlist" at bounding box center [306, 579] width 200 height 29
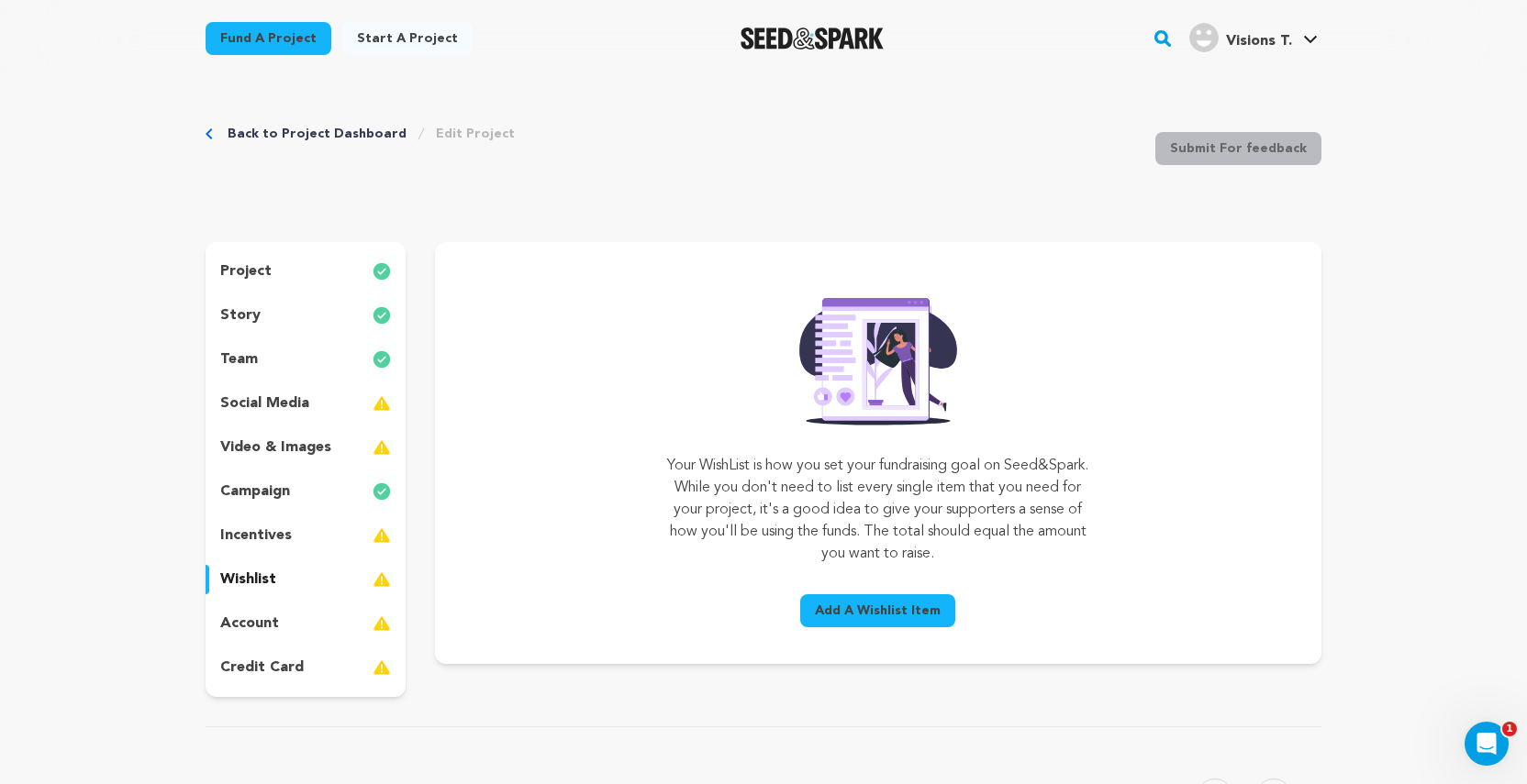
click at [280, 624] on div "account" at bounding box center [306, 623] width 200 height 29
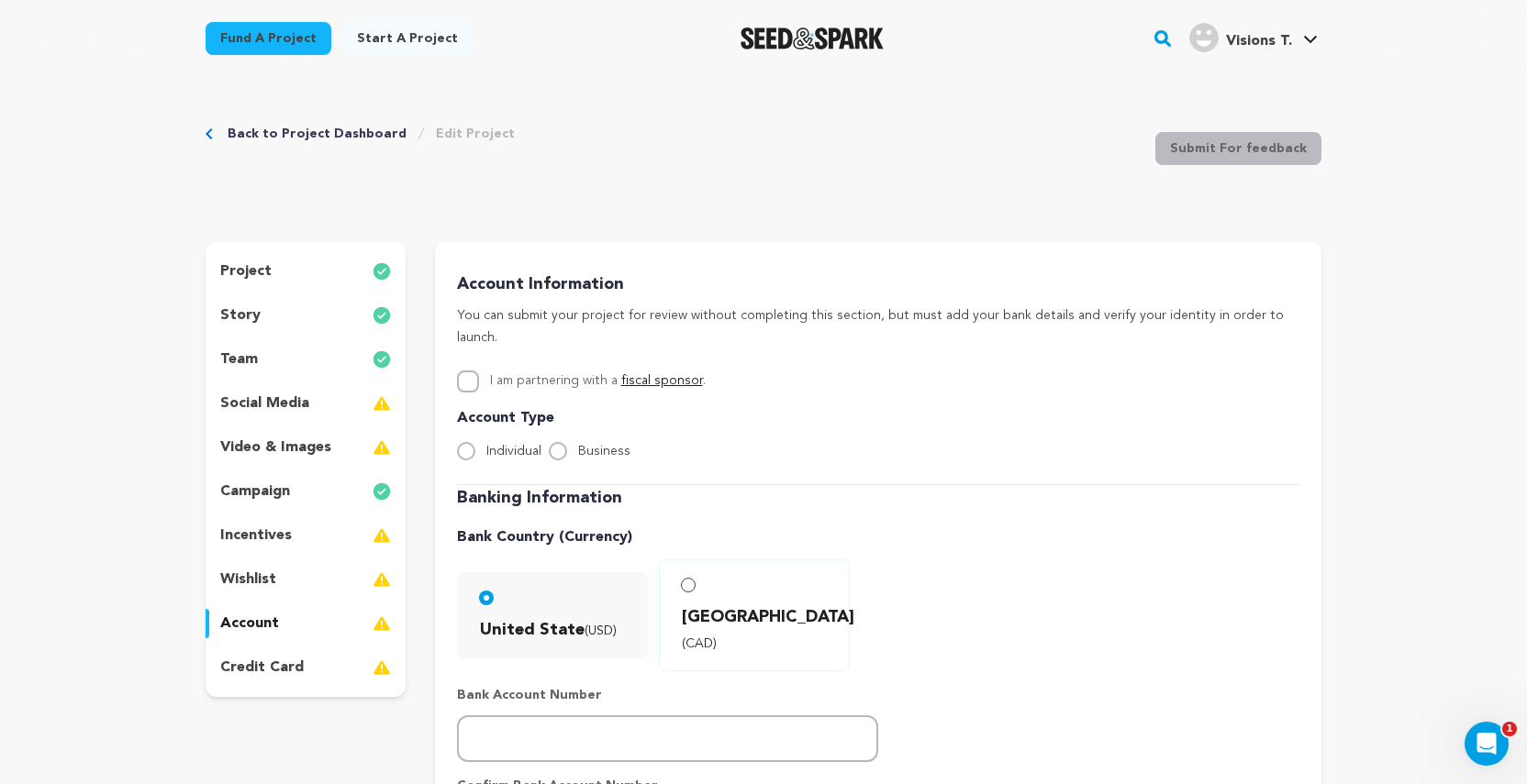
click at [466, 371] on input "I am partnering with a fiscal sponsor ." at bounding box center [468, 382] width 22 height 22
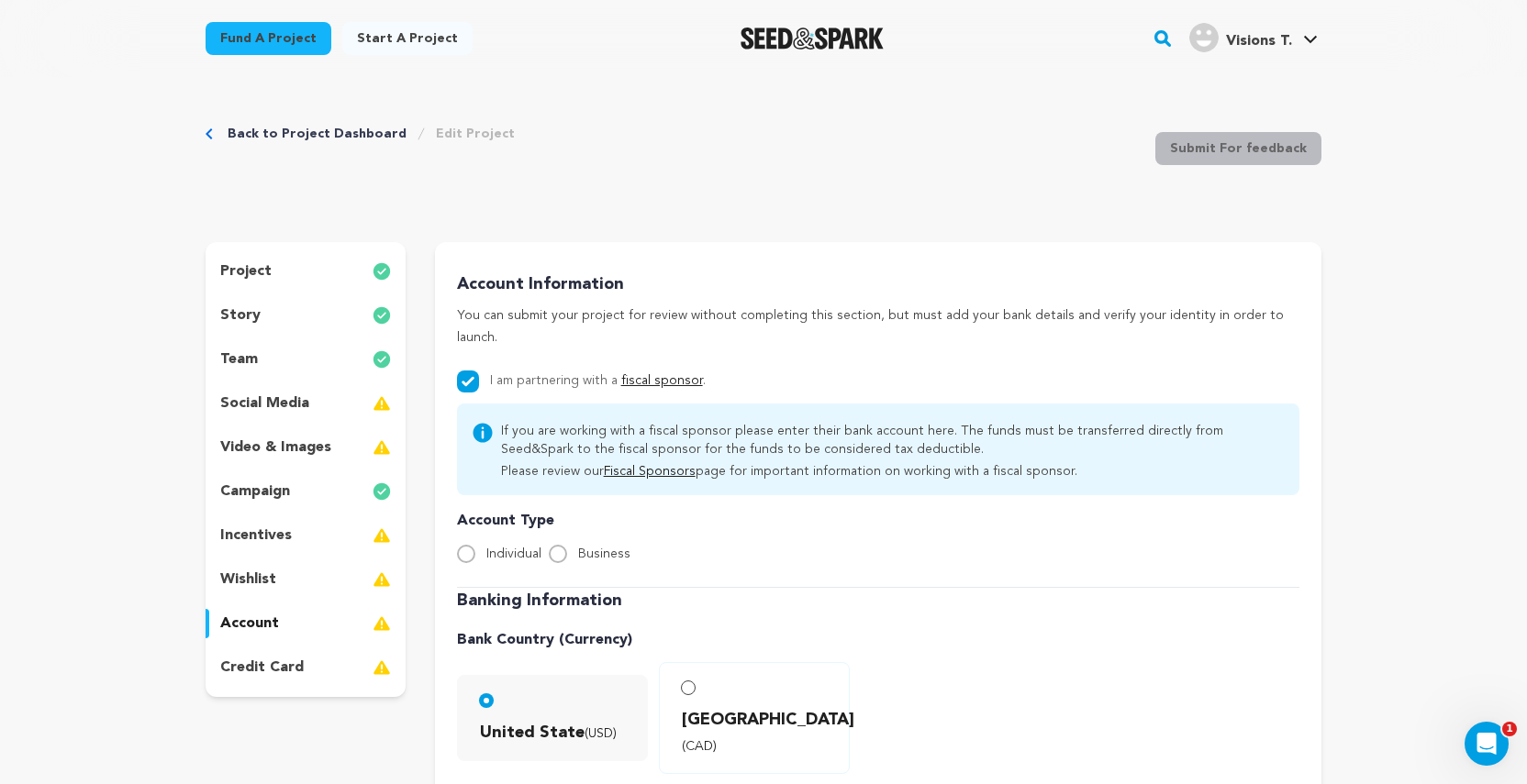
click at [470, 371] on input "I am partnering with a fiscal sponsor ." at bounding box center [468, 382] width 22 height 22
checkbox input "false"
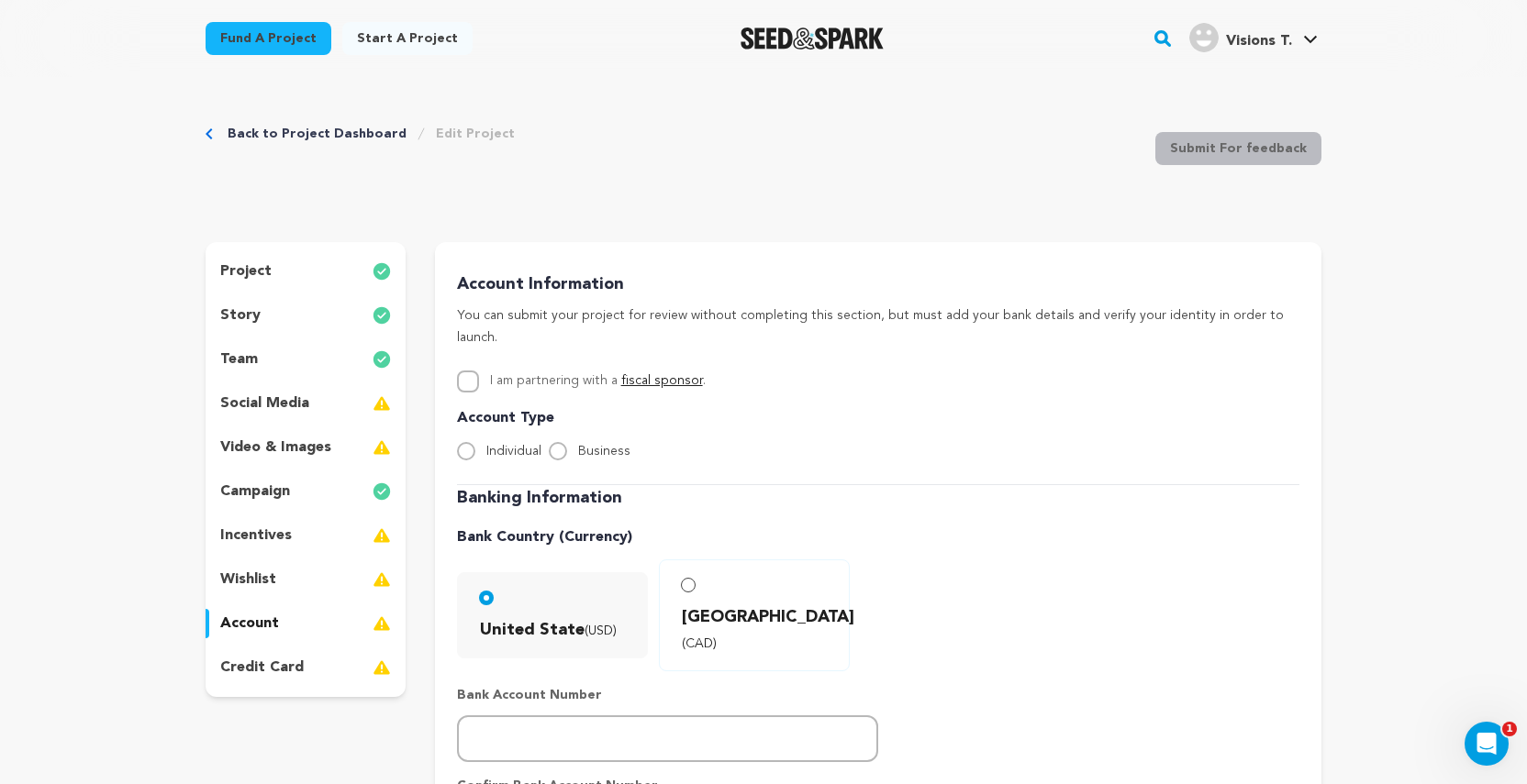
click at [560, 442] on input "Business" at bounding box center [558, 451] width 18 height 18
radio input "true"
click at [568, 715] on input "number" at bounding box center [667, 738] width 421 height 47
type input "5581585089049288"
click at [1089, 534] on div "Bank Country (Currency) United State (USD) Canada (CAD)" at bounding box center [877, 598] width 842 height 145
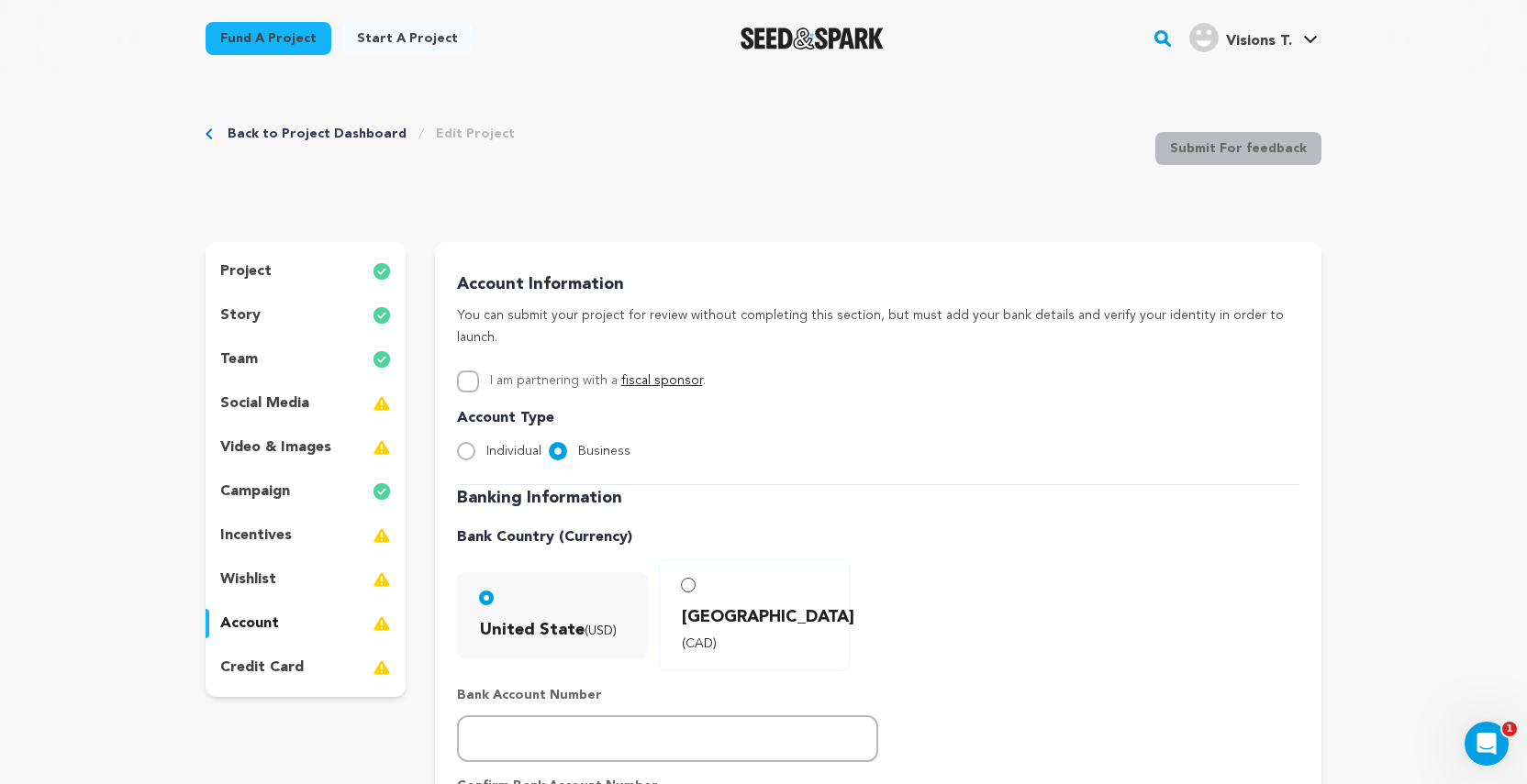
drag, startPoint x: 615, startPoint y: 688, endPoint x: 424, endPoint y: 692, distance: 191.0
click at [414, 692] on div "project story team social media video & images campaign incentives wishlist" at bounding box center [764, 712] width 1116 height 941
paste input "5581585089049288"
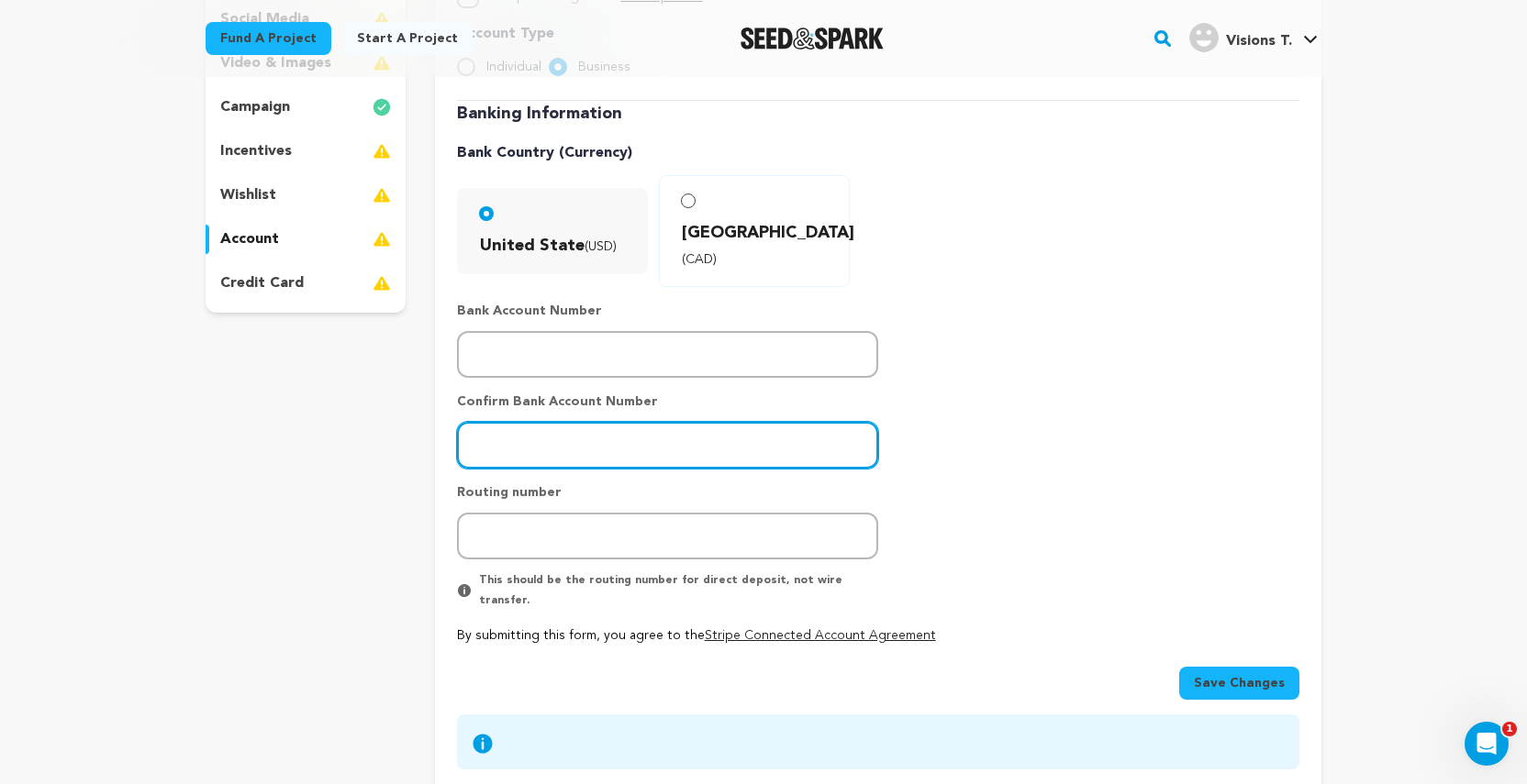
scroll to position [409, 0]
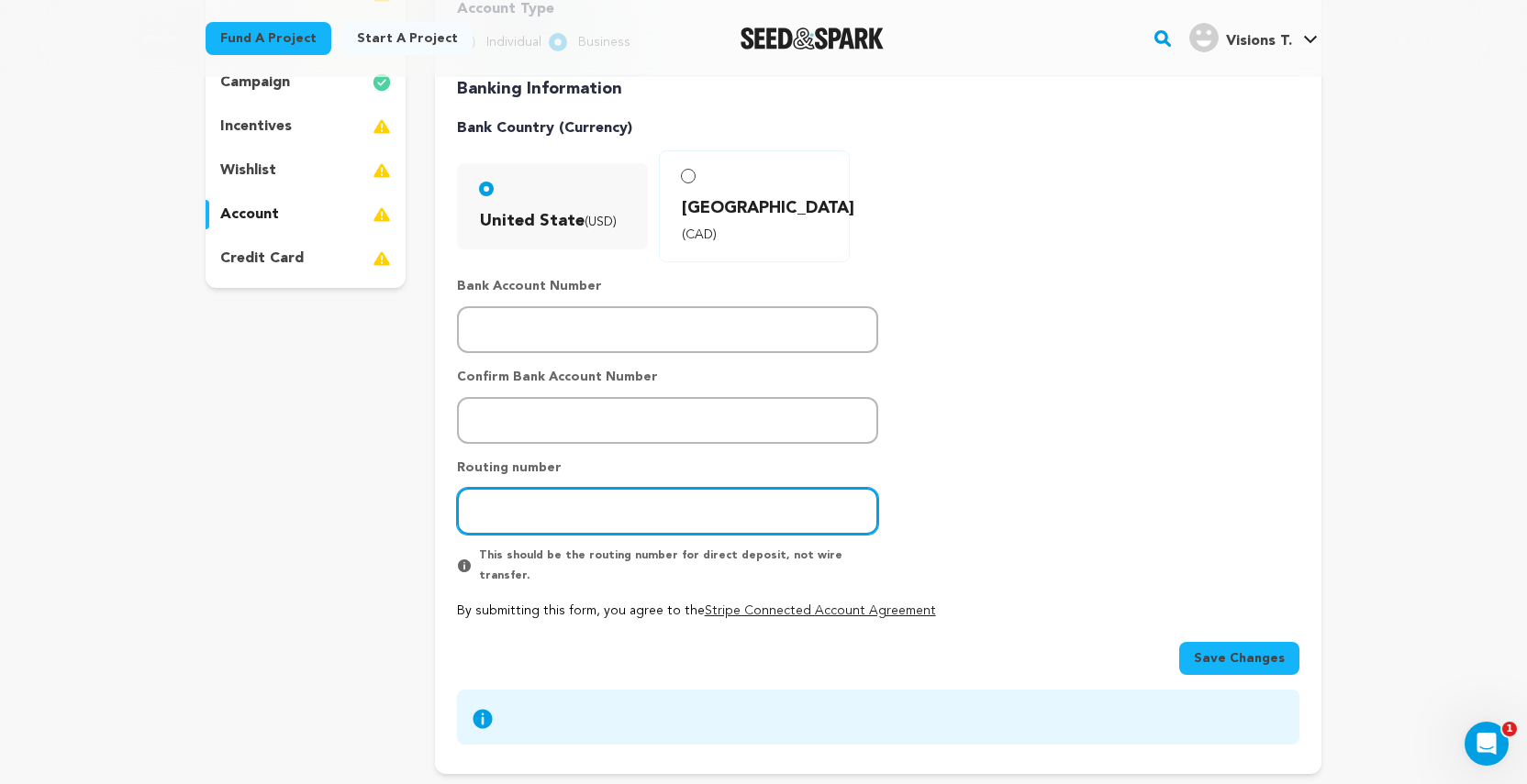
click at [496, 488] on input "number" at bounding box center [667, 511] width 421 height 47
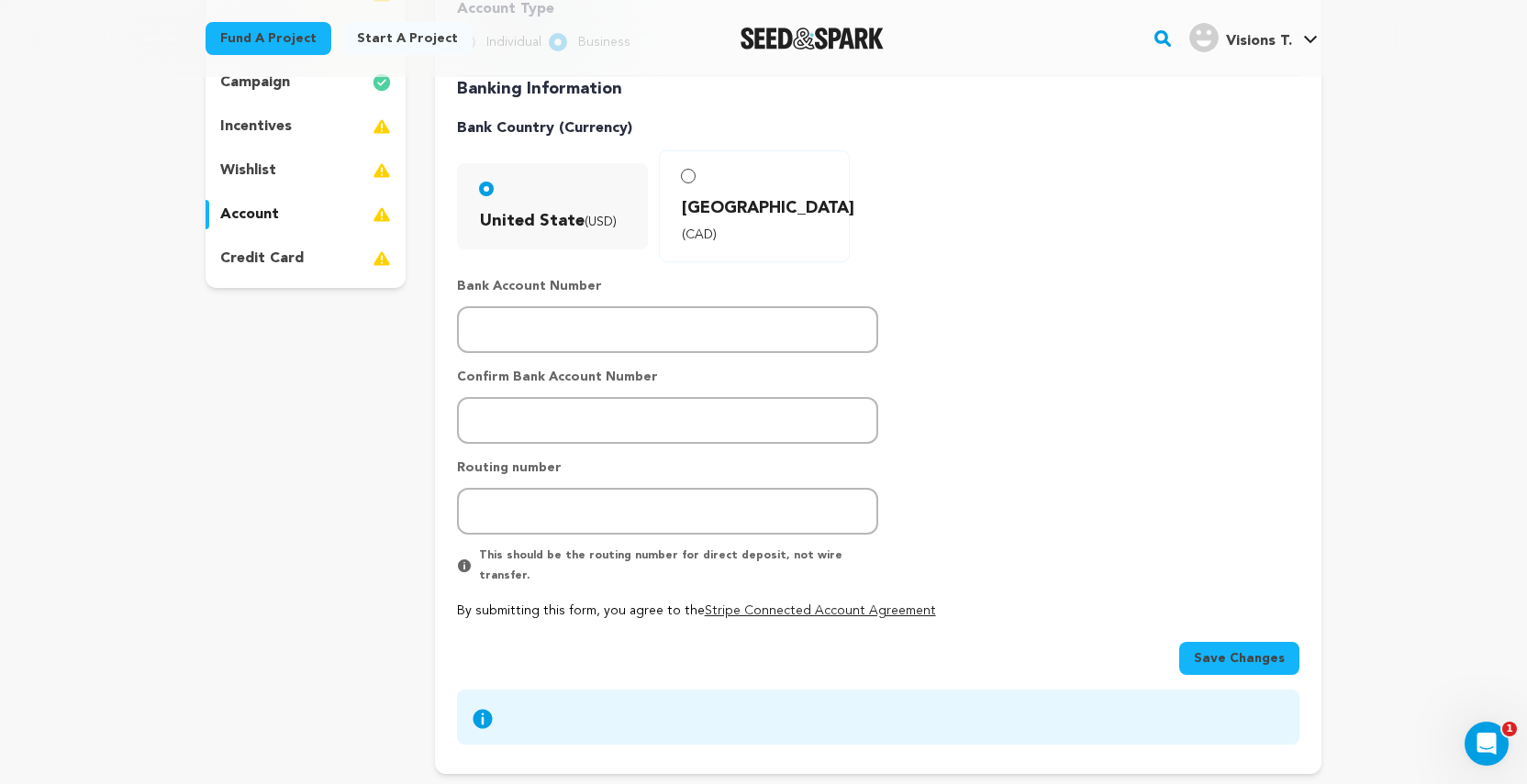
click at [1220, 649] on span "Save Changes" at bounding box center [1239, 658] width 91 height 18
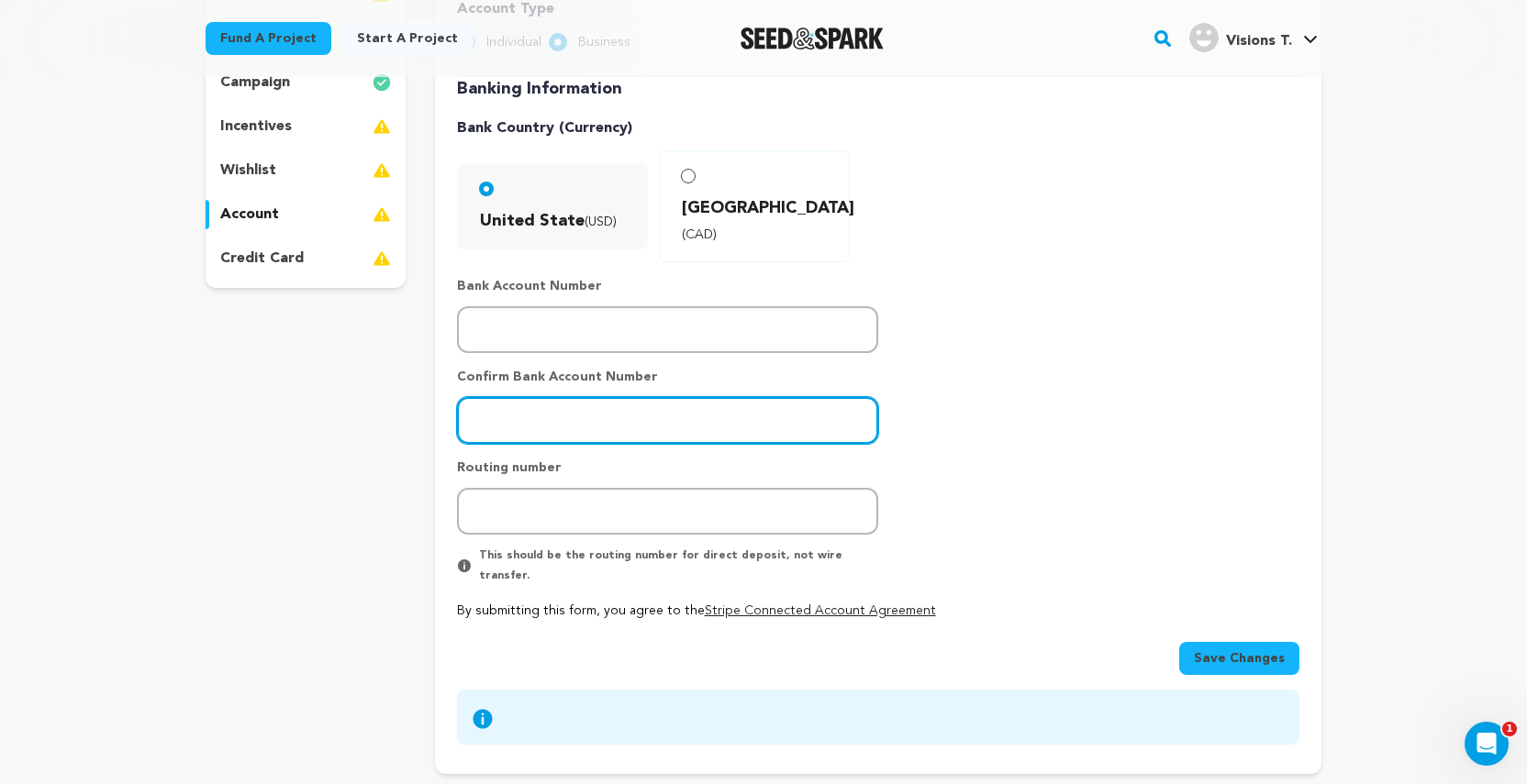
click at [617, 397] on input "5581585089049288" at bounding box center [667, 420] width 421 height 47
type input "5"
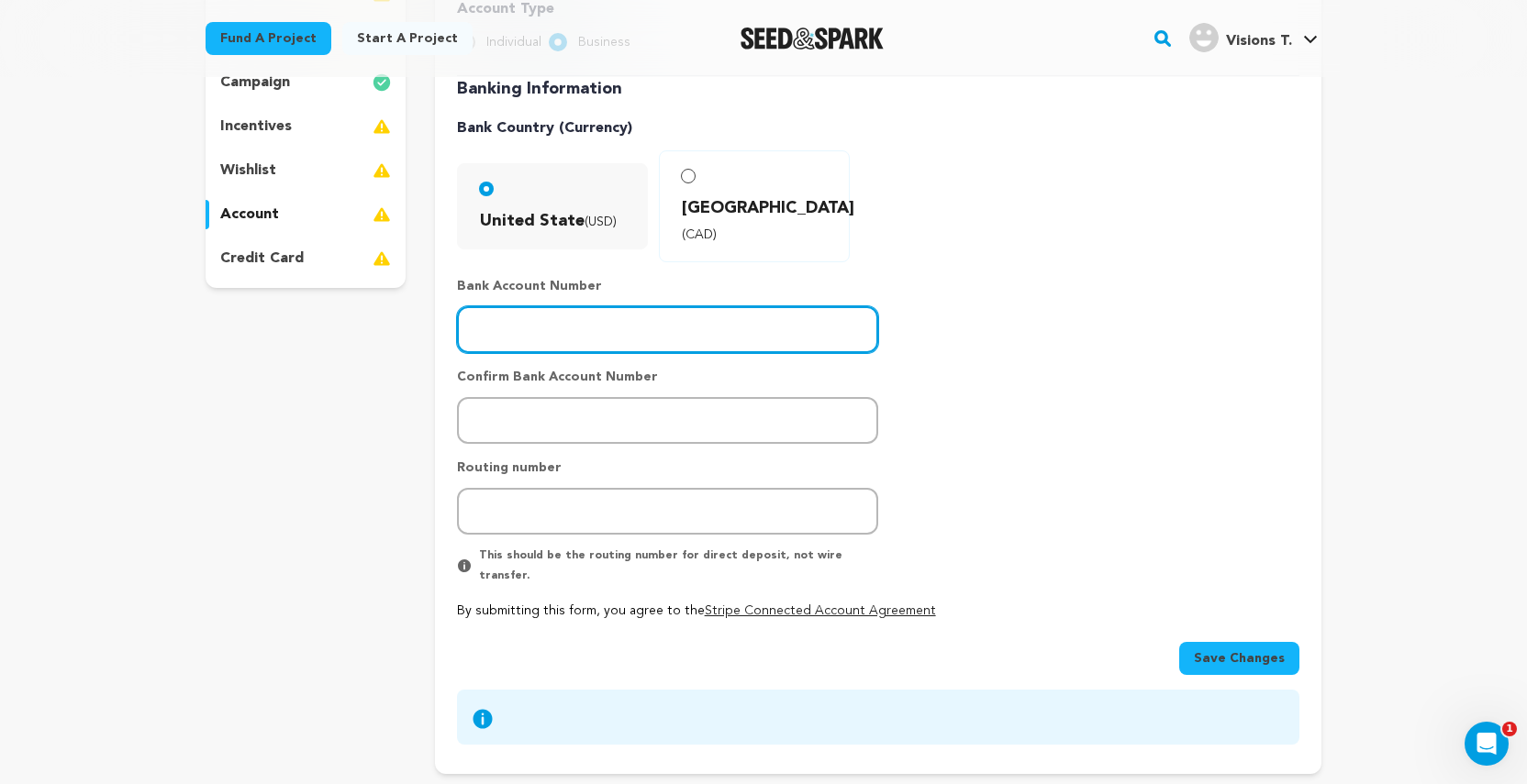
click at [648, 307] on input "5581585089049288" at bounding box center [667, 330] width 421 height 47
type input "5"
drag, startPoint x: 621, startPoint y: 282, endPoint x: 425, endPoint y: 288, distance: 196.1
click at [425, 288] on div "project story team social media video & images campaign incentives wishlist" at bounding box center [764, 304] width 1116 height 941
type input "22117126103533167"
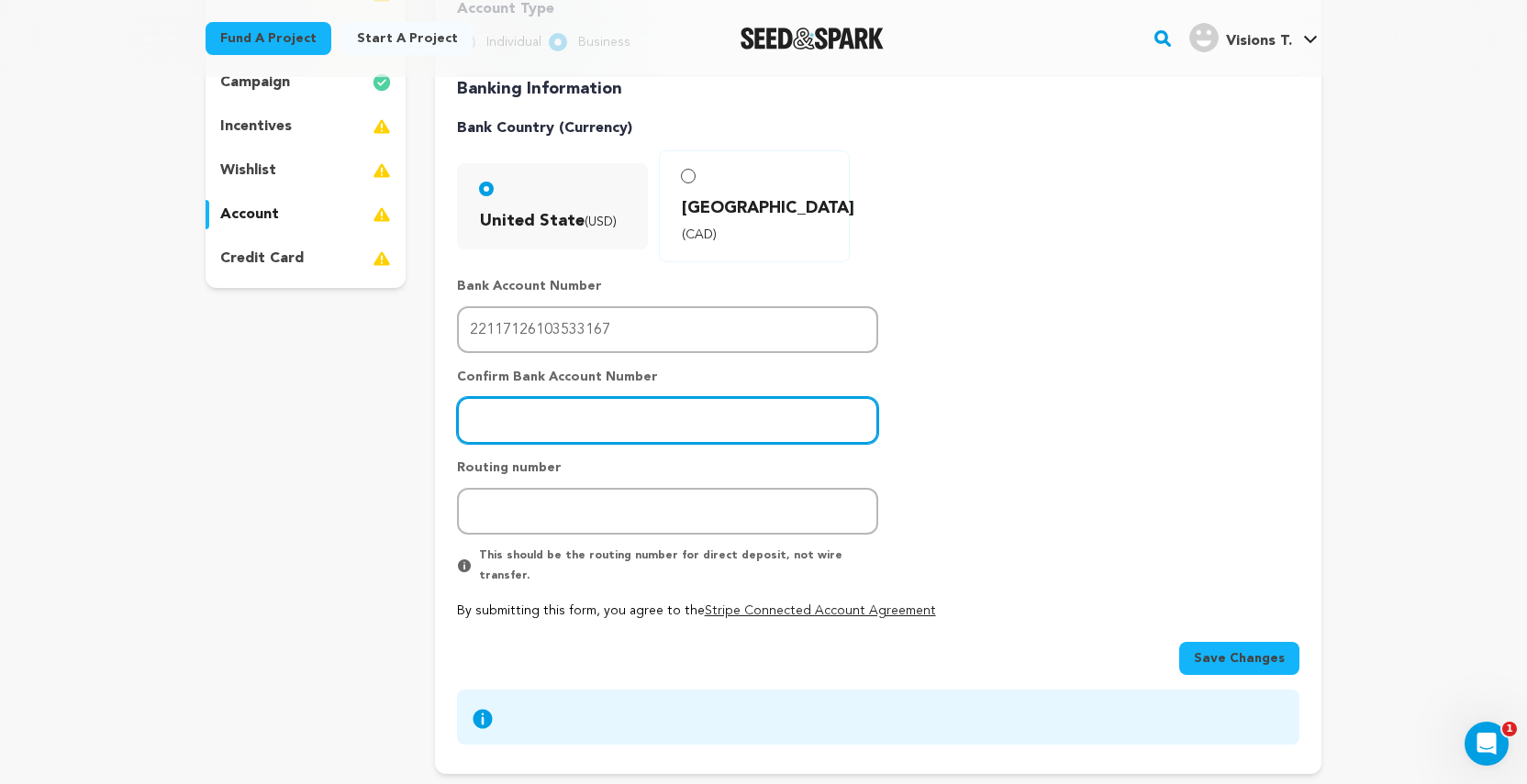
click at [505, 397] on input "number" at bounding box center [667, 420] width 421 height 47
paste input "22117126103533167"
type input "22117126103533167"
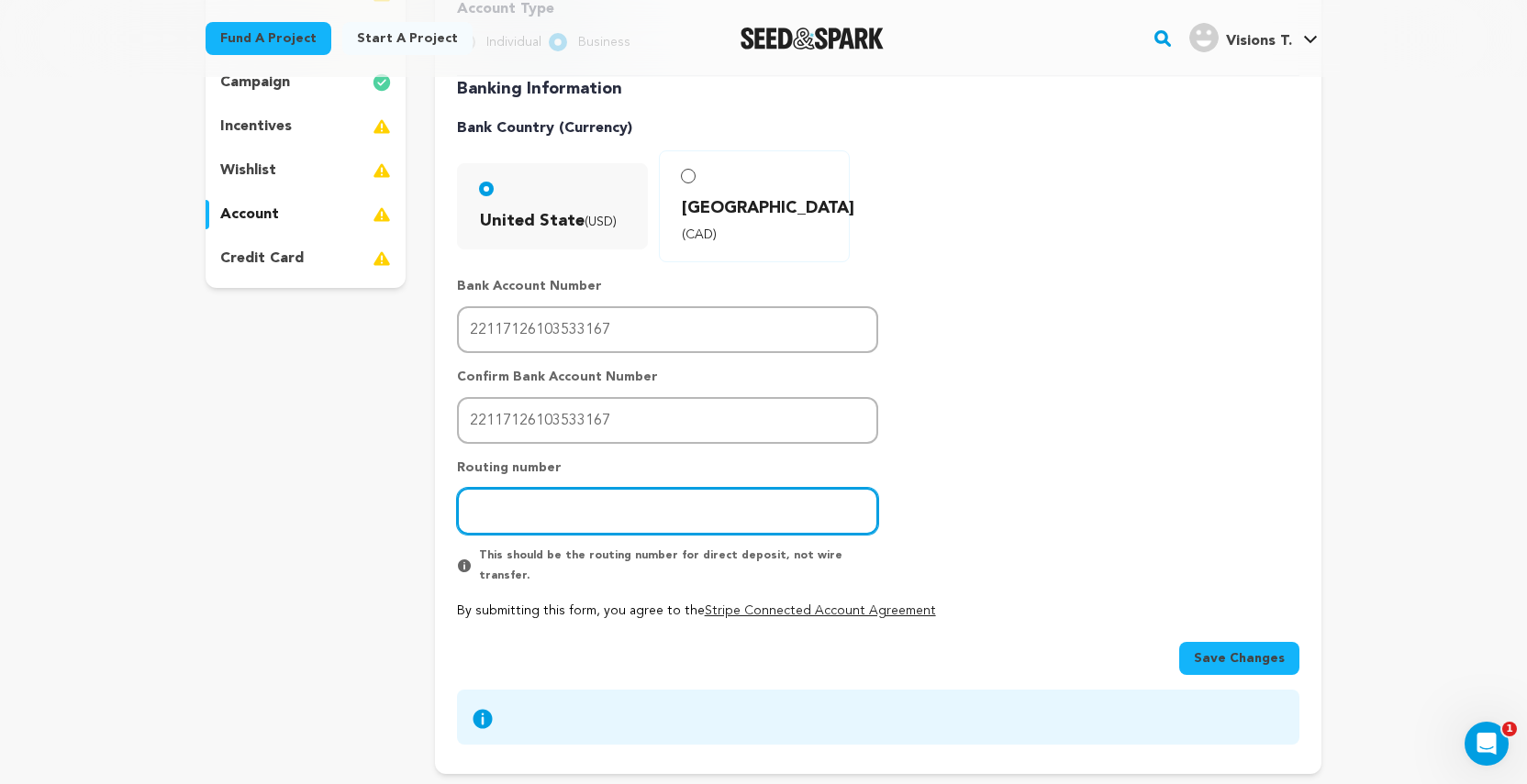
click at [493, 488] on input "number" at bounding box center [667, 511] width 421 height 47
type input "031101279"
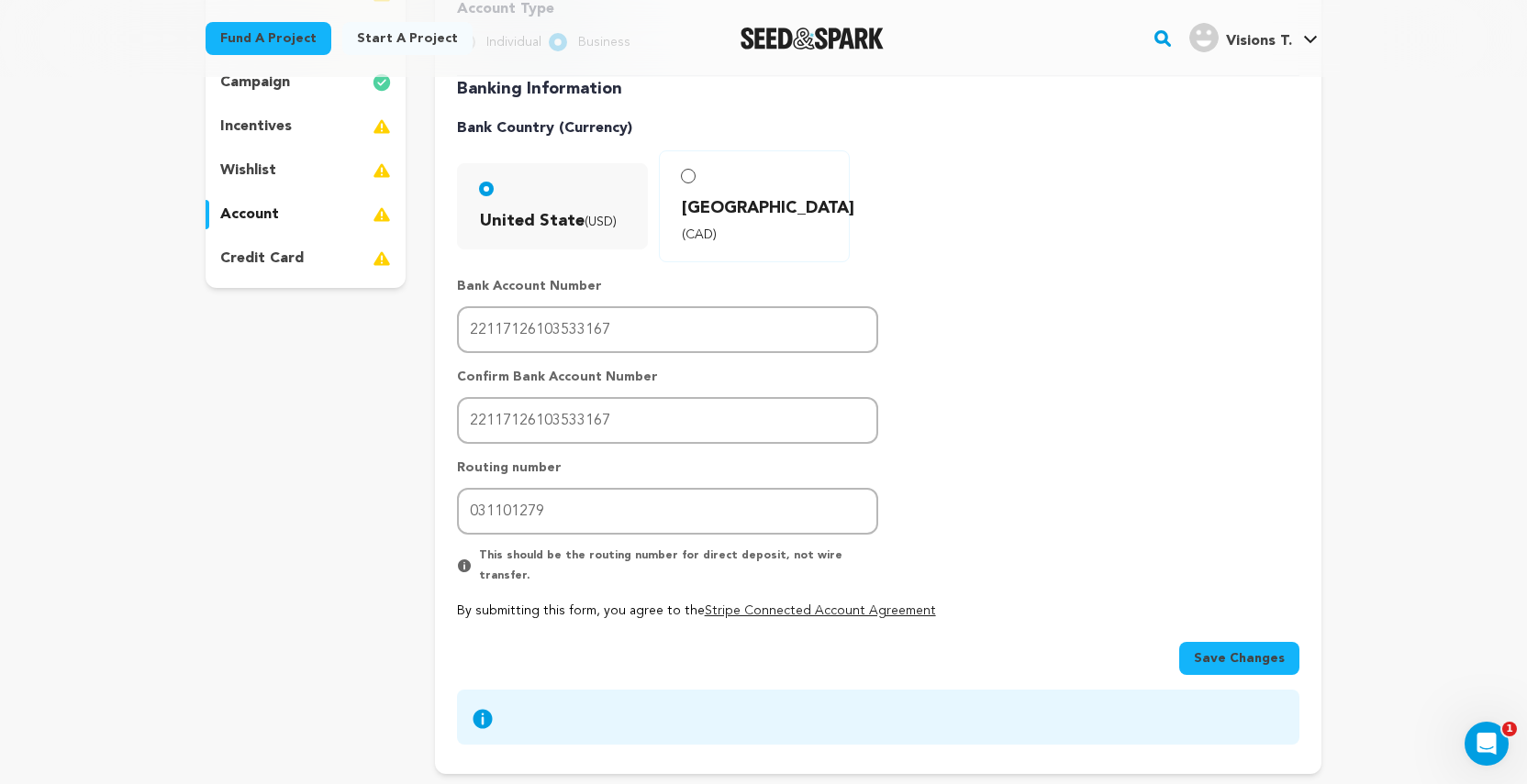
click at [1273, 649] on span "Save Changes" at bounding box center [1239, 658] width 91 height 18
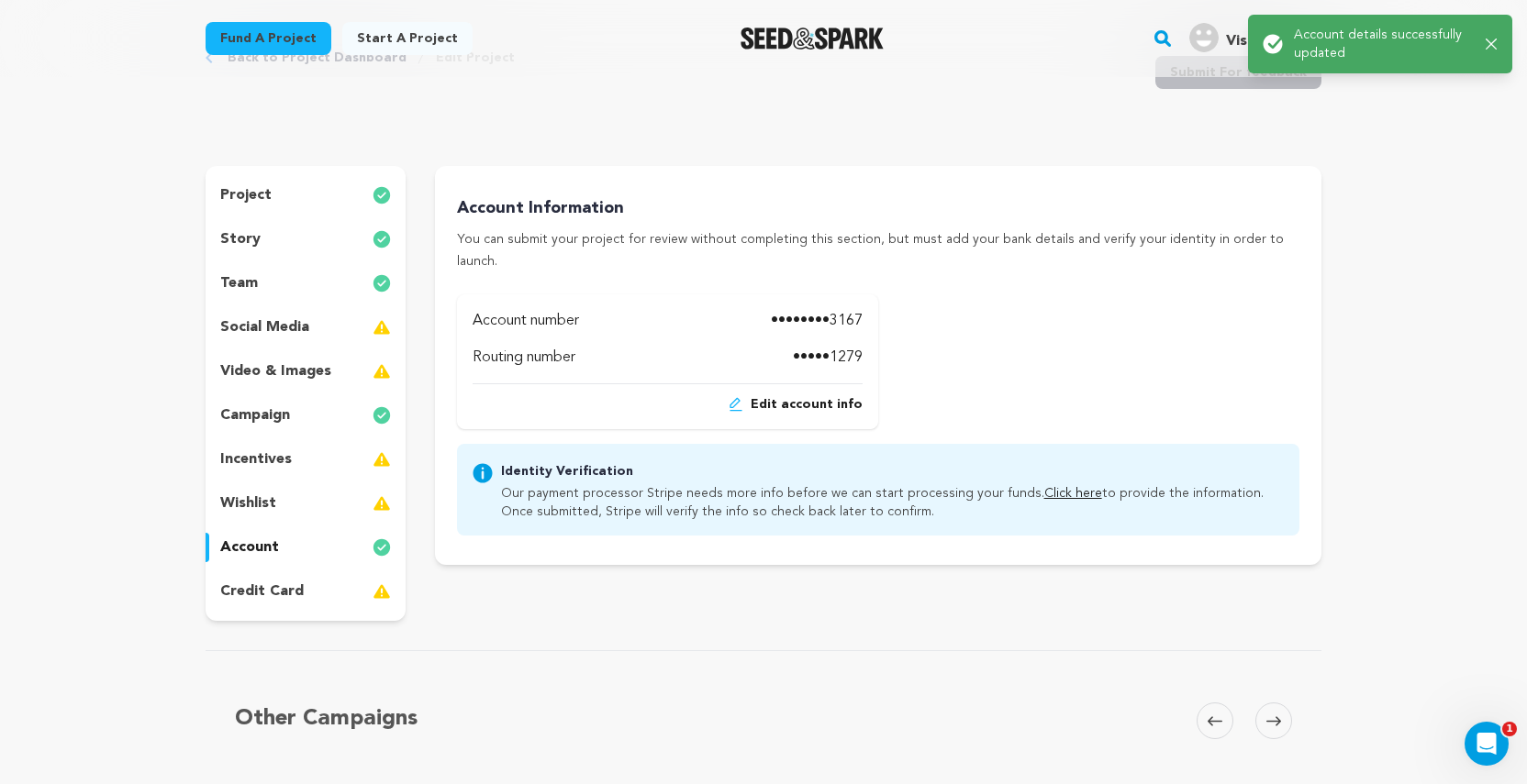
scroll to position [0, 0]
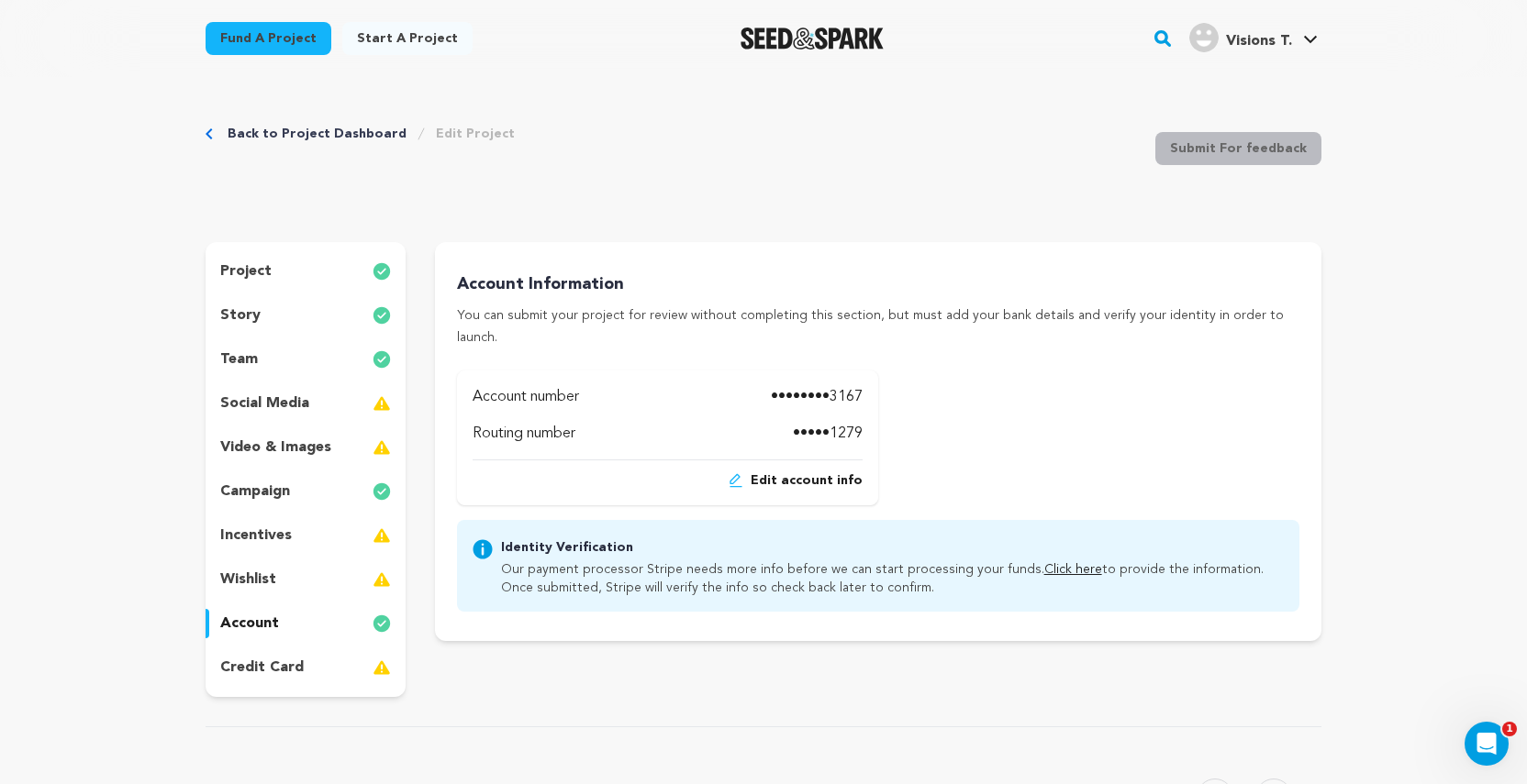
click at [1044, 563] on link "Click here" at bounding box center [1073, 569] width 58 height 13
click at [273, 582] on p "wishlist" at bounding box center [248, 579] width 56 height 22
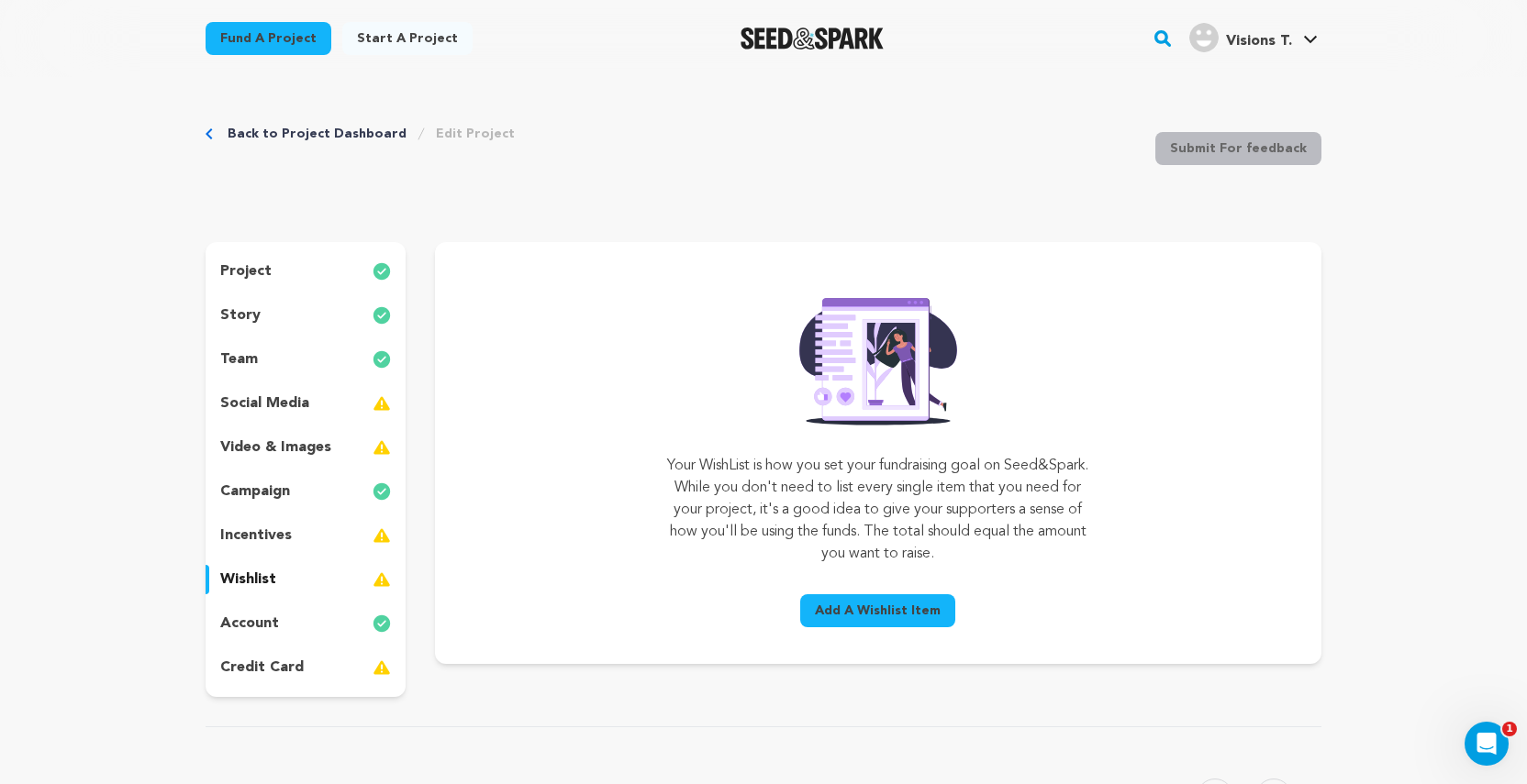
click at [278, 668] on p "credit card" at bounding box center [262, 667] width 84 height 22
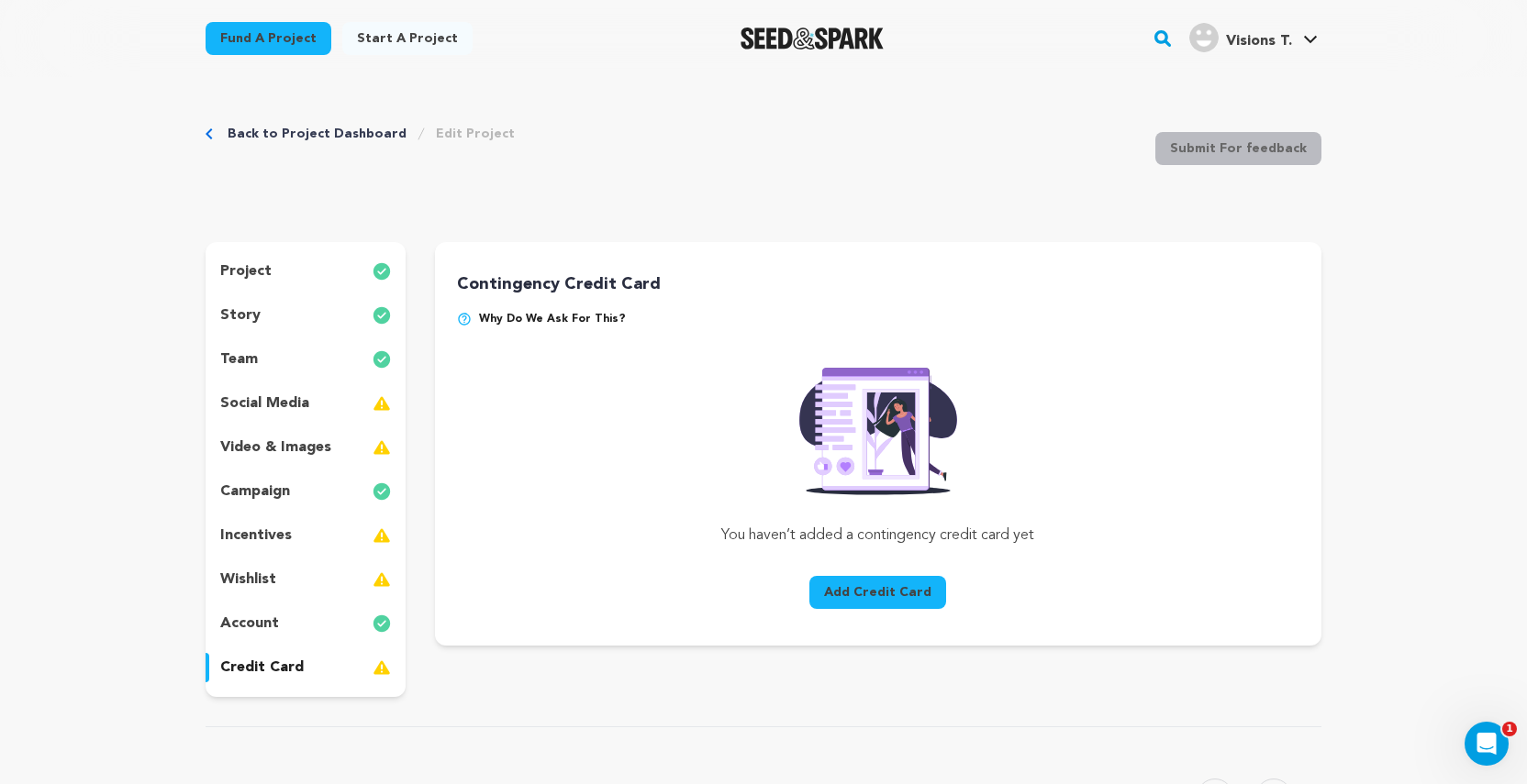
click at [251, 445] on p "video & images" at bounding box center [275, 447] width 111 height 22
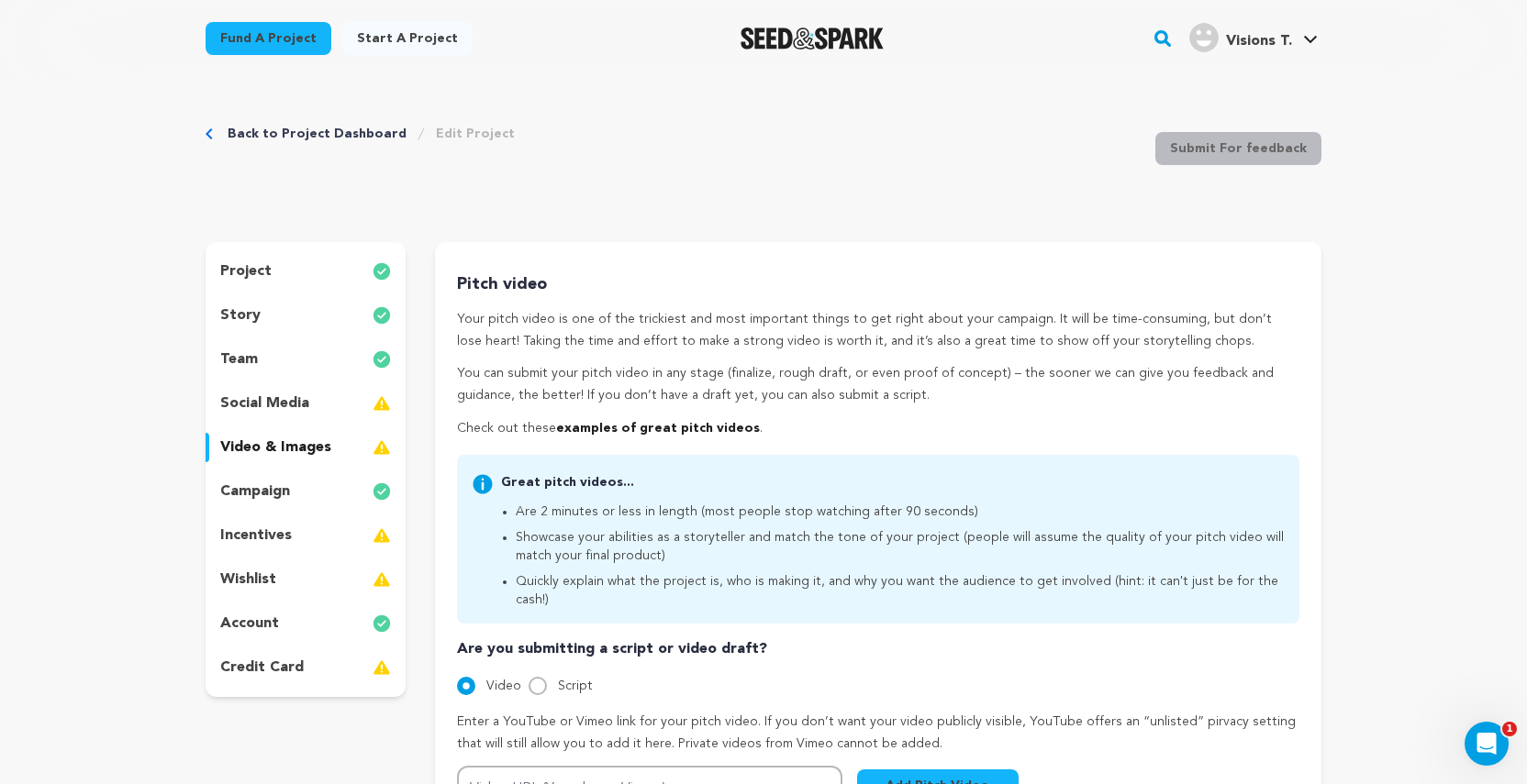
click at [263, 409] on p "social media" at bounding box center [264, 403] width 89 height 22
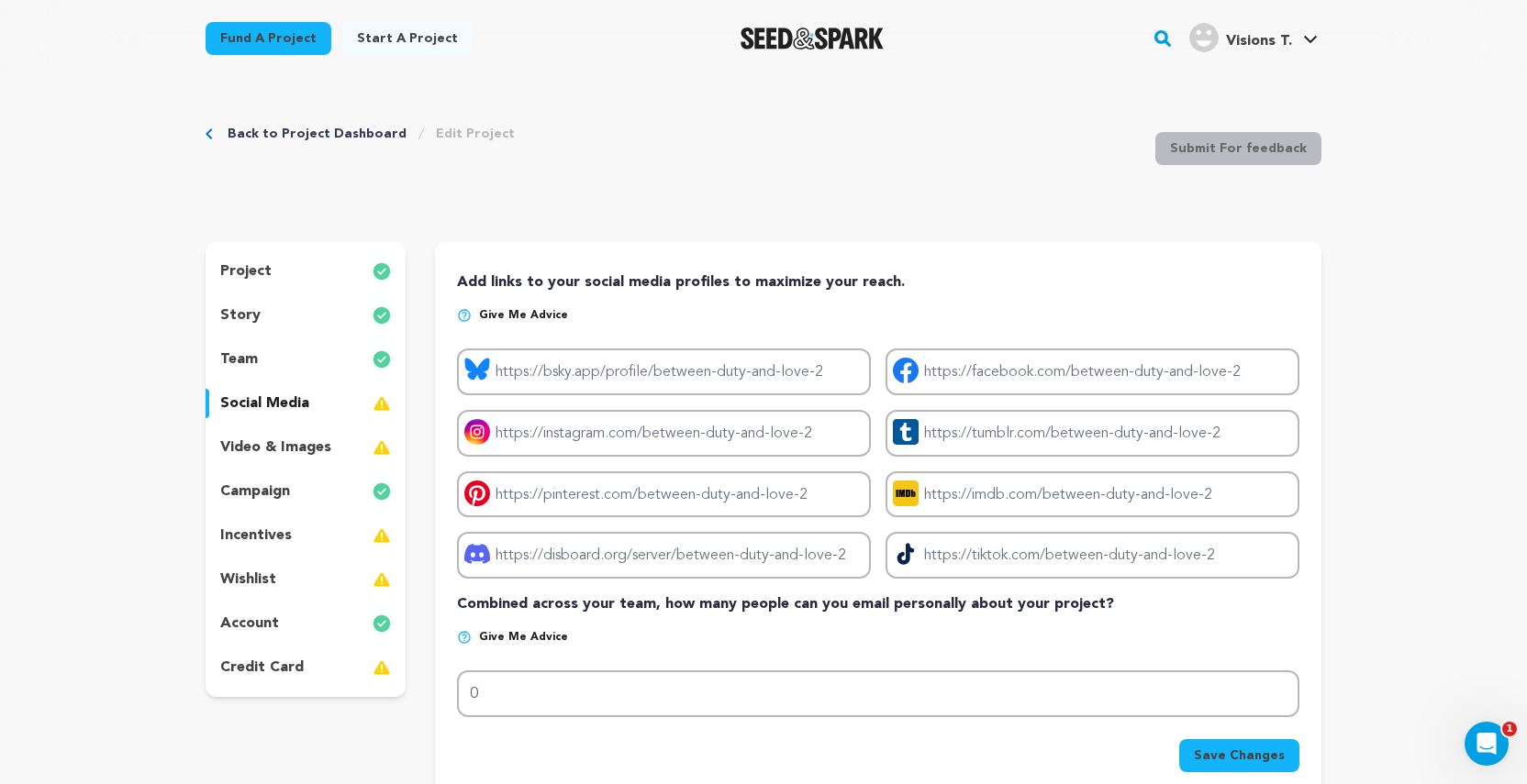
click at [255, 580] on p "wishlist" at bounding box center [248, 579] width 56 height 22
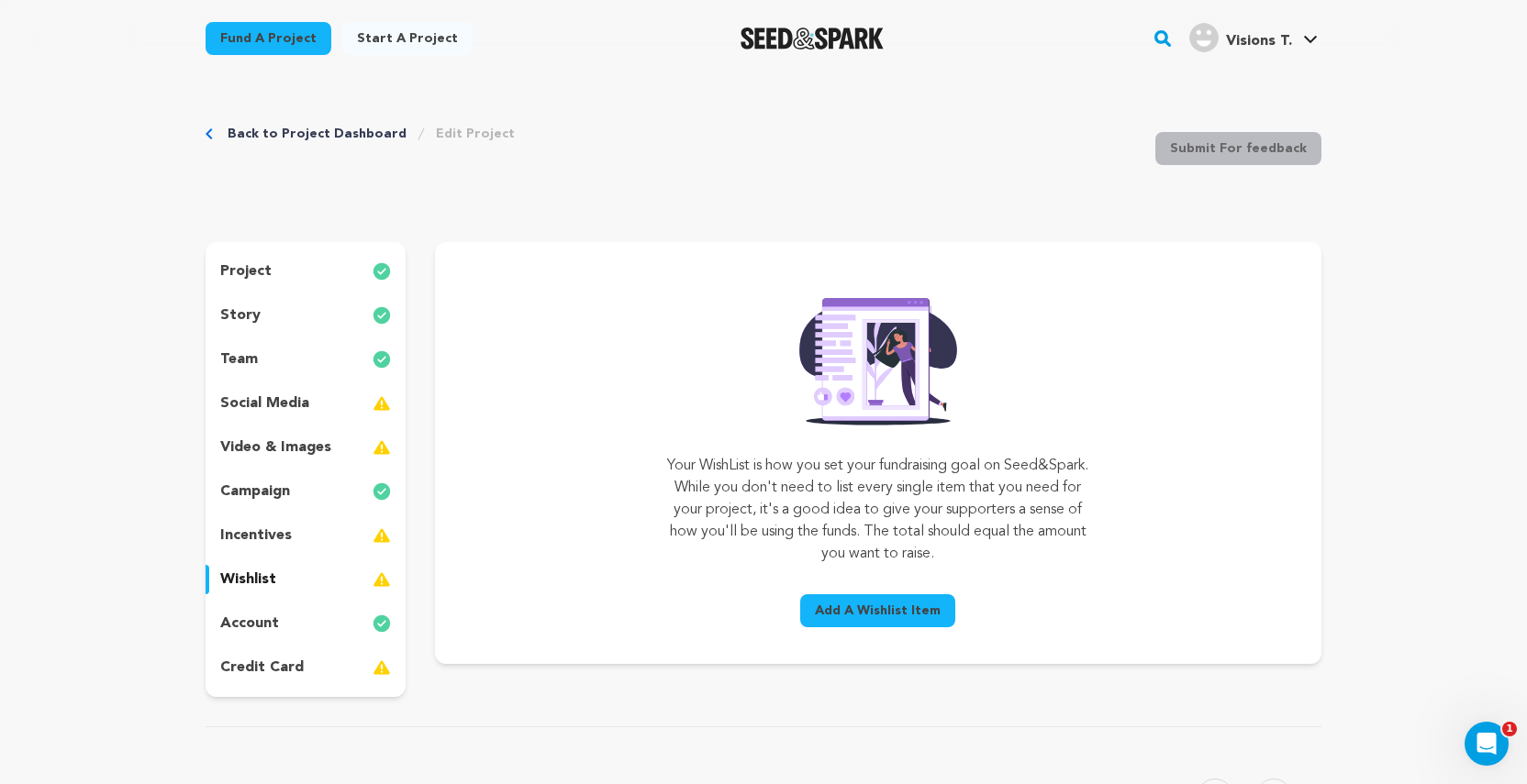
click at [269, 669] on p "credit card" at bounding box center [262, 667] width 84 height 22
